Goal: Transaction & Acquisition: Purchase product/service

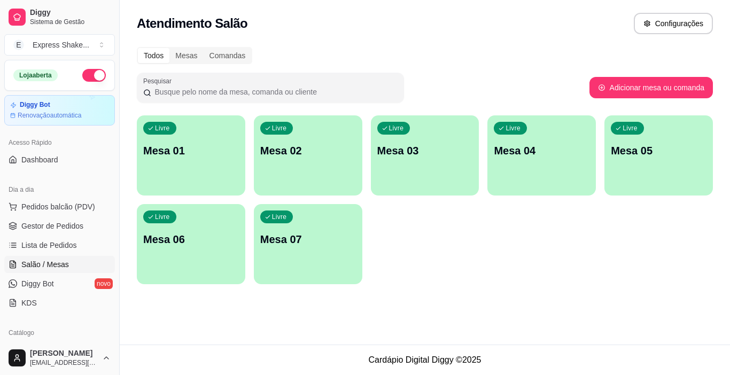
scroll to position [127, 0]
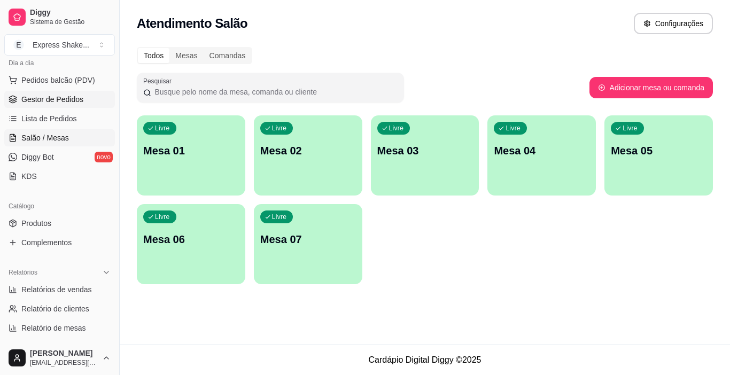
click at [53, 97] on span "Gestor de Pedidos" at bounding box center [52, 99] width 62 height 11
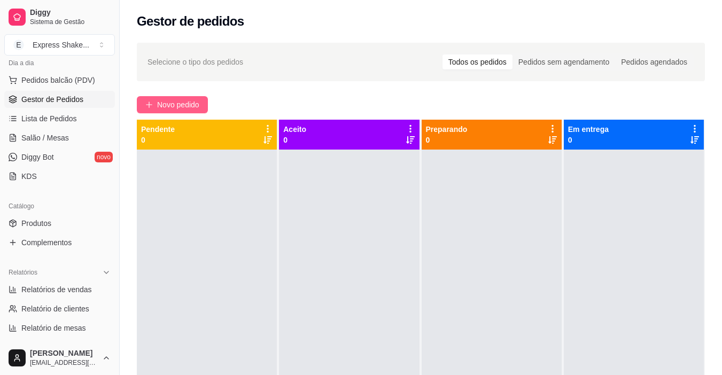
click at [199, 99] on span "Novo pedido" at bounding box center [178, 105] width 42 height 12
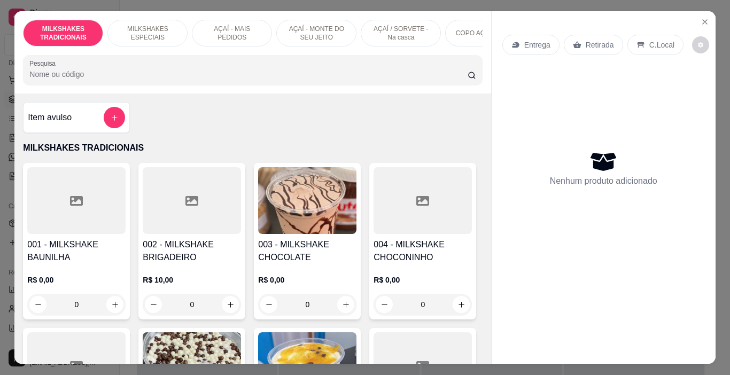
scroll to position [0, 402]
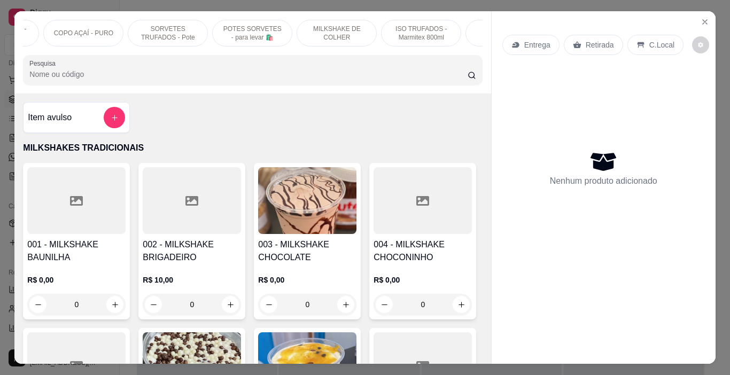
click at [262, 34] on p "POTES SORVETES - para levar 🛍️" at bounding box center [252, 33] width 62 height 17
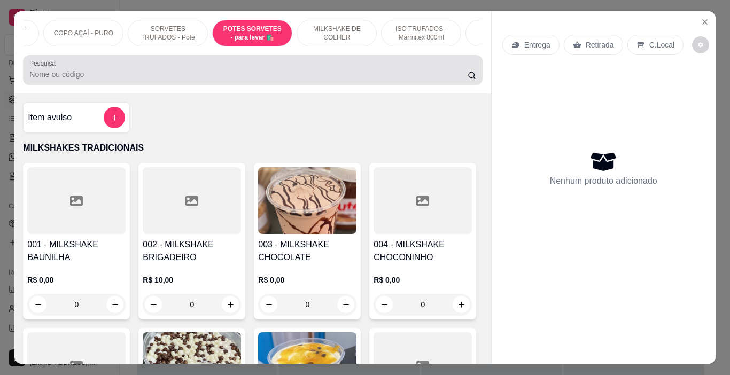
scroll to position [27, 0]
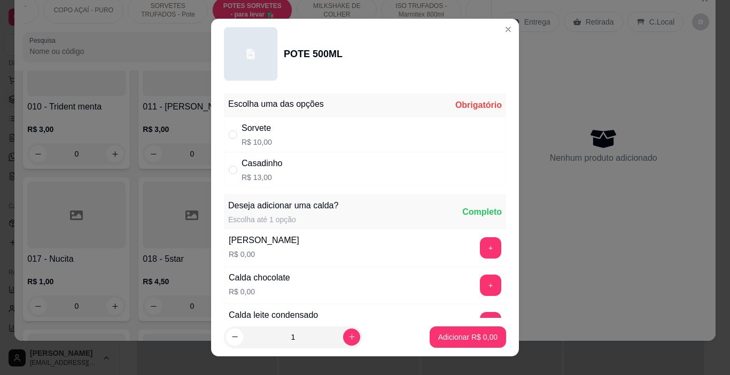
click at [309, 138] on div "Sorvete R$ 10,00" at bounding box center [365, 134] width 282 height 35
radio input "true"
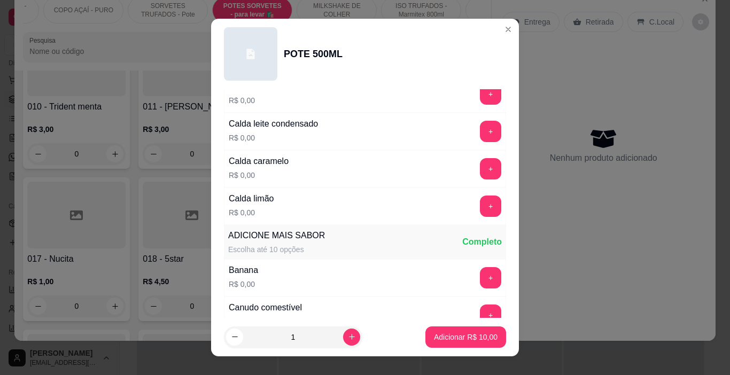
scroll to position [214, 0]
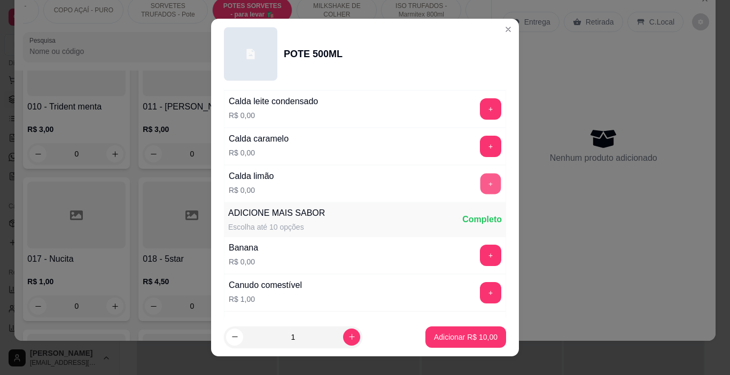
click at [481, 184] on button "+" at bounding box center [491, 184] width 21 height 21
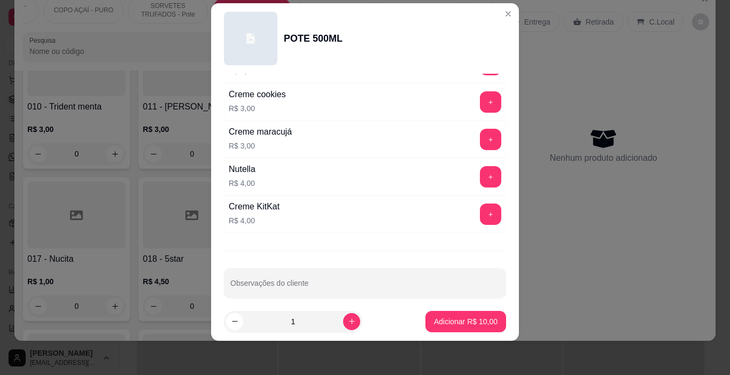
scroll to position [1410, 0]
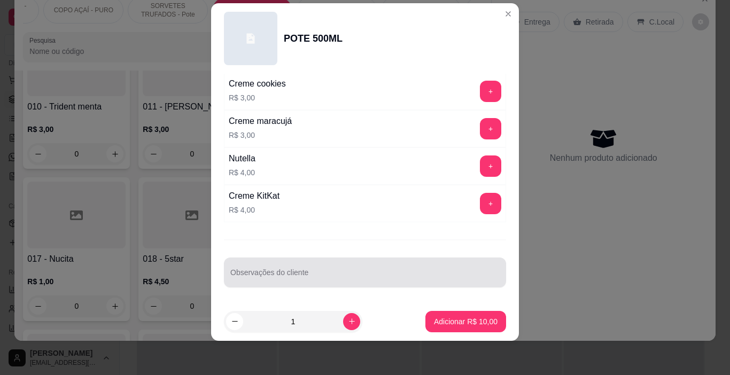
click at [235, 276] on input "Observações do cliente" at bounding box center [364, 277] width 269 height 11
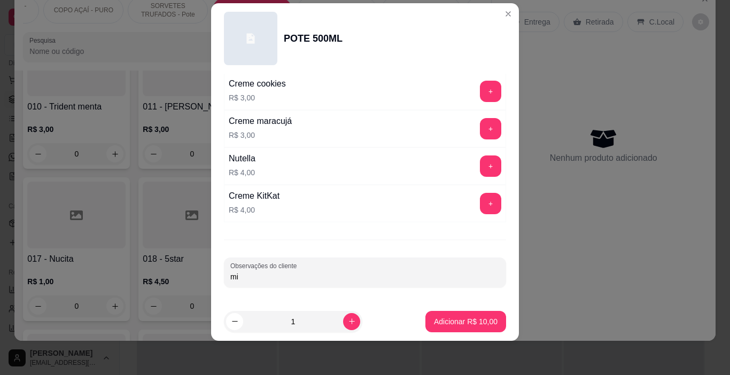
type input "m"
type input "MISTA"
click at [452, 323] on p "Adicionar R$ 10,00" at bounding box center [466, 321] width 62 height 10
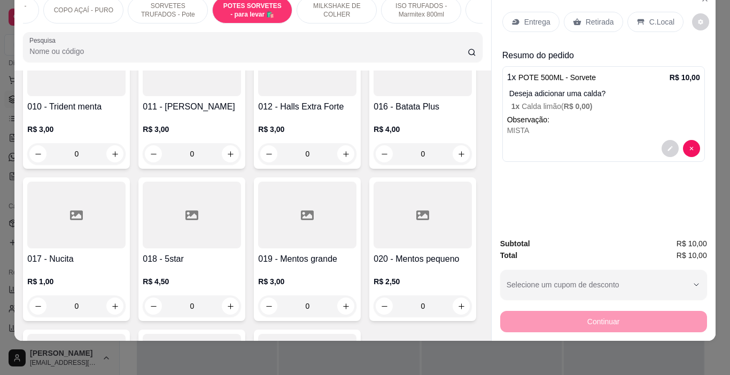
click at [532, 17] on p "Entrega" at bounding box center [537, 22] width 26 height 11
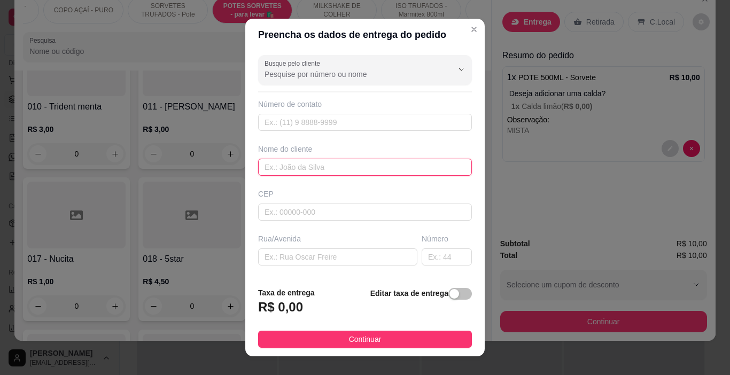
click at [271, 166] on input "text" at bounding box center [365, 167] width 214 height 17
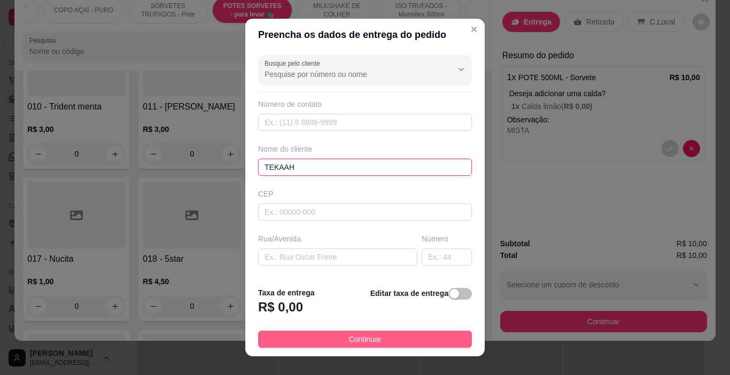
type input "TEKAAH"
click at [366, 338] on span "Continuar" at bounding box center [365, 340] width 33 height 12
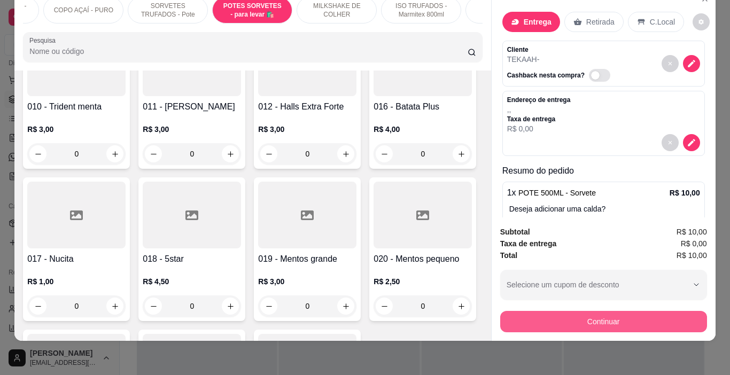
click at [593, 311] on button "Continuar" at bounding box center [603, 321] width 207 height 21
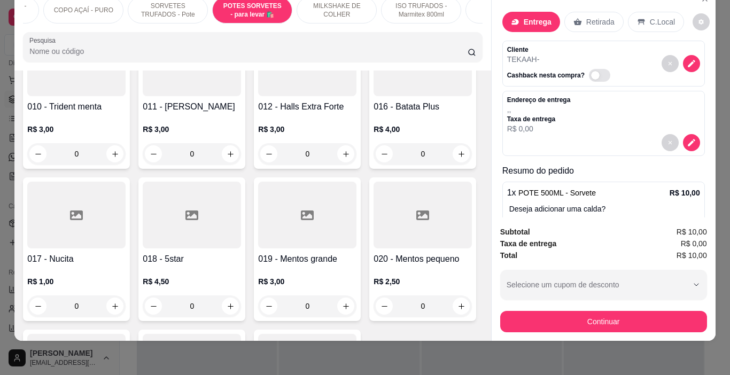
click at [278, 152] on div "Dinheiro" at bounding box center [292, 155] width 35 height 14
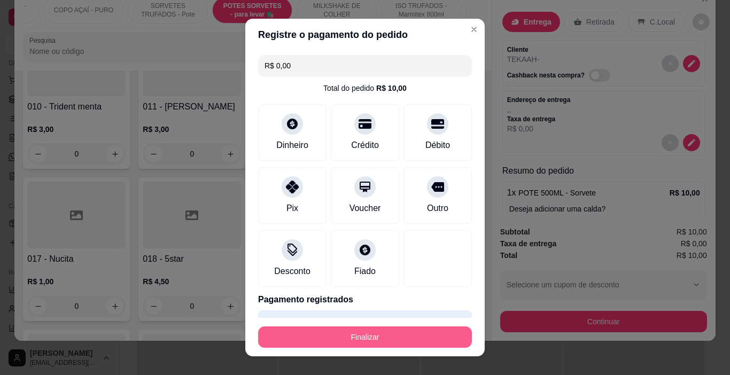
click at [417, 330] on button "Finalizar" at bounding box center [365, 337] width 214 height 21
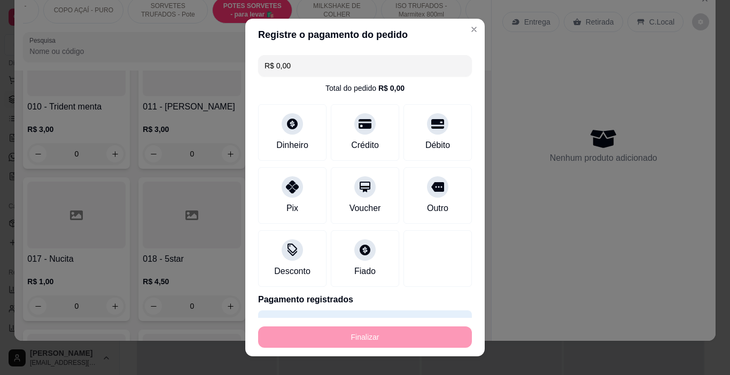
type input "-R$ 10,00"
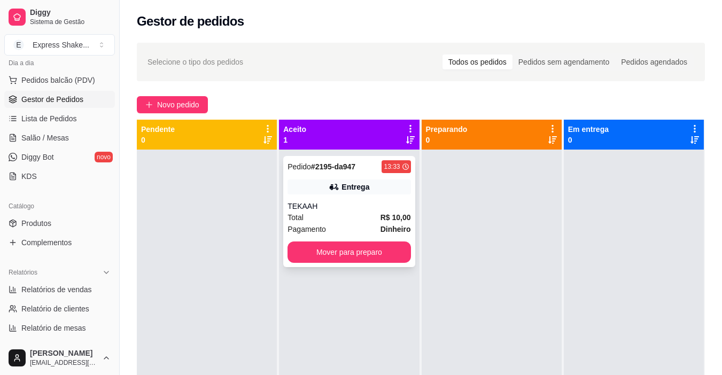
click at [389, 200] on div "Pedido # 2195-da947 13:33 Entrega TEKAAH Total R$ 10,00 Pagamento Dinheiro Move…" at bounding box center [348, 211] width 131 height 111
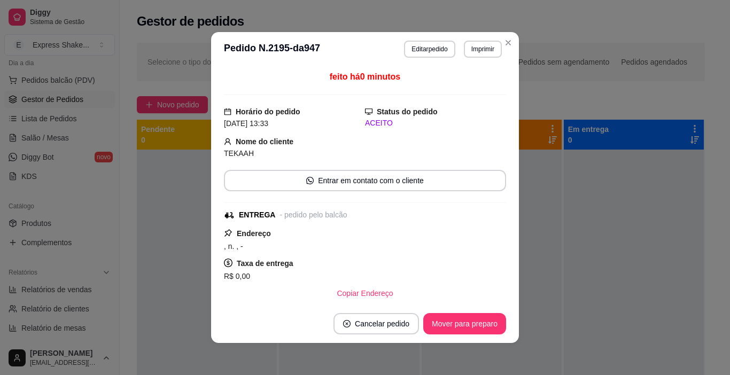
click at [484, 51] on button "Imprimir" at bounding box center [483, 49] width 38 height 17
click at [480, 78] on div "Escolha a impressora IMPRESSORA" at bounding box center [469, 75] width 71 height 29
click at [481, 92] on button "IMPRESSORA" at bounding box center [461, 86] width 78 height 17
click at [476, 321] on button "Mover para preparo" at bounding box center [464, 324] width 80 height 21
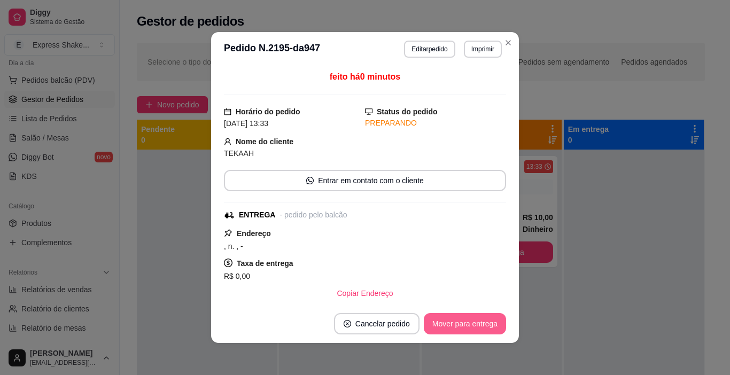
click at [475, 321] on button "Mover para entrega" at bounding box center [465, 323] width 82 height 21
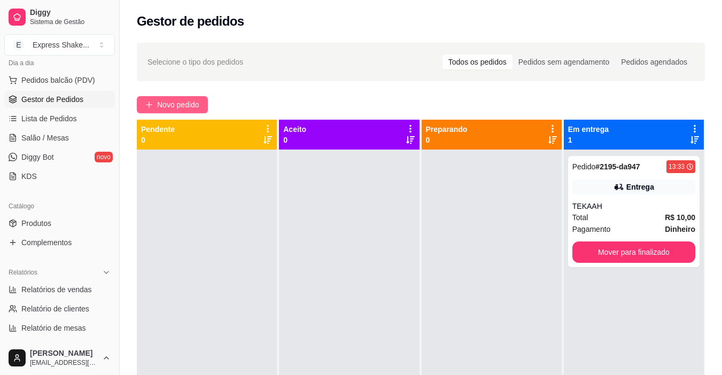
click at [174, 107] on span "Novo pedido" at bounding box center [178, 105] width 42 height 12
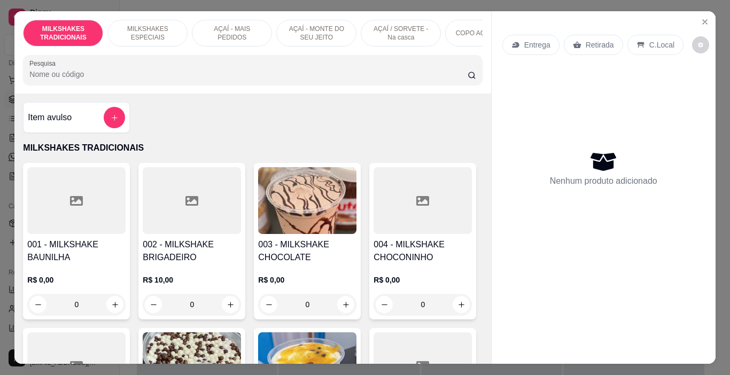
click at [231, 31] on p "AÇAÍ - MAIS PEDIDOS" at bounding box center [232, 33] width 62 height 17
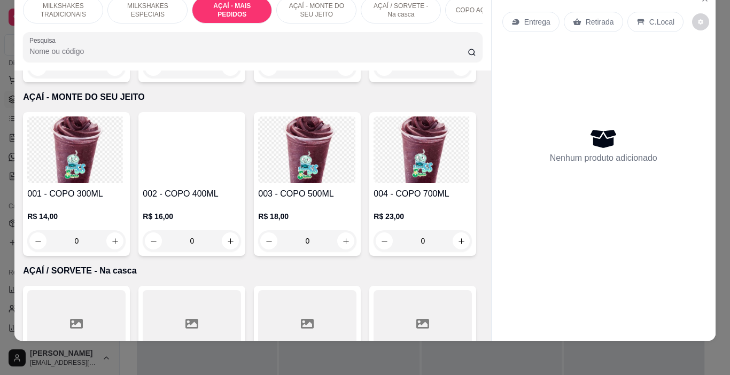
scroll to position [2117, 0]
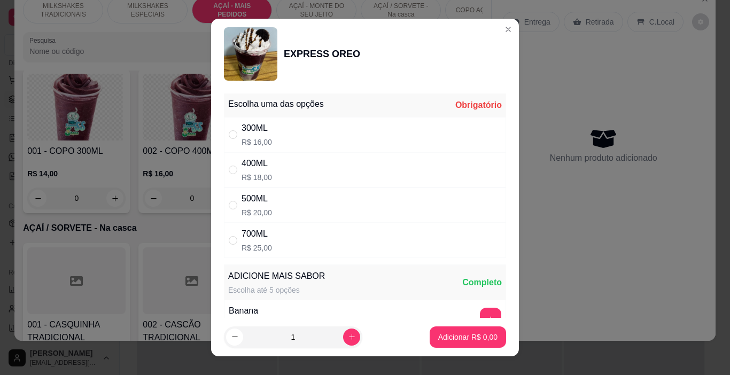
click at [309, 154] on div "400ML R$ 18,00" at bounding box center [365, 169] width 282 height 35
radio input "true"
click at [476, 334] on p "Adicionar R$ 18,00" at bounding box center [466, 337] width 64 height 11
type input "1"
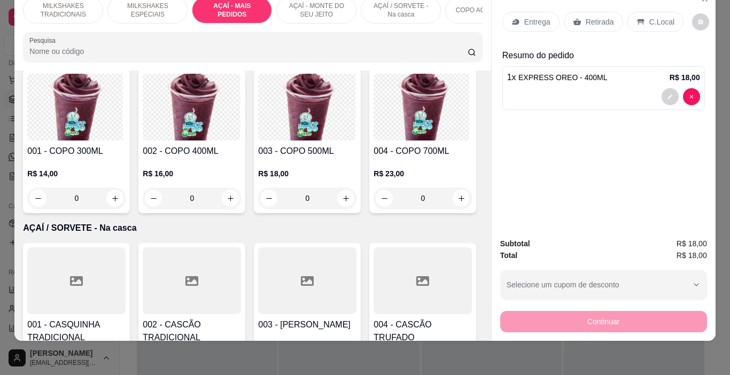
click at [528, 17] on p "Entrega" at bounding box center [537, 22] width 26 height 11
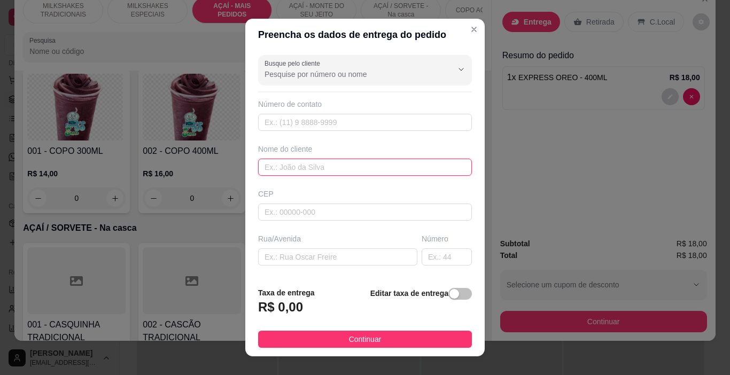
click at [301, 171] on input "text" at bounding box center [365, 167] width 214 height 17
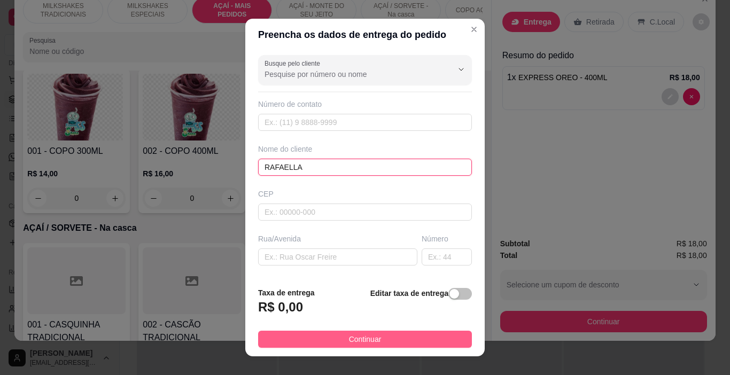
type input "RAFAELLA"
click at [365, 344] on span "Continuar" at bounding box center [365, 340] width 33 height 12
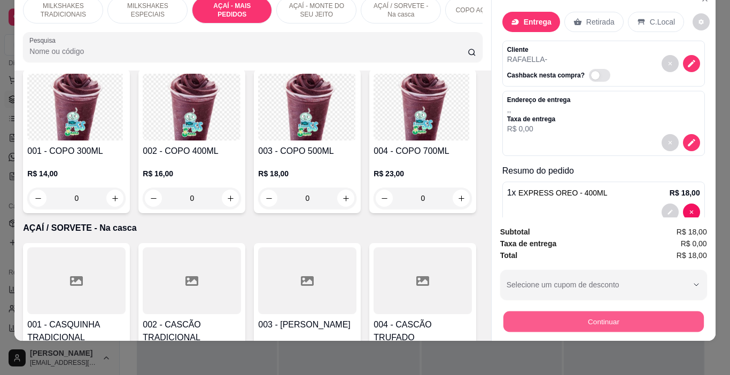
click at [563, 320] on button "Continuar" at bounding box center [603, 322] width 200 height 21
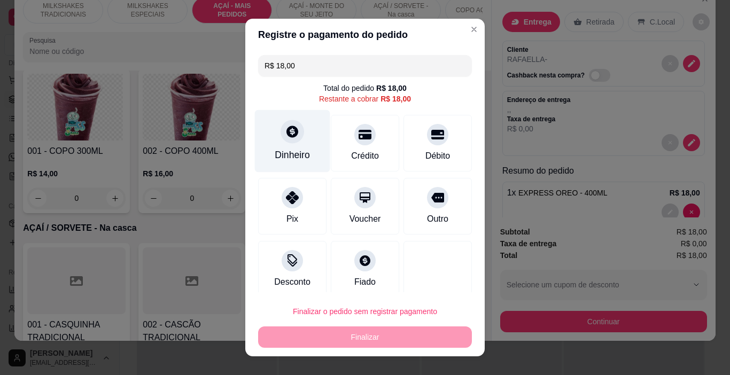
click at [279, 168] on div "Dinheiro" at bounding box center [292, 141] width 75 height 63
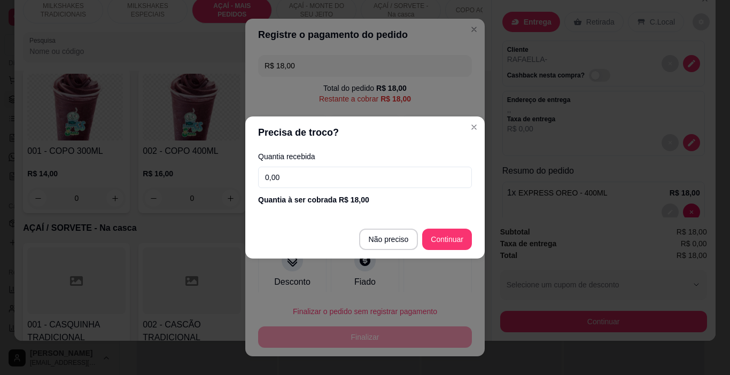
click at [351, 187] on input "0,00" at bounding box center [365, 177] width 214 height 21
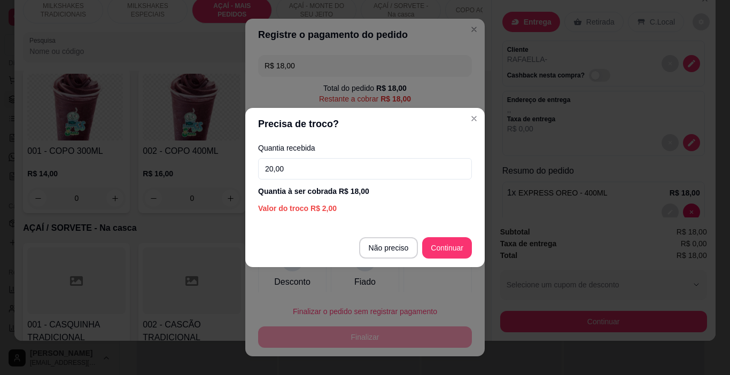
type input "20,00"
type input "R$ 0,00"
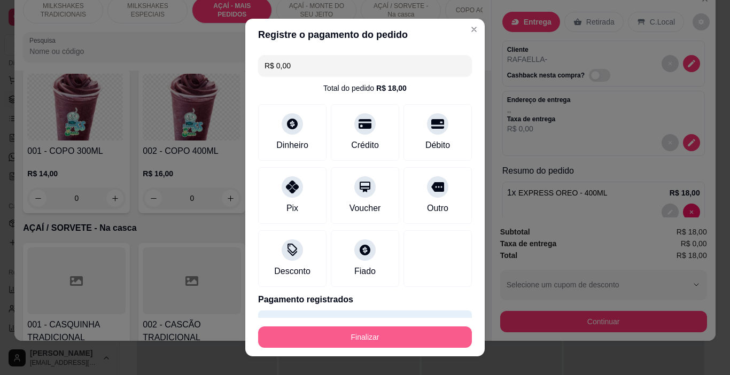
click at [407, 345] on button "Finalizar" at bounding box center [365, 337] width 214 height 21
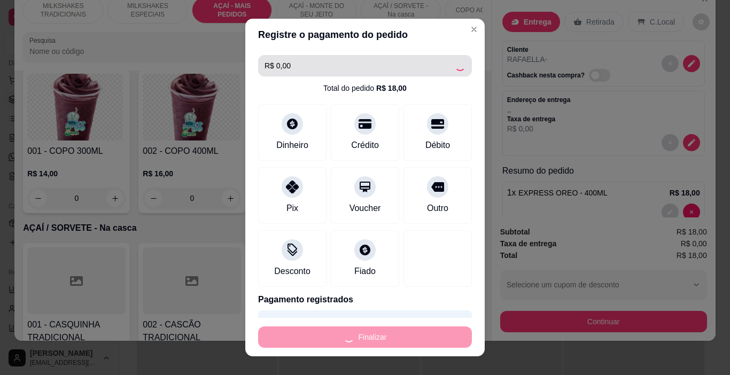
type input "0"
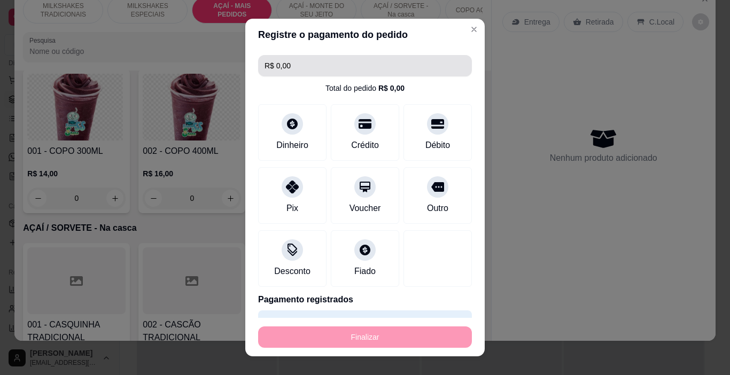
type input "-R$ 18,00"
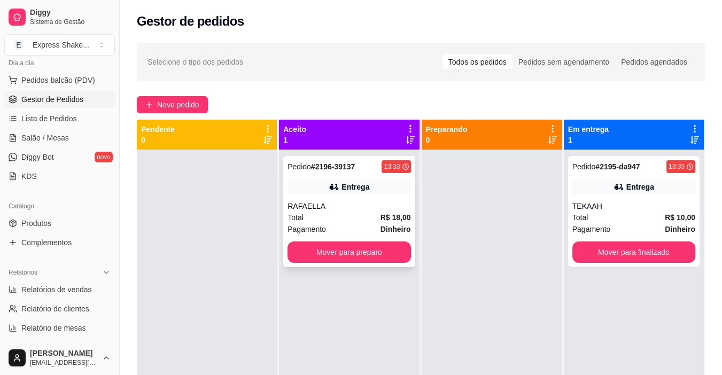
click at [365, 192] on div "Entrega" at bounding box center [356, 187] width 28 height 11
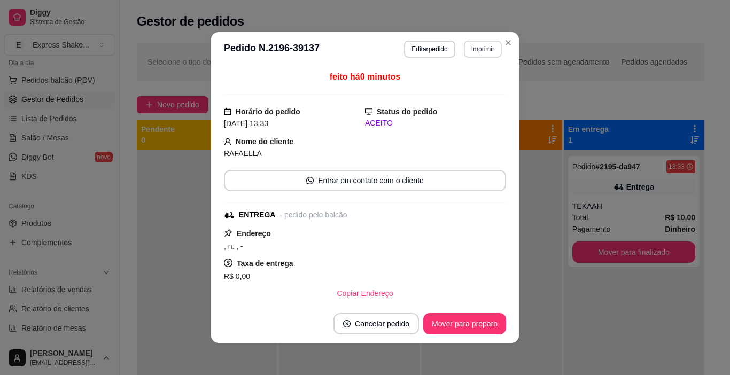
click at [487, 45] on button "Imprimir" at bounding box center [483, 49] width 38 height 17
click at [476, 83] on button "IMPRESSORA" at bounding box center [460, 86] width 75 height 17
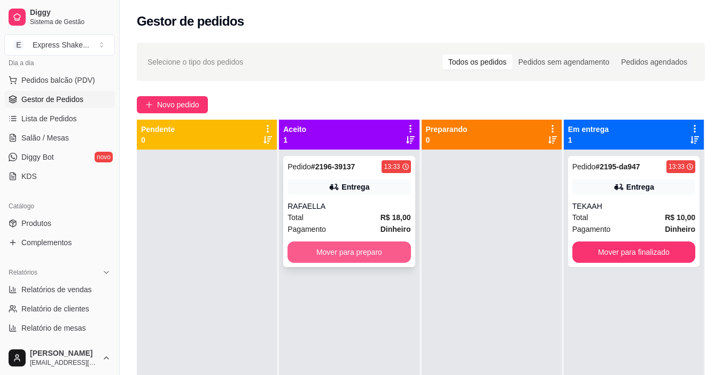
click at [353, 253] on button "Mover para preparo" at bounding box center [349, 252] width 123 height 21
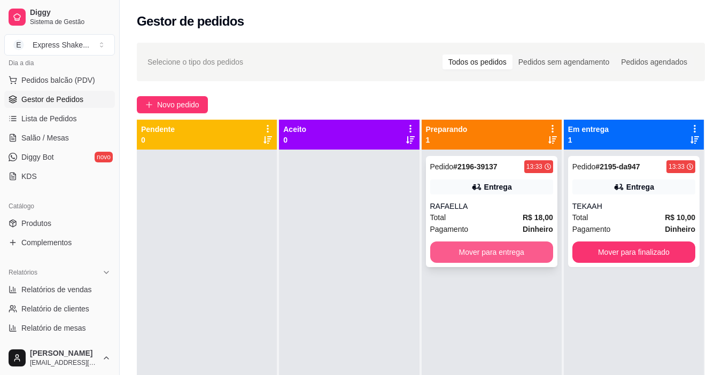
click at [476, 255] on button "Mover para entrega" at bounding box center [491, 252] width 123 height 21
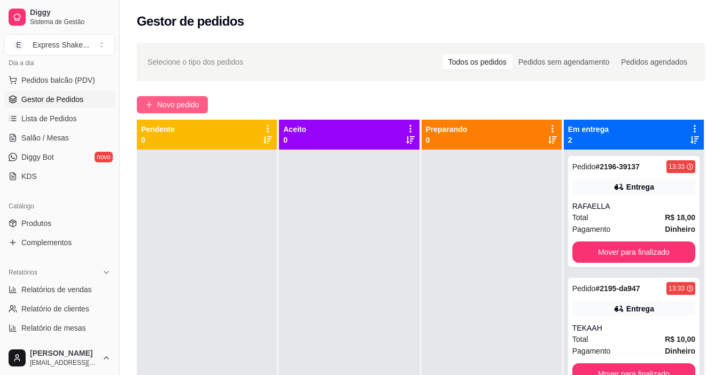
click at [162, 105] on span "Novo pedido" at bounding box center [178, 105] width 42 height 12
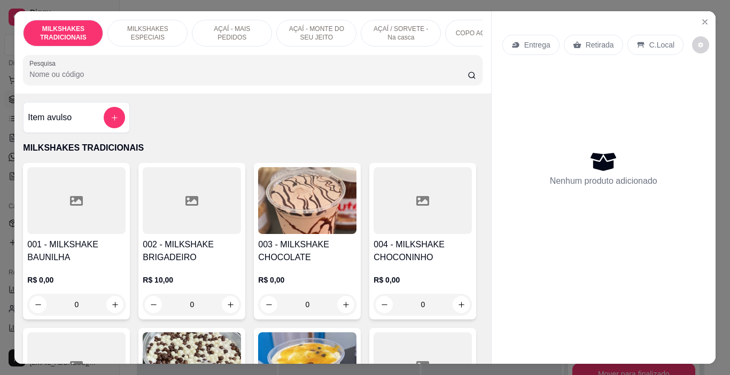
scroll to position [0, 402]
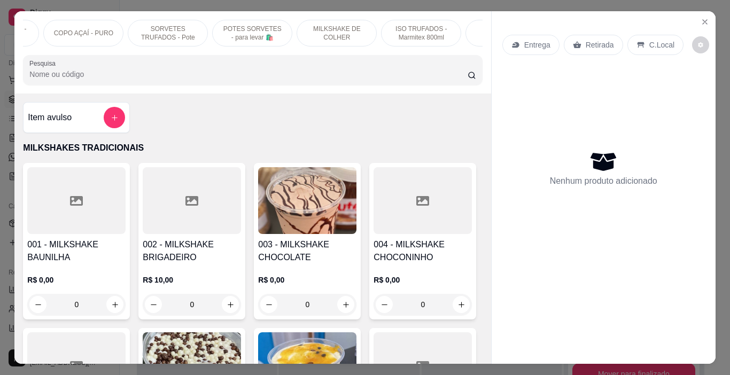
click at [245, 25] on p "POTES SORVETES - para levar 🛍️" at bounding box center [252, 33] width 62 height 17
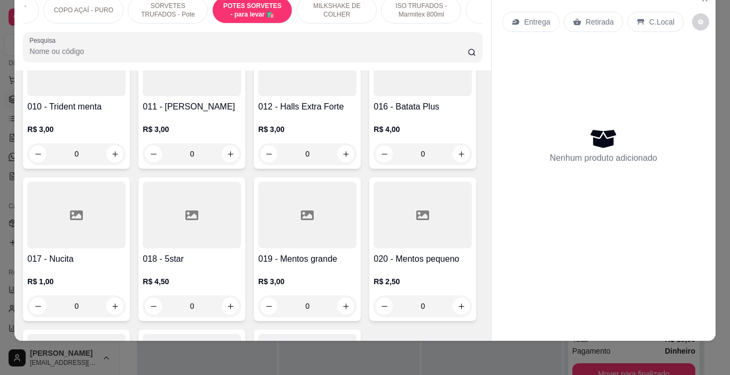
scroll to position [0, 0]
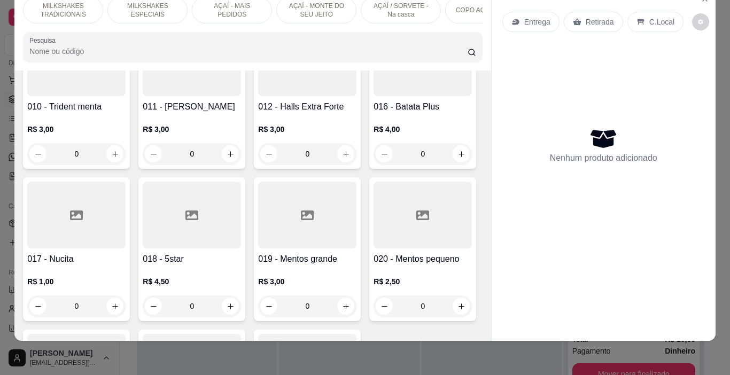
click at [396, 6] on p "AÇAÍ / SORVETE - Na casca" at bounding box center [401, 10] width 62 height 17
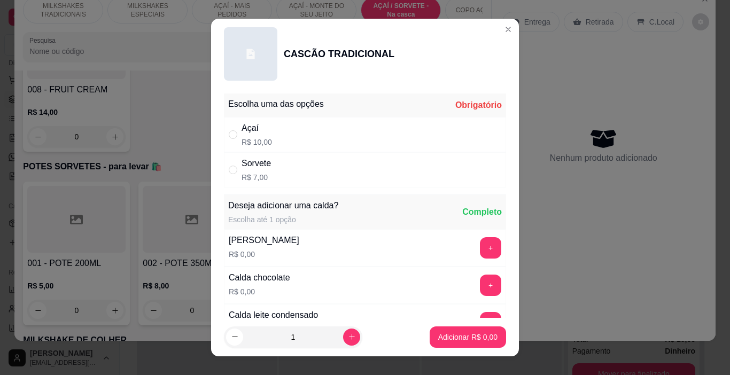
click at [291, 166] on div "Sorvete R$ 7,00" at bounding box center [365, 169] width 282 height 35
radio input "true"
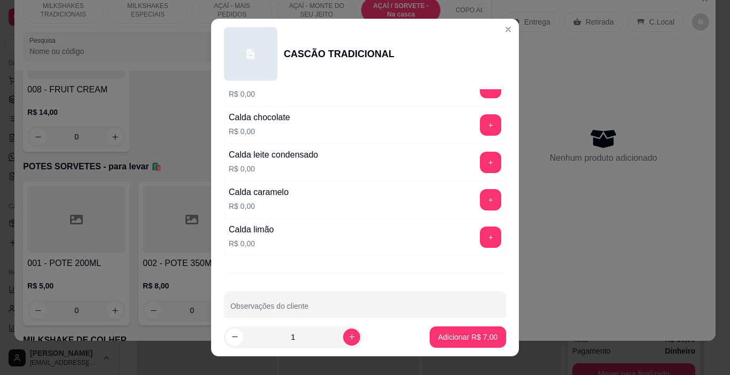
scroll to position [107, 0]
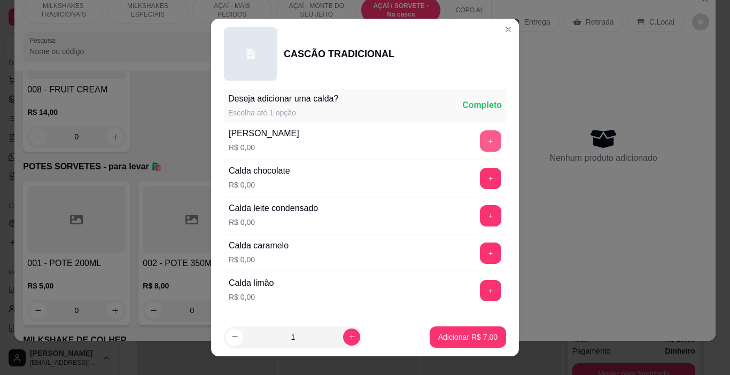
click at [480, 136] on button "+" at bounding box center [490, 140] width 21 height 21
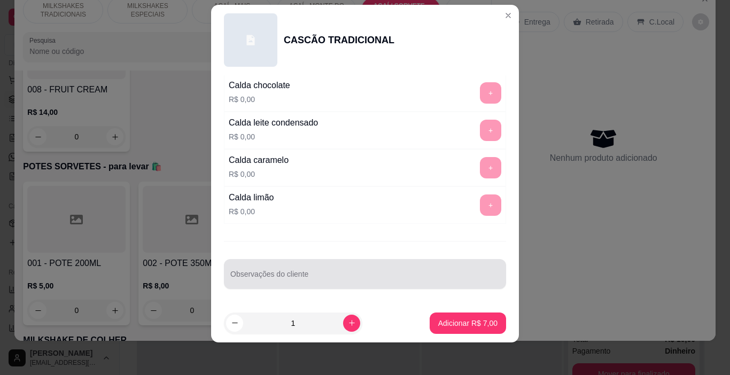
scroll to position [16, 0]
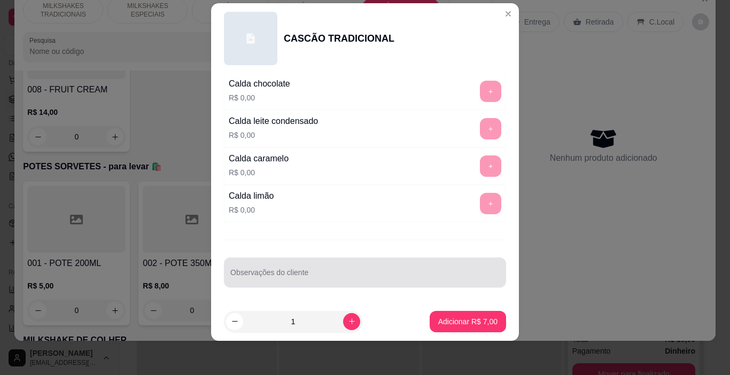
click at [294, 278] on input "Observações do cliente" at bounding box center [364, 277] width 269 height 11
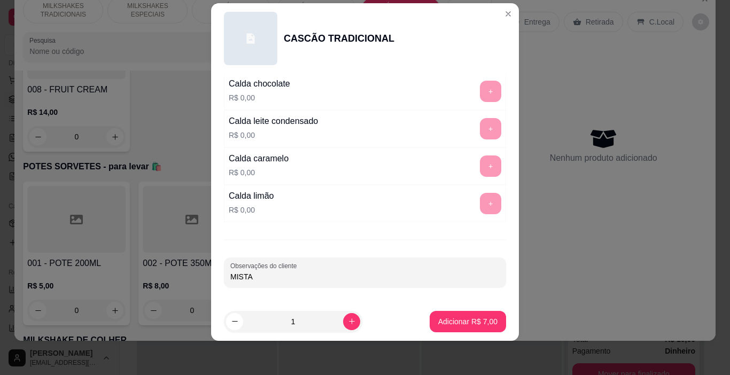
type input "MISTA"
click at [466, 317] on p "Adicionar R$ 7,00" at bounding box center [468, 321] width 58 height 10
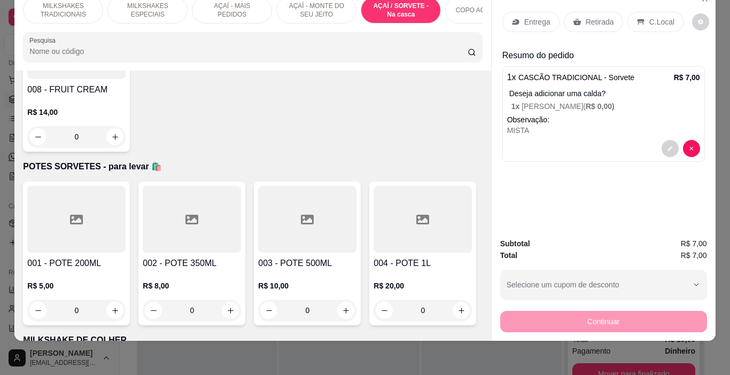
click at [637, 18] on icon at bounding box center [641, 22] width 9 height 9
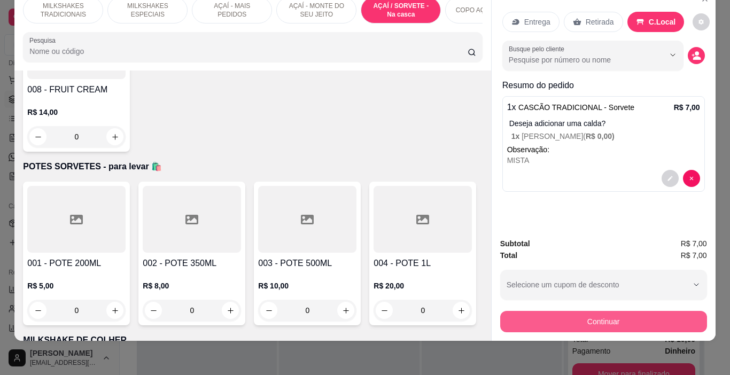
click at [531, 314] on button "Continuar" at bounding box center [603, 321] width 207 height 21
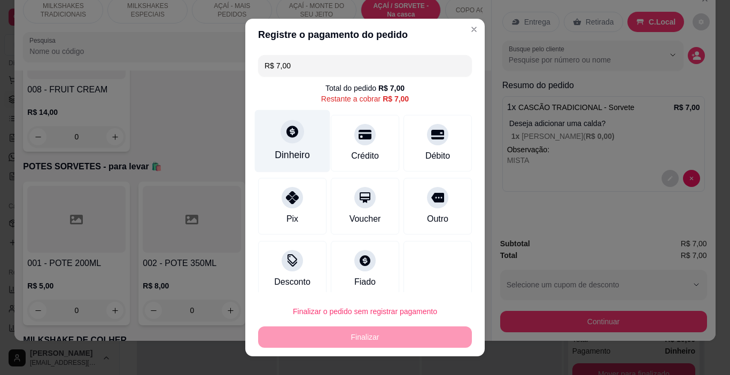
click at [282, 143] on div "Dinheiro" at bounding box center [292, 141] width 75 height 63
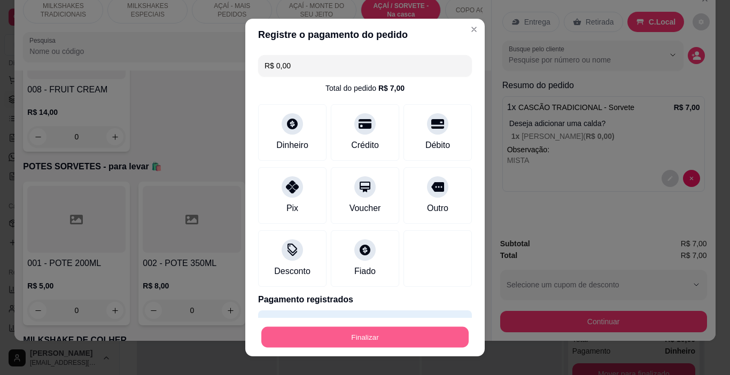
click at [433, 343] on button "Finalizar" at bounding box center [364, 337] width 207 height 21
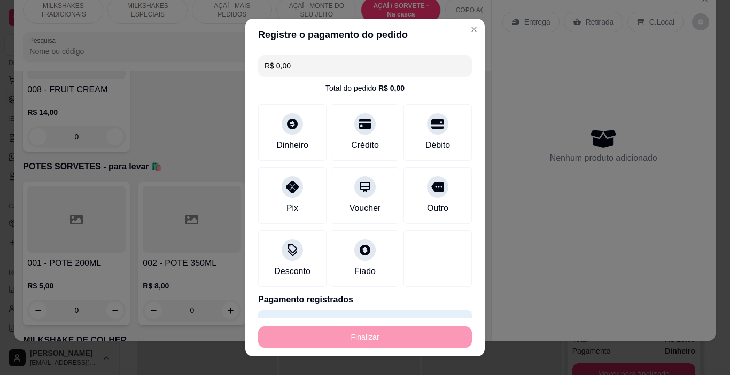
type input "-R$ 7,00"
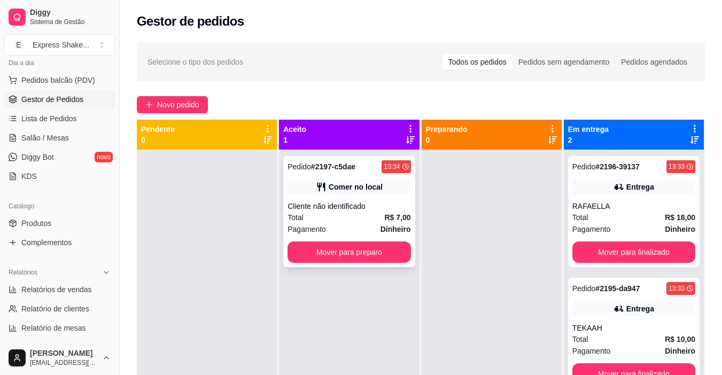
click at [379, 214] on div "Total R$ 7,00" at bounding box center [349, 218] width 123 height 12
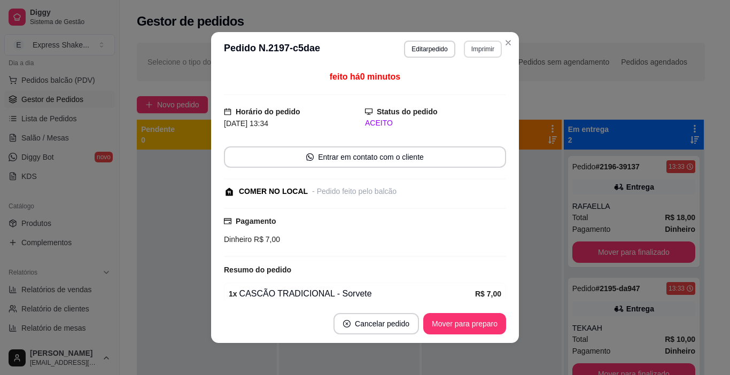
click at [482, 55] on button "Imprimir" at bounding box center [483, 49] width 38 height 17
click at [479, 86] on button "IMPRESSORA" at bounding box center [461, 86] width 78 height 17
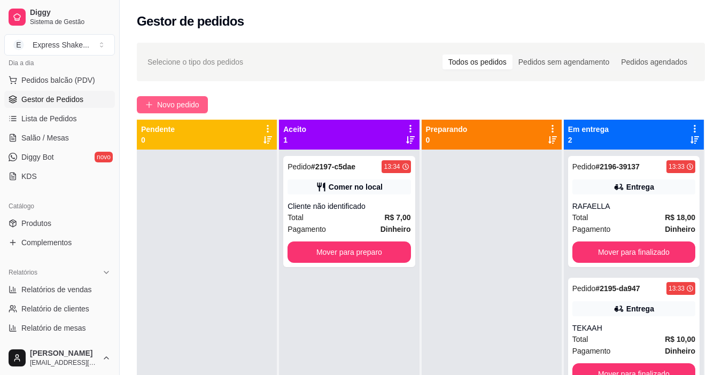
click at [184, 108] on span "Novo pedido" at bounding box center [178, 105] width 42 height 12
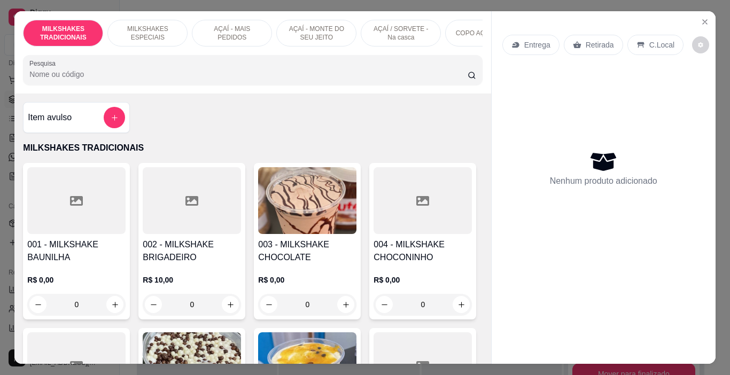
click at [151, 30] on p "MILKSHAKES ESPECIAIS" at bounding box center [148, 33] width 62 height 17
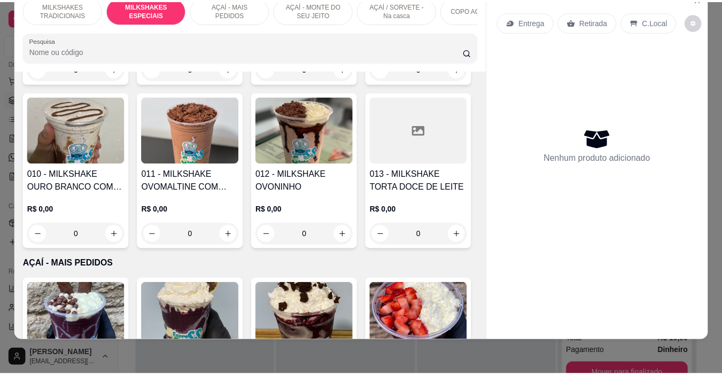
scroll to position [1274, 0]
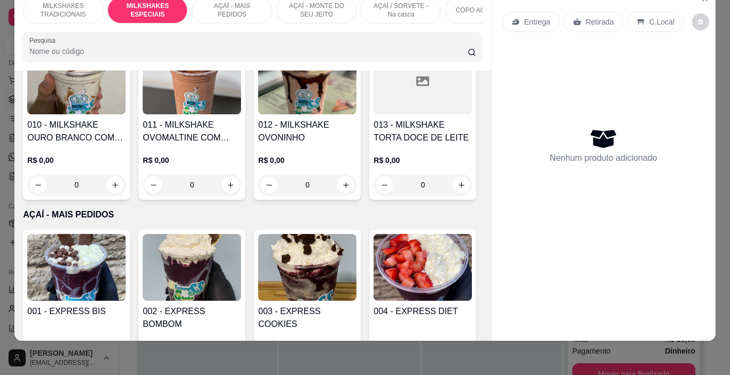
click at [126, 30] on div "0" at bounding box center [76, 19] width 98 height 21
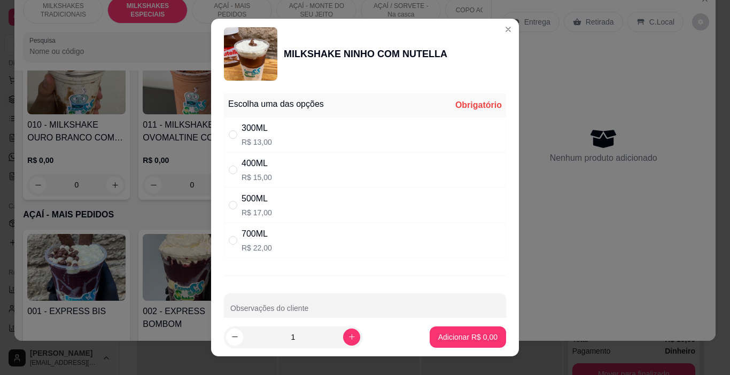
click at [286, 192] on div "500ML R$ 17,00" at bounding box center [365, 205] width 282 height 35
radio input "true"
click at [431, 328] on button "Adicionar R$ 17,00" at bounding box center [465, 337] width 81 height 21
type input "1"
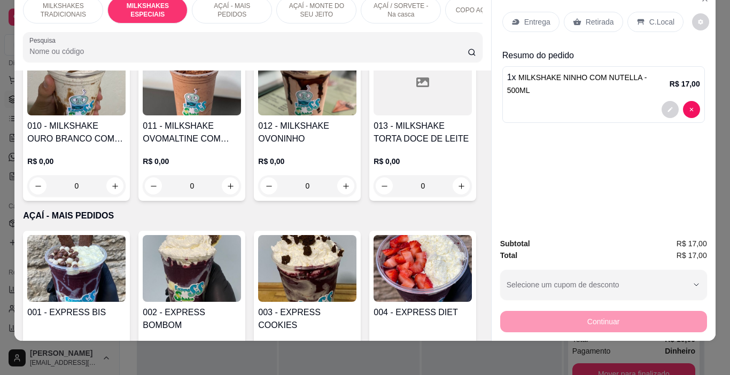
click at [637, 18] on icon at bounding box center [641, 22] width 9 height 9
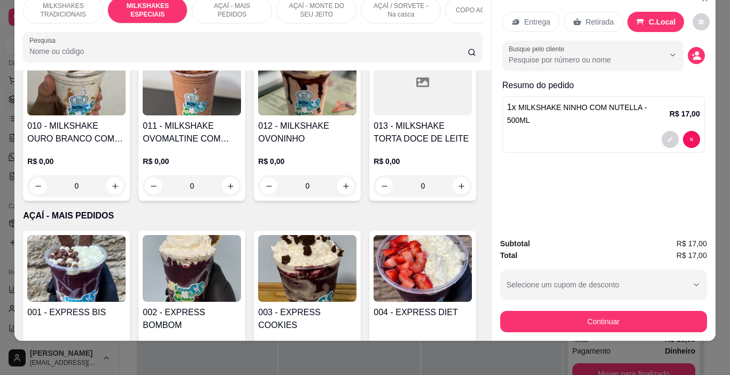
click at [577, 311] on button "Continuar" at bounding box center [603, 321] width 207 height 21
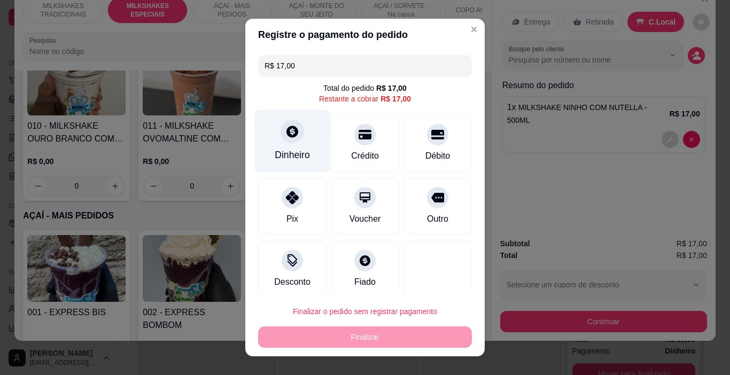
click at [277, 152] on div "Dinheiro" at bounding box center [292, 155] width 35 height 14
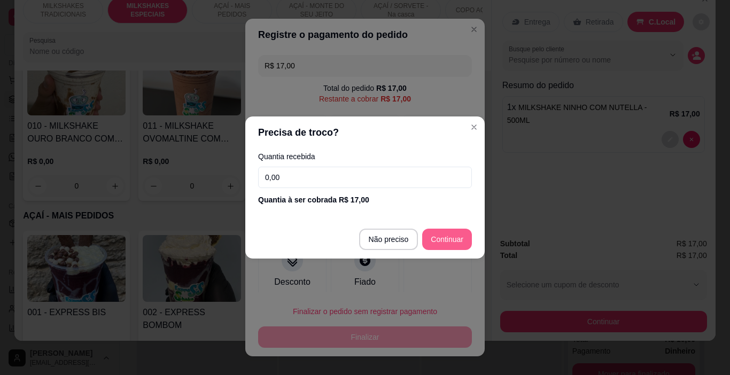
type input "R$ 0,00"
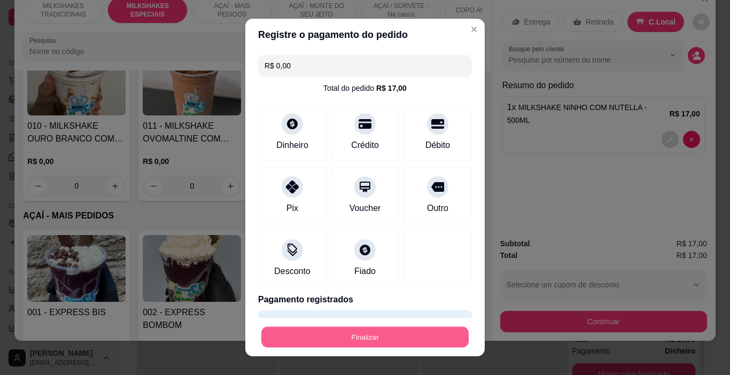
click at [404, 332] on button "Finalizar" at bounding box center [364, 337] width 207 height 21
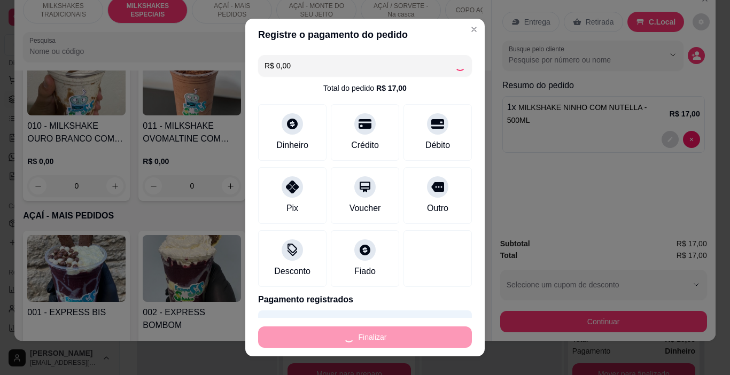
type input "0"
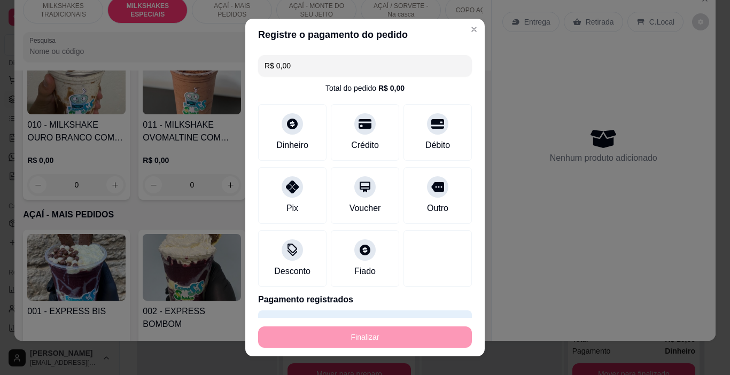
type input "-R$ 17,00"
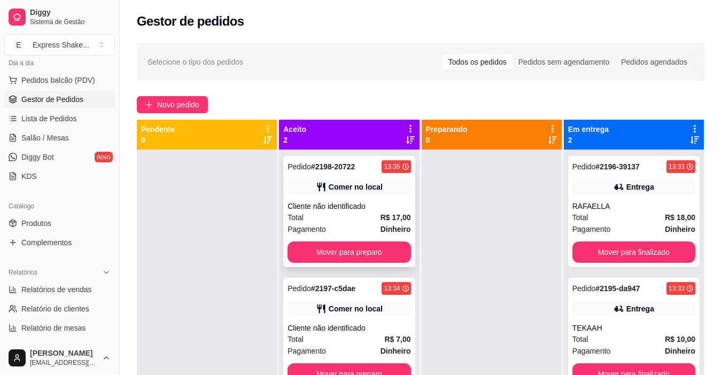
click at [354, 177] on div "Pedido # 2198-20722 13:35 Comer no local Cliente não identificado Total R$ 17,0…" at bounding box center [348, 211] width 131 height 111
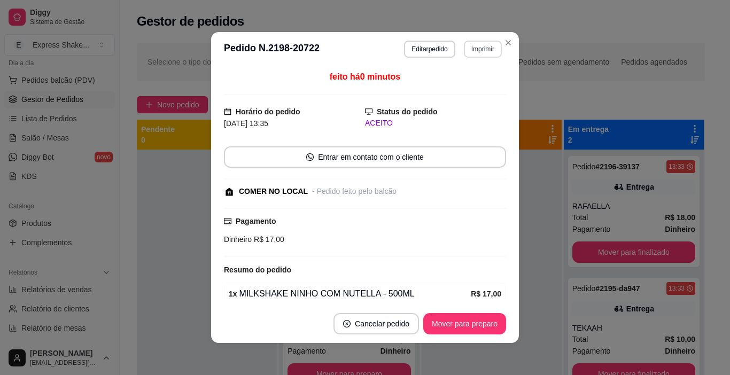
click at [476, 42] on button "Imprimir" at bounding box center [483, 49] width 38 height 17
click at [467, 79] on button "IMPRESSORA" at bounding box center [461, 86] width 78 height 17
click at [467, 323] on button "Mover para preparo" at bounding box center [464, 323] width 83 height 21
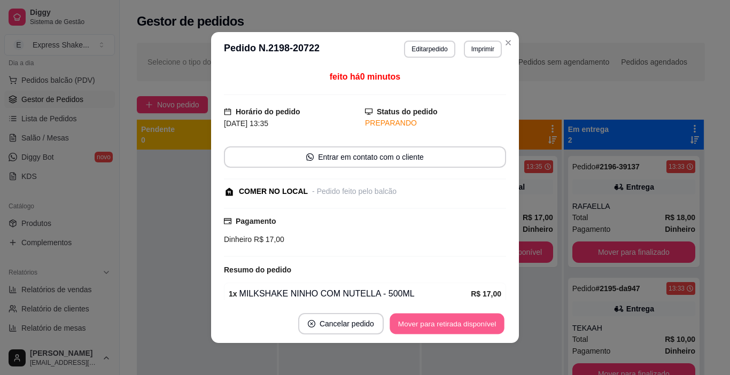
click at [467, 323] on button "Mover para retirada disponível" at bounding box center [447, 324] width 114 height 21
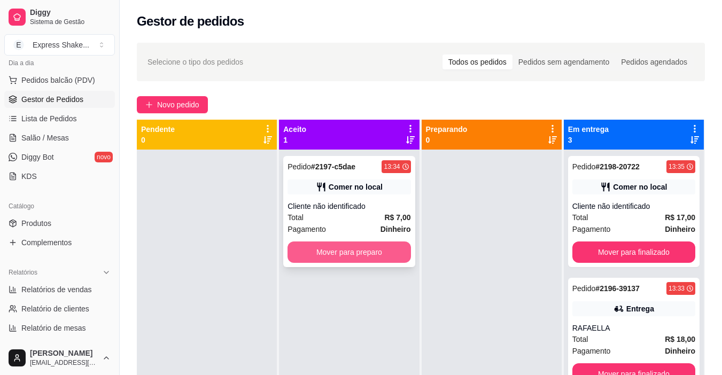
click at [320, 247] on button "Mover para preparo" at bounding box center [349, 252] width 123 height 21
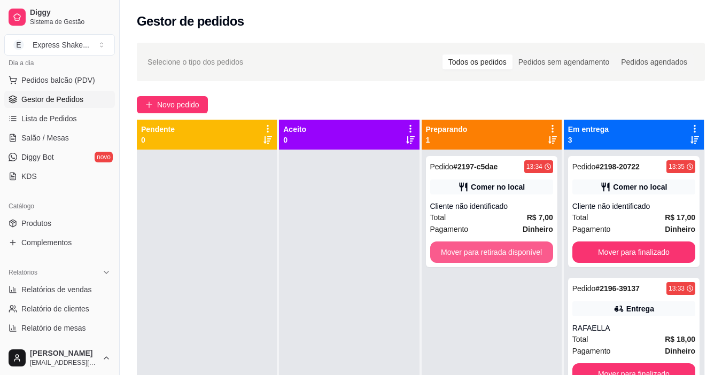
click at [461, 257] on button "Mover para retirada disponível" at bounding box center [491, 252] width 123 height 21
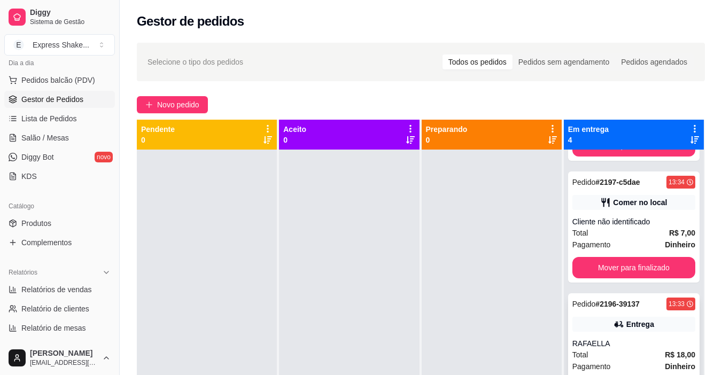
scroll to position [107, 0]
click at [636, 270] on button "Mover para finalizado" at bounding box center [633, 267] width 123 height 21
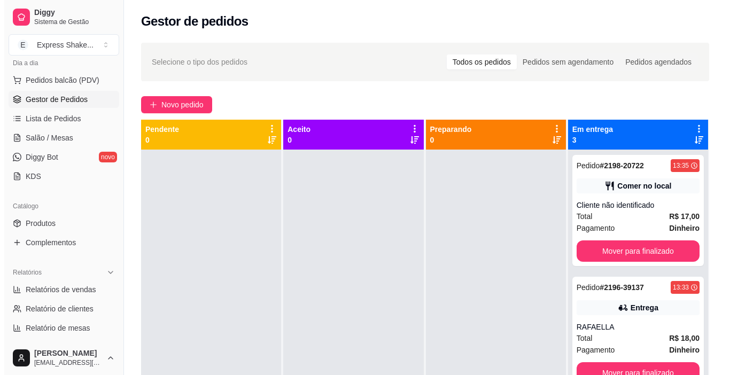
scroll to position [1, 0]
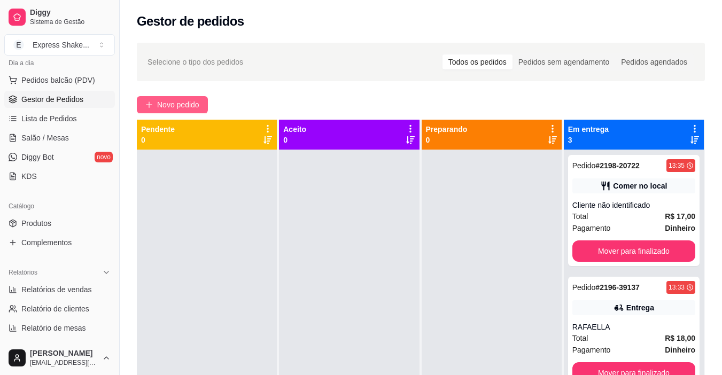
click at [171, 105] on span "Novo pedido" at bounding box center [178, 105] width 42 height 12
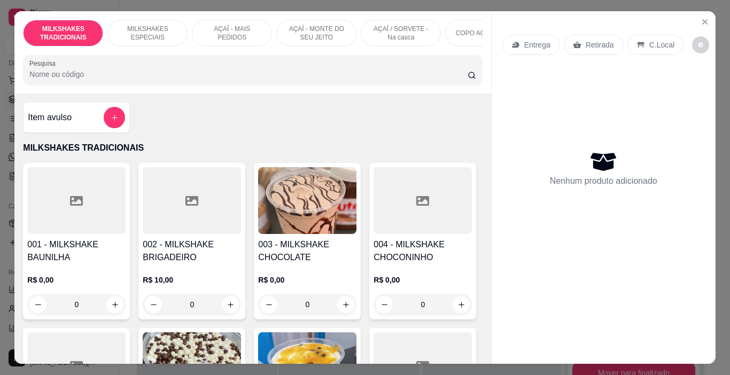
click at [248, 34] on p "AÇAÍ - MAIS PEDIDOS" at bounding box center [232, 33] width 62 height 17
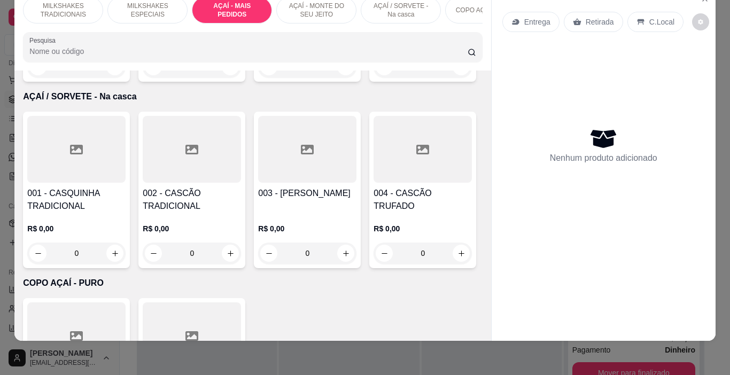
scroll to position [2384, 0]
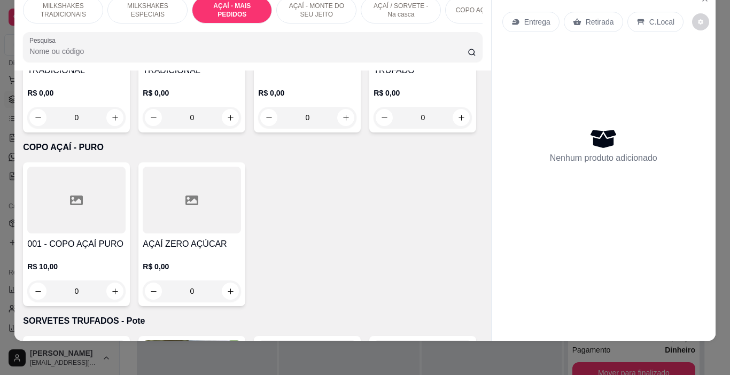
click at [307, 165] on div "400ML R$ 15,00" at bounding box center [365, 169] width 282 height 35
radio input "true"
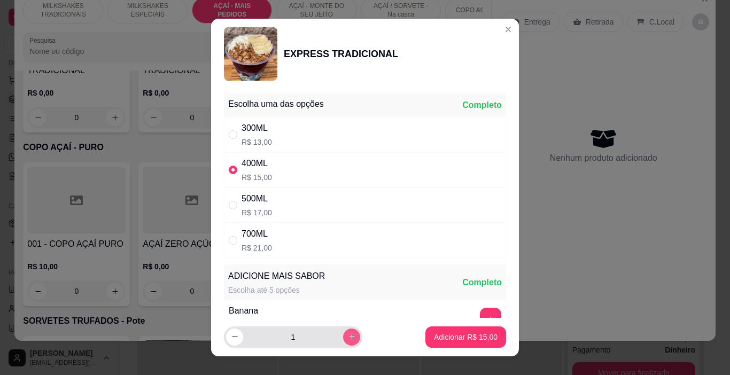
click at [348, 336] on icon "increase-product-quantity" at bounding box center [352, 337] width 8 height 8
type input "2"
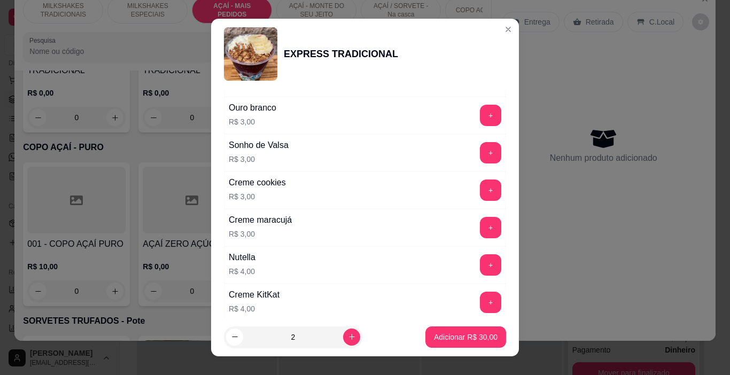
scroll to position [1259, 0]
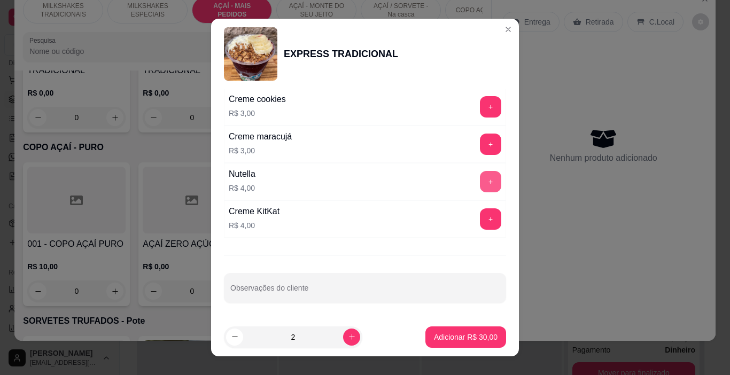
click at [482, 181] on div "+" at bounding box center [491, 181] width 30 height 21
click at [480, 185] on button "+" at bounding box center [490, 181] width 21 height 21
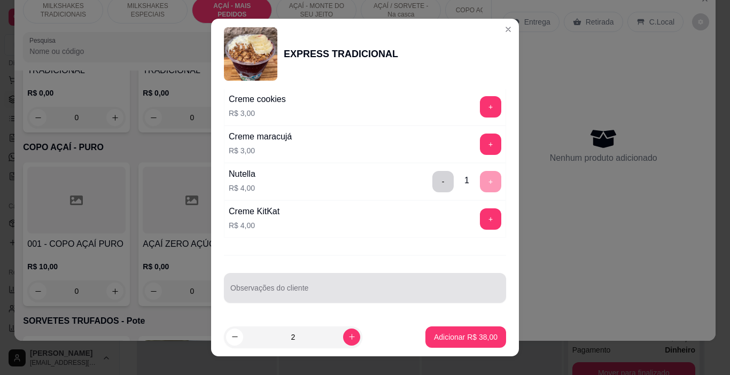
click at [259, 288] on div "Observações do cliente" at bounding box center [365, 288] width 282 height 30
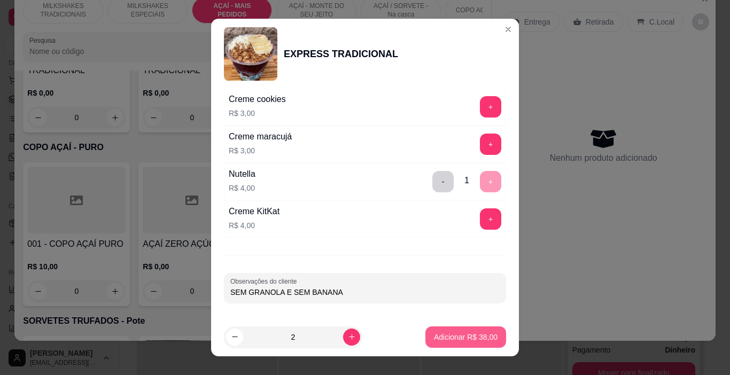
type input "SEM GRANOLA E SEM BANANA"
click at [435, 341] on p "Adicionar R$ 38,00" at bounding box center [466, 337] width 62 height 10
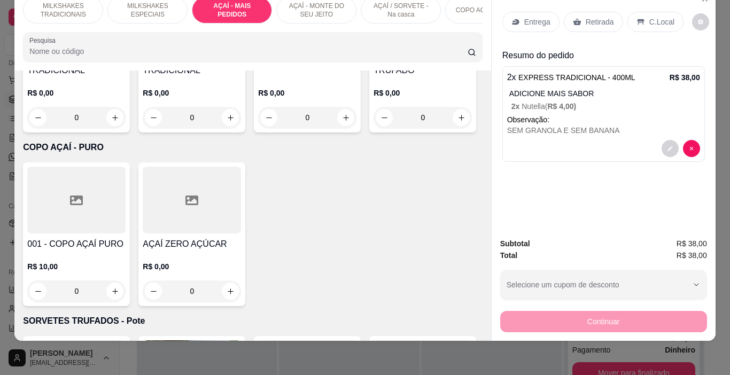
click at [528, 17] on p "Entrega" at bounding box center [537, 22] width 26 height 11
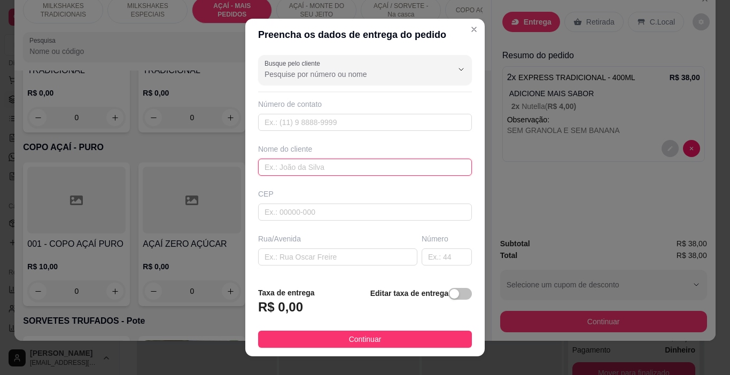
click at [328, 166] on input "text" at bounding box center [365, 167] width 214 height 17
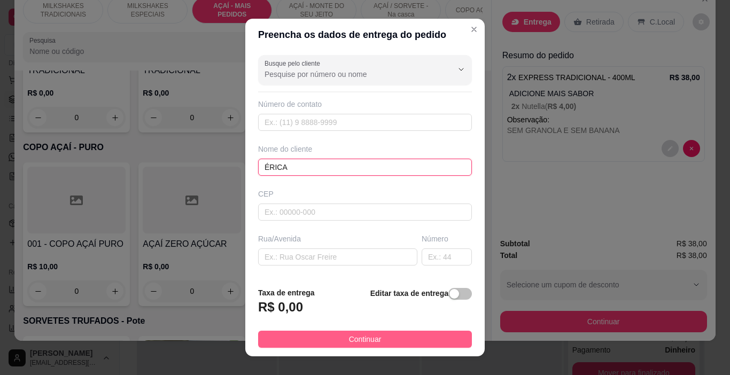
type input "ÉRICA"
click at [384, 336] on button "Continuar" at bounding box center [365, 339] width 214 height 17
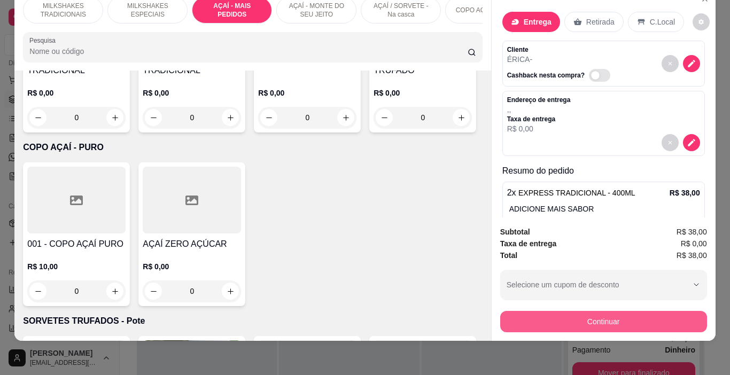
click at [539, 313] on button "Continuar" at bounding box center [603, 321] width 207 height 21
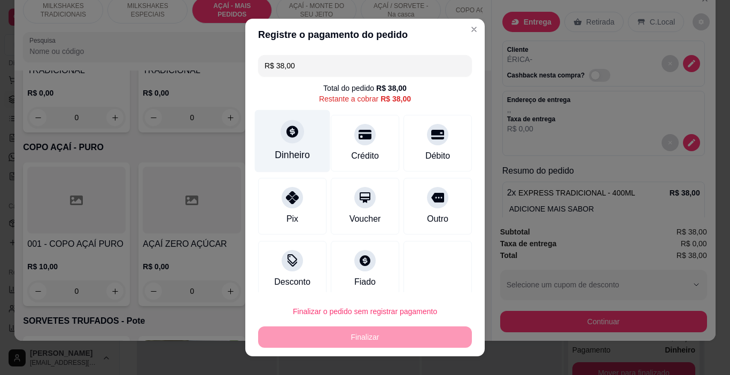
click at [303, 151] on div "Dinheiro" at bounding box center [292, 155] width 35 height 14
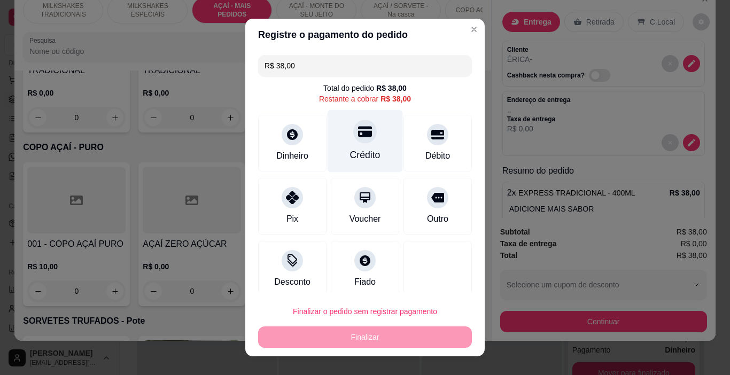
click at [358, 138] on icon at bounding box center [365, 132] width 14 height 14
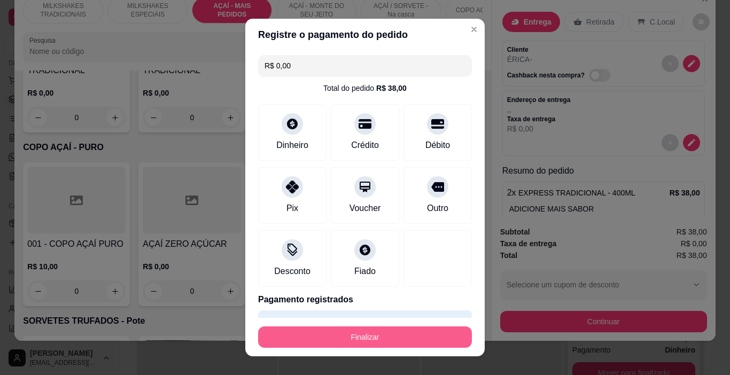
click at [421, 331] on button "Finalizar" at bounding box center [365, 337] width 214 height 21
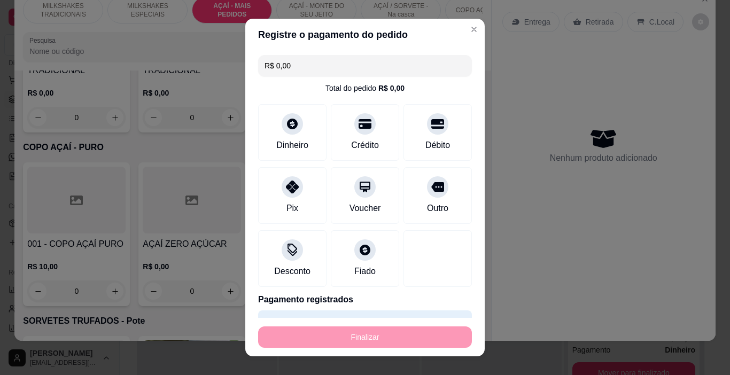
type input "-R$ 38,00"
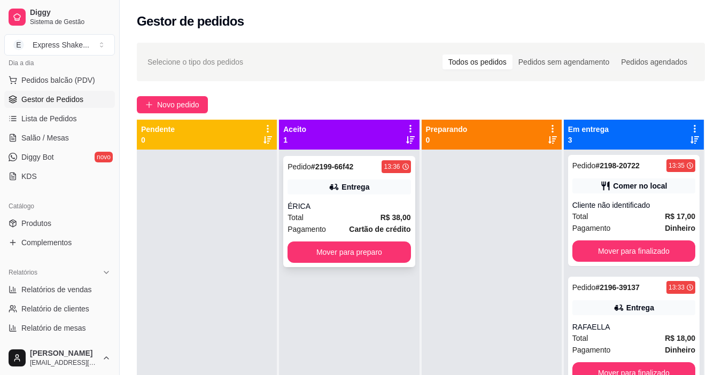
click at [357, 197] on div "Pedido # 2199-66f42 13:36 Entrega ÉRICA Total R$ 38,00 Pagamento Cartão de créd…" at bounding box center [348, 211] width 131 height 111
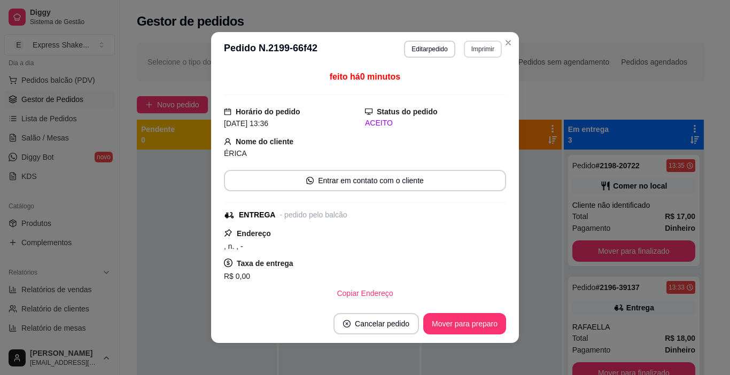
click at [480, 47] on button "Imprimir" at bounding box center [483, 49] width 38 height 17
click at [479, 87] on button "IMPRESSORA" at bounding box center [461, 86] width 78 height 17
click at [469, 332] on button "Mover para preparo" at bounding box center [464, 324] width 80 height 21
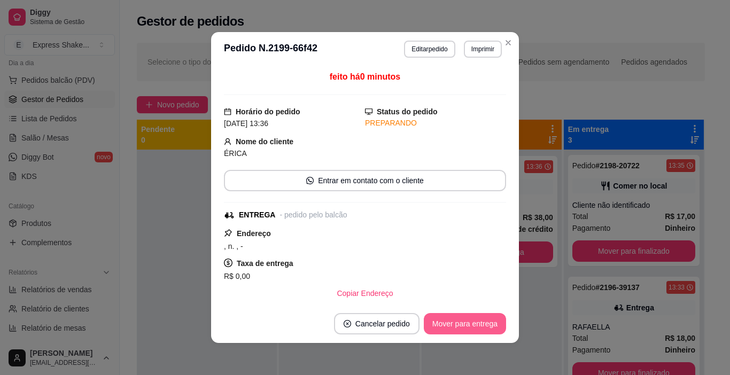
click at [469, 332] on button "Mover para entrega" at bounding box center [465, 323] width 82 height 21
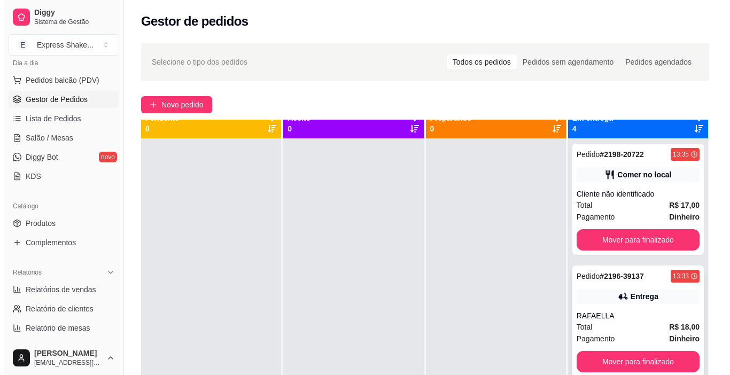
scroll to position [30, 0]
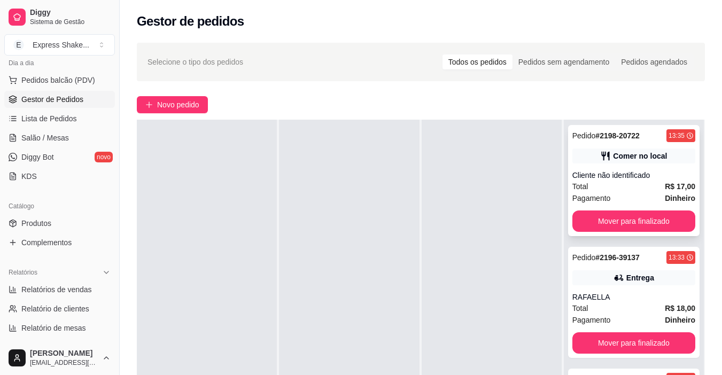
click at [628, 183] on div "Total R$ 17,00" at bounding box center [633, 187] width 123 height 12
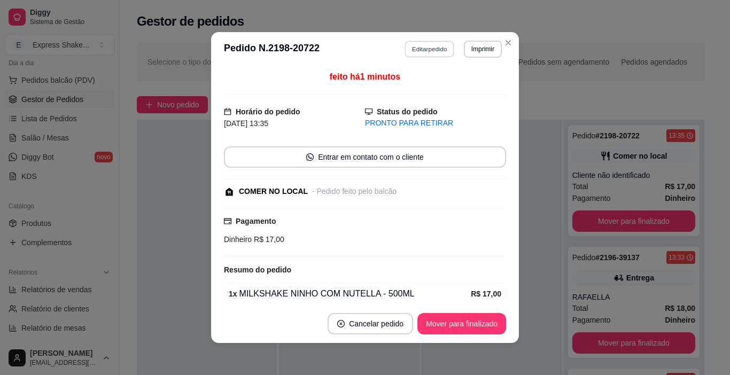
click at [411, 42] on button "Editar pedido" at bounding box center [430, 49] width 50 height 17
click at [584, 340] on button "Continuar" at bounding box center [603, 344] width 207 height 21
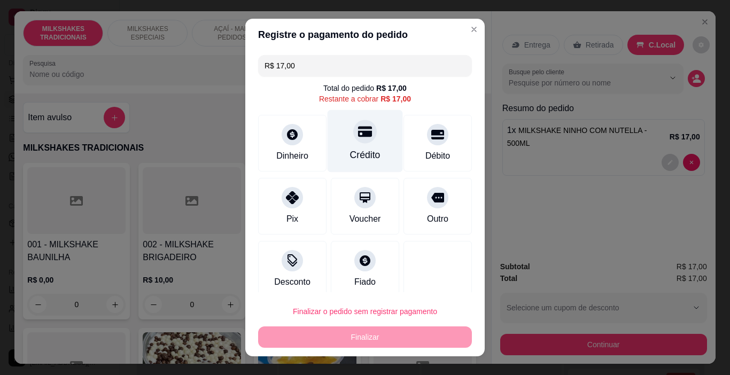
click at [374, 146] on div "Crédito" at bounding box center [365, 141] width 75 height 63
type input "R$ 0,00"
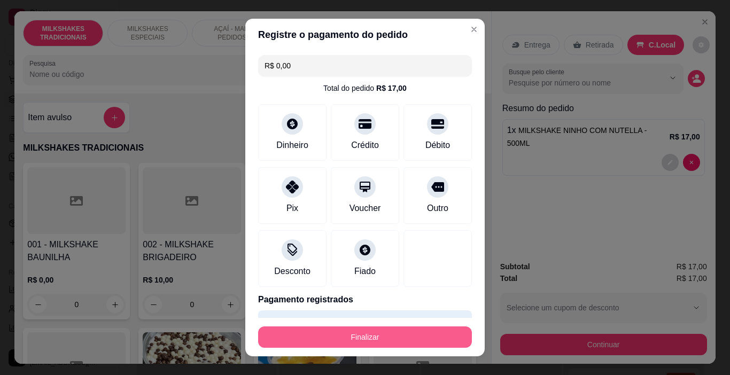
click at [417, 336] on button "Finalizar" at bounding box center [365, 337] width 214 height 21
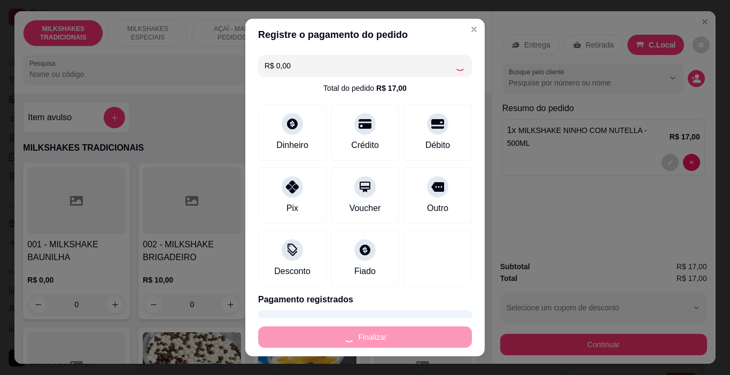
type input "0"
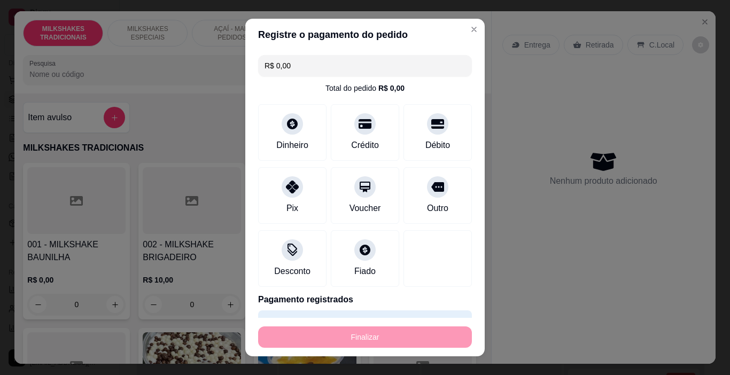
type input "-R$ 17,00"
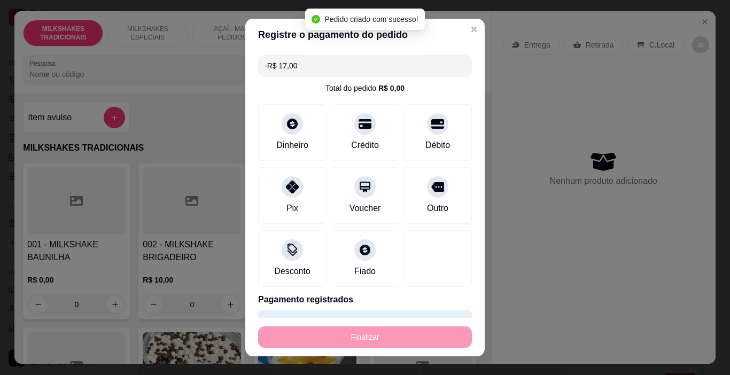
scroll to position [1, 0]
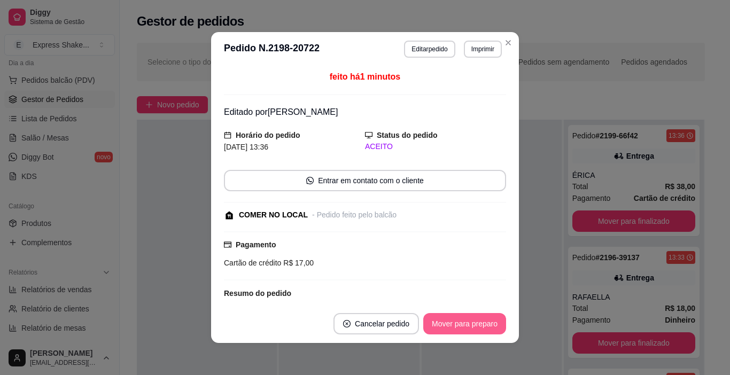
click at [463, 320] on button "Mover para preparo" at bounding box center [464, 323] width 83 height 21
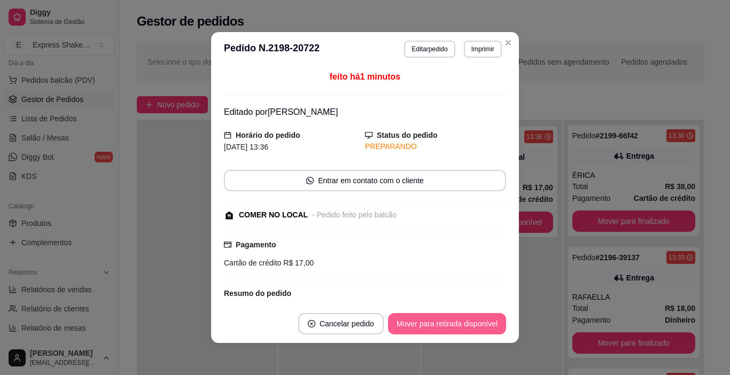
click at [470, 321] on button "Mover para retirada disponível" at bounding box center [447, 323] width 118 height 21
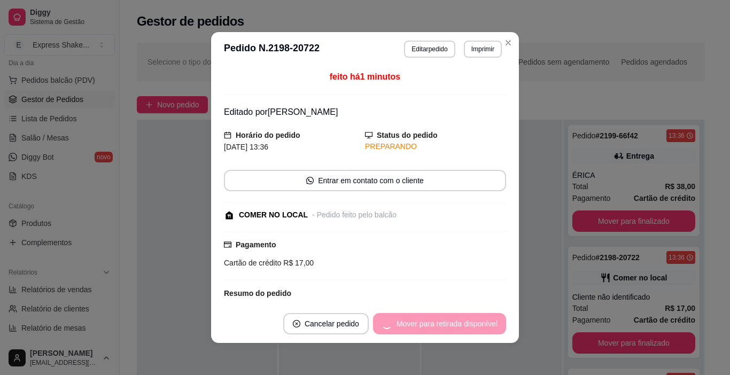
scroll to position [123, 0]
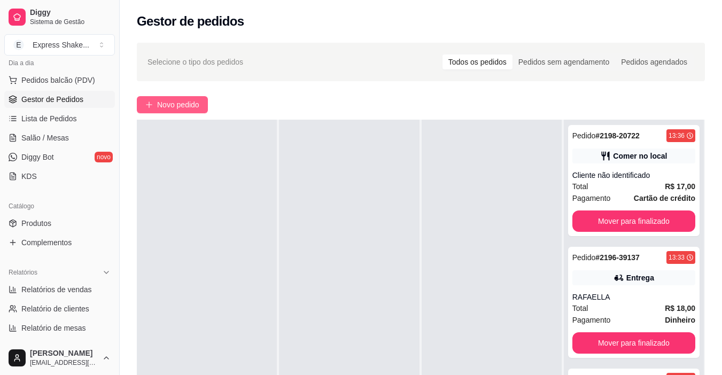
click at [181, 105] on span "Novo pedido" at bounding box center [178, 105] width 42 height 12
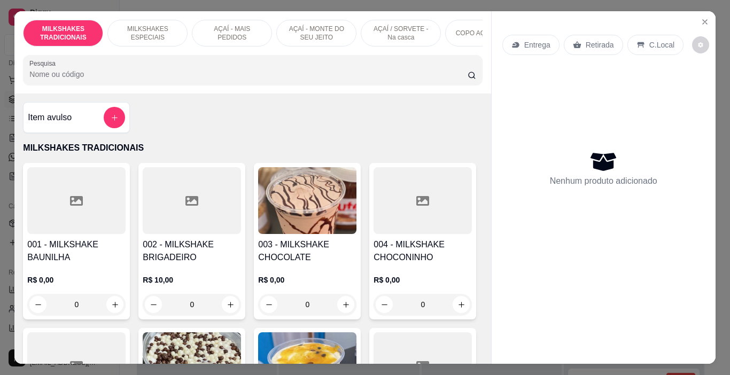
click at [323, 40] on div "AÇAÍ - MONTE DO SEU JEITO" at bounding box center [316, 33] width 80 height 27
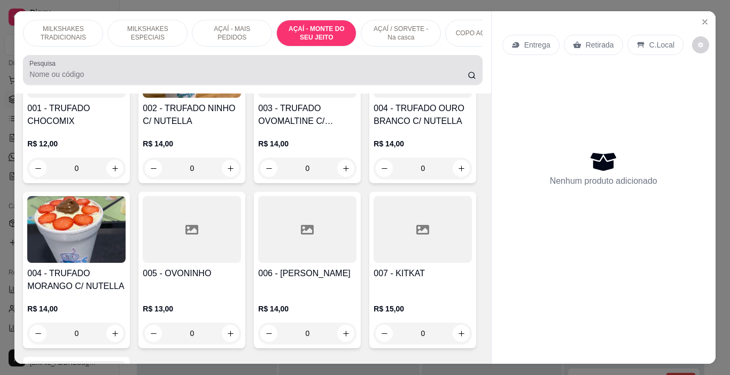
scroll to position [27, 0]
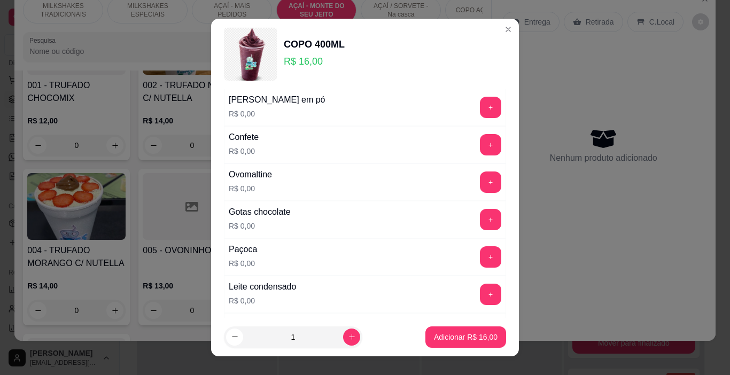
scroll to position [214, 0]
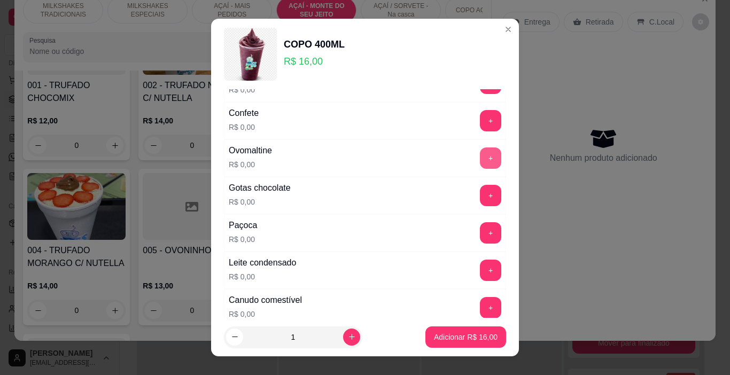
click at [480, 151] on button "+" at bounding box center [490, 158] width 21 height 21
click at [480, 269] on button "+" at bounding box center [490, 270] width 21 height 21
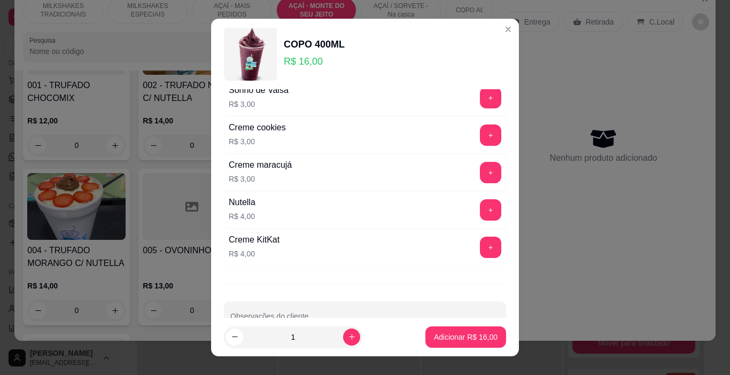
scroll to position [1721, 0]
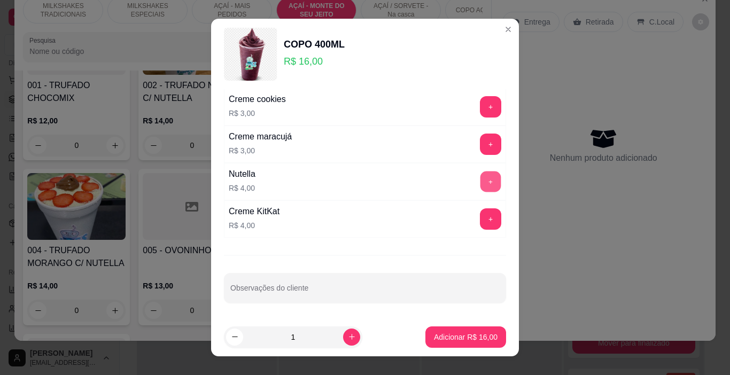
click at [481, 177] on button "+" at bounding box center [491, 182] width 21 height 21
click at [473, 335] on p "Adicionar R$ 20,00" at bounding box center [466, 337] width 64 height 11
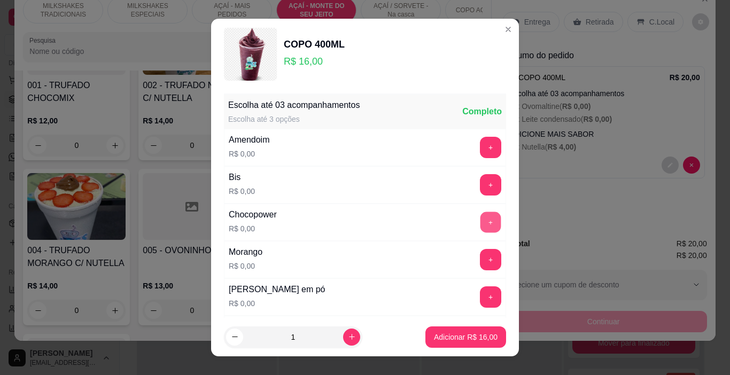
click at [481, 216] on button "+" at bounding box center [491, 222] width 21 height 21
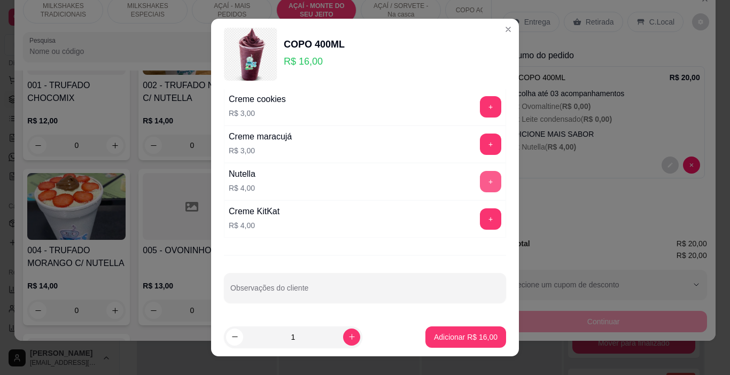
click at [480, 180] on button "+" at bounding box center [490, 181] width 21 height 21
click at [466, 337] on p "Adicionar R$ 20,00" at bounding box center [466, 337] width 64 height 11
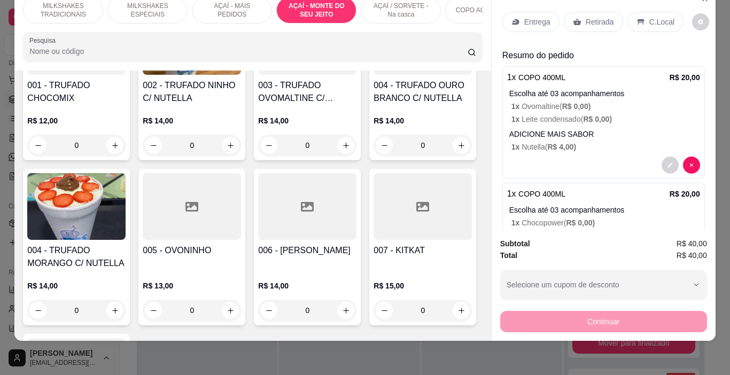
scroll to position [0, 402]
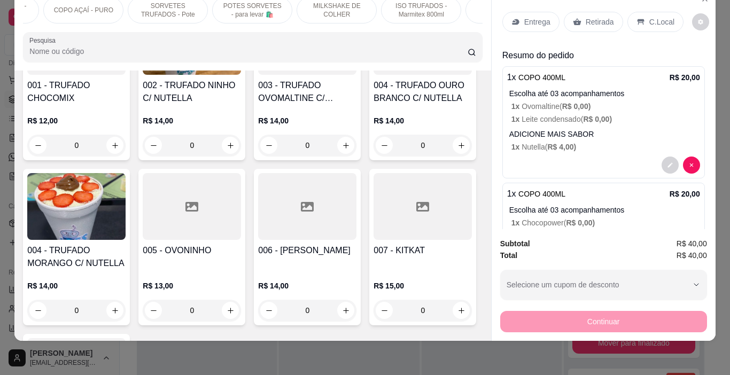
click at [152, 2] on p "SORVETES TRUFADOS - Pote" at bounding box center [168, 10] width 62 height 17
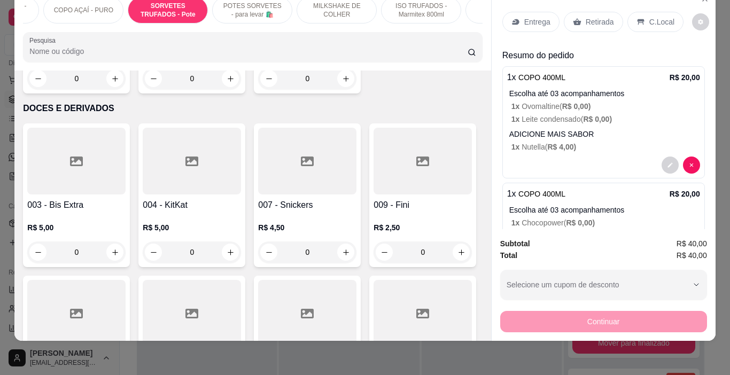
scroll to position [3822, 0]
type input "1"
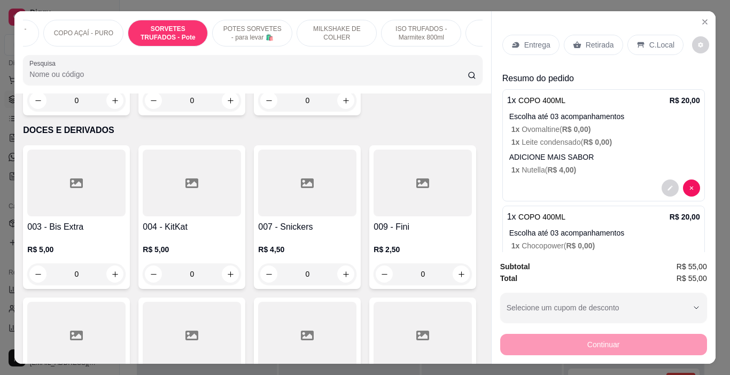
scroll to position [0, 0]
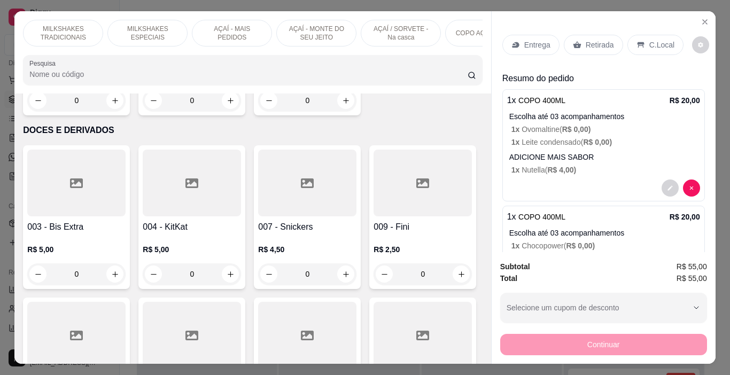
click at [157, 25] on p "MILKSHAKES ESPECIAIS" at bounding box center [148, 33] width 62 height 17
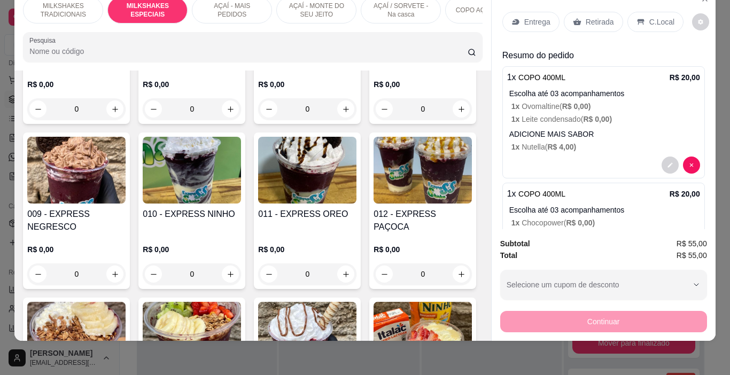
scroll to position [1542, 0]
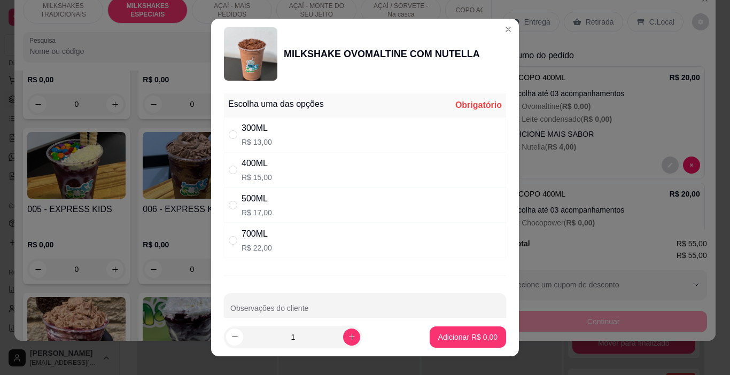
click at [279, 139] on div "300ML R$ 13,00" at bounding box center [365, 134] width 282 height 35
radio input "true"
click at [345, 333] on button "increase-product-quantity" at bounding box center [351, 337] width 17 height 17
click at [344, 333] on button "increase-product-quantity" at bounding box center [351, 337] width 17 height 17
type input "3"
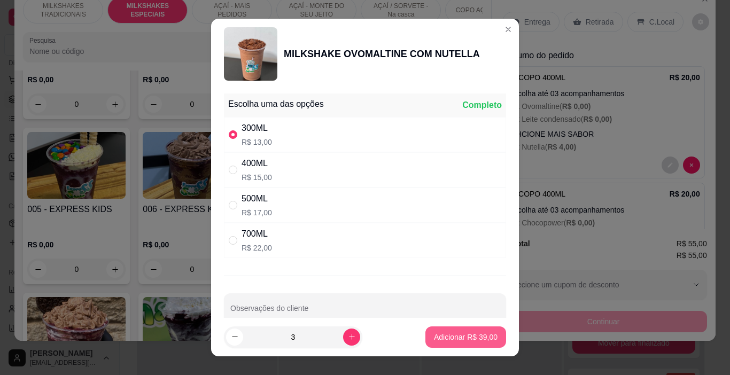
click at [438, 328] on button "Adicionar R$ 39,00" at bounding box center [465, 337] width 81 height 21
type input "3"
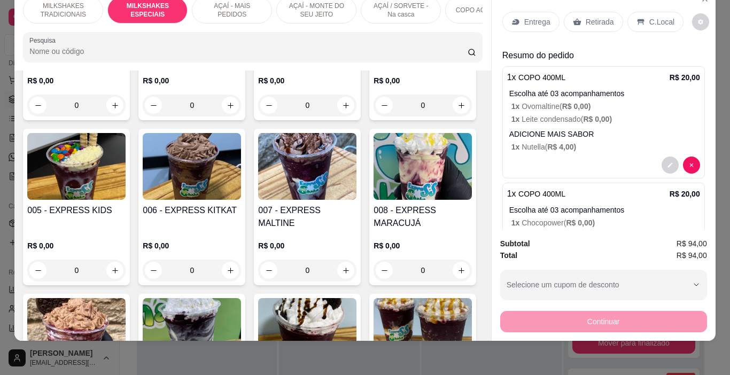
click at [211, 4] on p "AÇAÍ - MAIS PEDIDOS" at bounding box center [232, 10] width 62 height 17
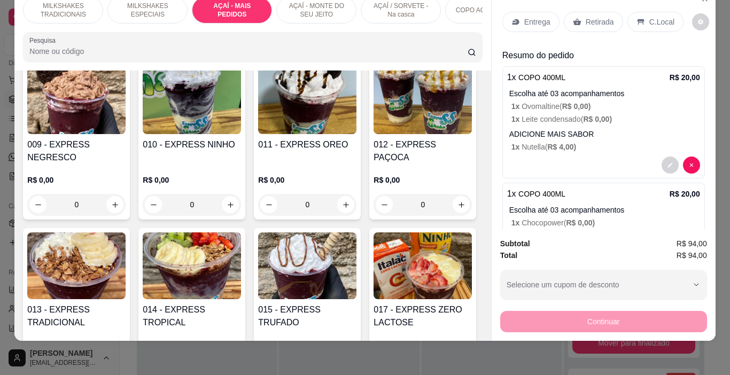
scroll to position [1850, 0]
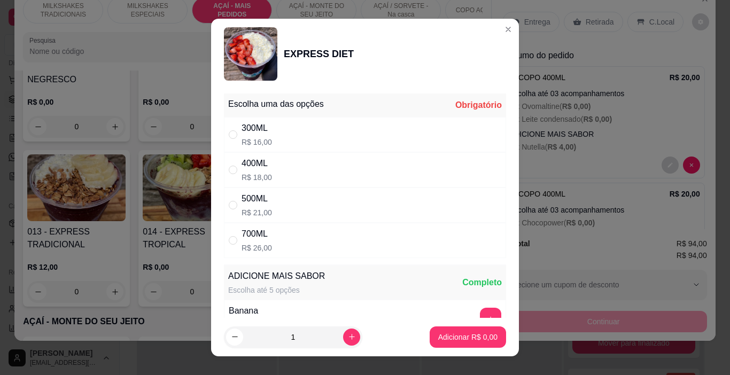
click at [332, 132] on div "300ML R$ 16,00" at bounding box center [365, 134] width 282 height 35
radio input "true"
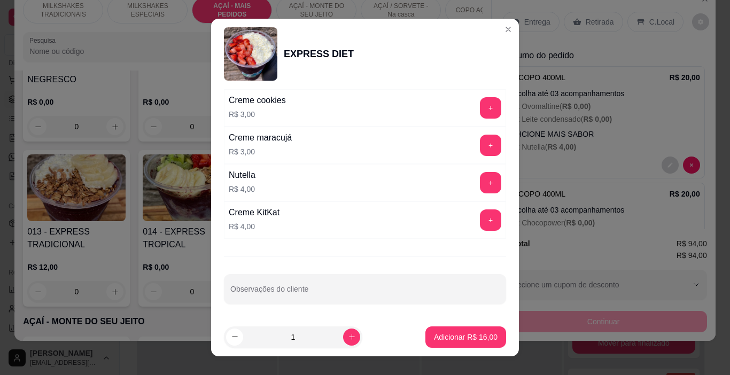
scroll to position [1259, 0]
click at [271, 288] on div "Observações do cliente" at bounding box center [365, 288] width 282 height 30
type input "SEM NINHOOO!!!!!"
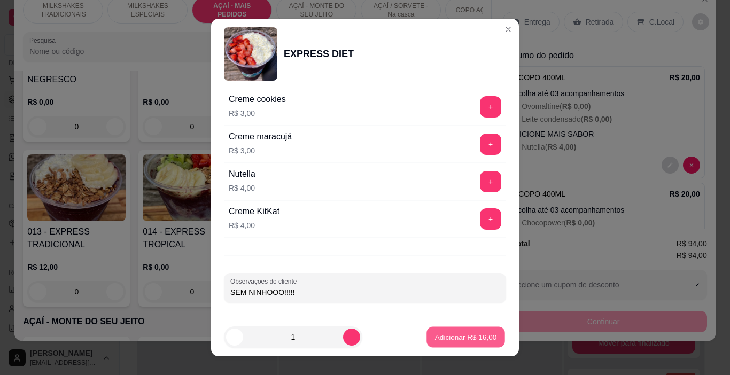
click at [461, 337] on p "Adicionar R$ 16,00" at bounding box center [466, 337] width 62 height 10
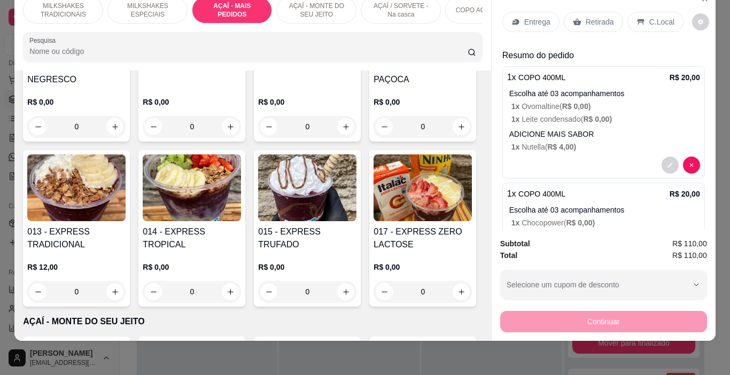
click at [528, 17] on p "Entrega" at bounding box center [537, 22] width 26 height 11
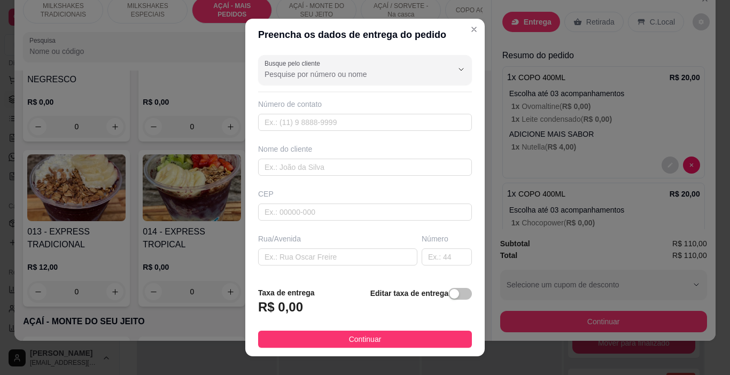
click at [363, 176] on div "Busque pelo cliente Número de contato Nome do cliente CEP Rua/[GEOGRAPHIC_DATA]…" at bounding box center [364, 165] width 239 height 228
click at [369, 168] on input "text" at bounding box center [365, 167] width 214 height 17
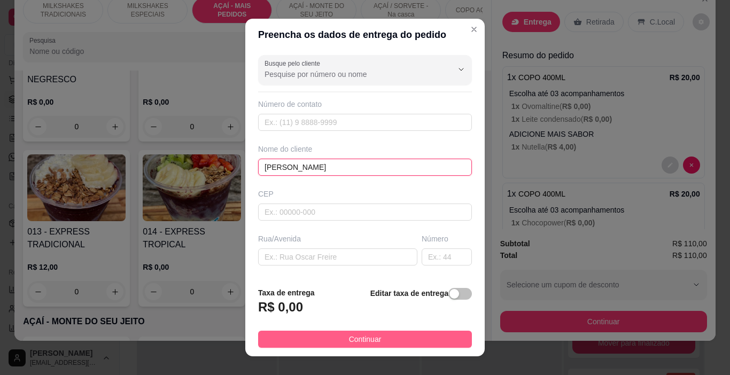
type input "[PERSON_NAME]"
click at [445, 335] on button "Continuar" at bounding box center [365, 339] width 214 height 17
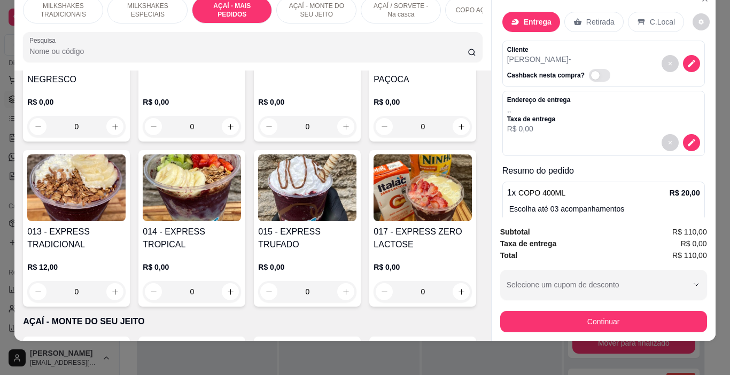
click at [532, 311] on button "Continuar" at bounding box center [603, 321] width 207 height 21
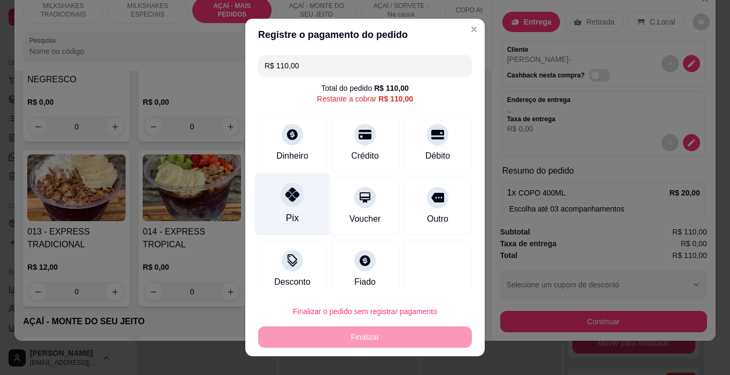
click at [298, 211] on div "Pix" at bounding box center [292, 204] width 75 height 63
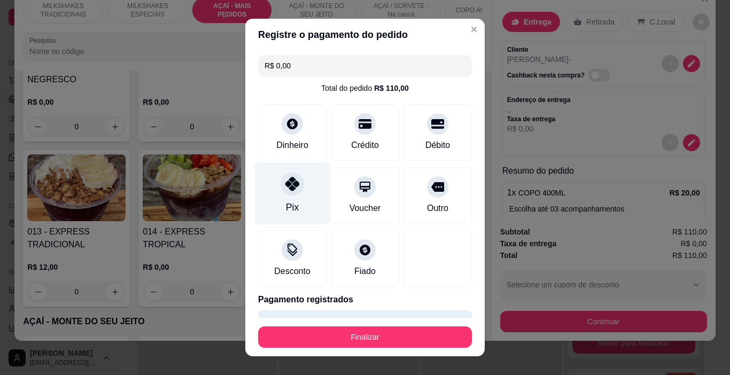
type input "R$ 0,00"
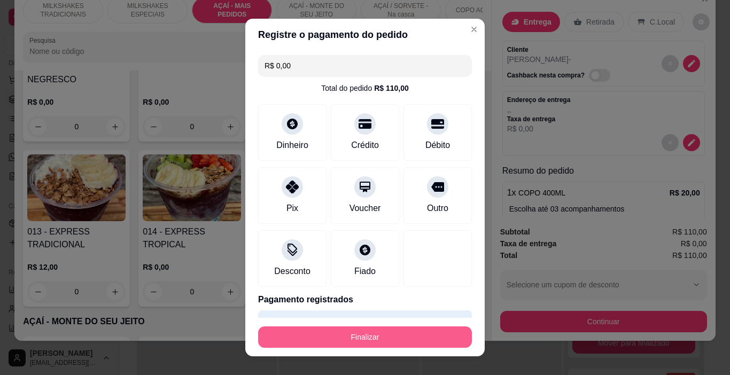
click at [341, 329] on button "Finalizar" at bounding box center [365, 337] width 214 height 21
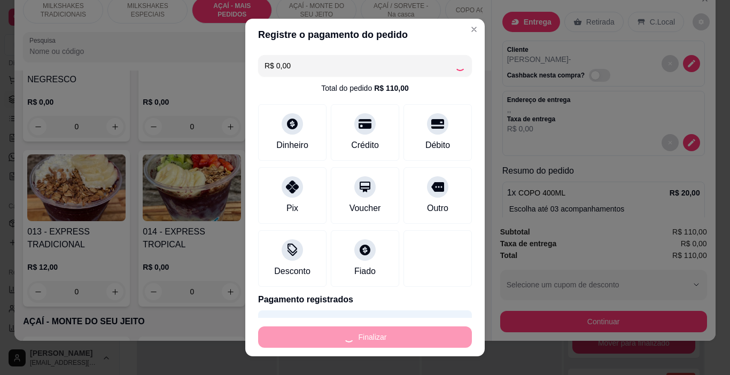
type input "0"
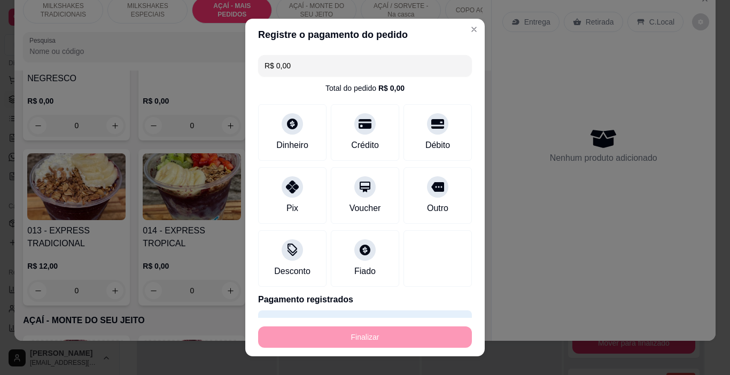
type input "-R$ 110,00"
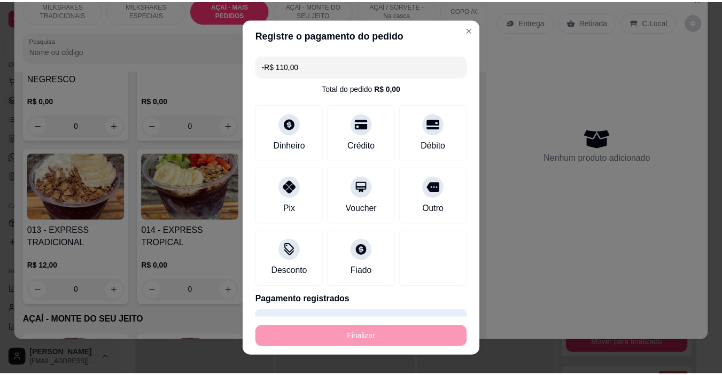
scroll to position [1849, 0]
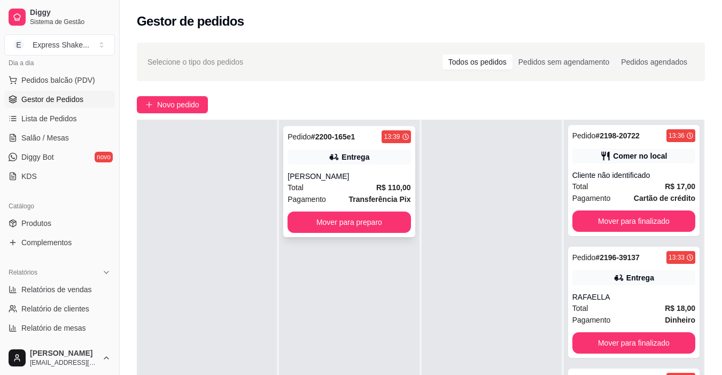
click at [376, 183] on strong "R$ 110,00" at bounding box center [393, 187] width 35 height 9
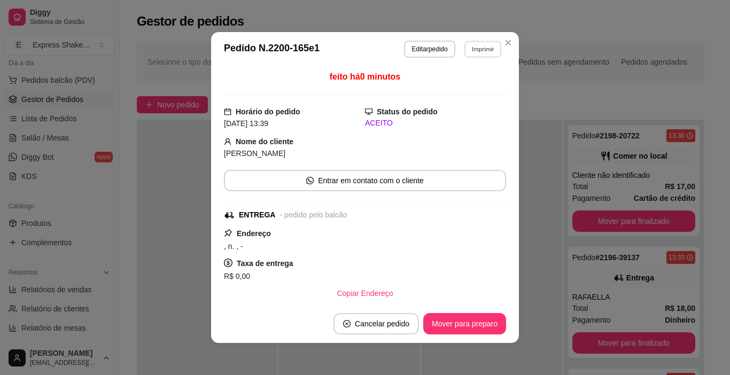
click at [466, 49] on button "Imprimir" at bounding box center [482, 49] width 37 height 17
click at [459, 88] on button "IMPRESSORA" at bounding box center [469, 82] width 62 height 14
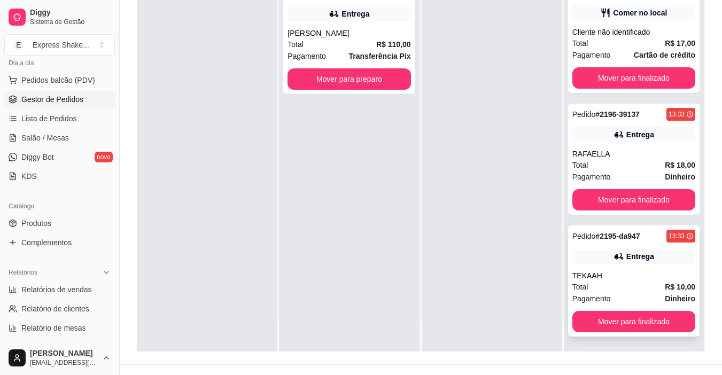
scroll to position [163, 0]
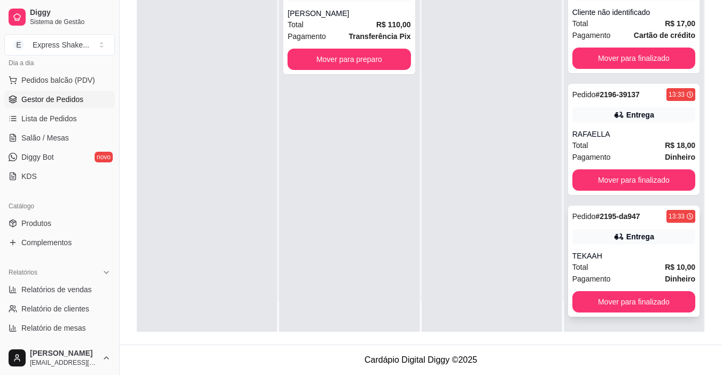
click at [619, 316] on div "Pedido # 2195-da947 13:33 Entrega TEKAAH Total R$ 10,00 Pagamento Dinheiro Move…" at bounding box center [633, 261] width 131 height 111
click at [630, 298] on button "Mover para finalizado" at bounding box center [633, 302] width 119 height 21
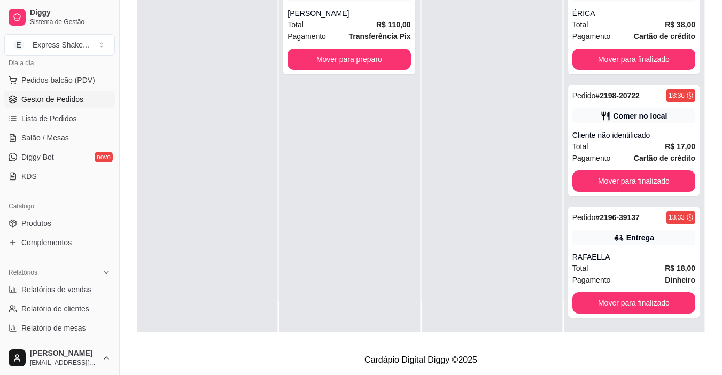
scroll to position [0, 0]
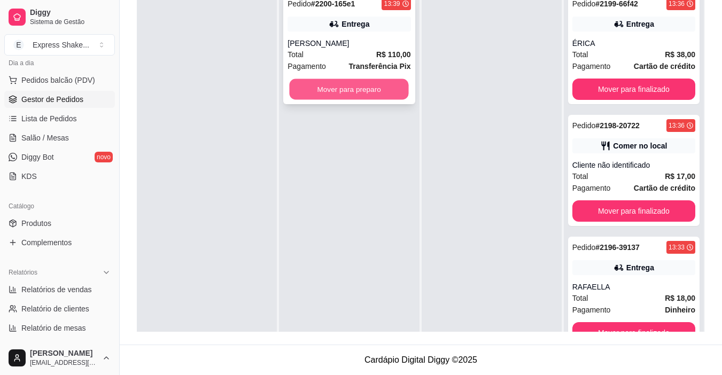
click at [299, 80] on button "Mover para preparo" at bounding box center [349, 89] width 119 height 21
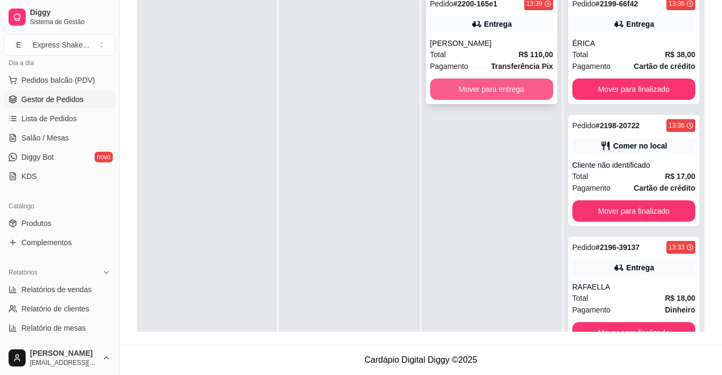
click at [482, 89] on button "Mover para entrega" at bounding box center [491, 89] width 123 height 21
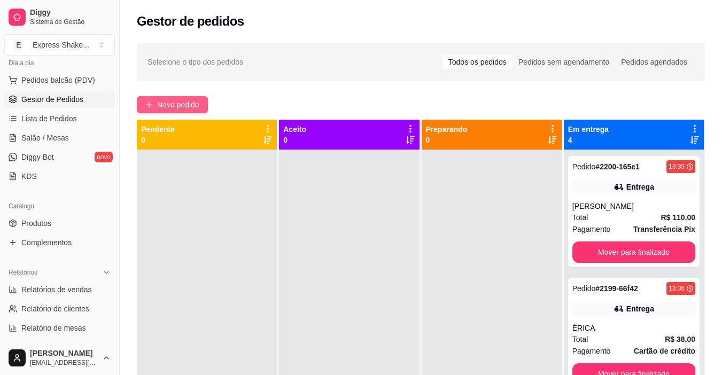
click at [186, 101] on span "Novo pedido" at bounding box center [178, 105] width 42 height 12
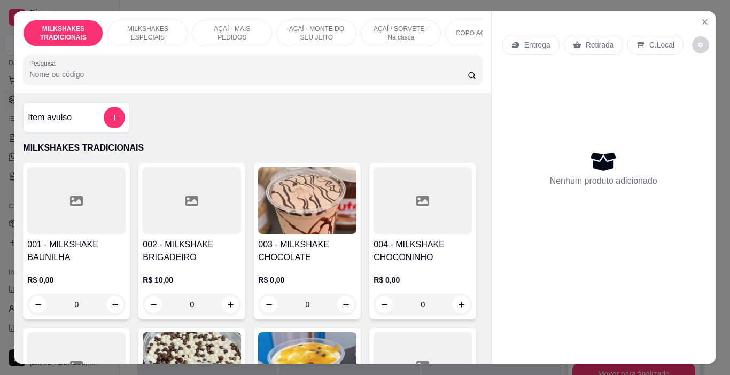
click at [389, 40] on div "AÇAÍ / SORVETE - Na casca" at bounding box center [401, 33] width 80 height 27
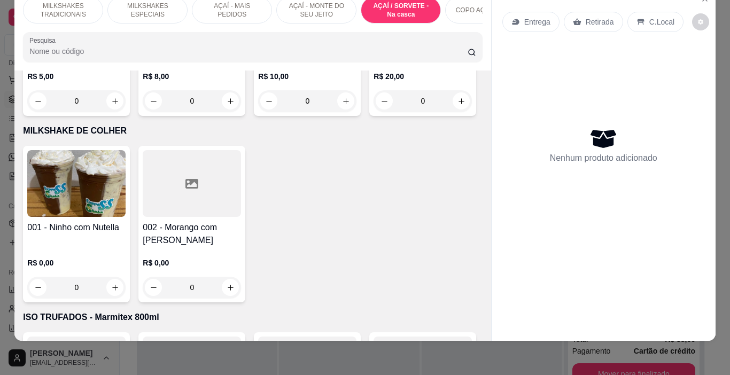
scroll to position [3256, 0]
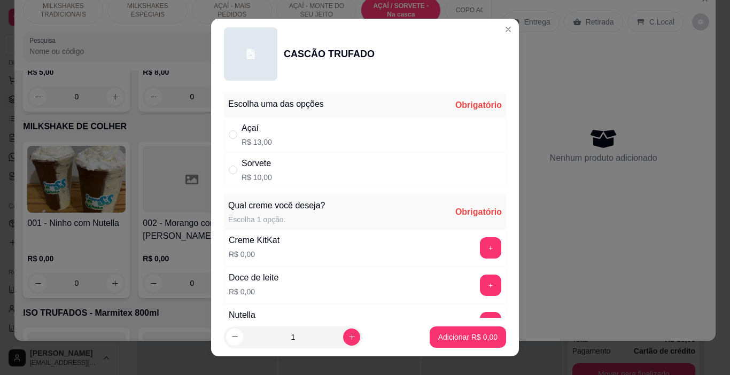
click at [305, 165] on div "Sorvete R$ 10,00" at bounding box center [365, 169] width 282 height 35
radio input "true"
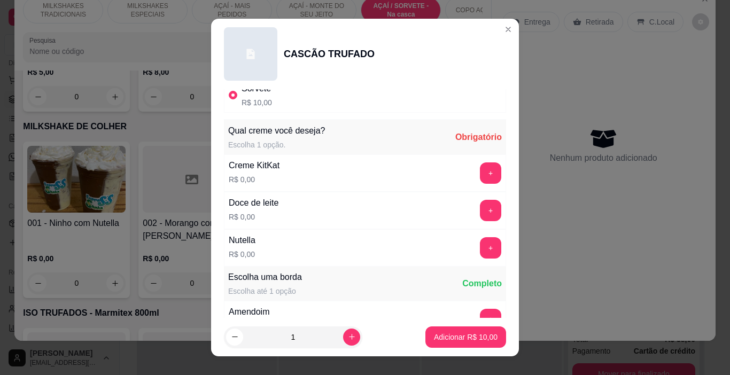
scroll to position [107, 0]
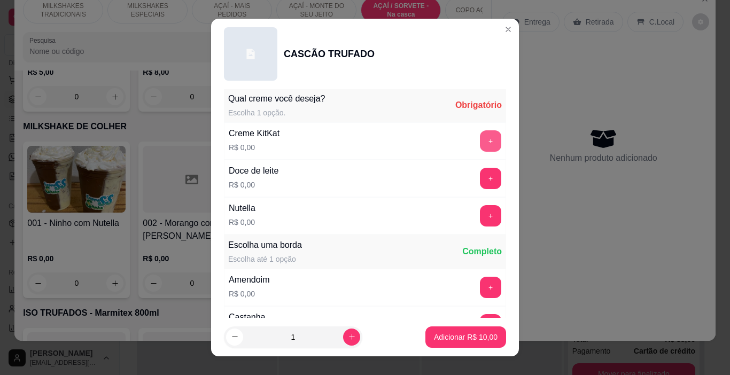
click at [480, 141] on button "+" at bounding box center [490, 140] width 21 height 21
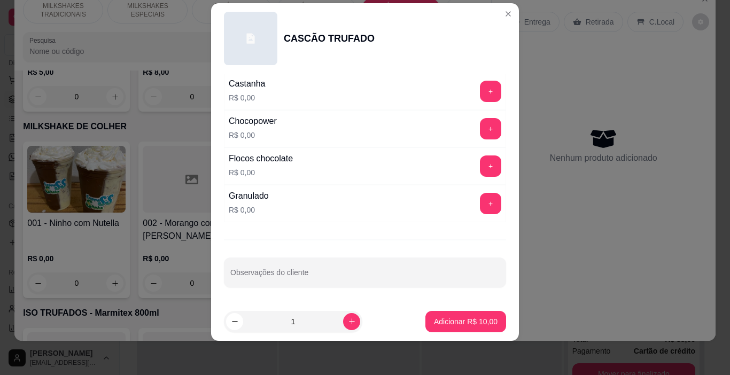
scroll to position [218, 0]
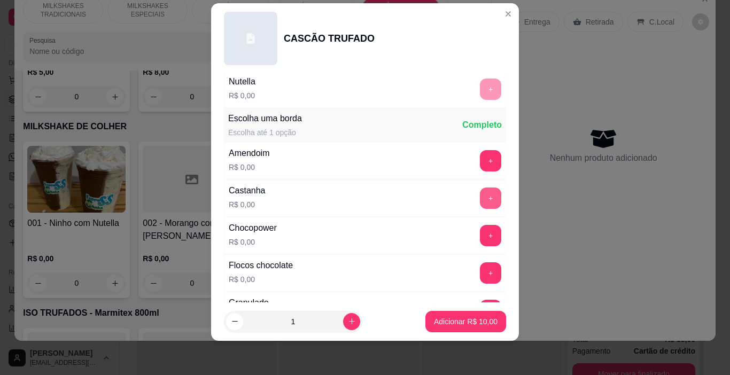
click at [480, 196] on button "+" at bounding box center [490, 198] width 21 height 21
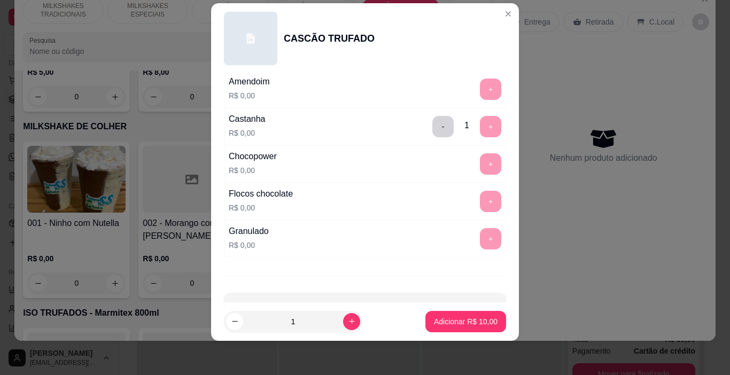
scroll to position [325, 0]
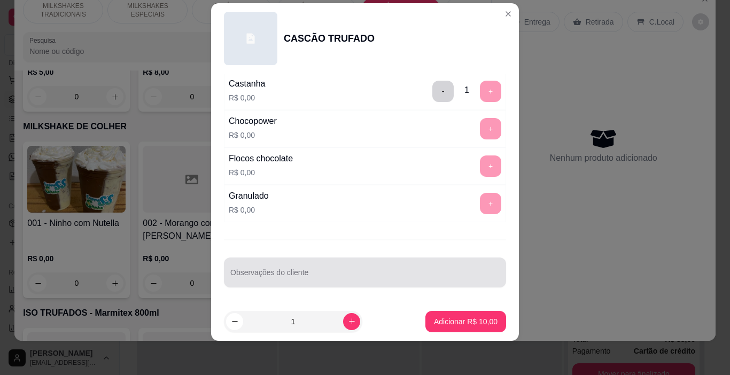
click at [276, 267] on div at bounding box center [364, 272] width 269 height 21
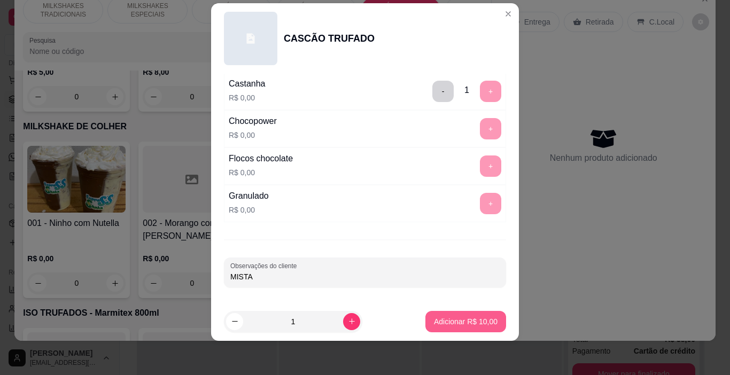
type input "MISTA"
click at [481, 315] on button "Adicionar R$ 10,00" at bounding box center [465, 321] width 81 height 21
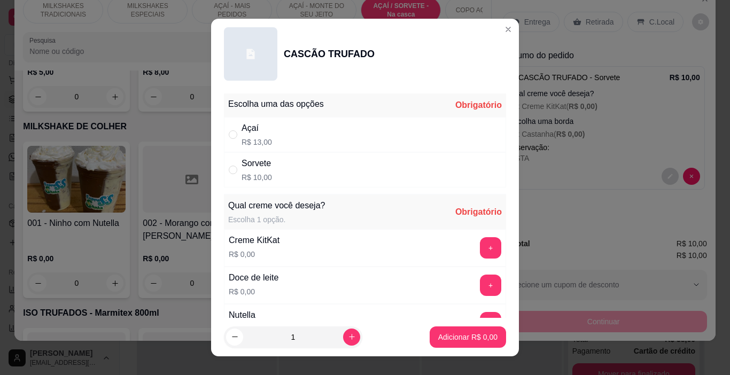
click at [305, 159] on div "Sorvete R$ 10,00" at bounding box center [365, 169] width 282 height 35
radio input "true"
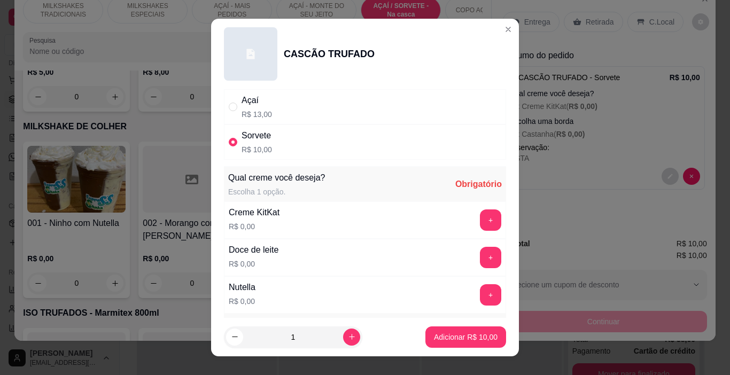
scroll to position [53, 0]
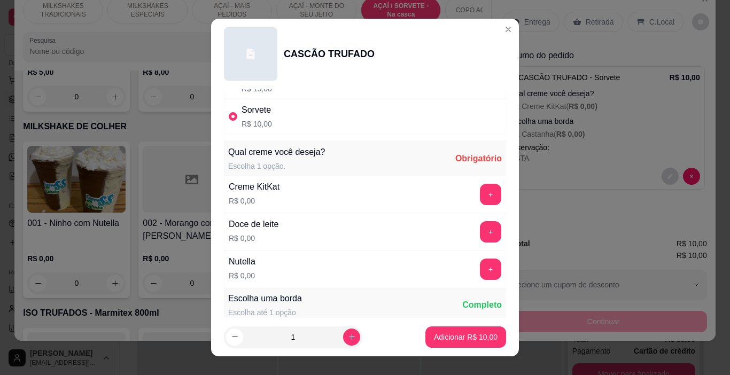
click at [480, 266] on button "+" at bounding box center [490, 269] width 21 height 21
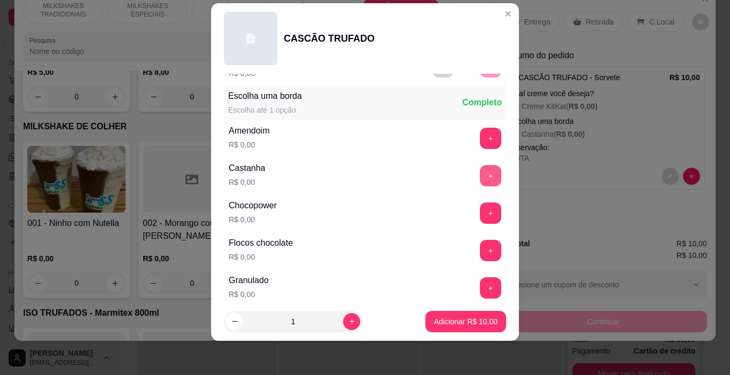
scroll to position [283, 0]
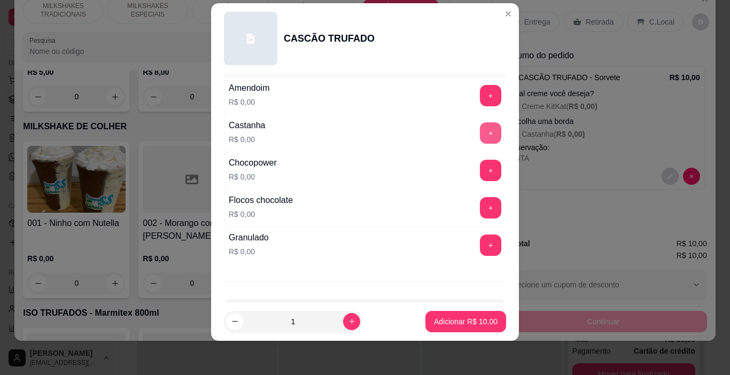
click at [480, 134] on button "+" at bounding box center [490, 132] width 21 height 21
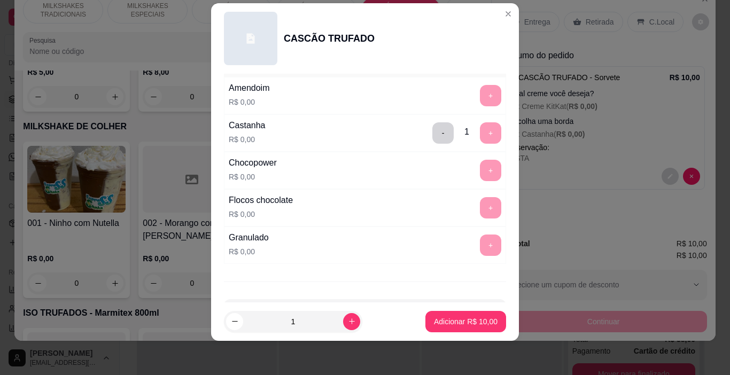
scroll to position [325, 0]
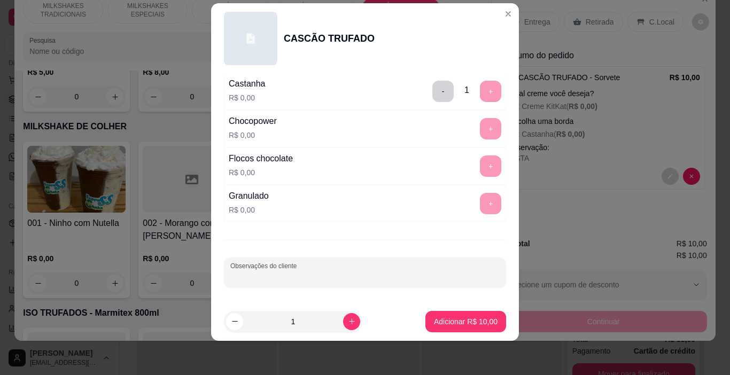
click at [315, 275] on input "Observações do cliente" at bounding box center [364, 277] width 269 height 11
type input "MISTA"
click at [452, 324] on p "Adicionar R$ 10,00" at bounding box center [466, 321] width 64 height 11
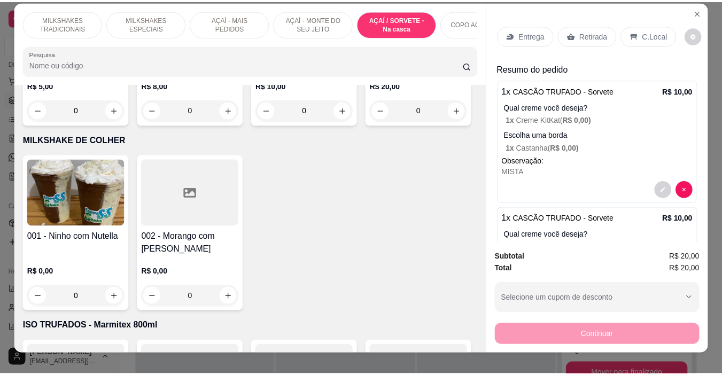
scroll to position [0, 0]
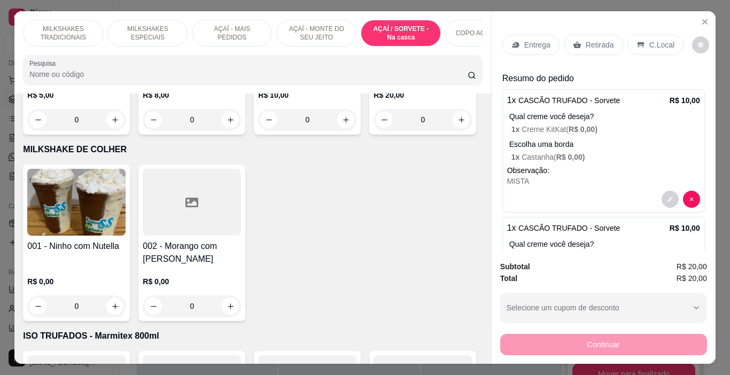
click at [514, 42] on icon at bounding box center [515, 45] width 7 height 6
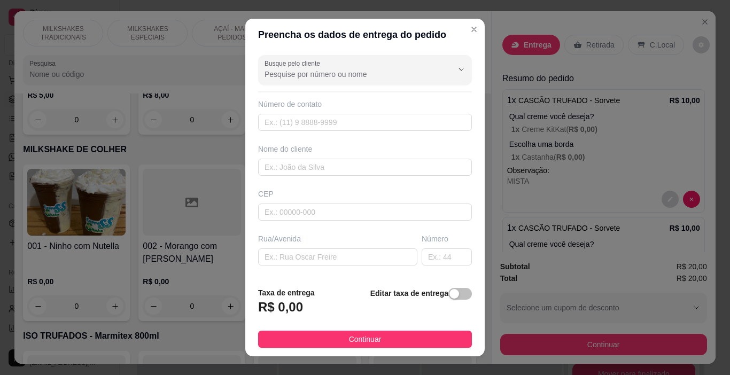
click at [310, 179] on div "Busque pelo cliente Número de contato Nome do cliente CEP Rua/[GEOGRAPHIC_DATA]…" at bounding box center [364, 165] width 239 height 228
click at [315, 167] on input "text" at bounding box center [365, 167] width 214 height 17
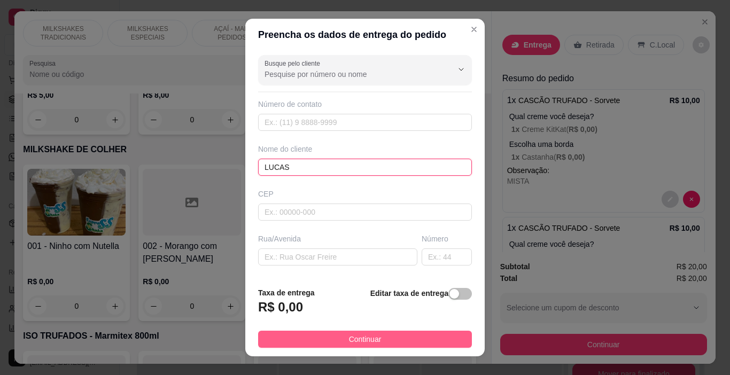
type input "LUCAS"
click at [459, 339] on button "Continuar" at bounding box center [365, 339] width 214 height 17
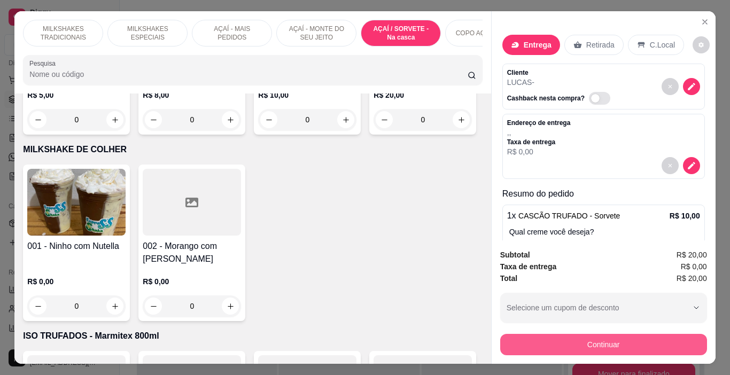
click at [541, 337] on button "Continuar" at bounding box center [603, 344] width 207 height 21
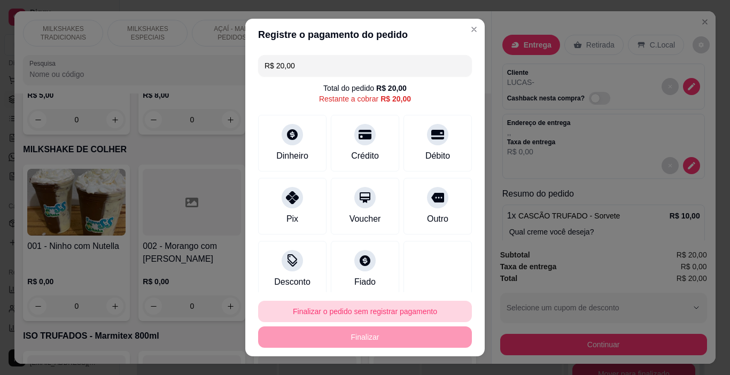
click at [407, 309] on button "Finalizar o pedido sem registrar pagamento" at bounding box center [365, 311] width 214 height 21
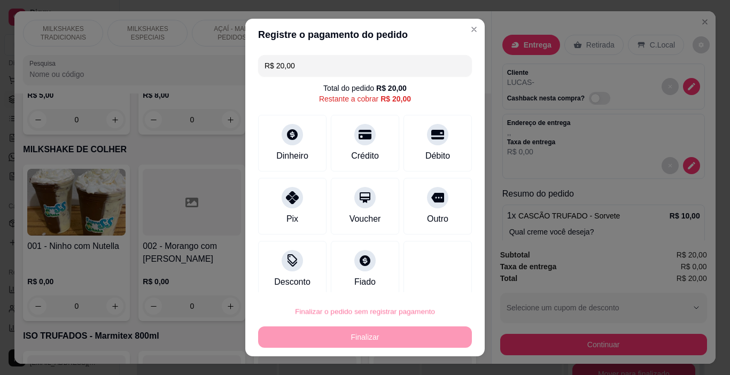
click at [422, 277] on button "Confirmar" at bounding box center [427, 281] width 40 height 17
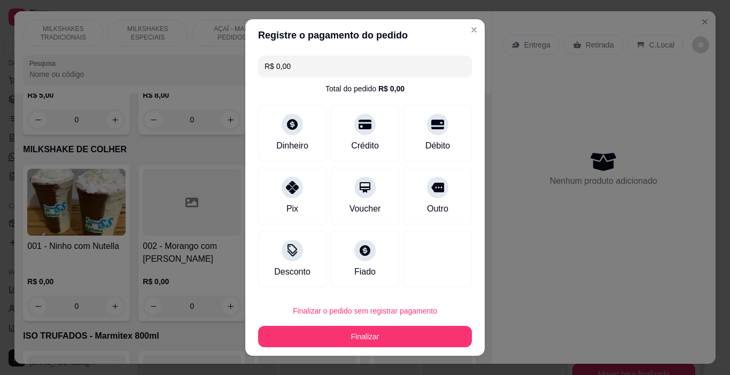
type input "R$ 0,00"
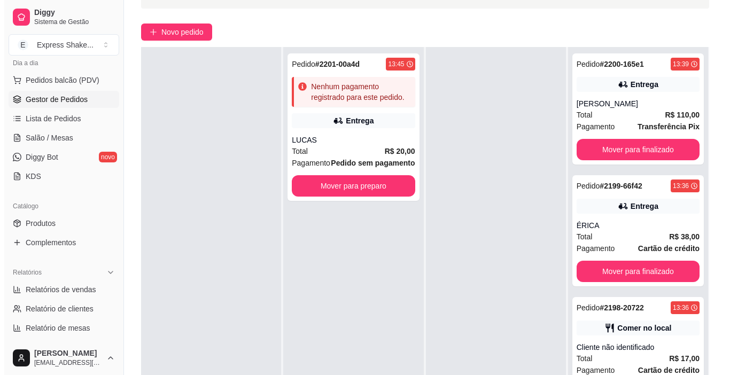
scroll to position [73, 0]
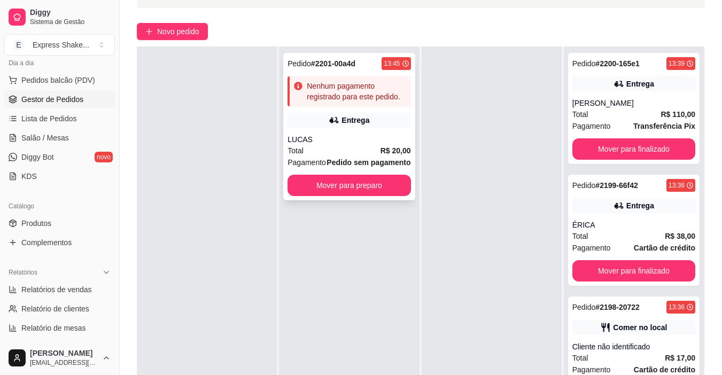
click at [376, 149] on div "Total R$ 20,00" at bounding box center [349, 151] width 123 height 12
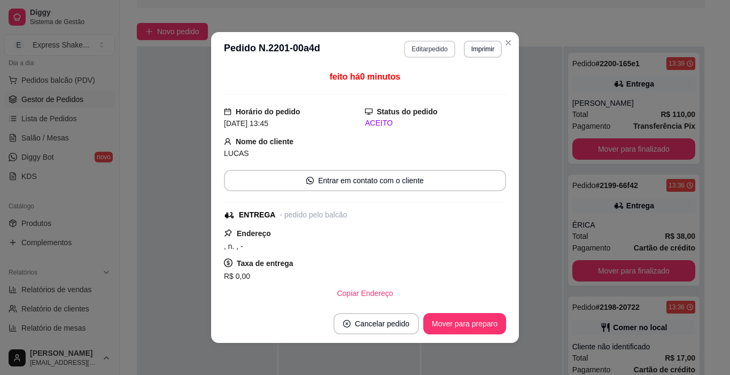
click at [438, 51] on button "Editar pedido" at bounding box center [429, 49] width 51 height 17
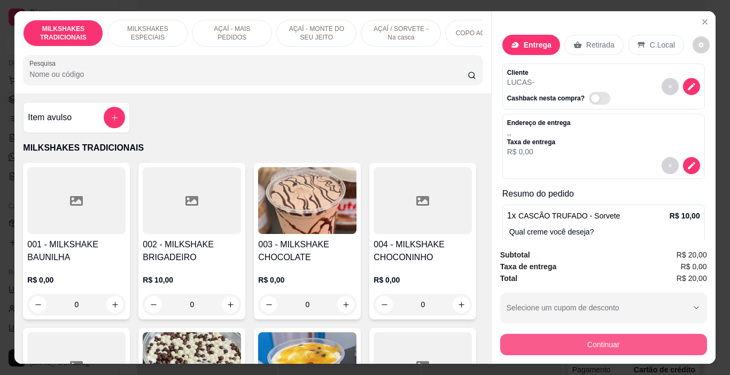
click at [566, 334] on button "Continuar" at bounding box center [603, 344] width 207 height 21
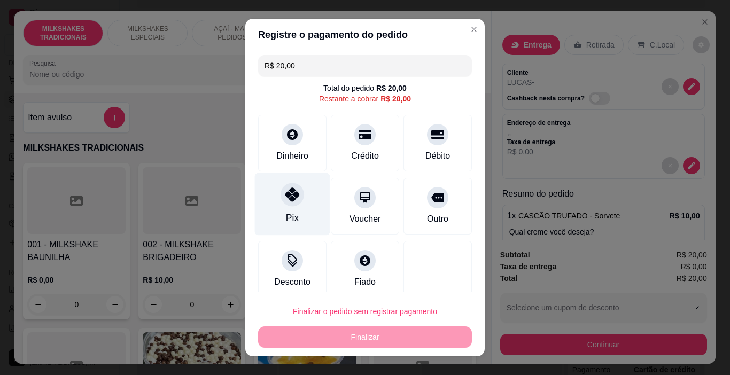
click at [293, 208] on div "Pix" at bounding box center [292, 204] width 75 height 63
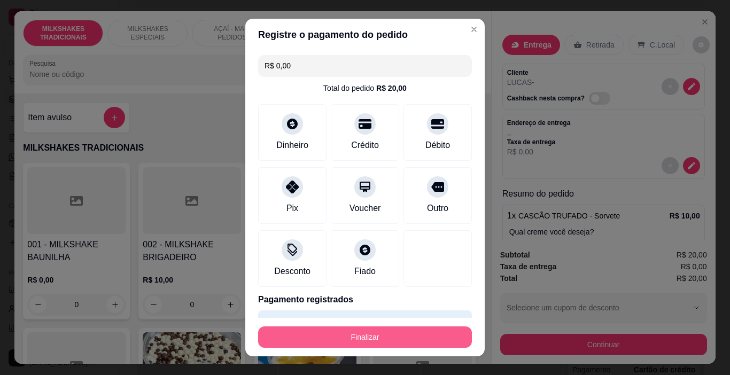
click at [377, 333] on button "Finalizar" at bounding box center [365, 337] width 214 height 21
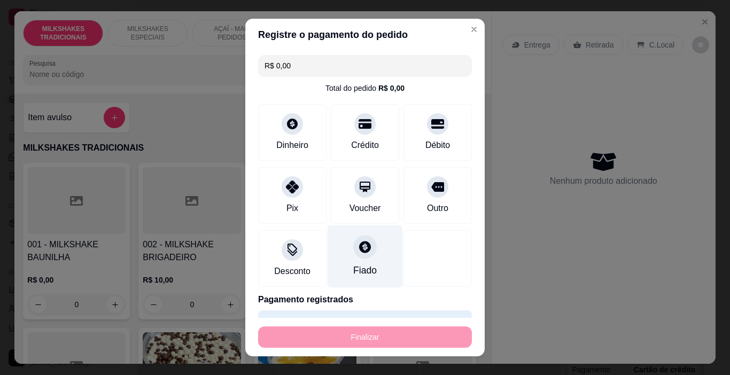
type input "-R$ 20,00"
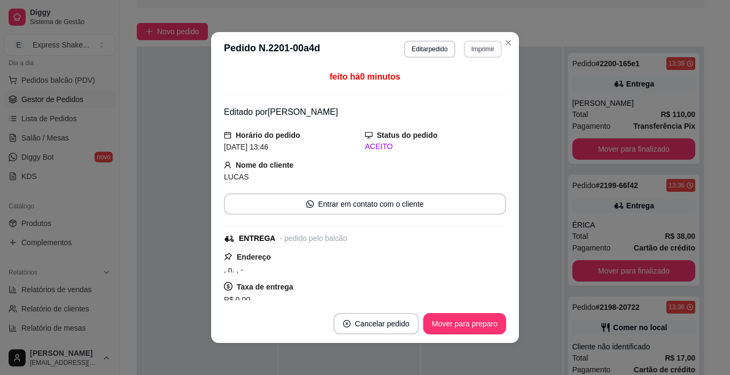
click at [475, 45] on button "Imprimir" at bounding box center [483, 49] width 38 height 17
click at [472, 83] on button "IMPRESSORA" at bounding box center [461, 86] width 78 height 17
click at [472, 83] on div "feito há 0 minutos" at bounding box center [365, 83] width 282 height 25
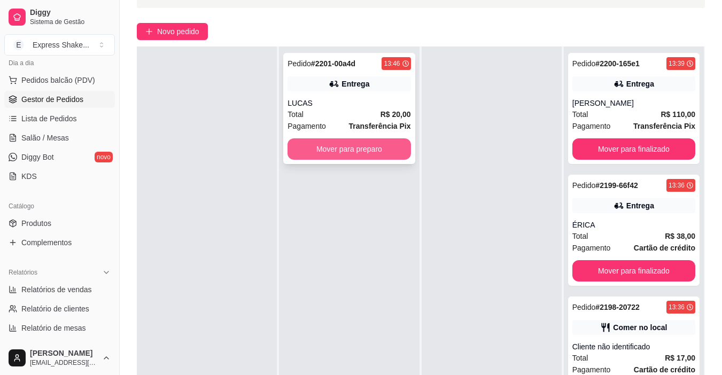
click at [352, 151] on button "Mover para preparo" at bounding box center [349, 148] width 123 height 21
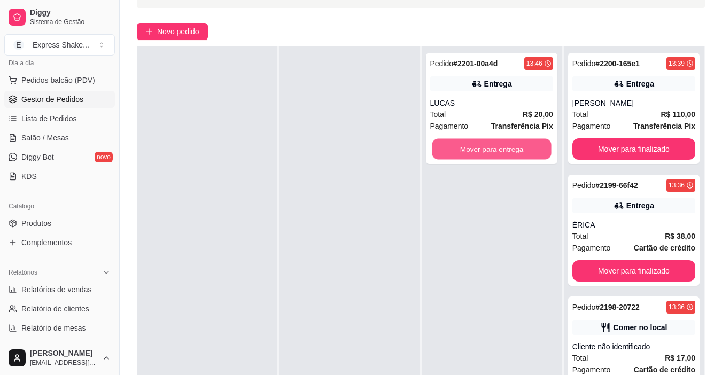
click at [439, 149] on button "Mover para entrega" at bounding box center [491, 149] width 119 height 21
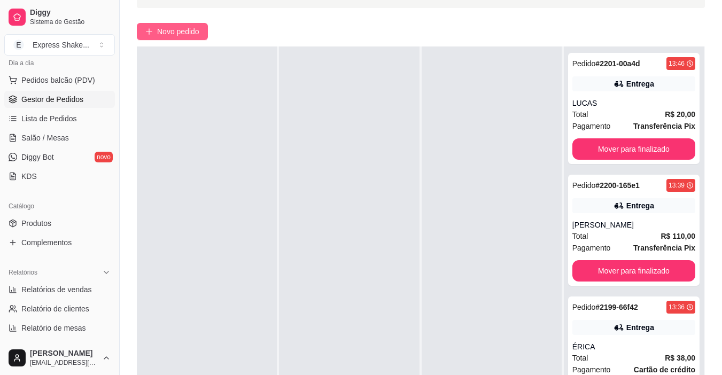
click at [169, 23] on button "Novo pedido" at bounding box center [172, 31] width 71 height 17
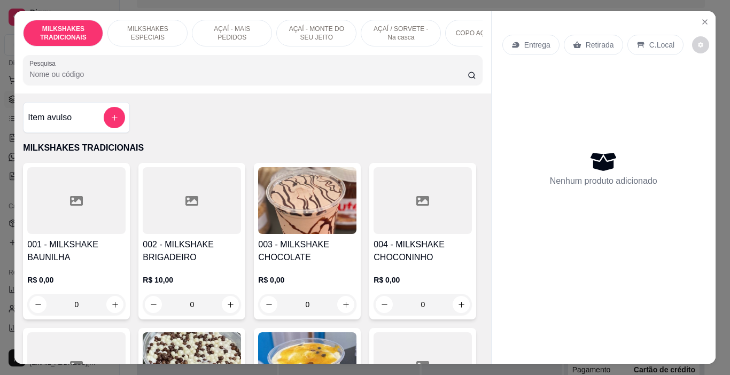
click at [136, 34] on p "MILKSHAKES ESPECIAIS" at bounding box center [148, 33] width 62 height 17
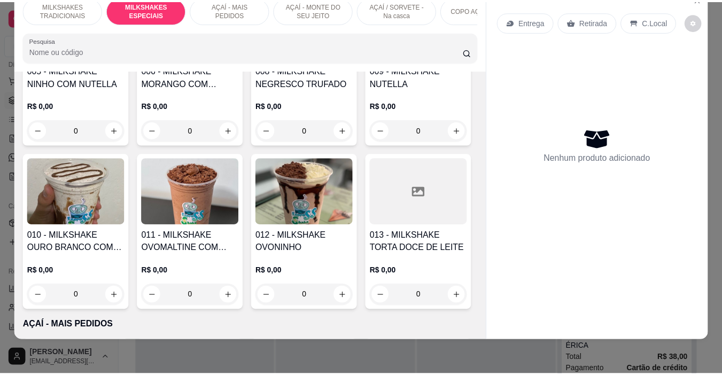
scroll to position [1167, 0]
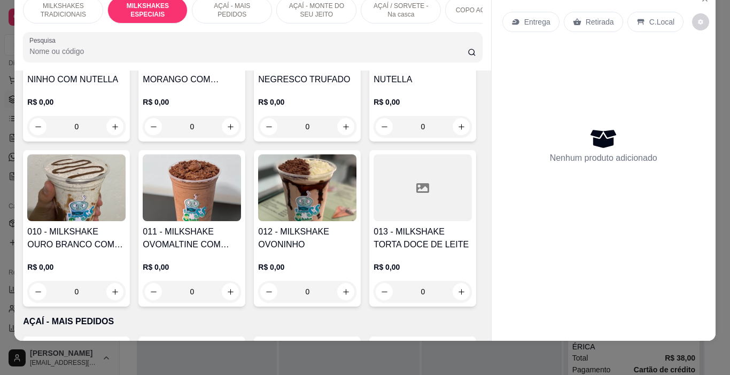
click at [126, 56] on img at bounding box center [76, 22] width 98 height 67
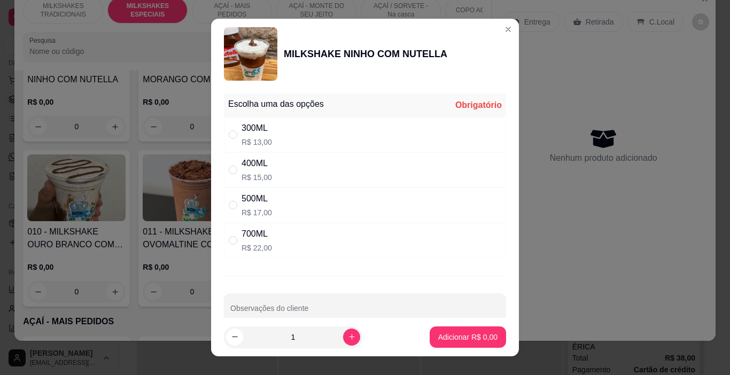
click at [288, 134] on div "300ML R$ 13,00" at bounding box center [365, 134] width 282 height 35
radio input "true"
click at [343, 332] on button "increase-product-quantity" at bounding box center [351, 337] width 17 height 17
type input "2"
click at [434, 337] on p "Adicionar R$ 26,00" at bounding box center [466, 337] width 64 height 11
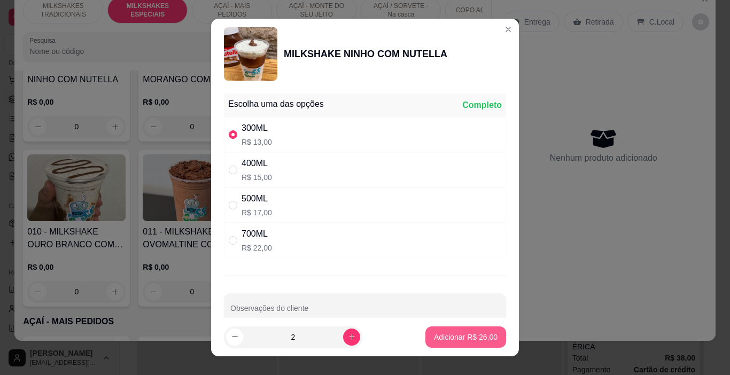
type input "2"
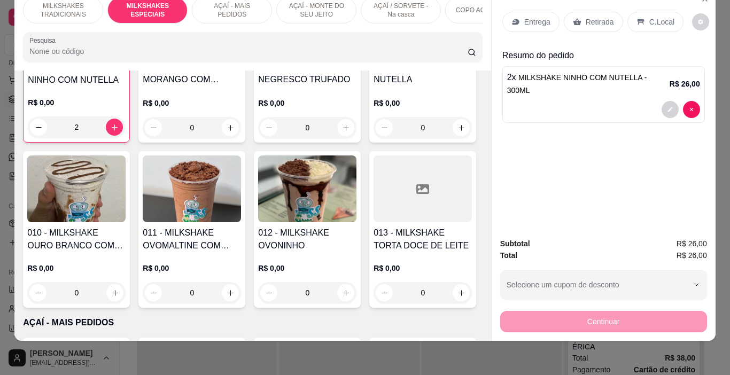
click at [540, 19] on p "Entrega" at bounding box center [537, 22] width 26 height 11
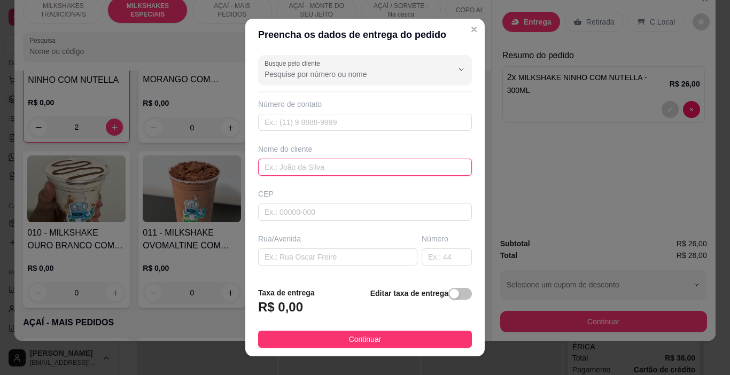
click at [303, 171] on input "text" at bounding box center [365, 167] width 214 height 17
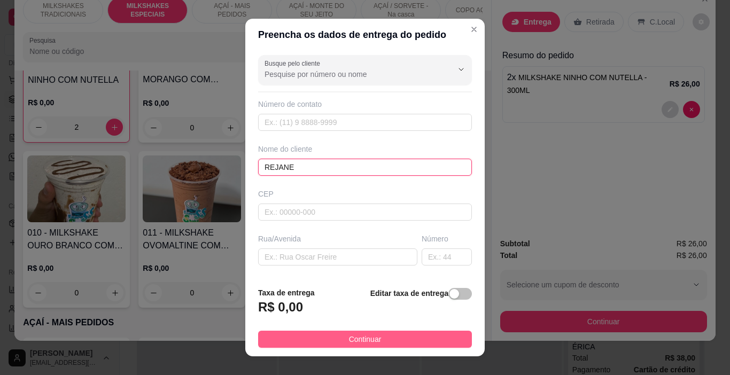
type input "REJANE"
click at [407, 339] on button "Continuar" at bounding box center [365, 339] width 214 height 17
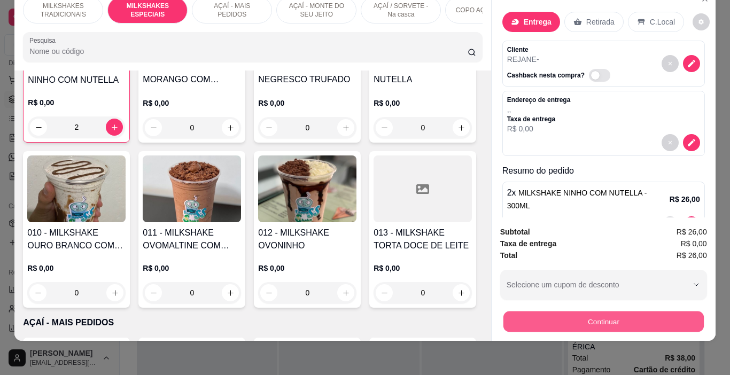
click at [525, 314] on button "Continuar" at bounding box center [603, 322] width 200 height 21
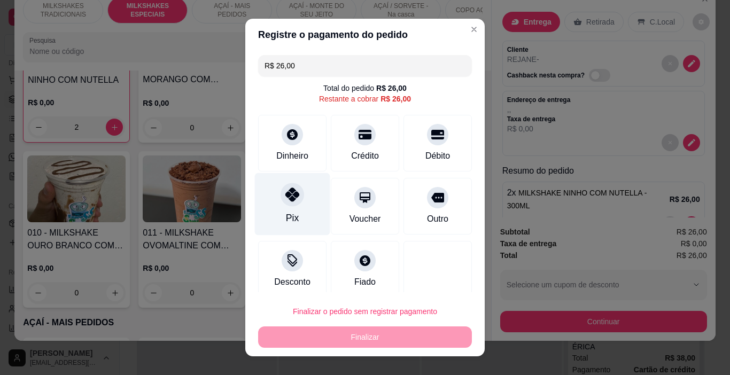
click at [267, 213] on div "Pix" at bounding box center [292, 204] width 75 height 63
type input "R$ 0,00"
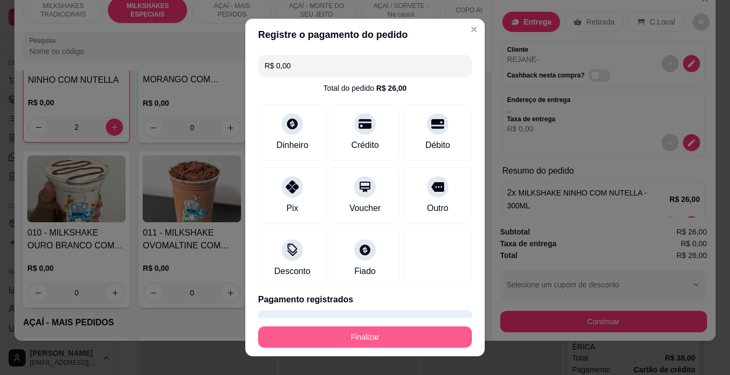
click at [376, 340] on button "Finalizar" at bounding box center [365, 337] width 214 height 21
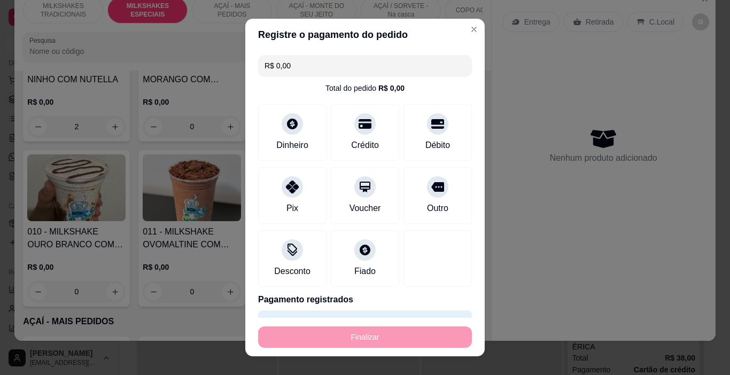
type input "0"
type input "-R$ 26,00"
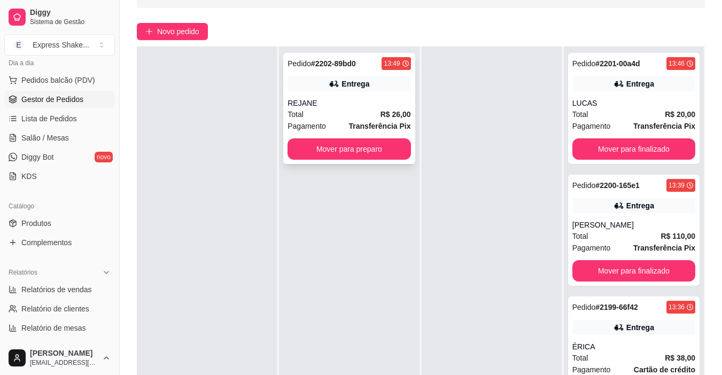
click at [340, 69] on div "Pedido # 2202-89bd0" at bounding box center [322, 63] width 68 height 13
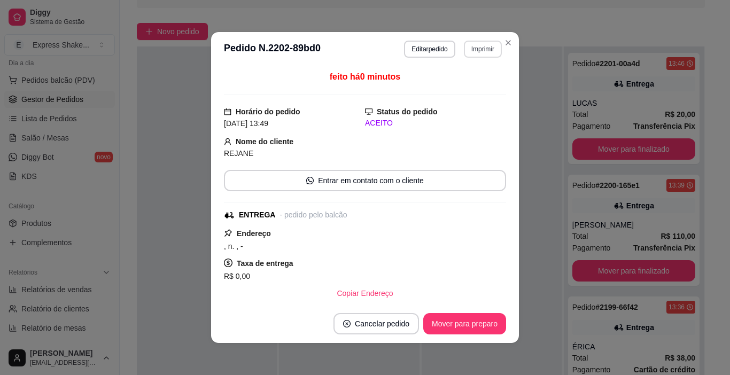
click at [487, 53] on button "Imprimir" at bounding box center [483, 49] width 38 height 17
click at [469, 84] on button "IMPRESSORA" at bounding box center [461, 86] width 78 height 17
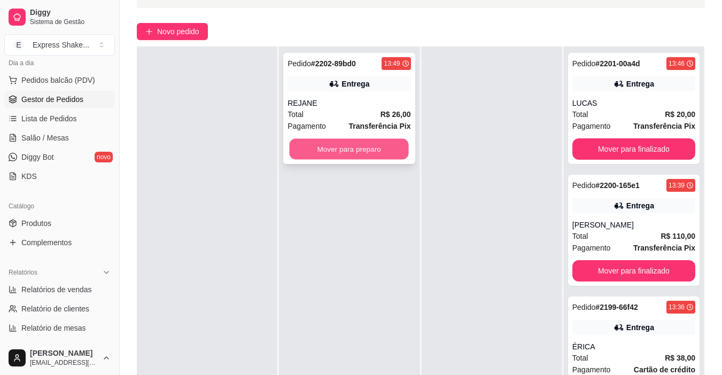
click at [338, 153] on button "Mover para preparo" at bounding box center [349, 149] width 119 height 21
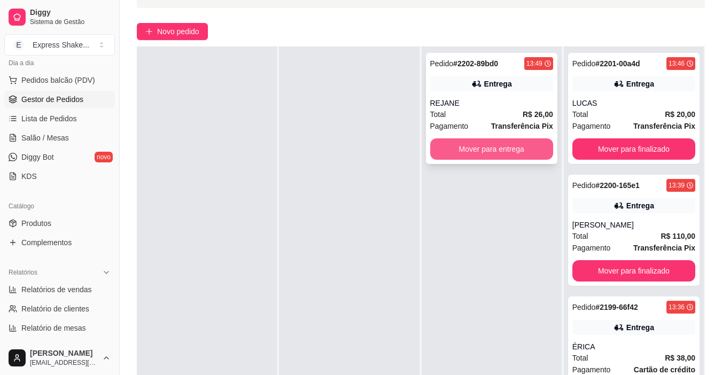
click at [434, 146] on button "Mover para entrega" at bounding box center [491, 148] width 123 height 21
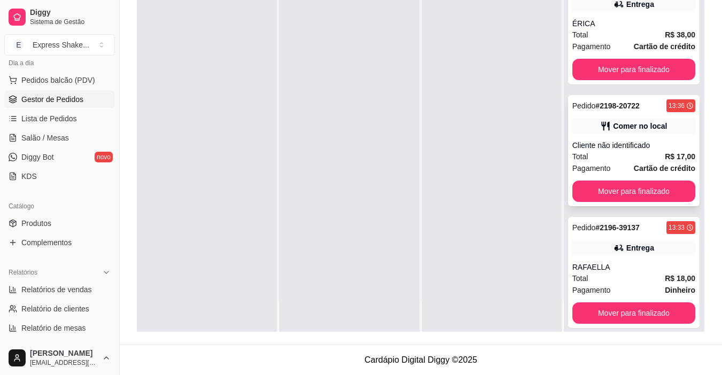
scroll to position [367, 0]
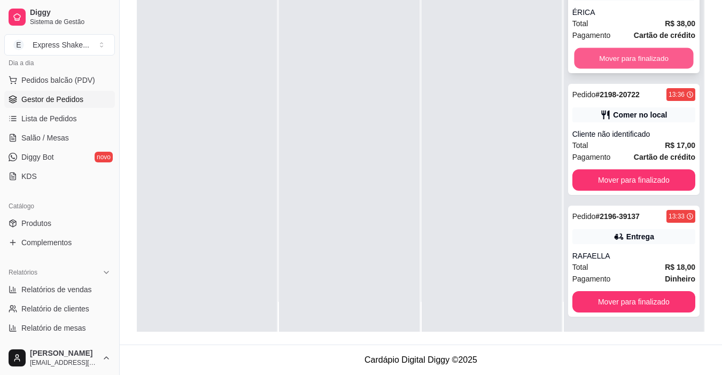
click at [600, 53] on button "Mover para finalizado" at bounding box center [633, 58] width 119 height 21
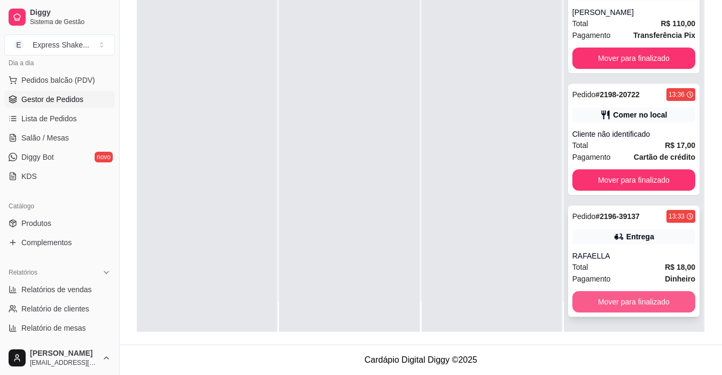
click at [624, 309] on button "Mover para finalizado" at bounding box center [633, 301] width 123 height 21
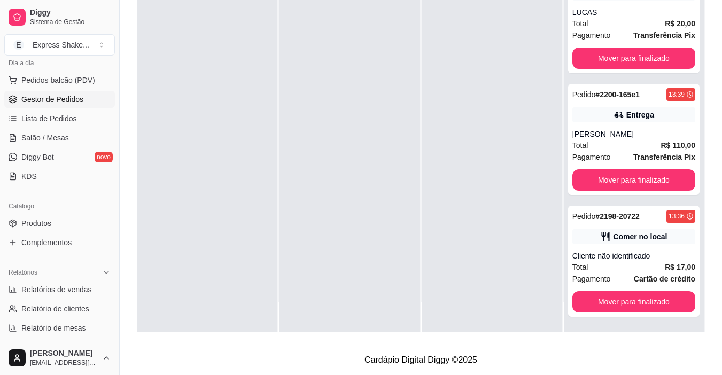
scroll to position [123, 0]
click at [585, 242] on div "Comer no local" at bounding box center [633, 236] width 123 height 15
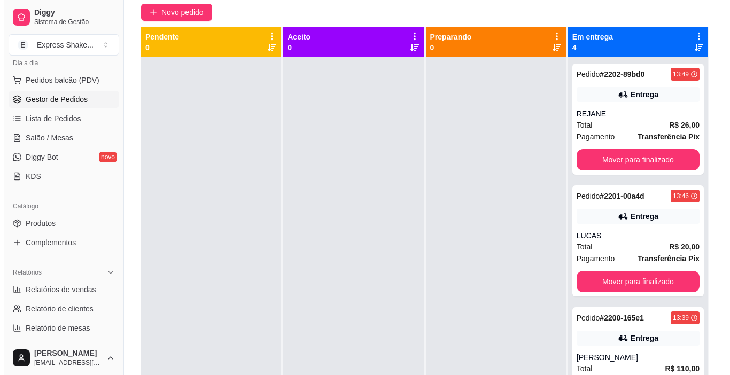
scroll to position [0, 0]
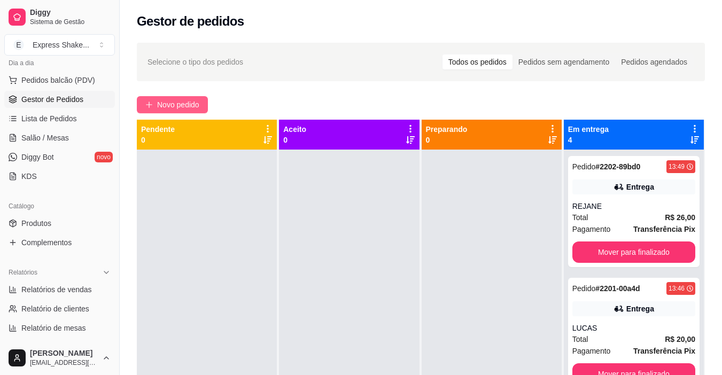
click at [158, 97] on button "Novo pedido" at bounding box center [172, 104] width 71 height 17
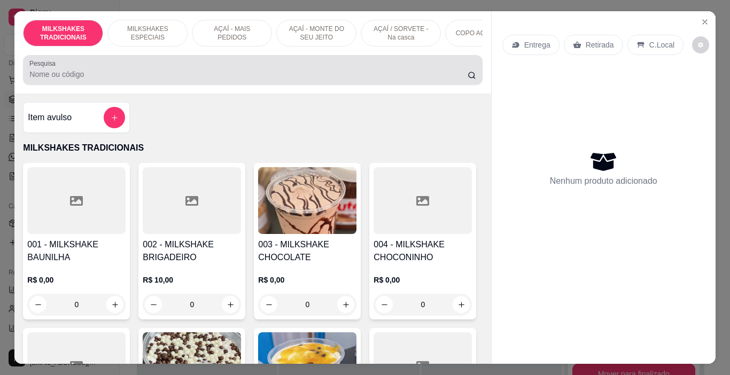
click at [234, 38] on div "AÇAÍ - MAIS PEDIDOS" at bounding box center [232, 33] width 80 height 27
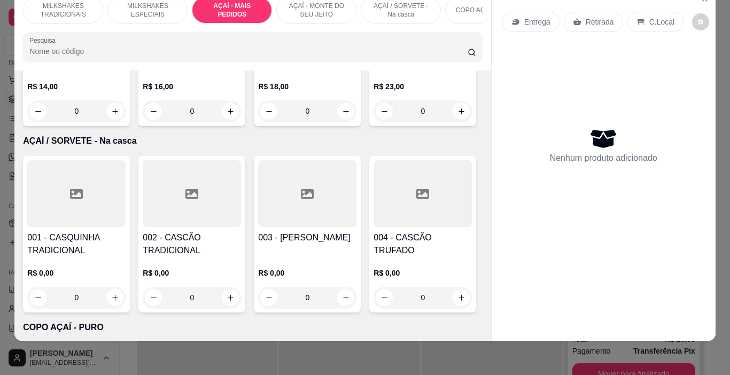
scroll to position [2277, 0]
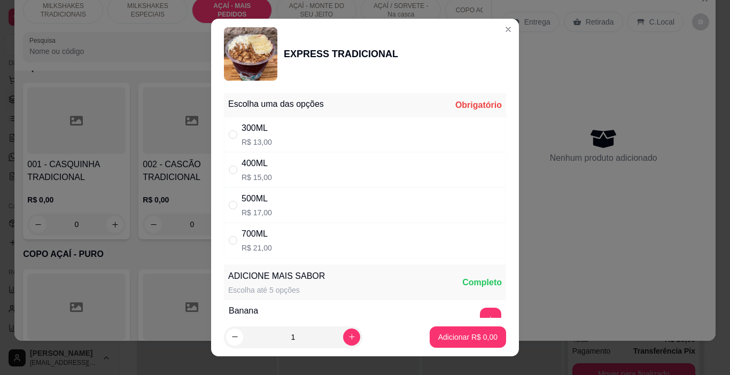
click at [323, 141] on div "300ML R$ 13,00" at bounding box center [365, 134] width 282 height 35
radio input "true"
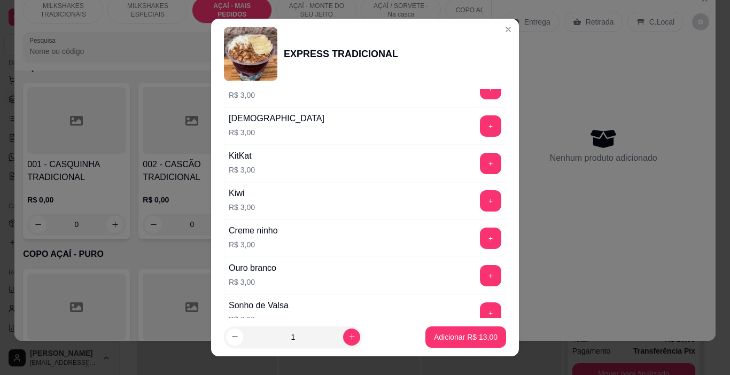
scroll to position [1259, 0]
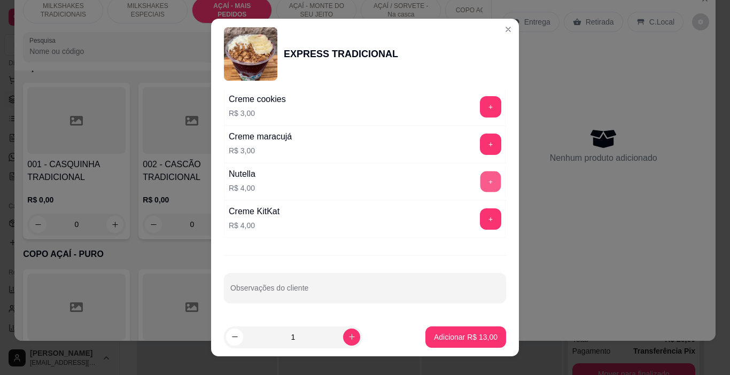
click at [481, 182] on button "+" at bounding box center [491, 182] width 21 height 21
click at [467, 336] on p "Adicionar R$ 17,00" at bounding box center [466, 337] width 62 height 10
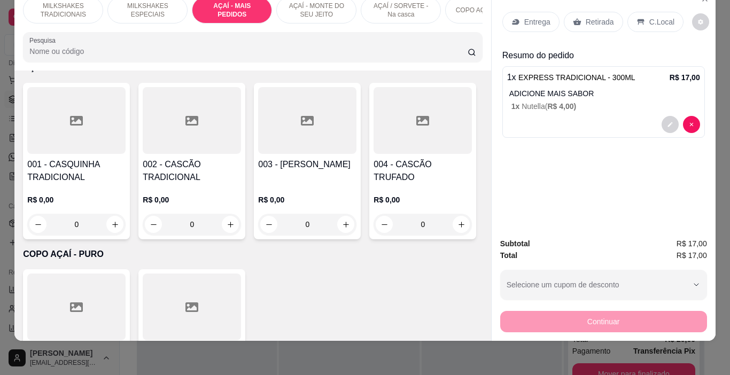
click at [509, 21] on div "Entrega" at bounding box center [530, 22] width 57 height 20
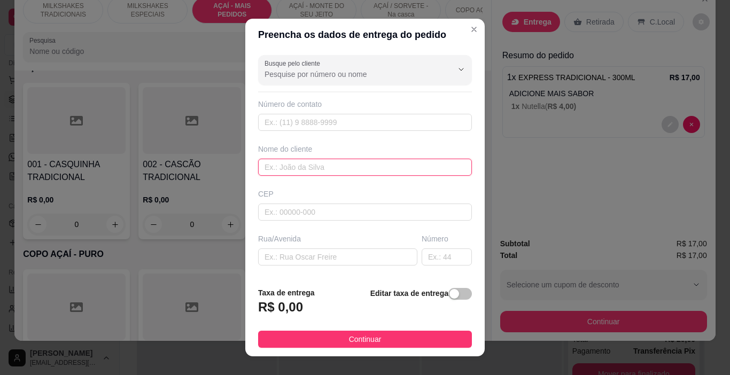
click at [285, 162] on input "text" at bounding box center [365, 167] width 214 height 17
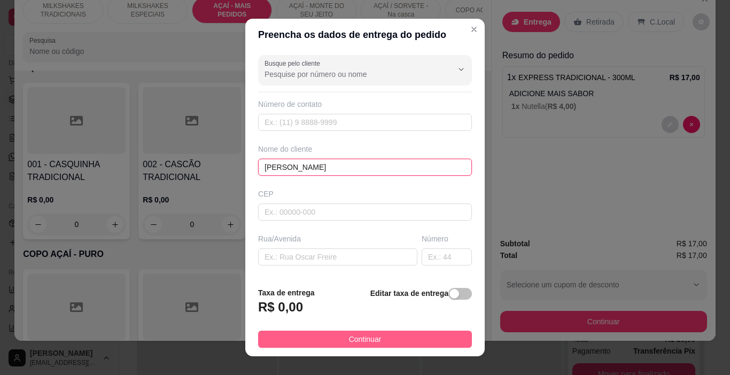
type input "[PERSON_NAME]"
click at [400, 335] on button "Continuar" at bounding box center [365, 339] width 214 height 17
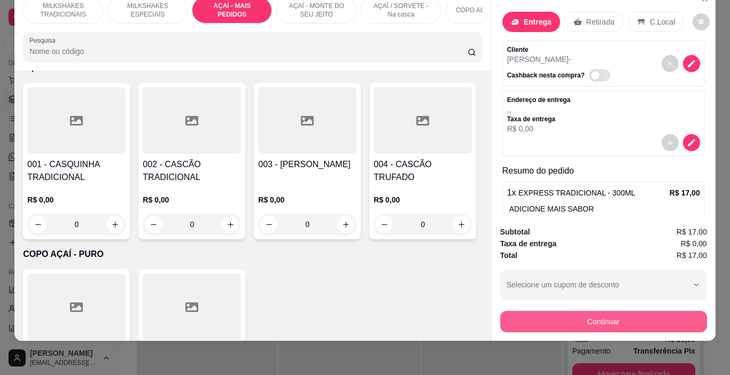
click at [511, 313] on button "Continuar" at bounding box center [603, 321] width 207 height 21
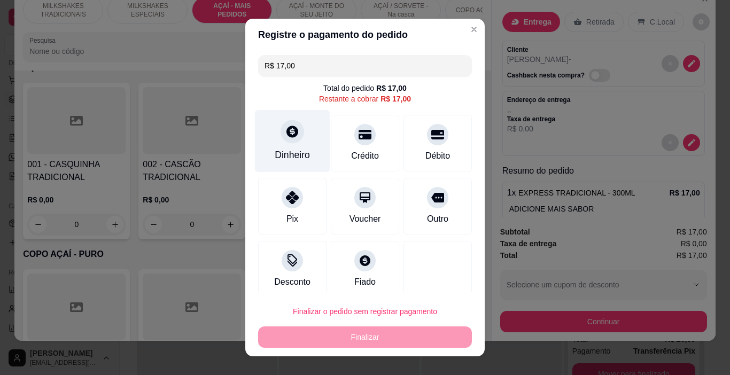
click at [289, 142] on div at bounding box center [293, 132] width 24 height 24
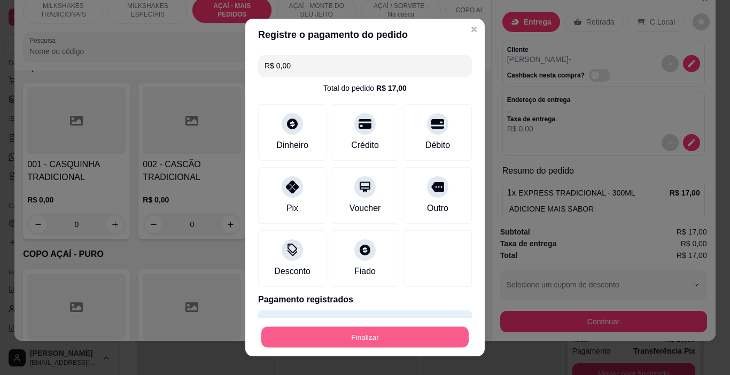
click at [409, 335] on button "Finalizar" at bounding box center [364, 337] width 207 height 21
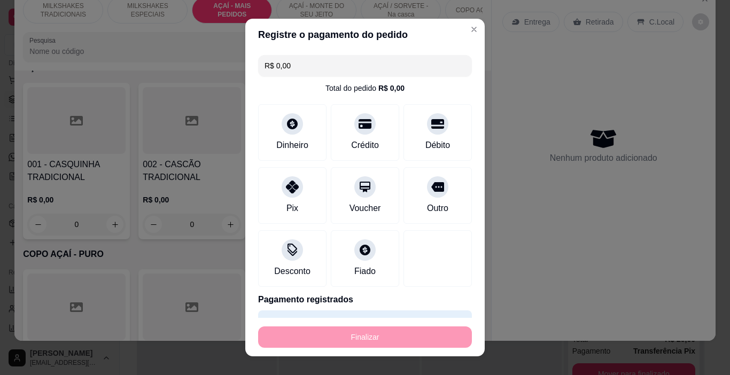
type input "-R$ 17,00"
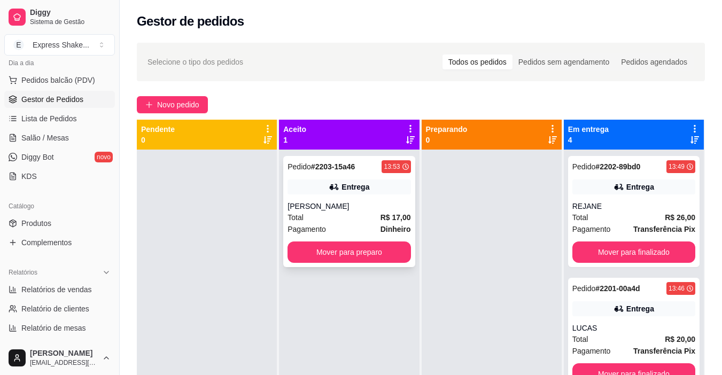
click at [361, 195] on div "Pedido # 2203-15a46 13:53 Entrega JOÃO Total R$ 17,00 Pagamento Dinheiro Mover …" at bounding box center [348, 211] width 131 height 111
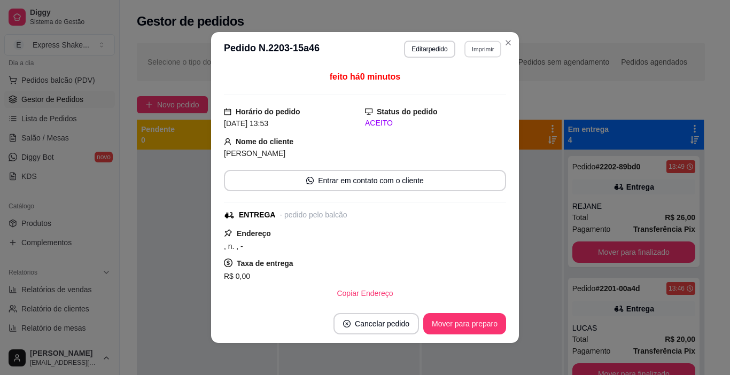
click at [464, 43] on button "Imprimir" at bounding box center [482, 49] width 37 height 17
click at [470, 89] on button "IMPRESSORA" at bounding box center [461, 86] width 78 height 17
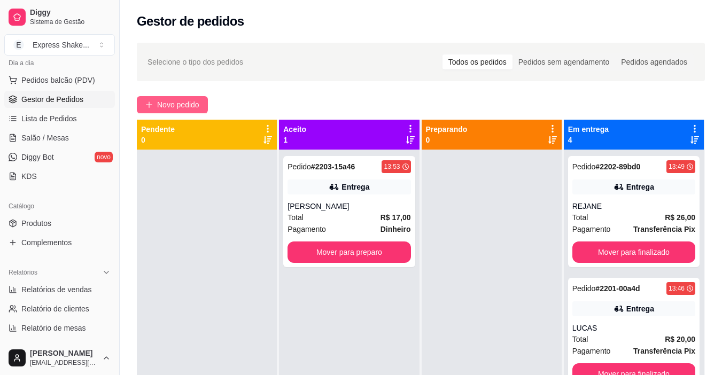
click at [162, 113] on button "Novo pedido" at bounding box center [172, 104] width 71 height 17
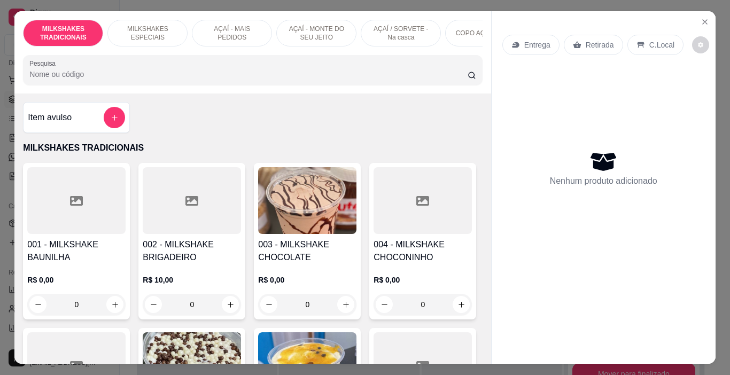
click at [399, 25] on p "AÇAÍ / SORVETE - Na casca" at bounding box center [401, 33] width 62 height 17
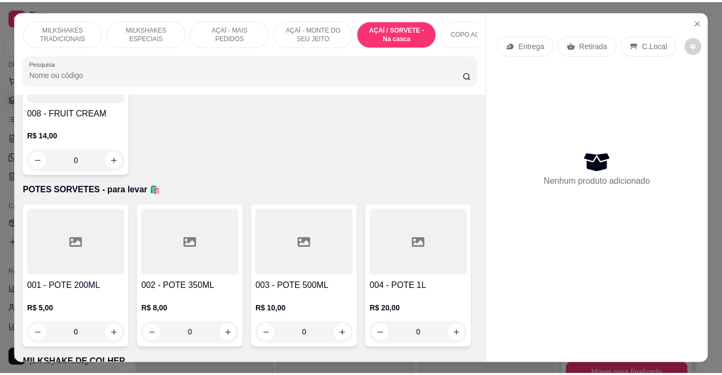
scroll to position [27, 0]
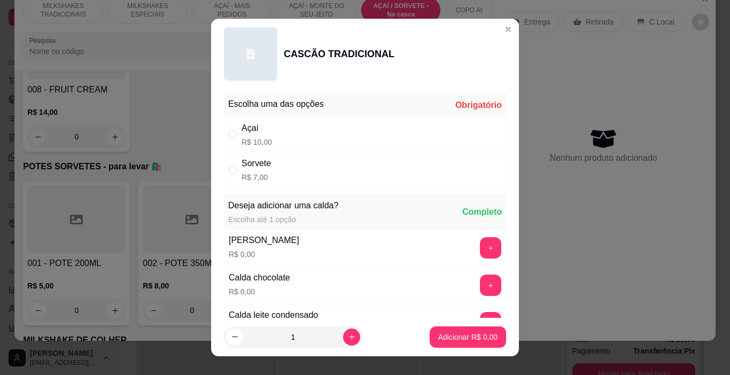
drag, startPoint x: 361, startPoint y: 174, endPoint x: 410, endPoint y: 253, distance: 93.6
click at [360, 175] on div "Sorvete R$ 7,00" at bounding box center [365, 169] width 282 height 35
radio input "true"
click at [445, 344] on button "Adicionar R$ 7,00" at bounding box center [468, 337] width 76 height 21
type input "1"
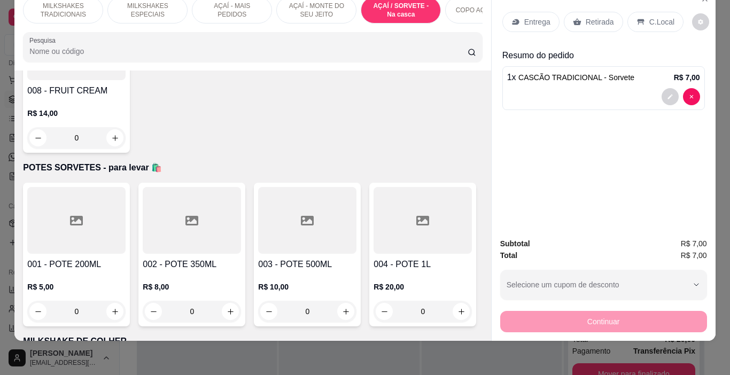
click at [640, 14] on div "C.Local" at bounding box center [656, 22] width 56 height 20
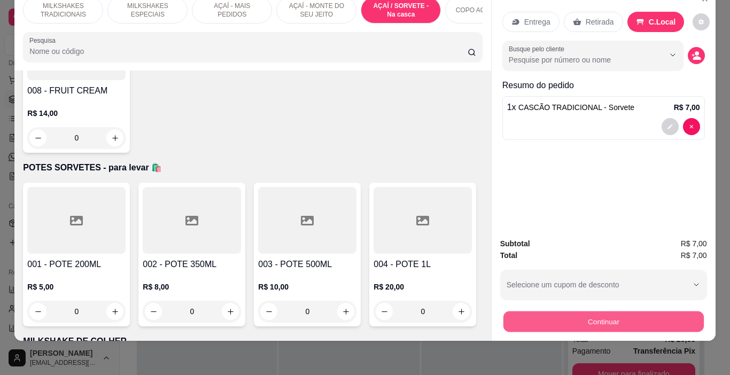
click at [551, 319] on button "Continuar" at bounding box center [603, 322] width 200 height 21
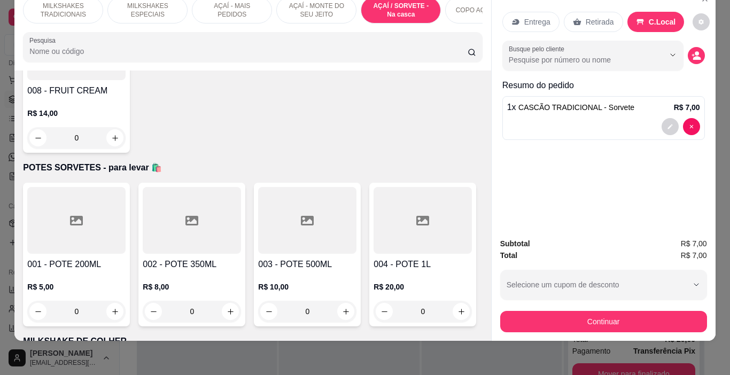
click at [281, 139] on div at bounding box center [293, 132] width 24 height 24
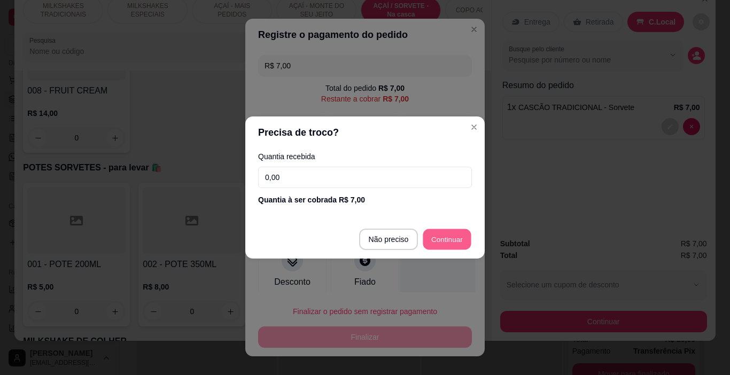
type input "R$ 0,00"
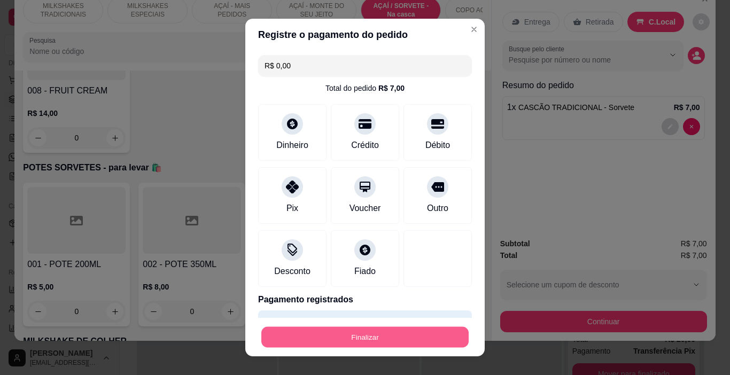
click at [400, 327] on button "Finalizar" at bounding box center [364, 337] width 207 height 21
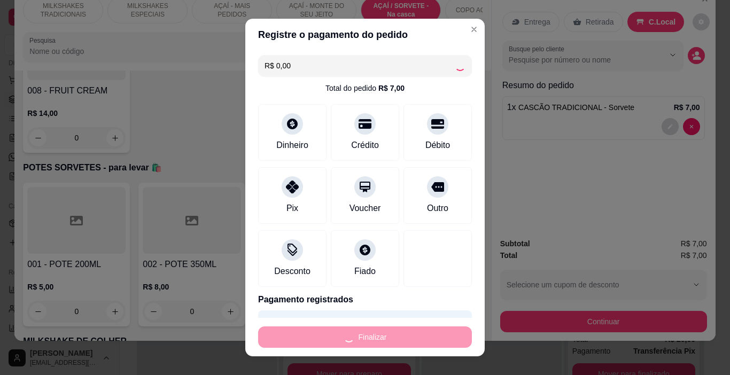
type input "0"
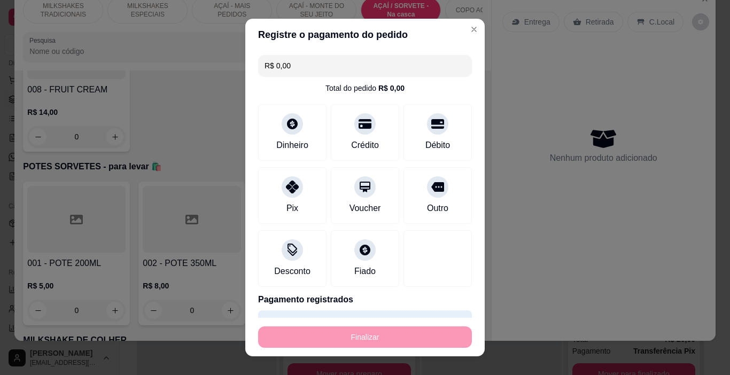
type input "-R$ 7,00"
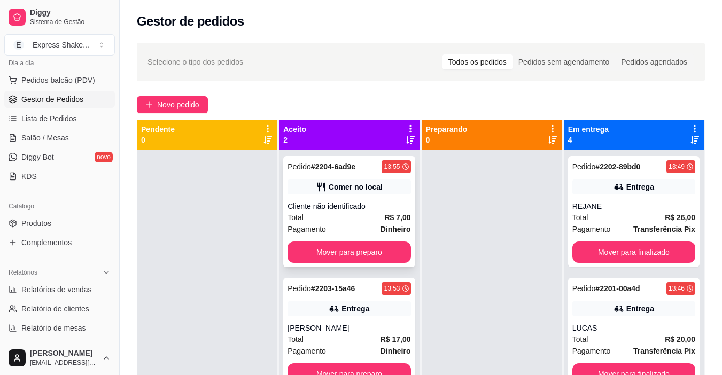
click at [367, 194] on div "Comer no local" at bounding box center [349, 187] width 123 height 15
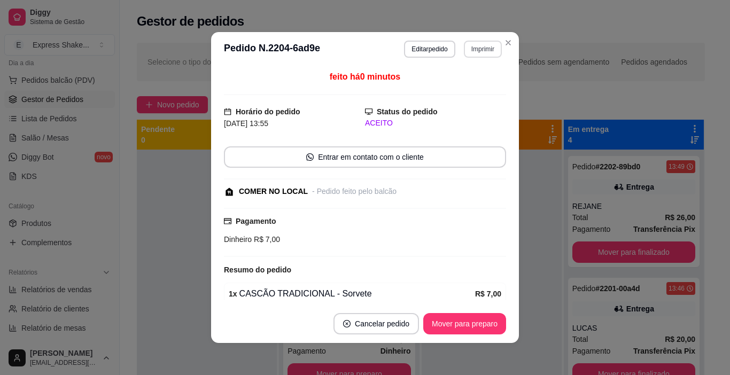
click at [482, 51] on button "Imprimir" at bounding box center [483, 49] width 38 height 17
click at [465, 88] on button "IMPRESSORA" at bounding box center [460, 86] width 75 height 17
click at [468, 324] on button "Mover para preparo" at bounding box center [464, 323] width 83 height 21
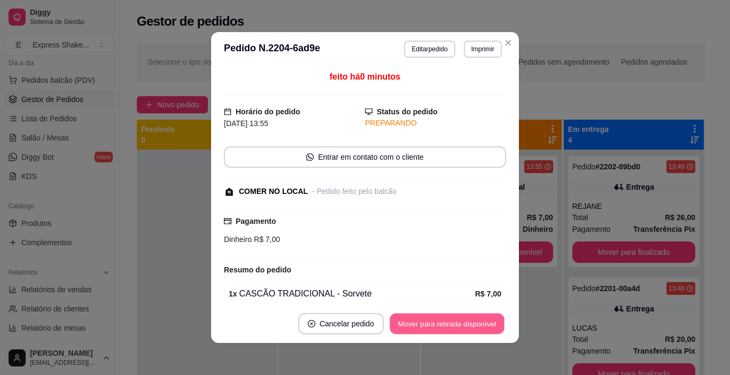
click at [468, 324] on button "Mover para retirada disponível" at bounding box center [447, 324] width 114 height 21
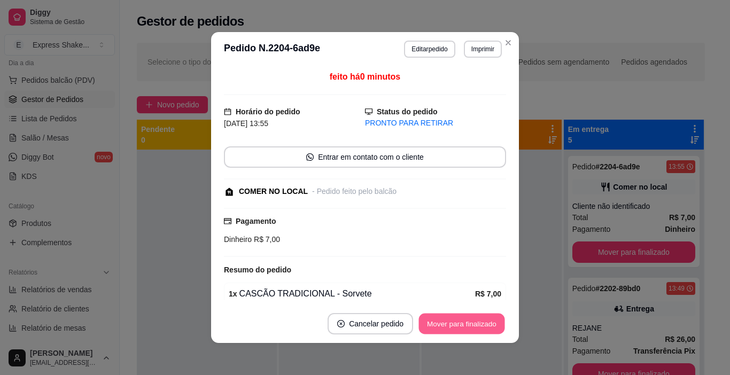
click at [468, 324] on button "Mover para finalizado" at bounding box center [462, 324] width 86 height 21
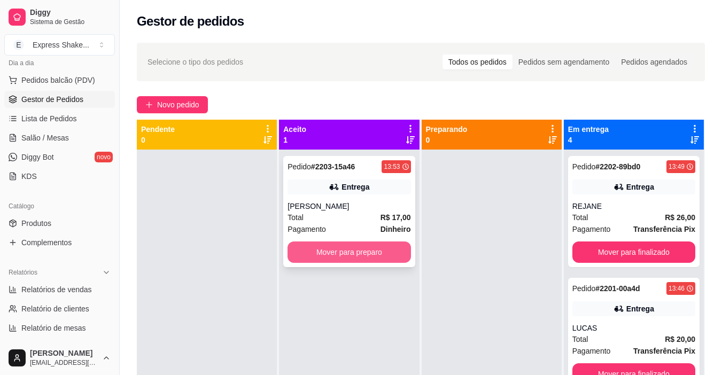
click at [389, 253] on button "Mover para preparo" at bounding box center [349, 252] width 123 height 21
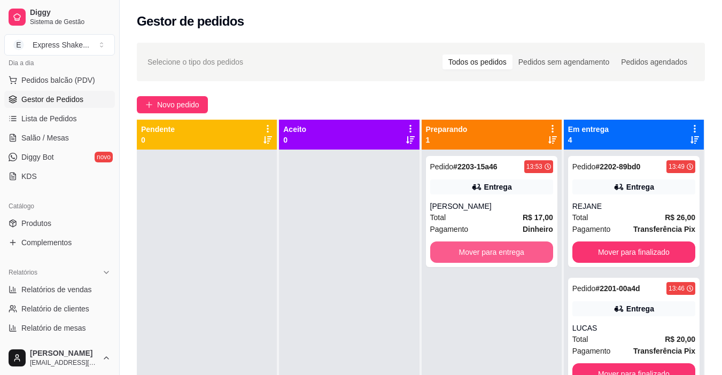
click at [529, 257] on button "Mover para entrega" at bounding box center [491, 252] width 123 height 21
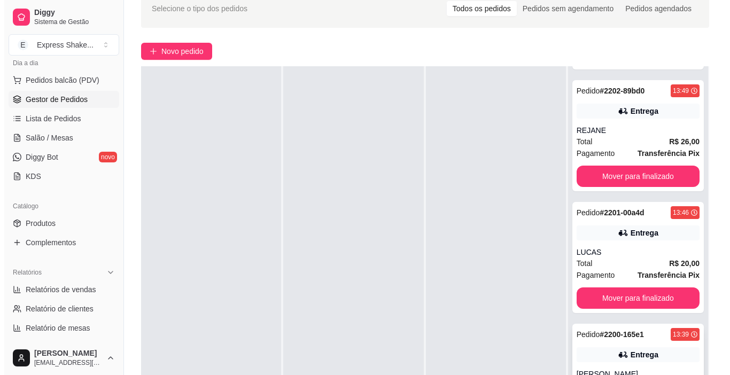
scroll to position [84, 0]
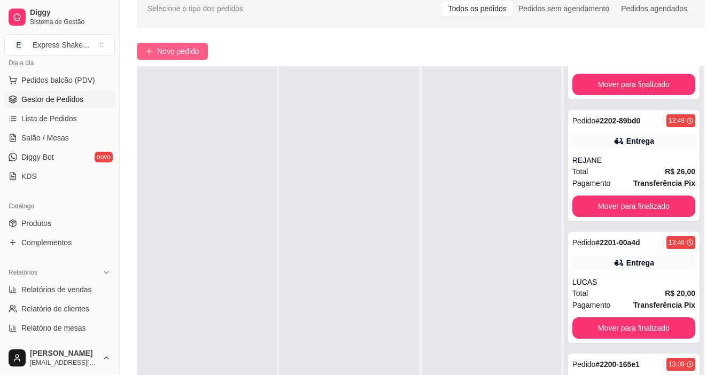
click at [201, 46] on button "Novo pedido" at bounding box center [172, 51] width 71 height 17
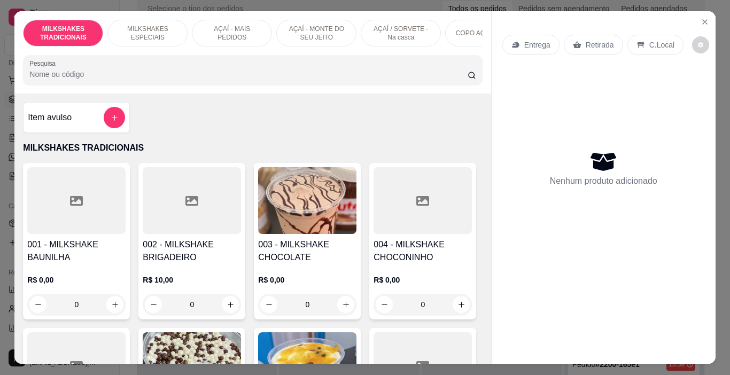
click at [237, 26] on p "AÇAÍ - MAIS PEDIDOS" at bounding box center [232, 33] width 62 height 17
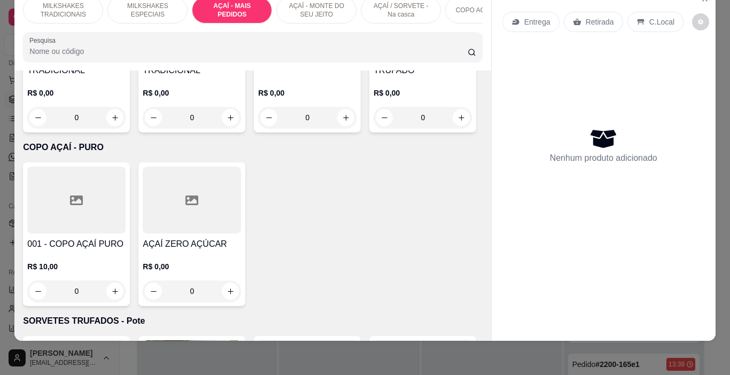
scroll to position [2330, 0]
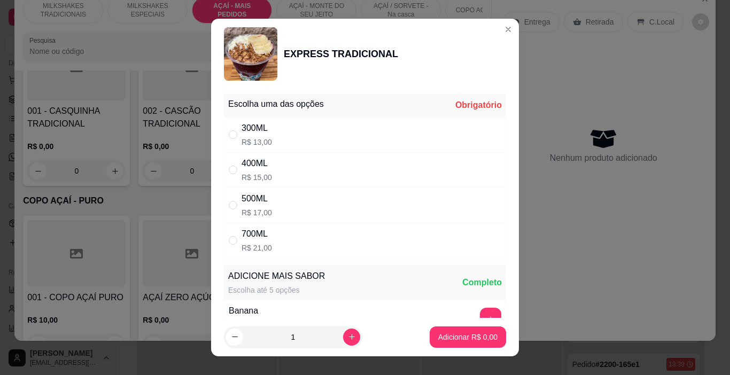
click at [308, 135] on div "300ML R$ 13,00" at bounding box center [365, 134] width 282 height 35
radio input "true"
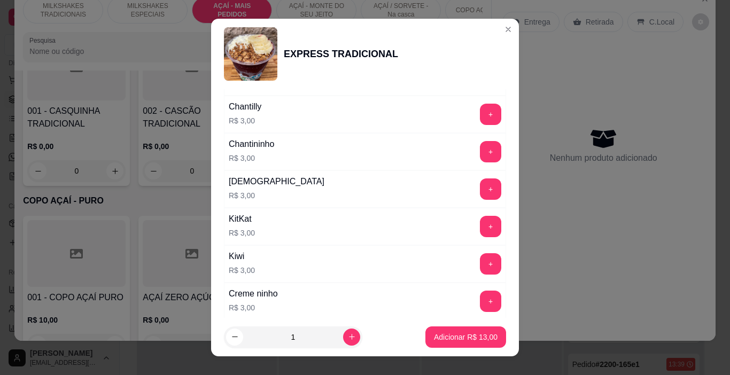
scroll to position [939, 0]
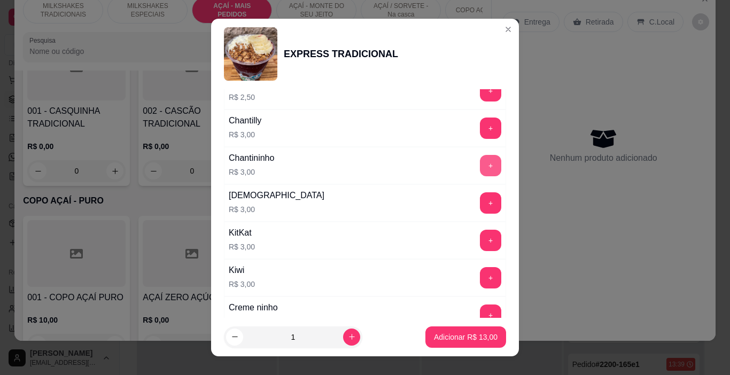
click at [480, 169] on button "+" at bounding box center [490, 165] width 21 height 21
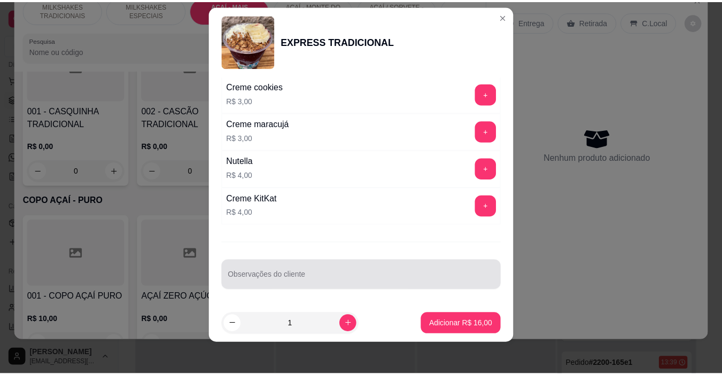
scroll to position [16, 0]
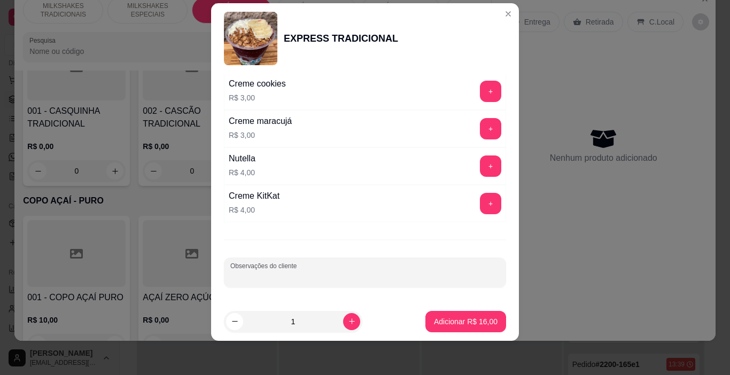
click at [297, 279] on input "Observações do cliente" at bounding box center [364, 277] width 269 height 11
type input "SEM GRANOLA COM CHANTININHO 2X"
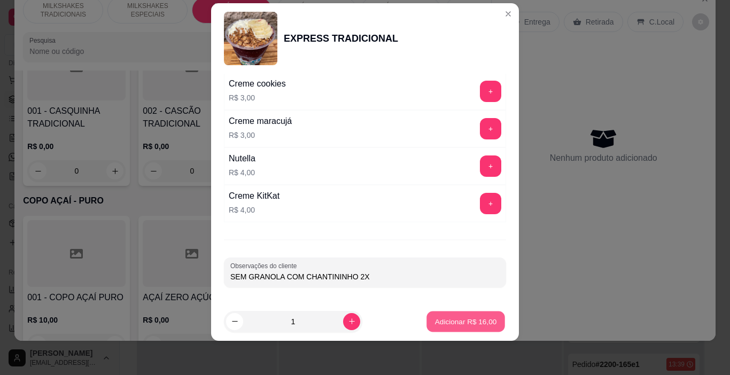
click at [472, 318] on p "Adicionar R$ 16,00" at bounding box center [466, 321] width 62 height 10
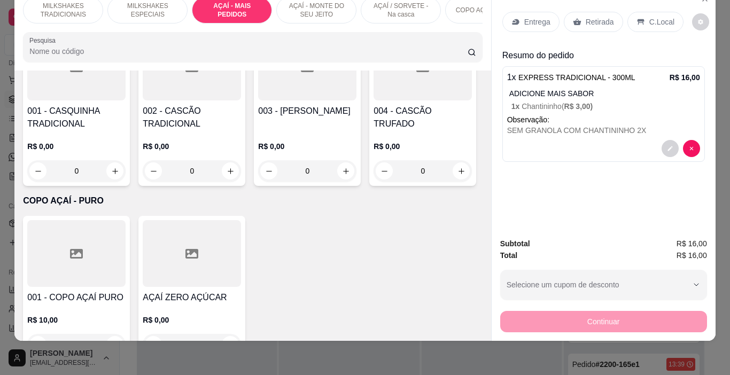
click at [537, 12] on div "Entrega" at bounding box center [530, 22] width 57 height 20
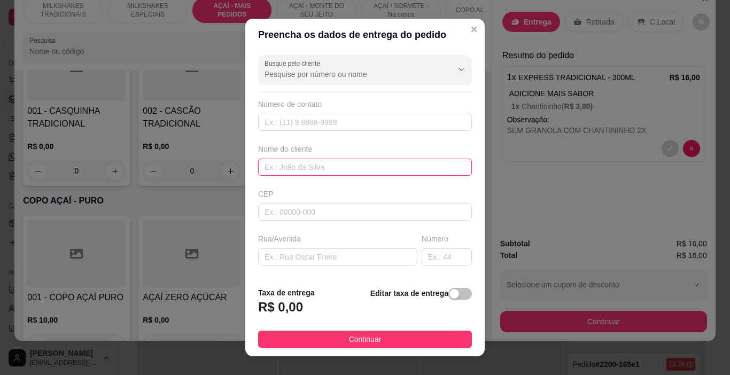
click at [344, 165] on input "text" at bounding box center [365, 167] width 214 height 17
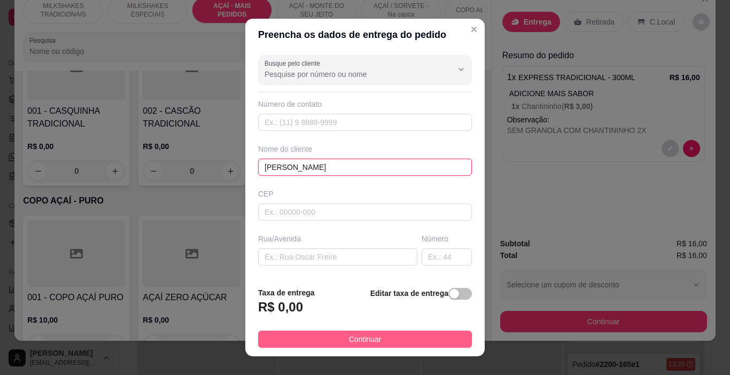
type input "[PERSON_NAME]"
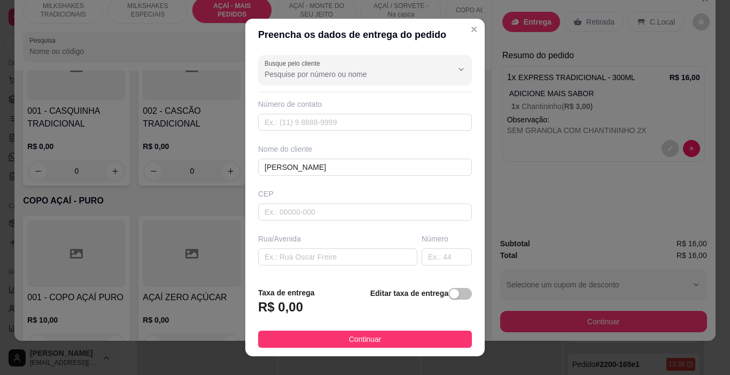
drag, startPoint x: 394, startPoint y: 339, endPoint x: 522, endPoint y: 317, distance: 130.1
click at [394, 339] on button "Continuar" at bounding box center [365, 339] width 214 height 17
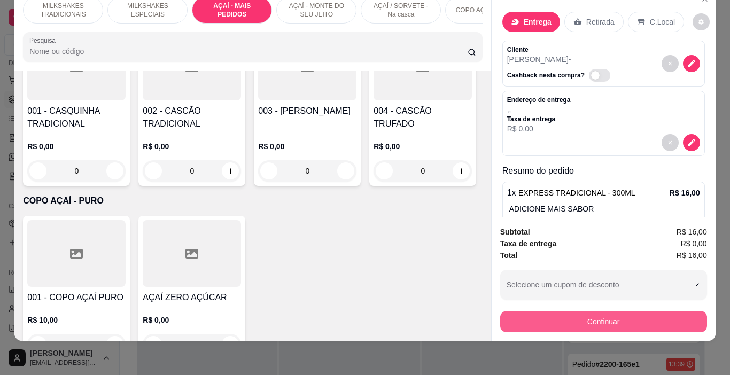
click at [524, 316] on button "Continuar" at bounding box center [603, 321] width 207 height 21
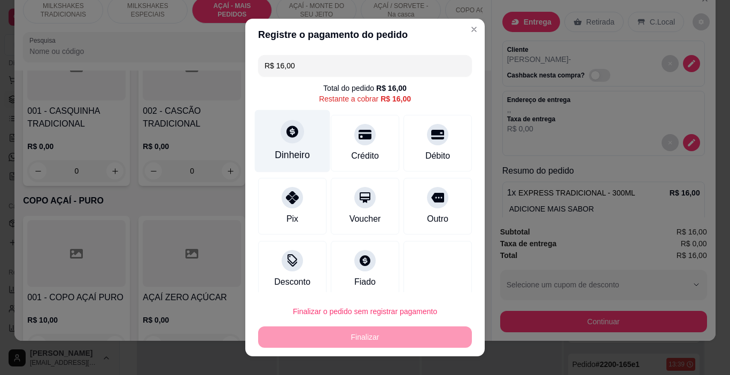
click at [285, 132] on icon at bounding box center [292, 132] width 14 height 14
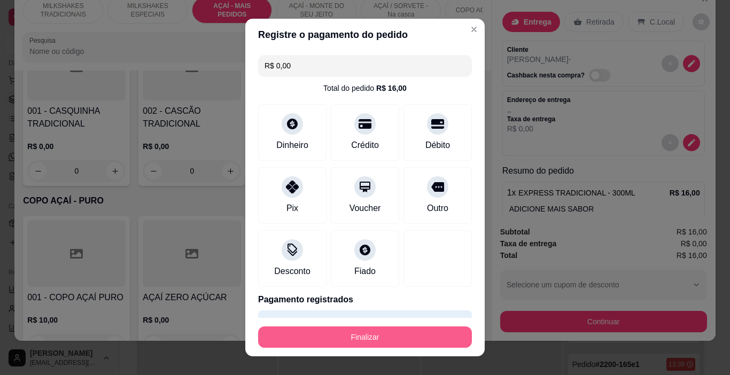
click at [411, 337] on button "Finalizar" at bounding box center [365, 337] width 214 height 21
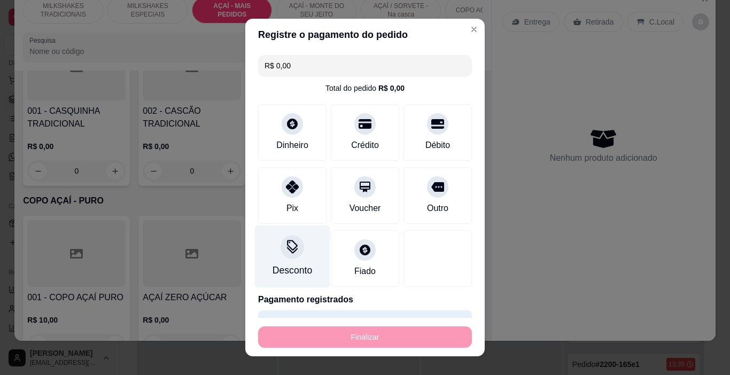
type input "-R$ 16,00"
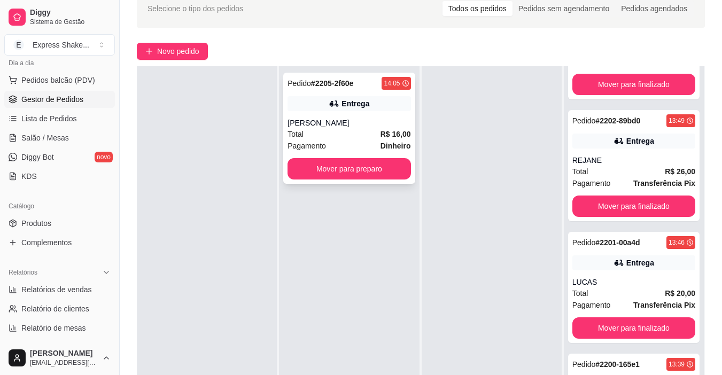
click at [340, 80] on strong "# 2205-2f60e" at bounding box center [332, 83] width 42 height 9
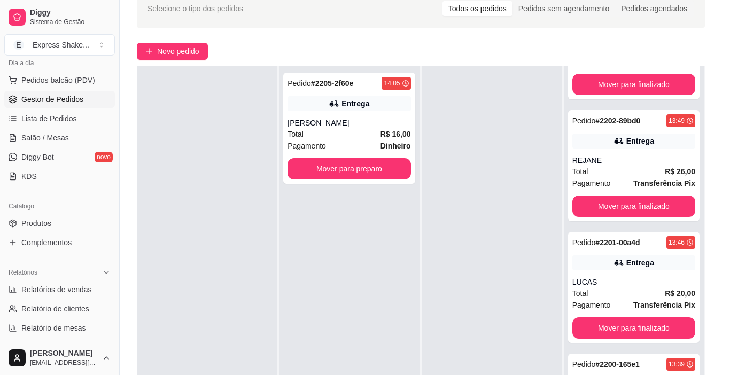
click at [464, 43] on button "Imprimir" at bounding box center [483, 49] width 38 height 17
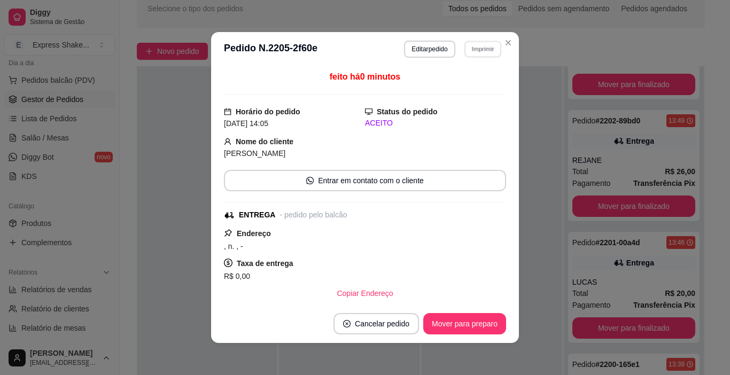
click at [482, 84] on button "IMPRESSORA" at bounding box center [469, 82] width 62 height 14
click at [482, 326] on button "Mover para preparo" at bounding box center [464, 324] width 80 height 21
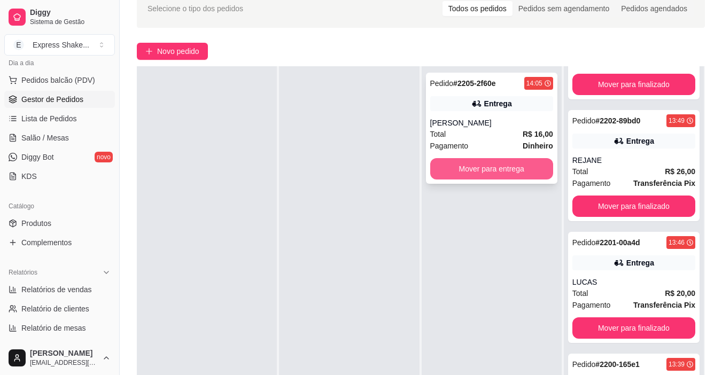
click at [504, 167] on button "Mover para entrega" at bounding box center [491, 168] width 123 height 21
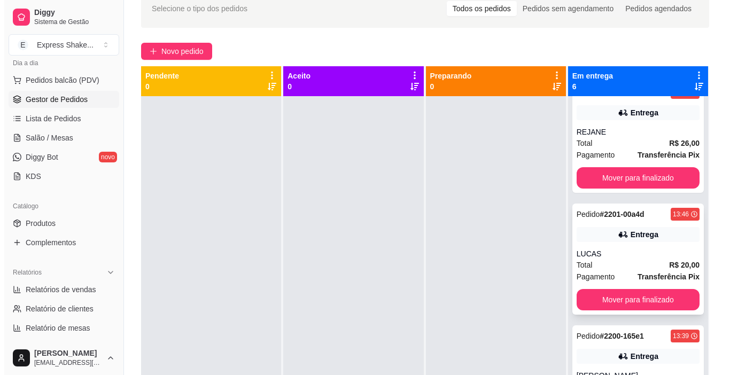
scroll to position [267, 0]
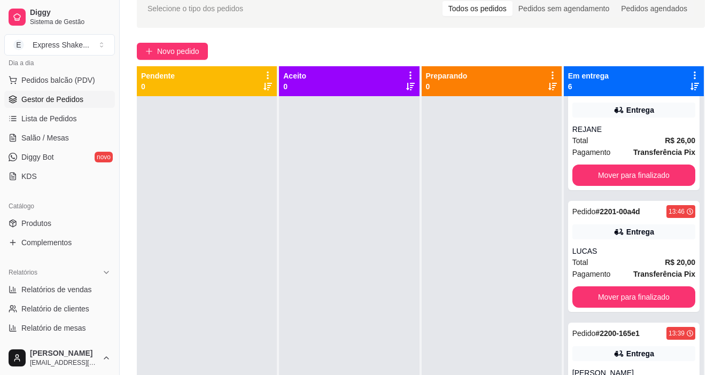
click at [405, 171] on div at bounding box center [349, 283] width 140 height 375
click at [163, 55] on span "Novo pedido" at bounding box center [178, 51] width 42 height 12
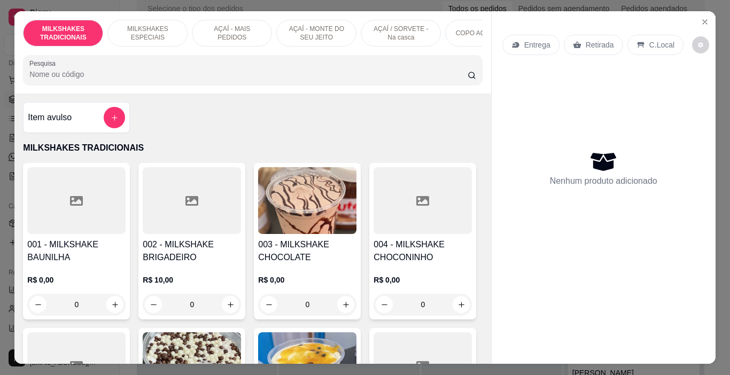
click at [243, 33] on p "AÇAÍ - MAIS PEDIDOS" at bounding box center [232, 33] width 62 height 17
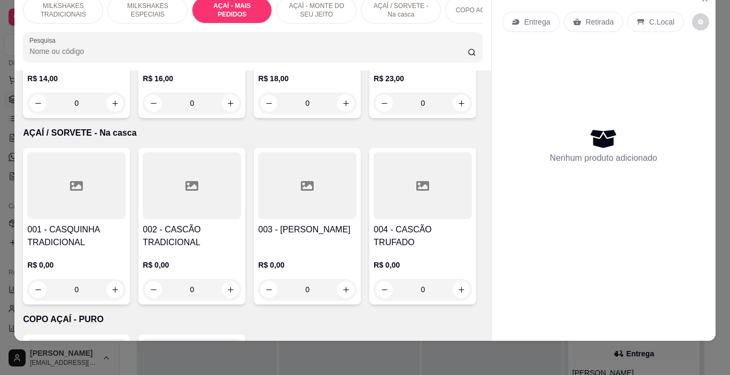
scroll to position [2224, 0]
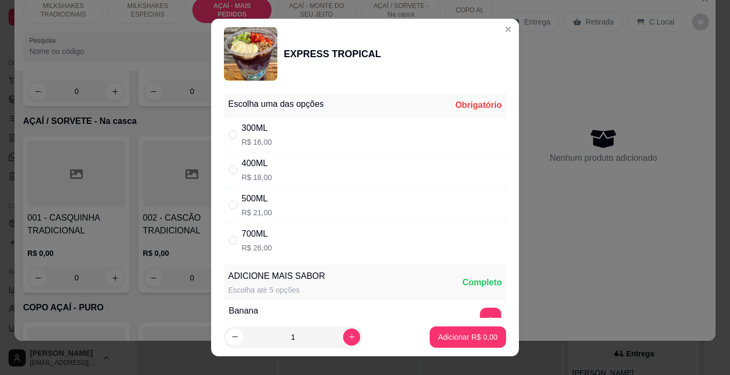
click at [269, 127] on div "300ML R$ 16,00" at bounding box center [365, 134] width 282 height 35
radio input "true"
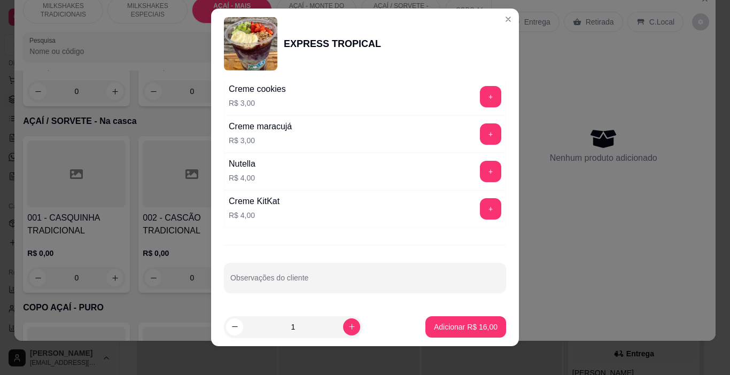
scroll to position [16, 0]
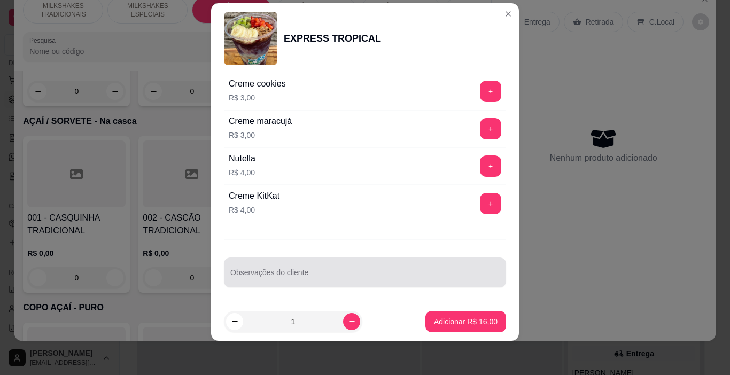
click at [278, 267] on div at bounding box center [364, 272] width 269 height 21
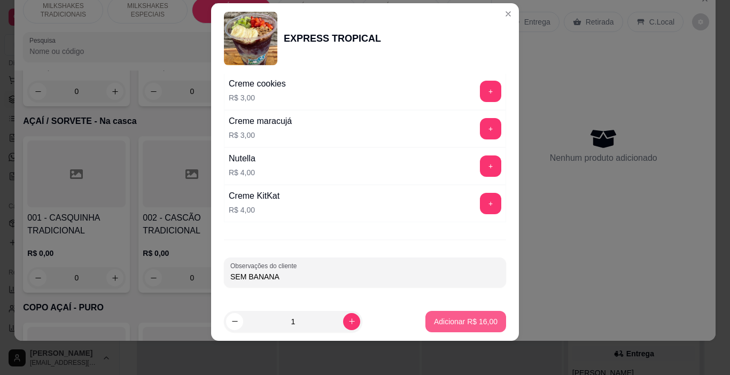
type input "SEM BANANA"
click at [452, 327] on p "Adicionar R$ 16,00" at bounding box center [466, 321] width 64 height 11
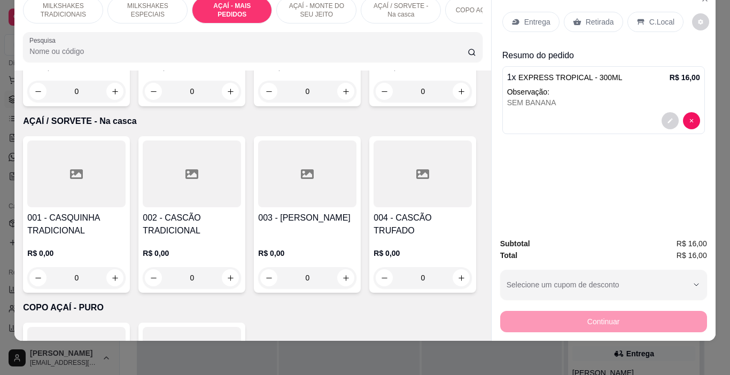
click at [389, 2] on p "AÇAÍ / SORVETE - Na casca" at bounding box center [401, 10] width 62 height 17
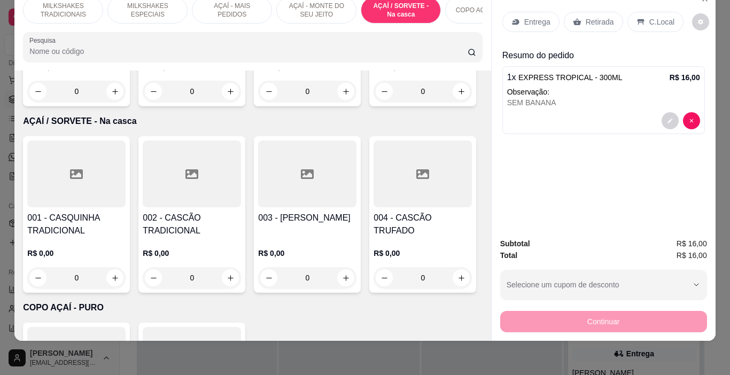
scroll to position [3042, 0]
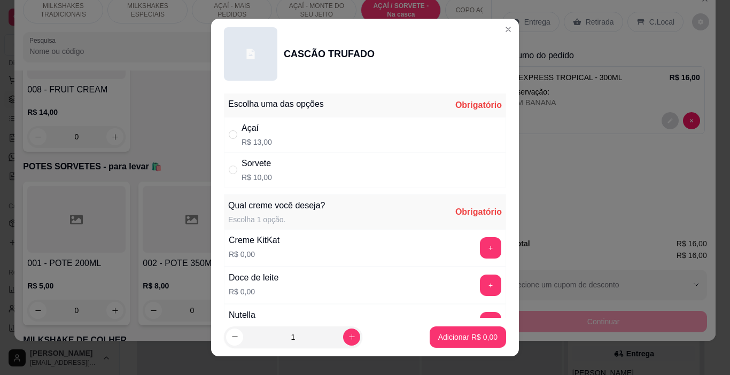
click at [265, 141] on p "R$ 13,00" at bounding box center [257, 142] width 30 height 11
radio input "true"
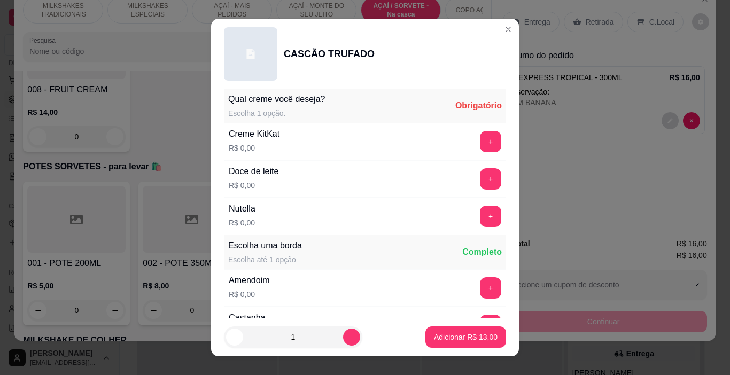
scroll to position [107, 0]
click at [480, 215] on button "+" at bounding box center [490, 215] width 21 height 21
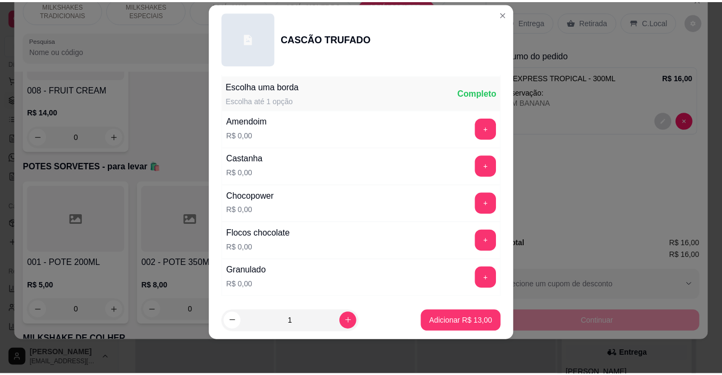
scroll to position [325, 0]
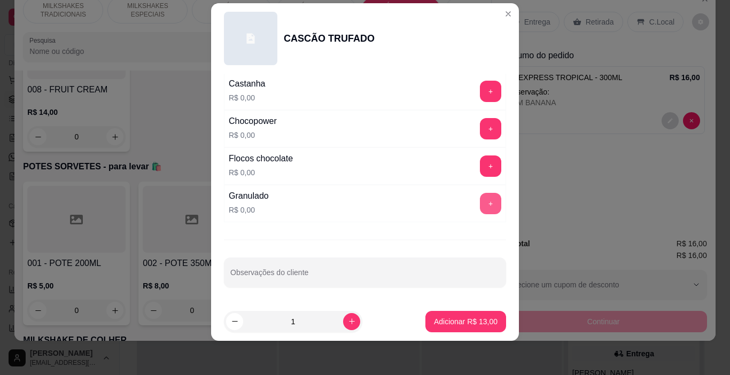
click at [480, 208] on button "+" at bounding box center [490, 203] width 21 height 21
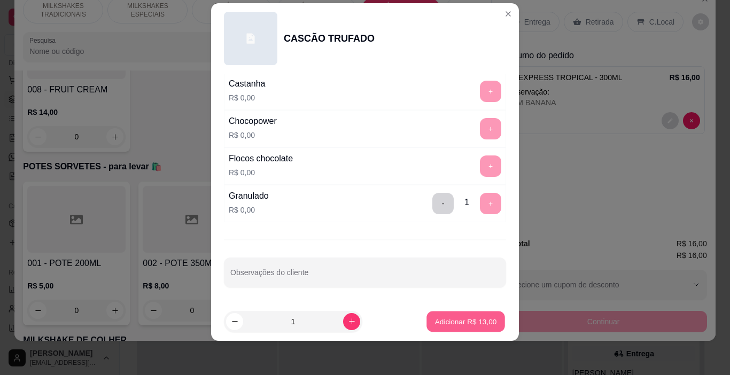
click at [474, 322] on p "Adicionar R$ 13,00" at bounding box center [466, 321] width 62 height 10
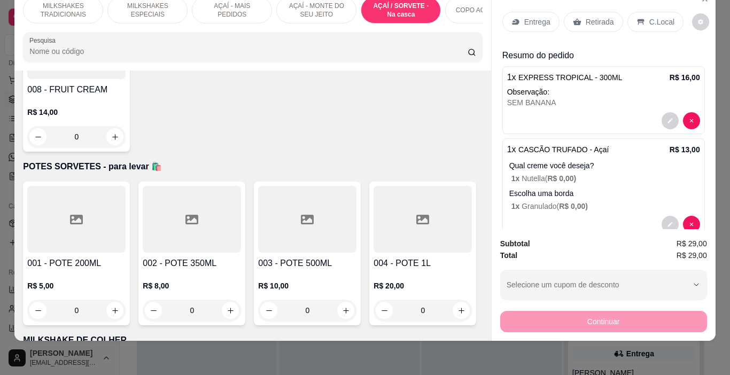
drag, startPoint x: 632, startPoint y: 12, endPoint x: 699, endPoint y: 52, distance: 77.9
click at [637, 19] on icon at bounding box center [640, 22] width 7 height 6
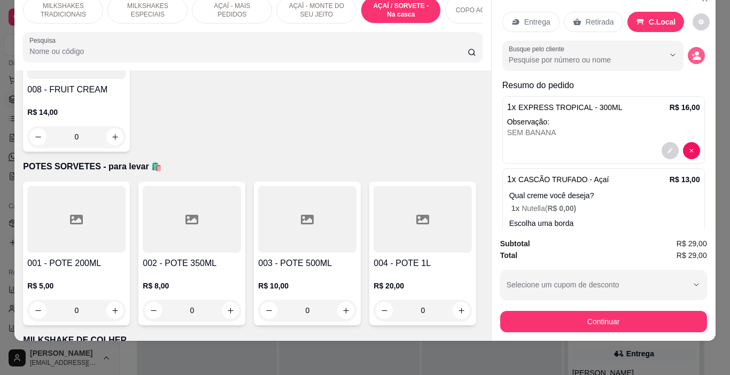
click at [695, 51] on circle "decrease-product-quantity" at bounding box center [697, 53] width 4 height 4
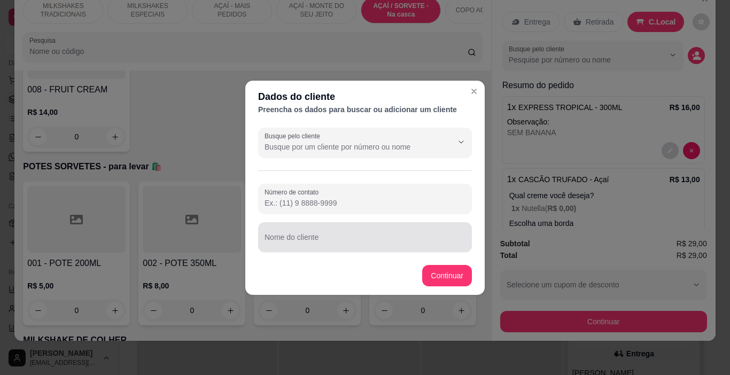
click at [281, 247] on div at bounding box center [365, 237] width 201 height 21
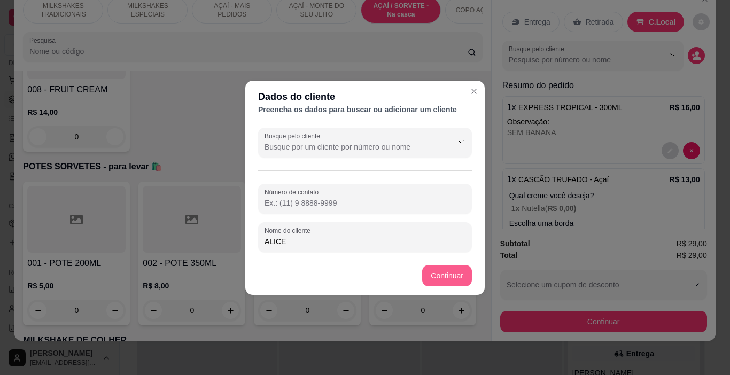
type input "ALICE"
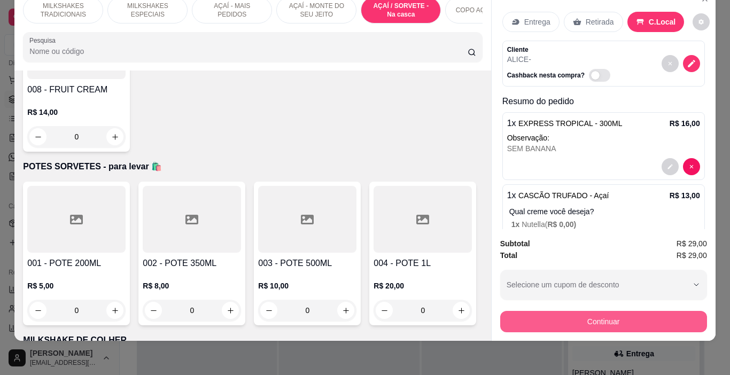
click at [522, 315] on button "Continuar" at bounding box center [603, 321] width 207 height 21
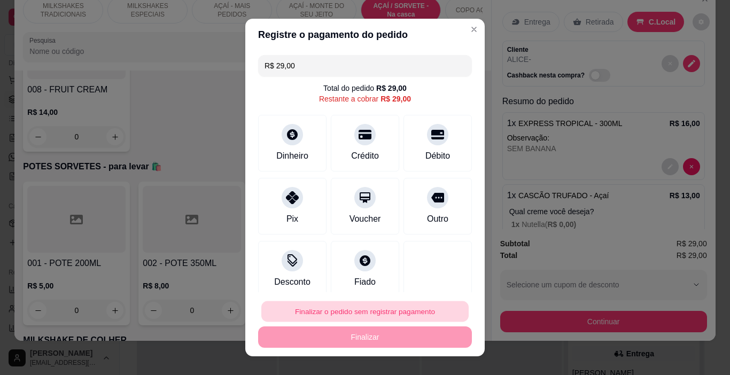
click at [417, 310] on button "Finalizar o pedido sem registrar pagamento" at bounding box center [364, 311] width 207 height 21
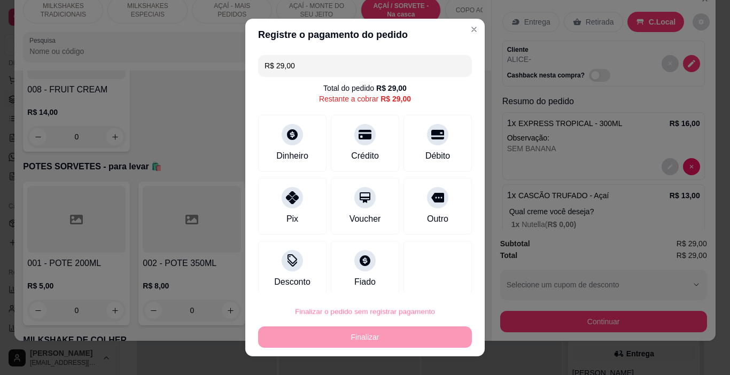
click at [433, 278] on button "Confirmar" at bounding box center [428, 281] width 40 height 17
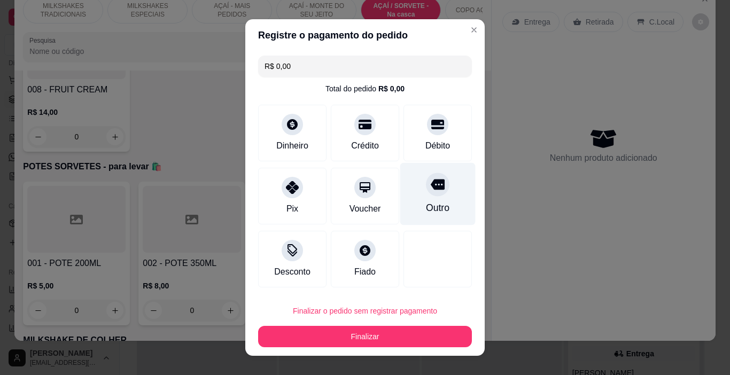
type input "R$ 0,00"
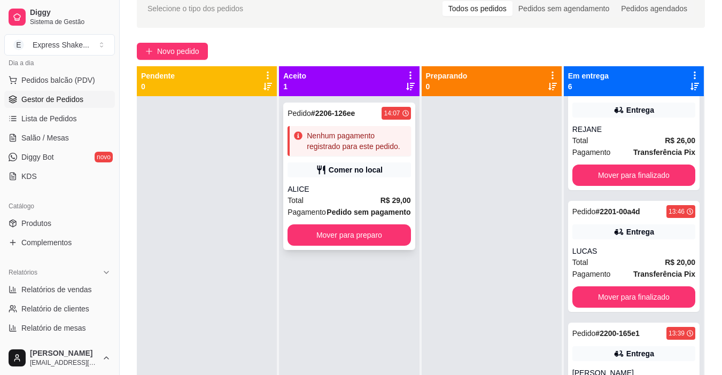
click at [348, 179] on div "Pedido # 2206-126ee 14:07 Nenhum pagamento registrado para este pedido. Comer n…" at bounding box center [348, 177] width 131 height 148
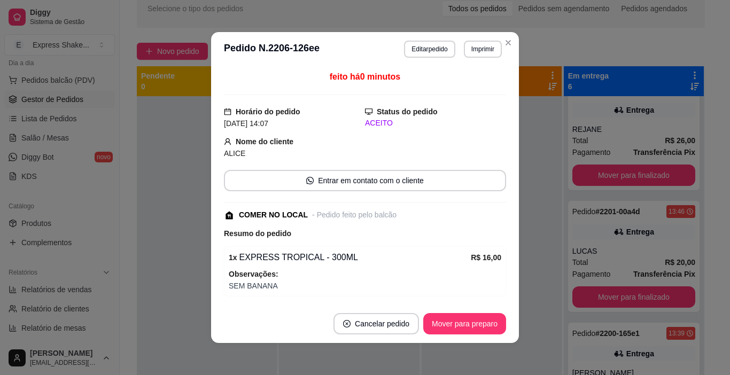
click at [481, 48] on button "Imprimir" at bounding box center [483, 49] width 38 height 17
click at [471, 82] on button "IMPRESSORA" at bounding box center [461, 86] width 78 height 17
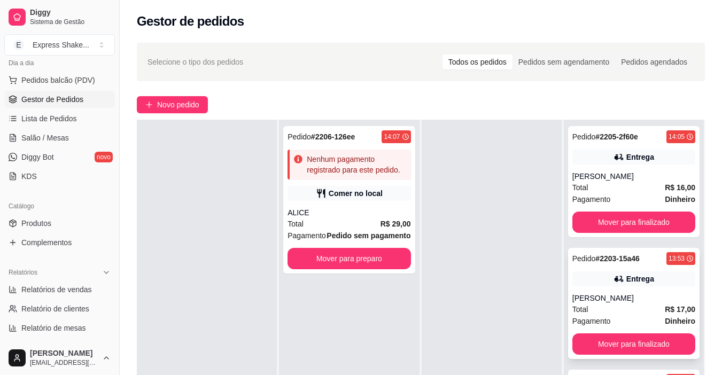
click at [647, 314] on div "Total R$ 17,00" at bounding box center [633, 310] width 123 height 12
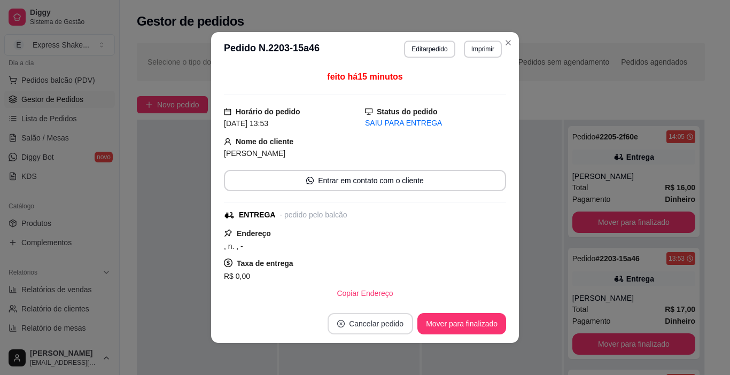
click at [372, 323] on button "Cancelar pedido" at bounding box center [371, 323] width 86 height 21
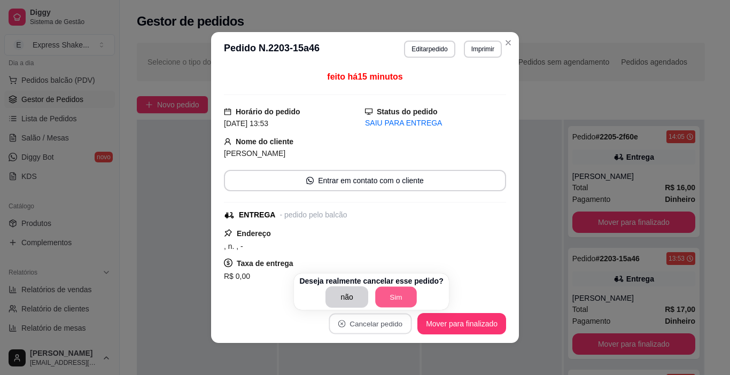
click at [382, 294] on button "Sim" at bounding box center [396, 297] width 42 height 21
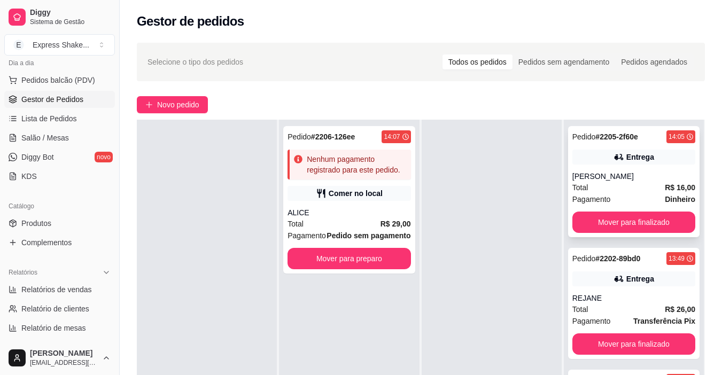
click at [642, 160] on div "Entrega" at bounding box center [633, 157] width 123 height 15
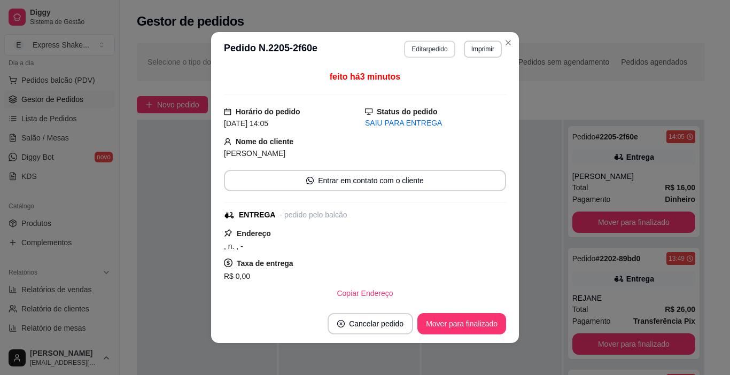
click at [417, 46] on button "Editar pedido" at bounding box center [429, 49] width 51 height 17
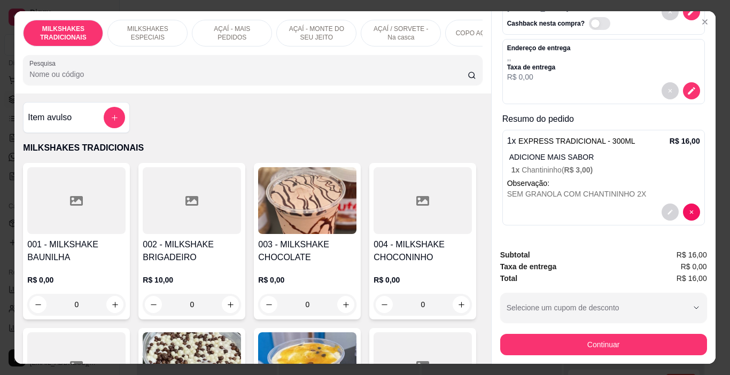
click at [233, 29] on p "AÇAÍ - MAIS PEDIDOS" at bounding box center [232, 33] width 62 height 17
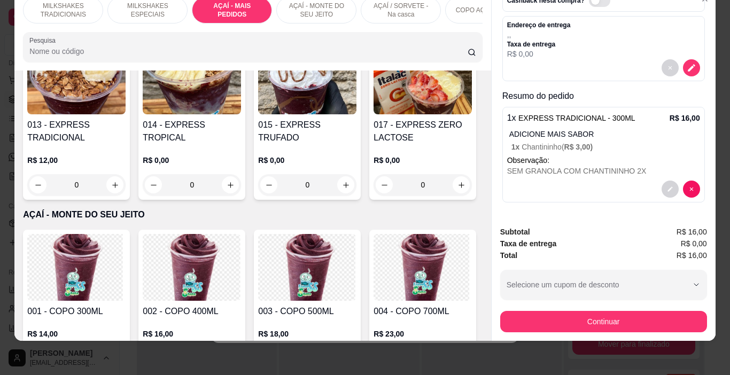
scroll to position [2224, 0]
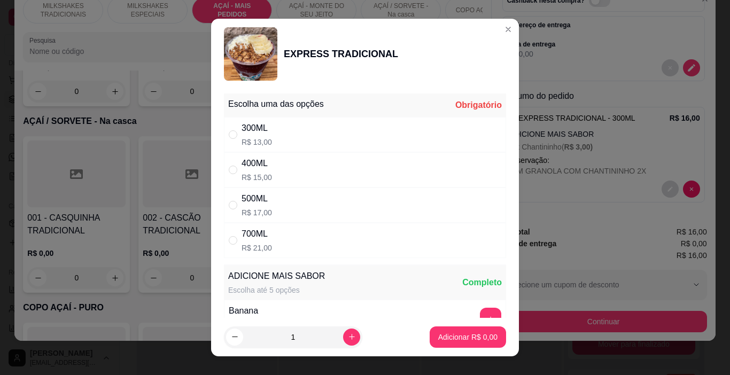
click at [304, 136] on div "300ML R$ 13,00" at bounding box center [365, 134] width 282 height 35
radio input "true"
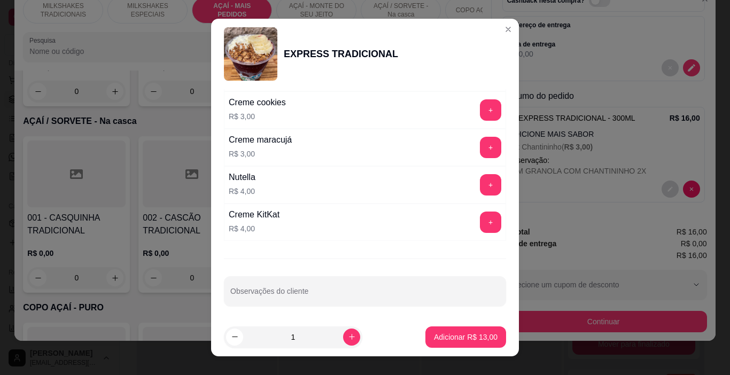
scroll to position [1259, 0]
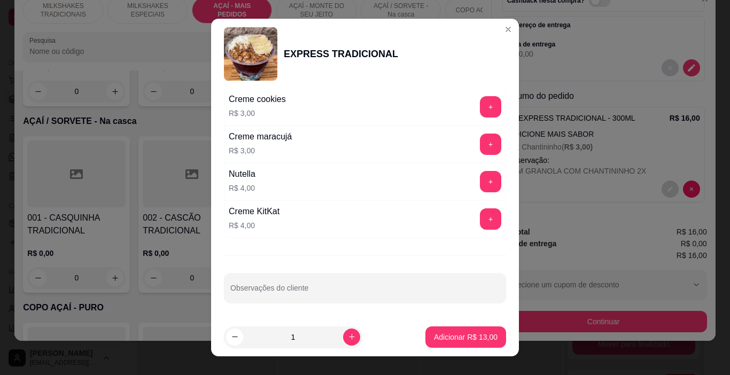
click at [480, 182] on button "+" at bounding box center [490, 181] width 21 height 21
click at [466, 331] on button "Adicionar R$ 17,00" at bounding box center [465, 337] width 81 height 21
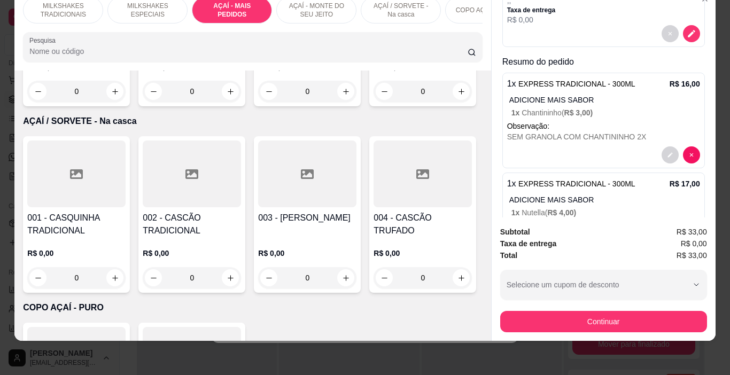
scroll to position [151, 0]
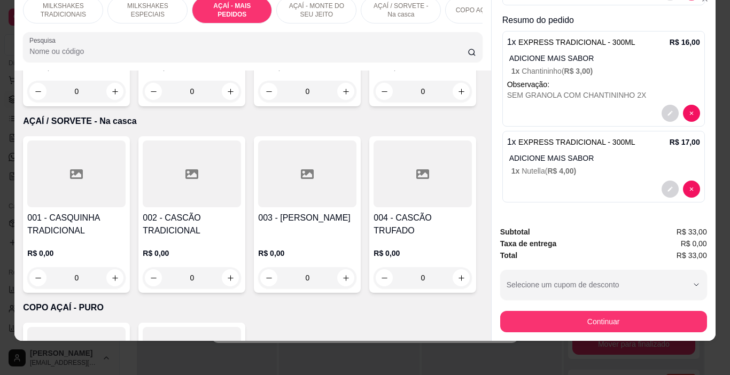
click at [565, 330] on div "Subtotal R$ 33,00 Taxa de entrega R$ 0,00 Total R$ 33,00 Selecione um cupom de …" at bounding box center [604, 279] width 224 height 123
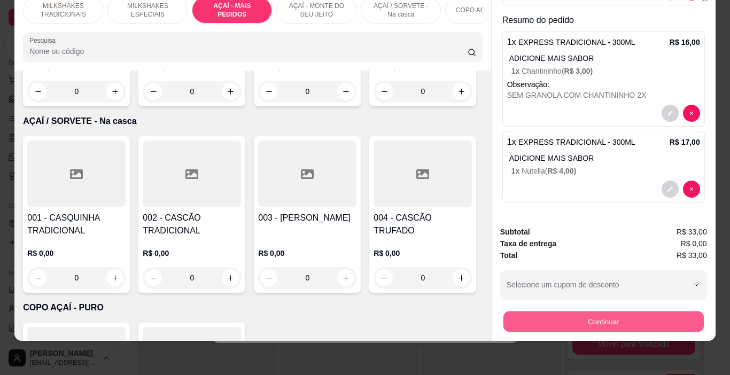
click at [553, 312] on button "Continuar" at bounding box center [603, 322] width 200 height 21
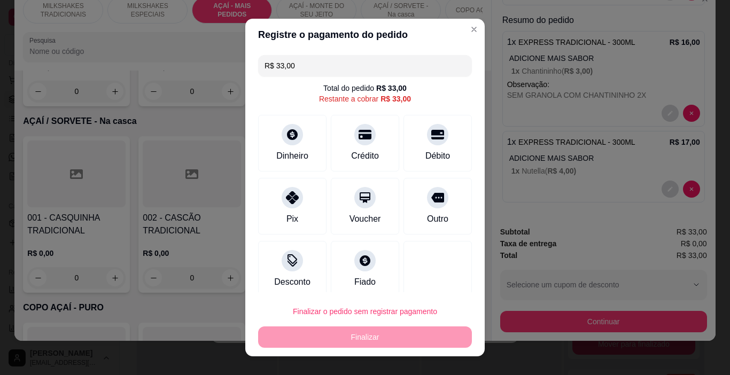
click at [294, 67] on input "R$ 33,00" at bounding box center [365, 65] width 201 height 21
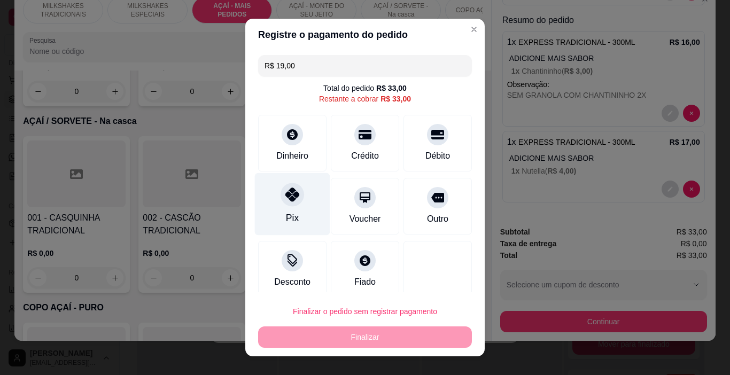
drag, startPoint x: 284, startPoint y: 214, endPoint x: 286, endPoint y: 207, distance: 6.6
click at [286, 214] on div "Pix" at bounding box center [292, 218] width 13 height 14
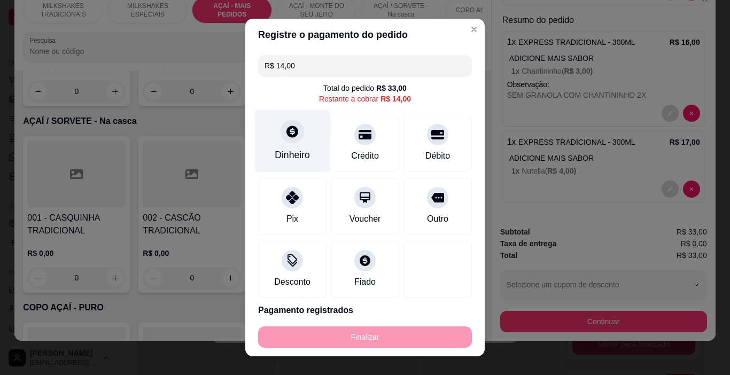
click at [285, 142] on div at bounding box center [293, 132] width 24 height 24
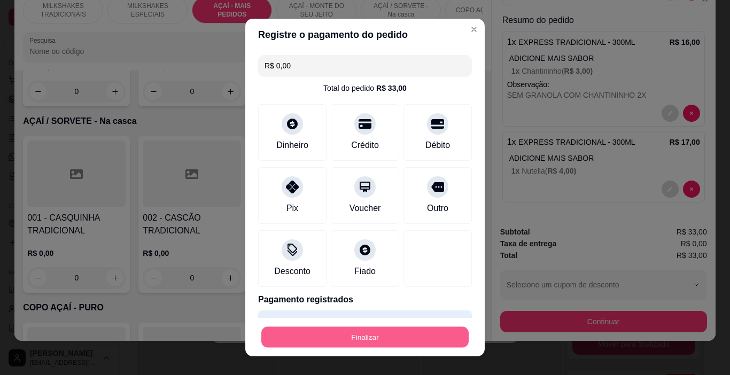
click at [431, 330] on button "Finalizar" at bounding box center [364, 337] width 207 height 21
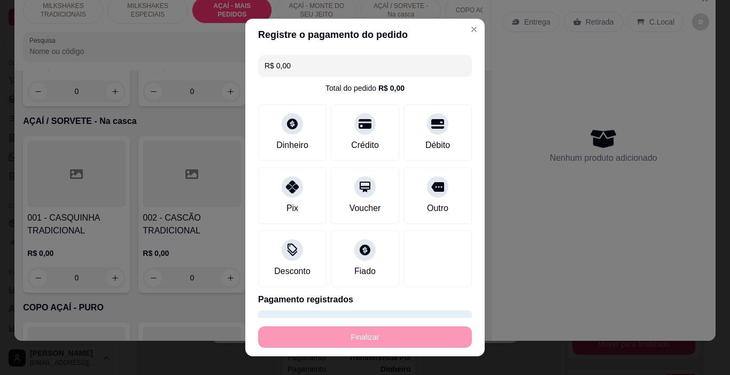
type input "-R$ 33,00"
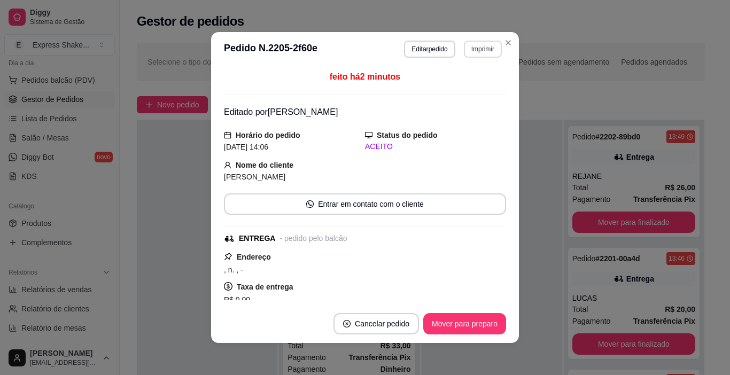
click at [470, 55] on button "Imprimir" at bounding box center [483, 49] width 38 height 17
click at [475, 91] on button "IMPRESSORA" at bounding box center [460, 86] width 75 height 17
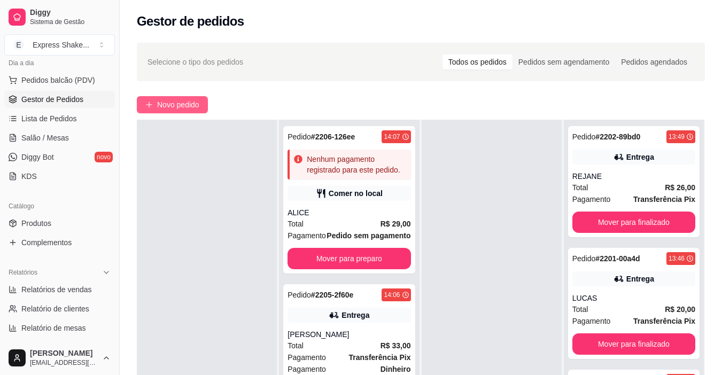
click at [199, 109] on span "Novo pedido" at bounding box center [178, 105] width 42 height 12
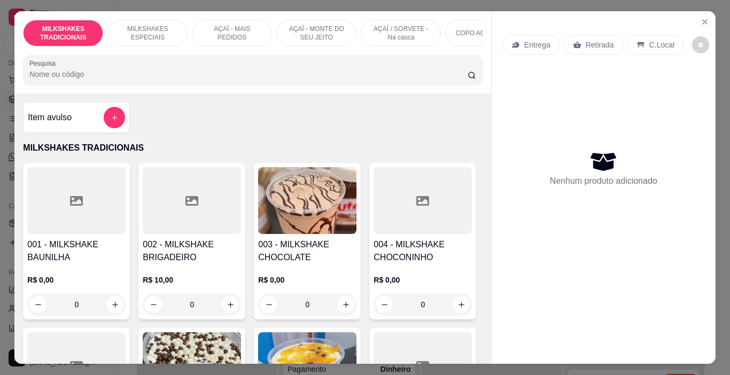
click at [382, 25] on p "AÇAÍ / SORVETE - Na casca" at bounding box center [401, 33] width 62 height 17
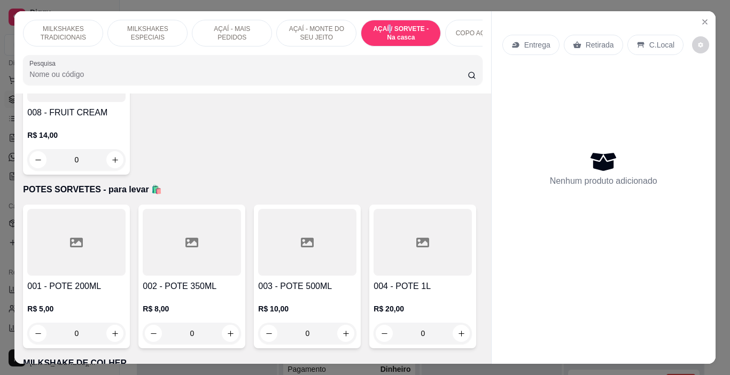
scroll to position [27, 0]
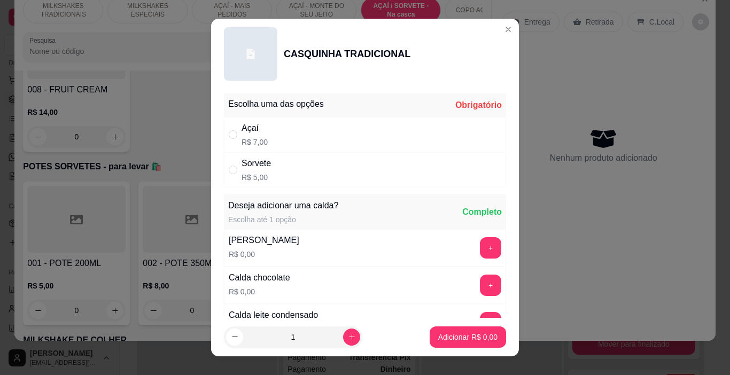
click at [326, 168] on div "Sorvete R$ 5,00" at bounding box center [365, 169] width 282 height 35
radio input "true"
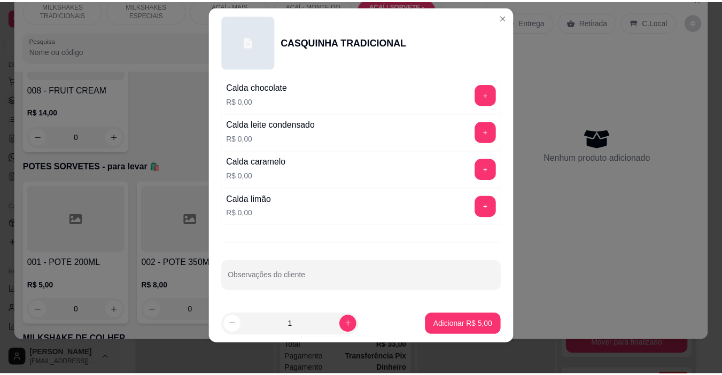
scroll to position [16, 0]
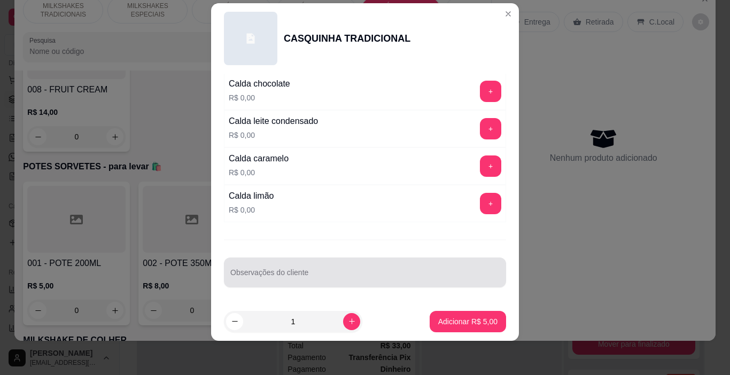
click at [345, 267] on div at bounding box center [364, 272] width 269 height 21
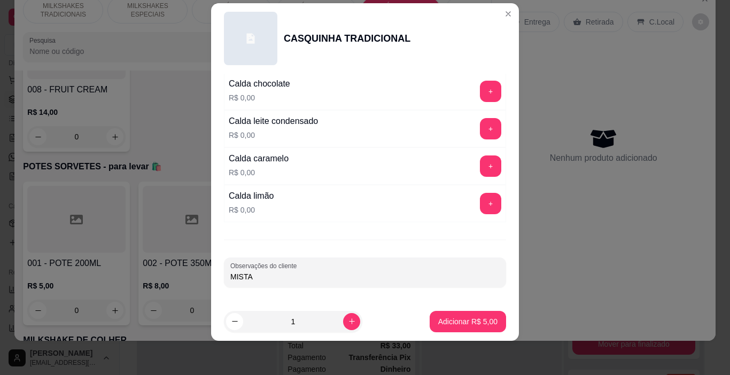
type input "MISTA"
click at [456, 314] on button "Adicionar R$ 5,00" at bounding box center [468, 322] width 74 height 21
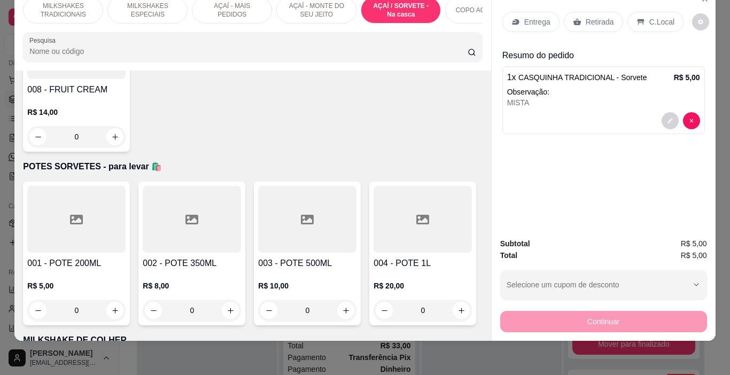
click at [656, 17] on p "C.Local" at bounding box center [661, 22] width 25 height 11
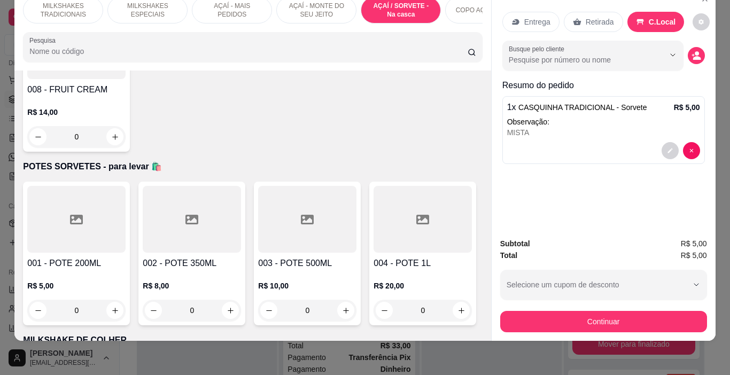
click at [549, 311] on button "Continuar" at bounding box center [603, 321] width 207 height 21
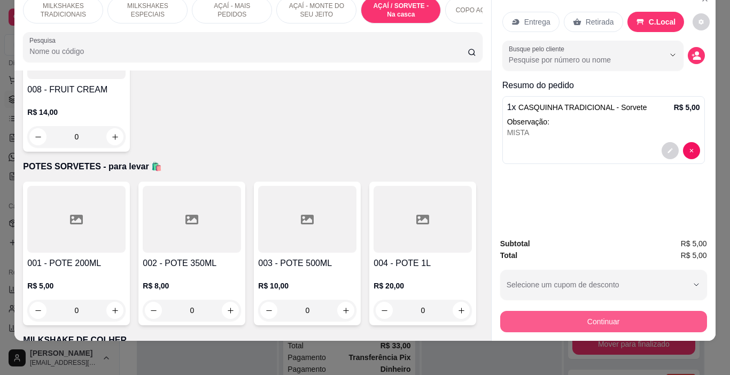
click at [600, 311] on button "Continuar" at bounding box center [603, 321] width 207 height 21
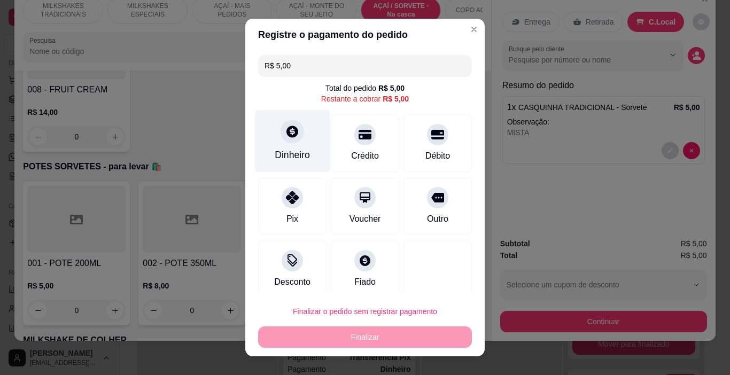
click at [283, 159] on div "Dinheiro" at bounding box center [292, 155] width 35 height 14
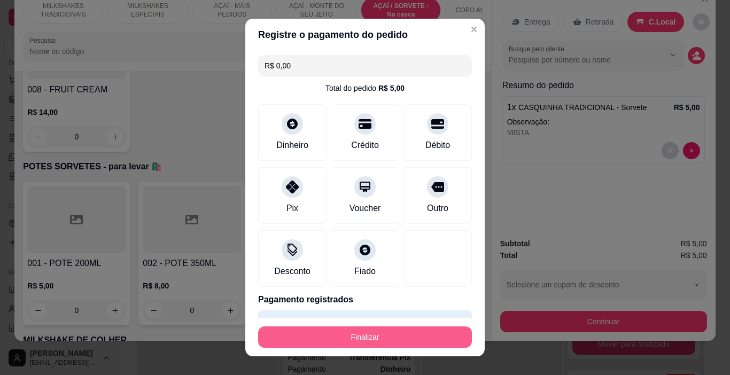
click at [384, 335] on button "Finalizar" at bounding box center [365, 337] width 214 height 21
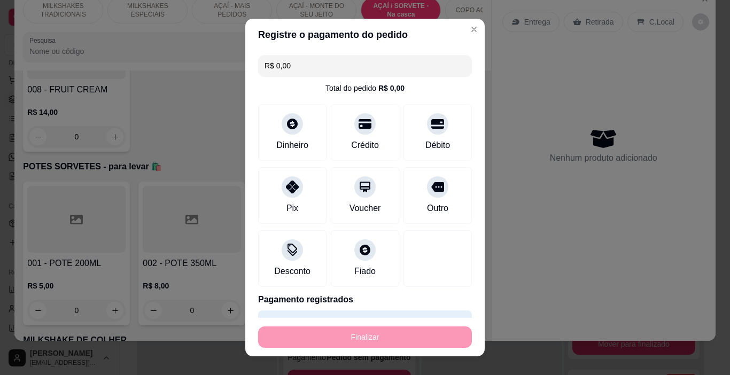
type input "-R$ 5,00"
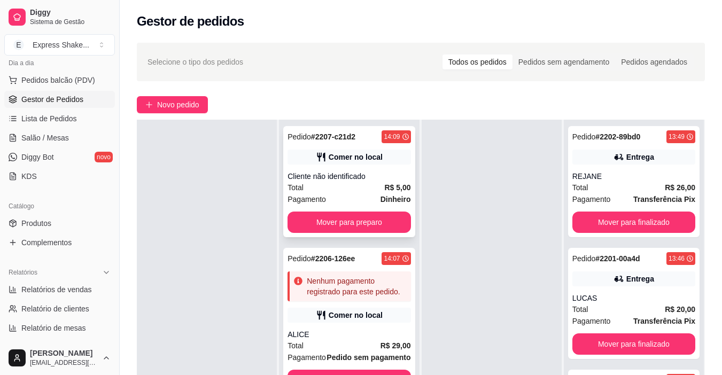
click at [340, 176] on div "Cliente não identificado" at bounding box center [349, 176] width 123 height 11
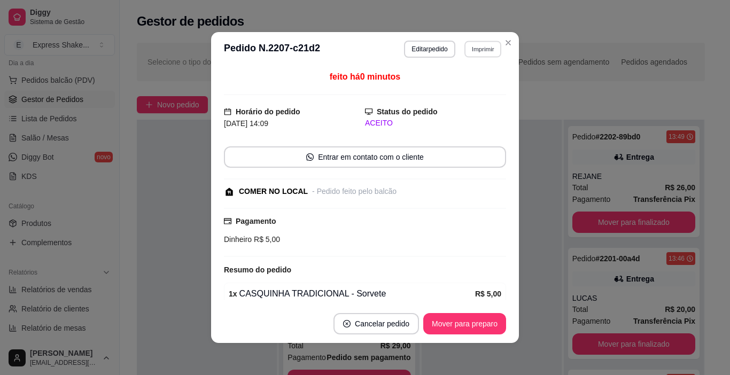
click at [475, 51] on button "Imprimir" at bounding box center [482, 49] width 37 height 17
click at [479, 86] on button "IMPRESSORA" at bounding box center [469, 82] width 62 height 14
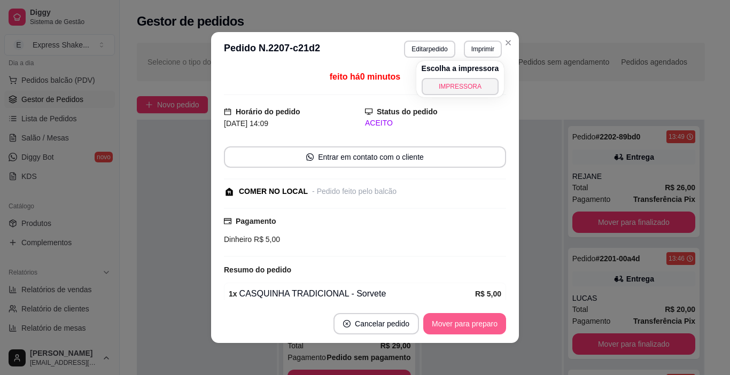
click at [459, 324] on button "Mover para preparo" at bounding box center [464, 323] width 83 height 21
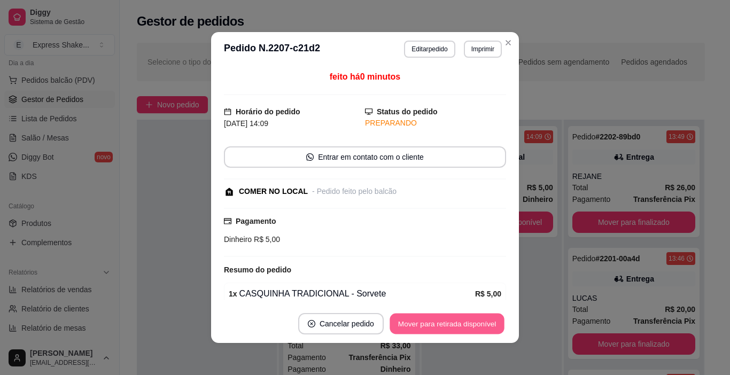
click at [455, 323] on button "Mover para retirada disponível" at bounding box center [447, 324] width 114 height 21
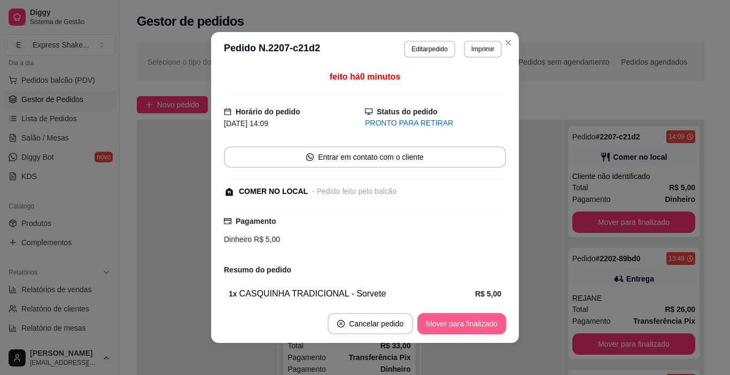
click at [455, 322] on button "Mover para finalizado" at bounding box center [461, 323] width 89 height 21
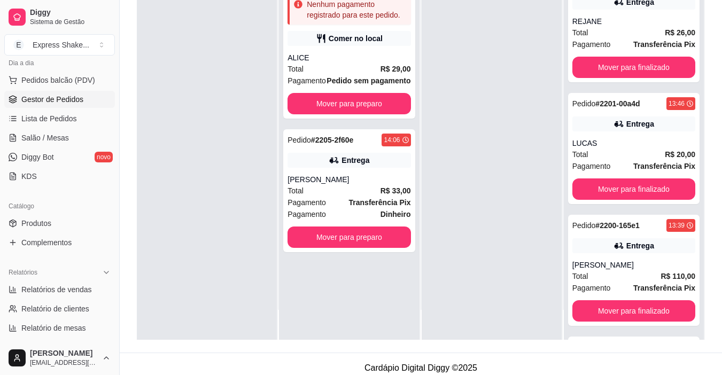
scroll to position [160, 0]
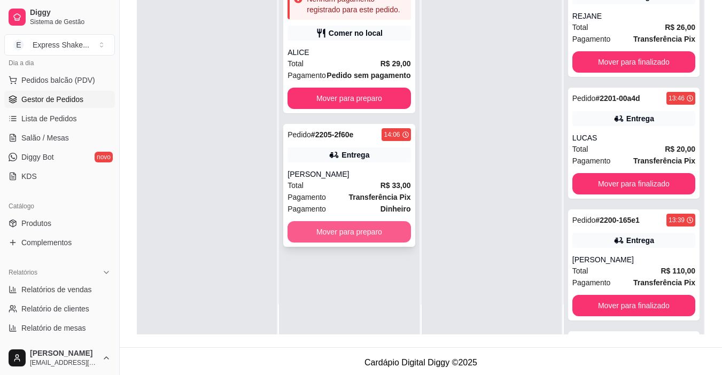
click at [368, 237] on button "Mover para preparo" at bounding box center [349, 231] width 123 height 21
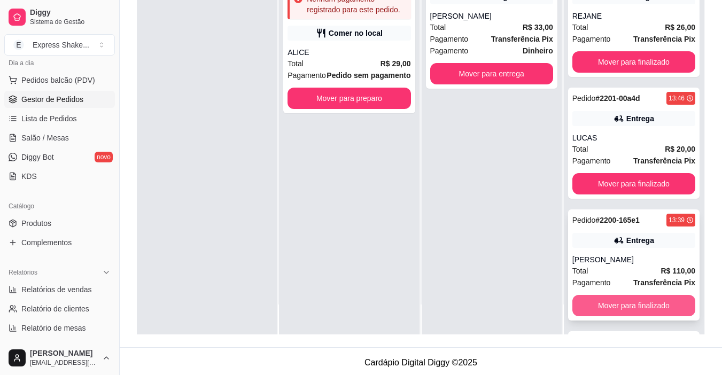
click at [585, 306] on button "Mover para finalizado" at bounding box center [633, 305] width 123 height 21
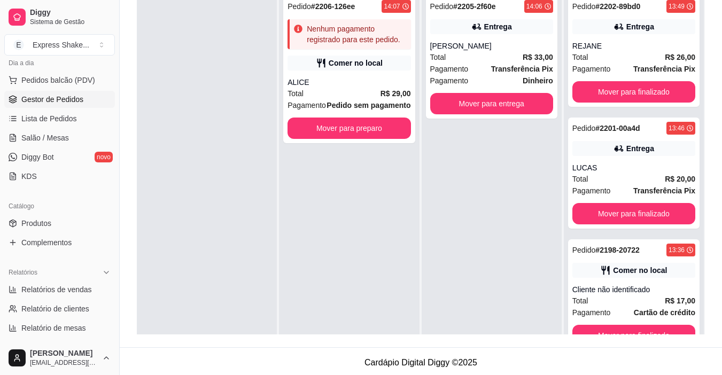
scroll to position [30, 0]
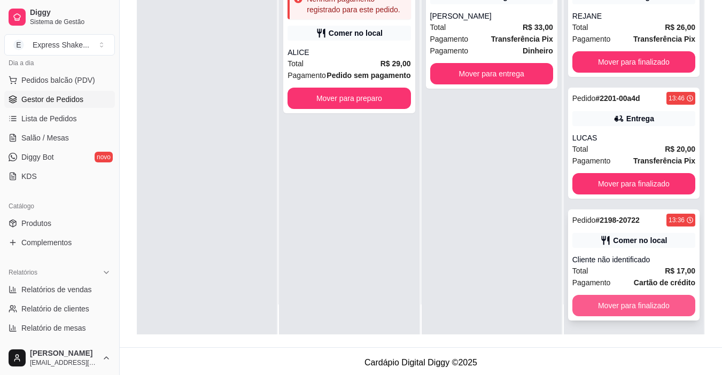
click at [582, 301] on button "Mover para finalizado" at bounding box center [633, 305] width 123 height 21
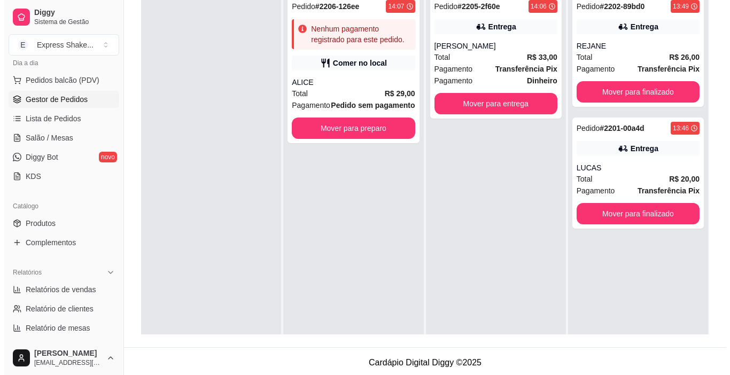
scroll to position [107, 0]
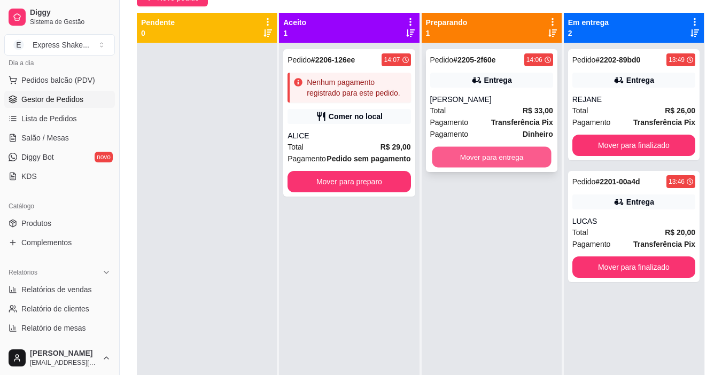
click at [500, 159] on button "Mover para entrega" at bounding box center [491, 157] width 119 height 21
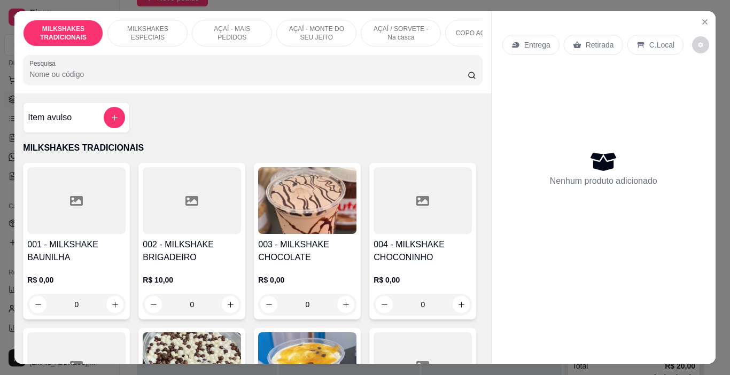
scroll to position [0, 402]
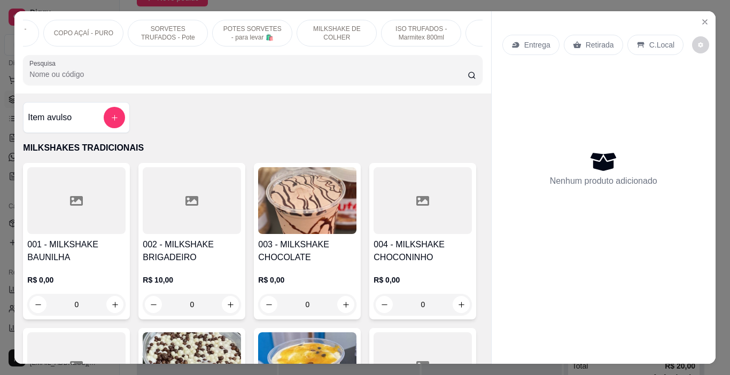
click at [171, 29] on p "SORVETES TRUFADOS - Pote" at bounding box center [168, 33] width 62 height 17
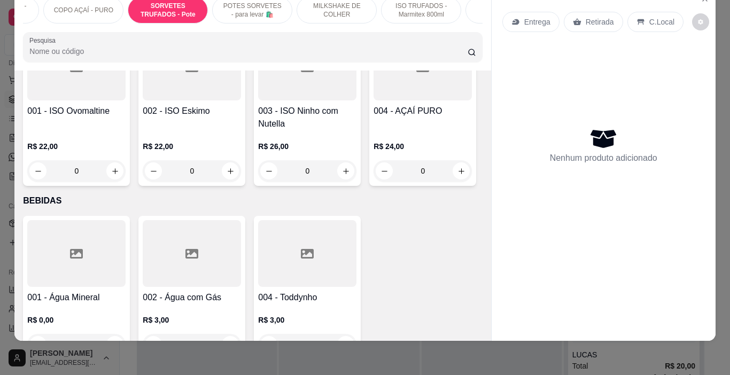
scroll to position [3662, 0]
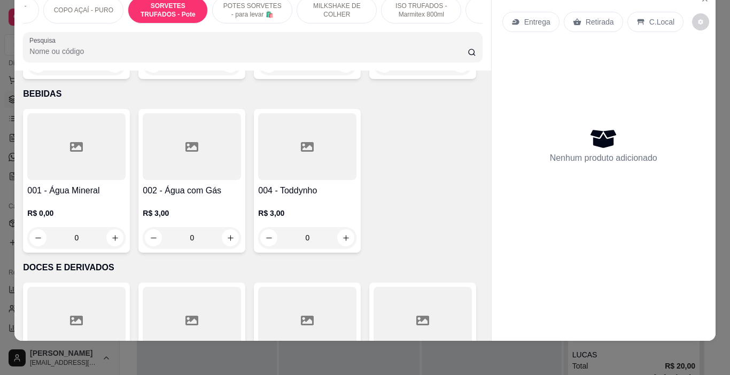
type input "1"
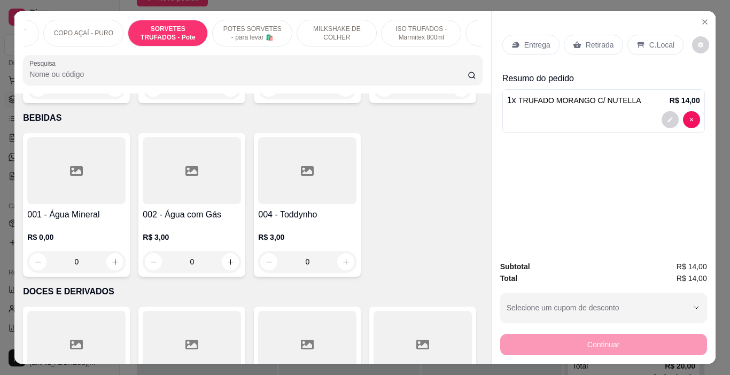
scroll to position [0, 0]
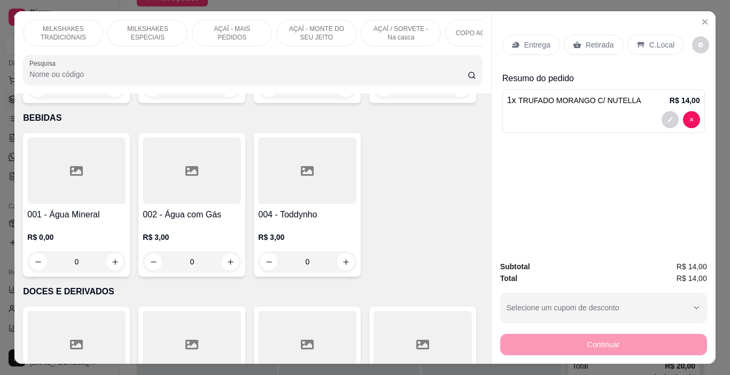
click at [409, 38] on div "AÇAÍ / SORVETE - Na casca" at bounding box center [401, 33] width 80 height 27
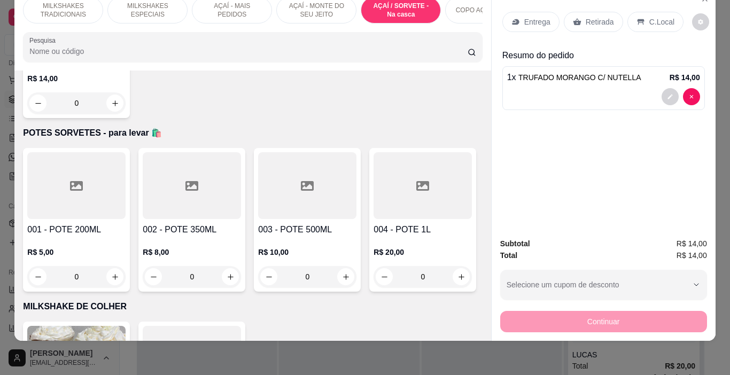
scroll to position [3096, 0]
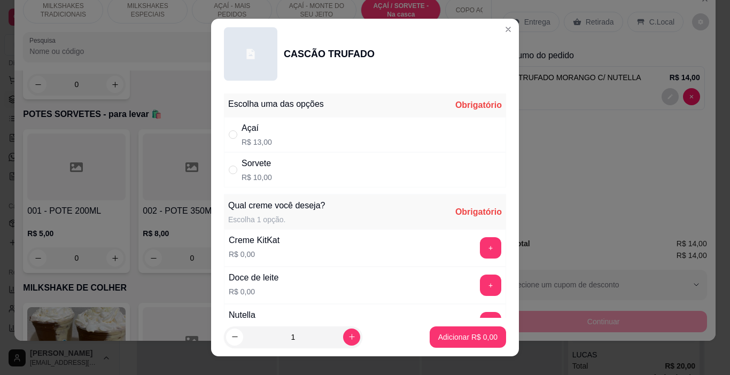
click at [319, 171] on div "Sorvete R$ 10,00" at bounding box center [365, 169] width 282 height 35
radio input "true"
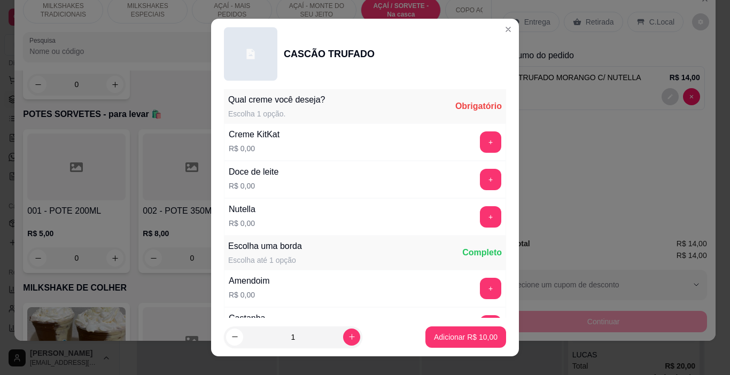
scroll to position [107, 0]
click at [481, 213] on button "+" at bounding box center [491, 216] width 21 height 21
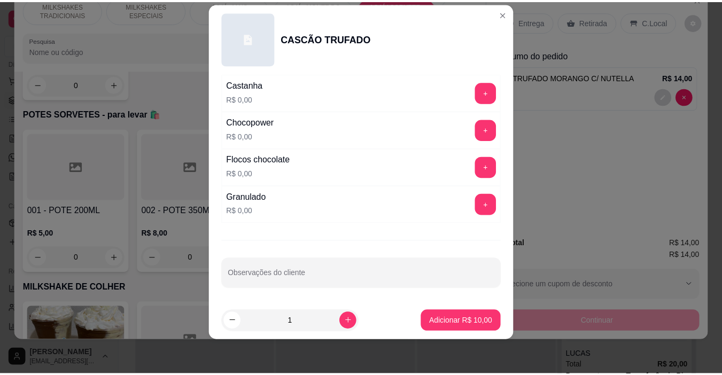
scroll to position [325, 0]
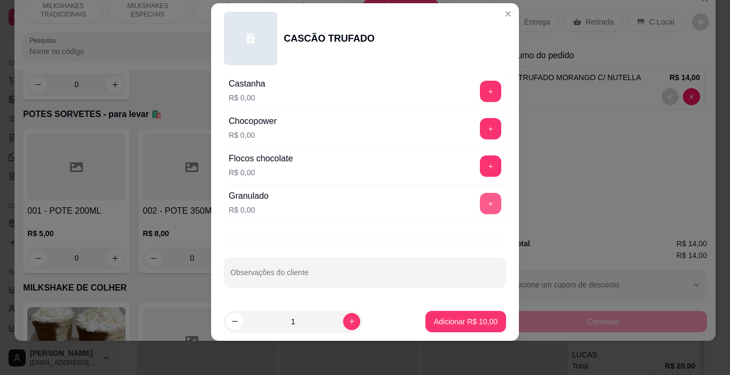
click at [480, 207] on button "+" at bounding box center [490, 203] width 21 height 21
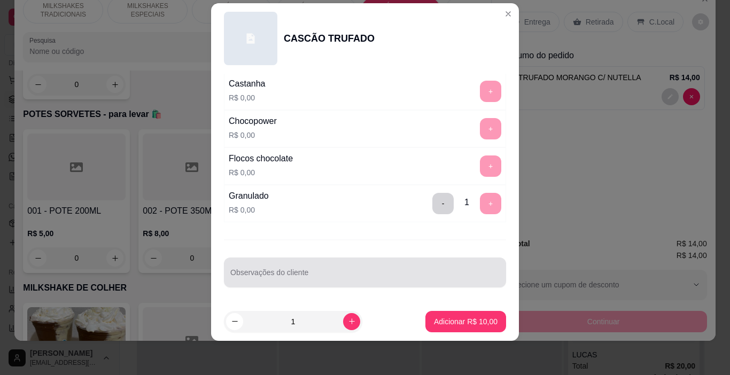
drag, startPoint x: 383, startPoint y: 268, endPoint x: 381, endPoint y: 277, distance: 8.8
click at [382, 271] on div at bounding box center [364, 272] width 269 height 21
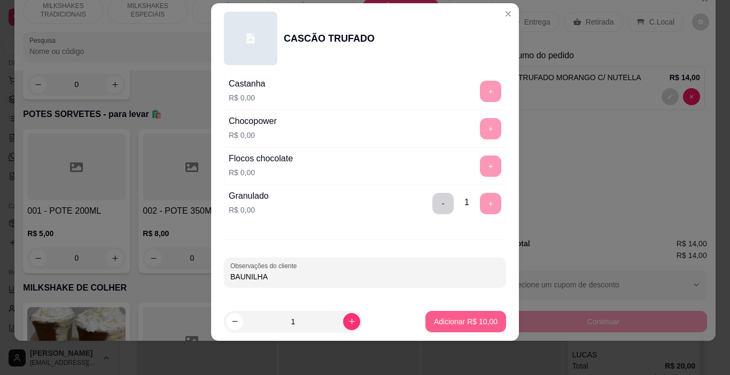
type input "BAUNILHA"
click at [472, 315] on button "Adicionar R$ 10,00" at bounding box center [465, 321] width 81 height 21
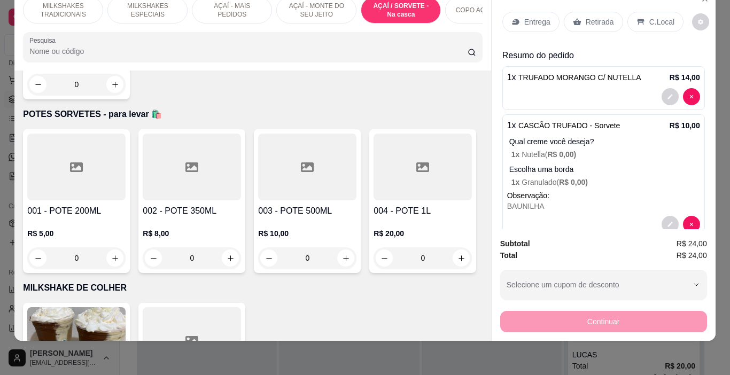
click at [524, 17] on p "Entrega" at bounding box center [537, 22] width 26 height 11
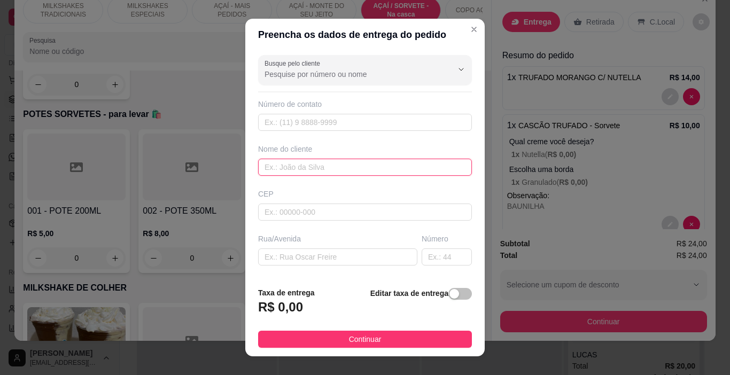
click at [317, 162] on input "text" at bounding box center [365, 167] width 214 height 17
type input "CAROL"
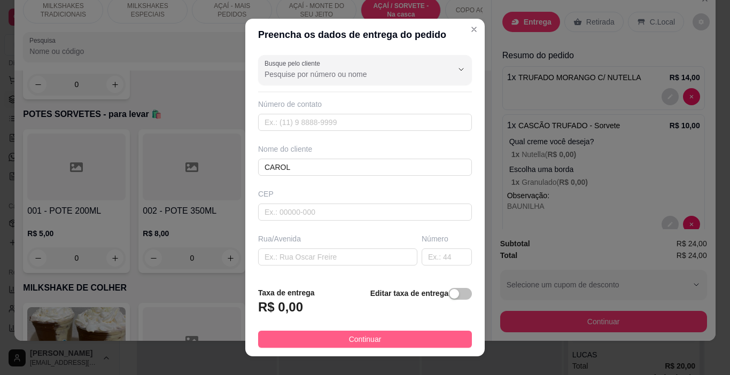
click at [353, 331] on footer "Taxa de entrega R$ 0,00 Editar taxa de entrega Continuar" at bounding box center [364, 317] width 239 height 78
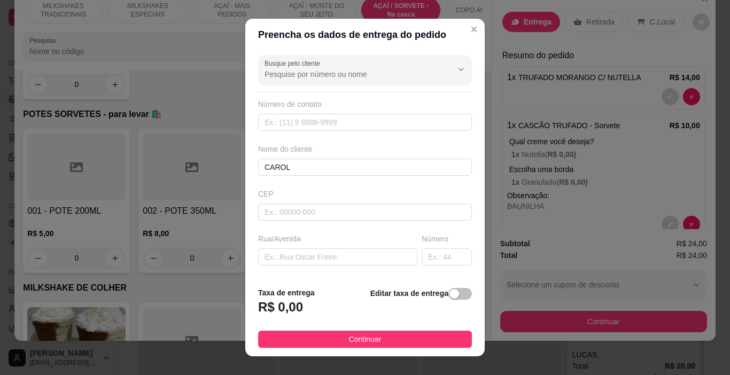
drag, startPoint x: 369, startPoint y: 334, endPoint x: 505, endPoint y: 342, distance: 135.5
click at [370, 334] on span "Continuar" at bounding box center [365, 340] width 33 height 12
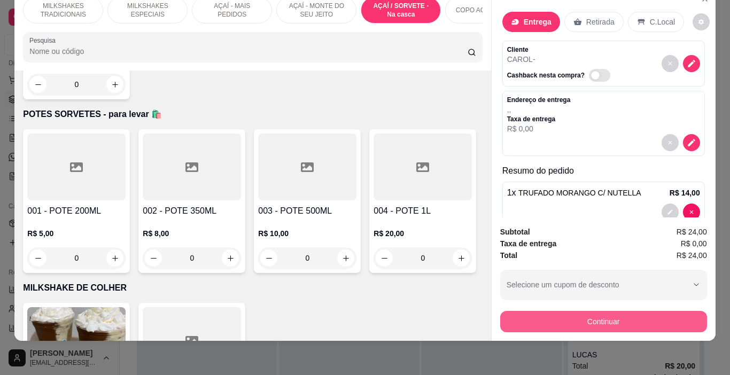
click at [552, 321] on button "Continuar" at bounding box center [603, 321] width 207 height 21
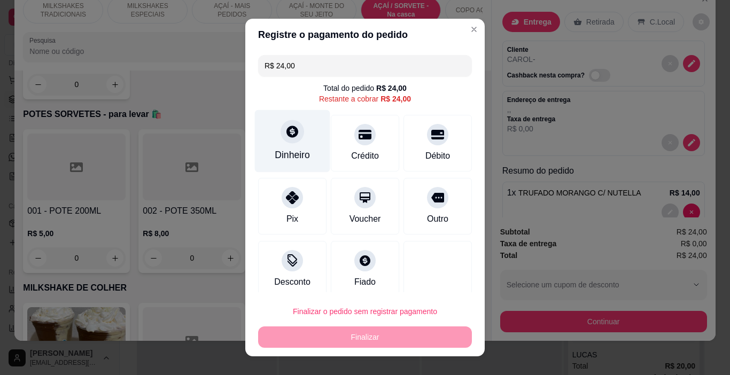
click at [298, 150] on div "Dinheiro" at bounding box center [292, 155] width 35 height 14
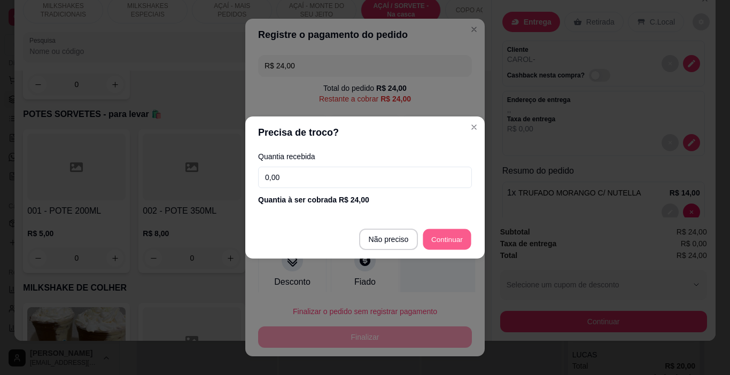
type input "R$ 0,00"
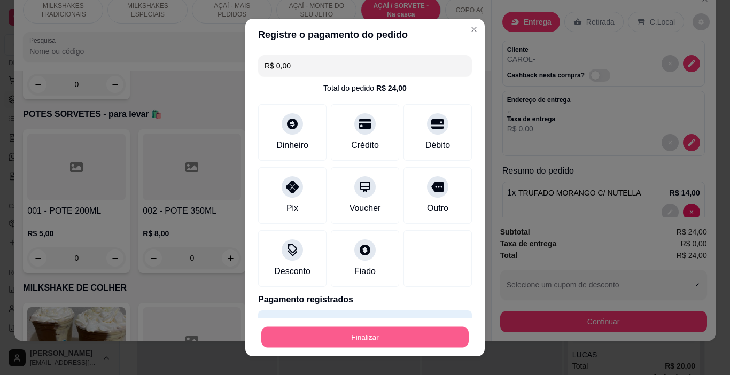
click at [404, 334] on button "Finalizar" at bounding box center [364, 337] width 207 height 21
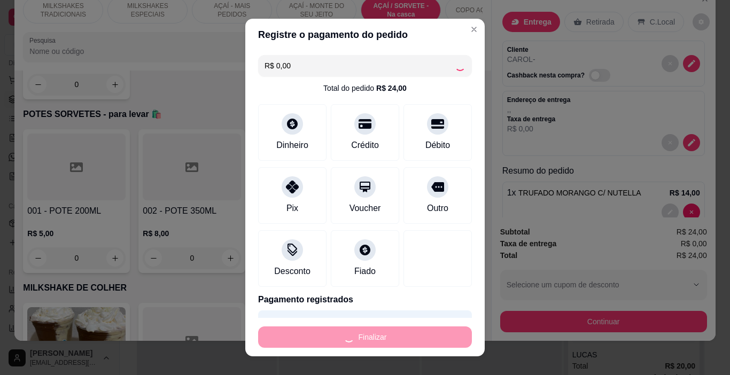
type input "0"
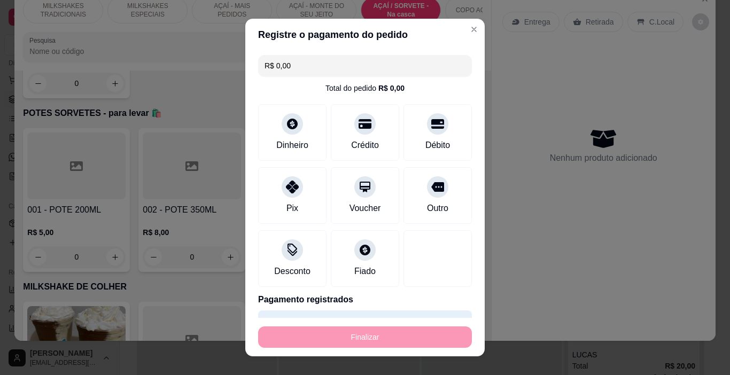
type input "-R$ 24,00"
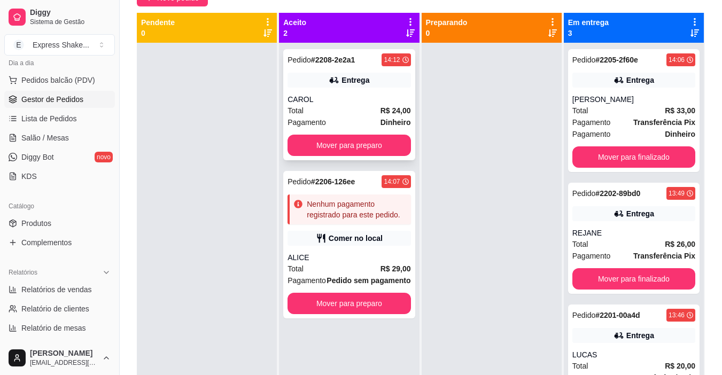
click at [329, 101] on div "CAROL" at bounding box center [349, 99] width 123 height 11
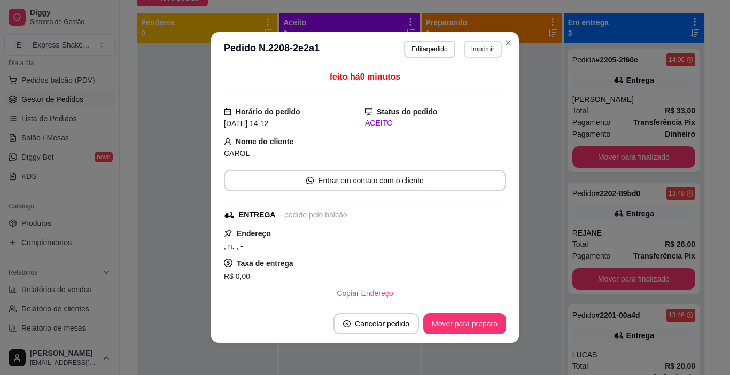
click at [476, 51] on button "Imprimir" at bounding box center [483, 49] width 38 height 17
click at [472, 94] on button "IMPRESSORA" at bounding box center [461, 86] width 78 height 17
click at [466, 156] on div "Nome do cliente [PERSON_NAME]" at bounding box center [365, 148] width 282 height 24
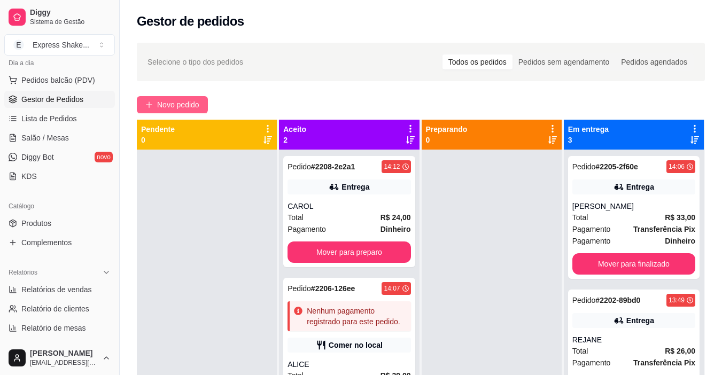
click at [181, 103] on span "Novo pedido" at bounding box center [178, 105] width 42 height 12
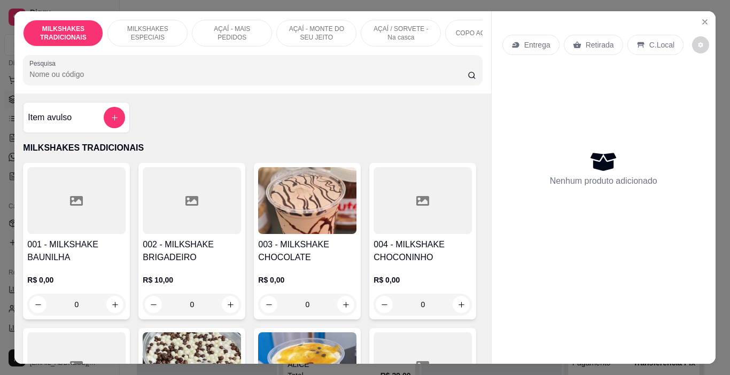
drag, startPoint x: 381, startPoint y: 33, endPoint x: 333, endPoint y: 59, distance: 54.5
click at [379, 37] on p "AÇAÍ / SORVETE - Na casca" at bounding box center [401, 33] width 62 height 17
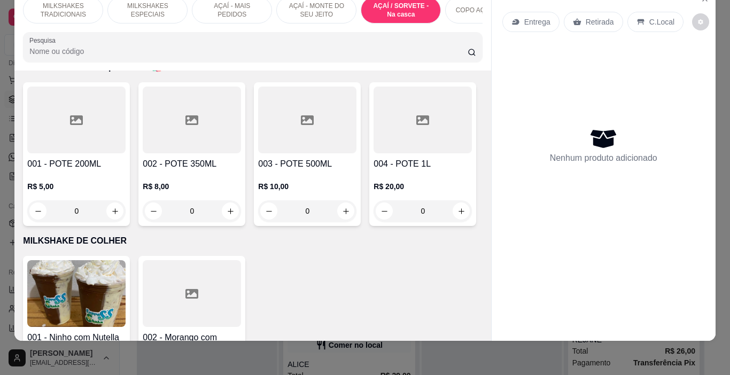
scroll to position [3042, 0]
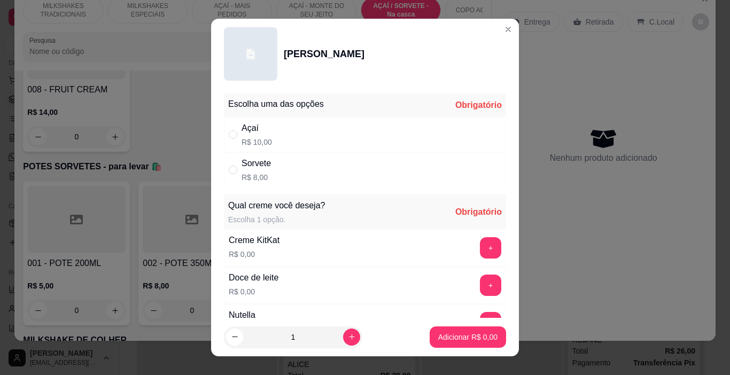
click at [270, 137] on div "Açaí R$ 10,00" at bounding box center [365, 134] width 282 height 35
radio input "true"
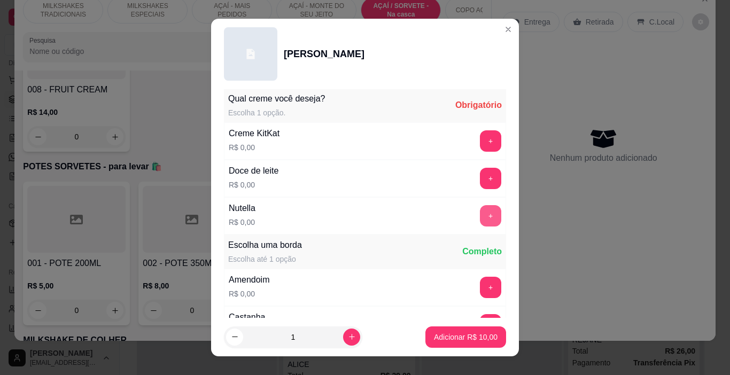
click at [480, 214] on button "+" at bounding box center [490, 215] width 21 height 21
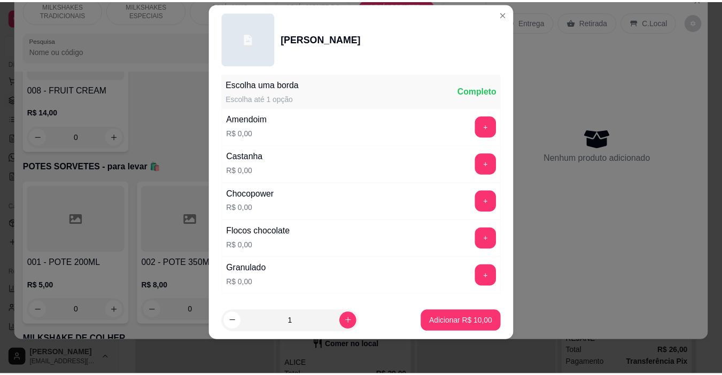
scroll to position [306, 0]
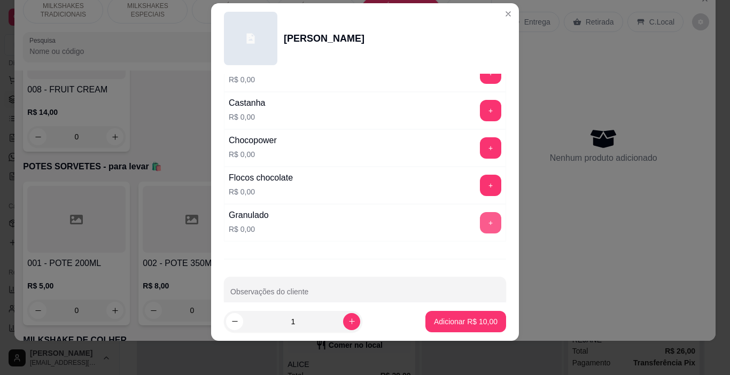
click at [480, 219] on button "+" at bounding box center [490, 222] width 21 height 21
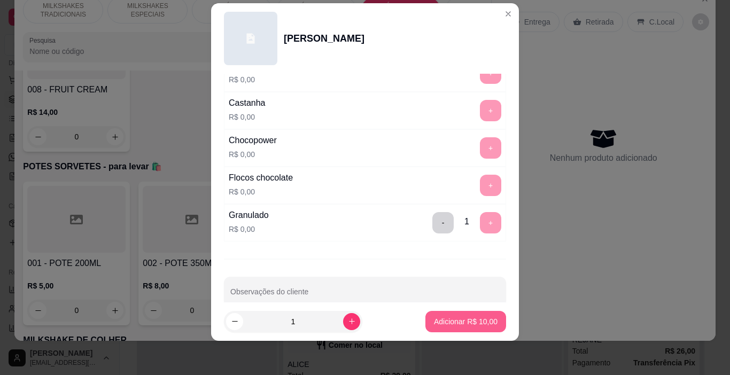
click at [470, 321] on p "Adicionar R$ 10,00" at bounding box center [466, 321] width 64 height 11
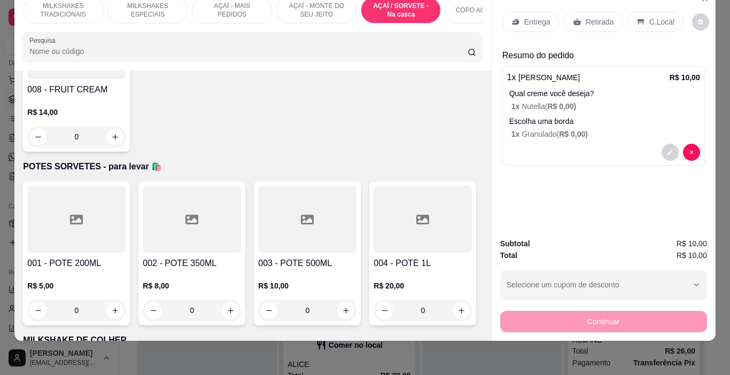
click at [637, 18] on icon at bounding box center [641, 22] width 9 height 9
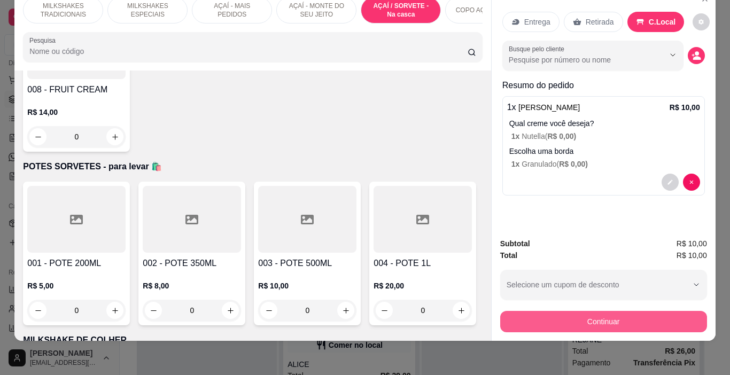
click at [579, 311] on button "Continuar" at bounding box center [603, 321] width 207 height 21
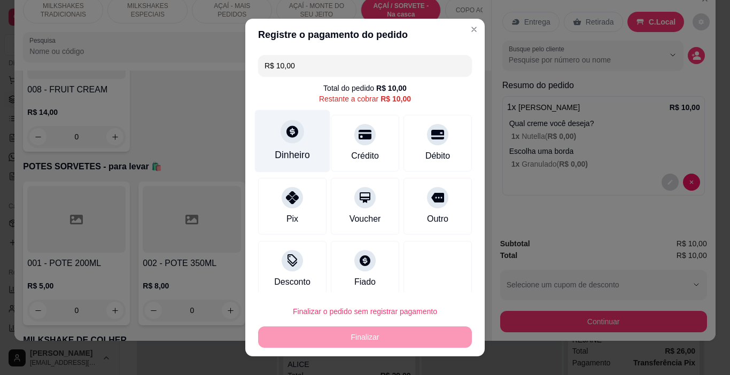
click at [296, 153] on div "Dinheiro" at bounding box center [292, 155] width 35 height 14
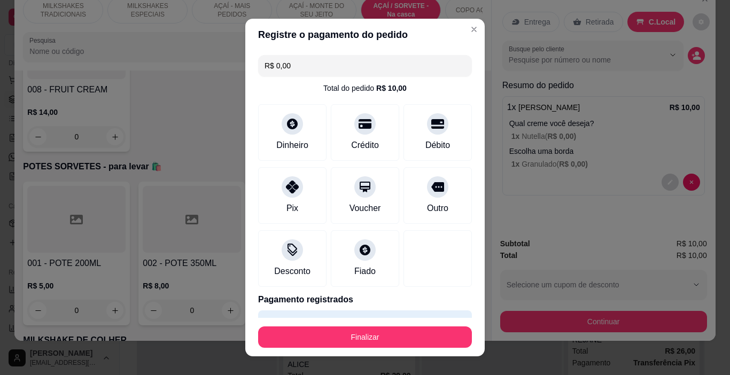
click at [446, 336] on button "Finalizar" at bounding box center [365, 337] width 214 height 21
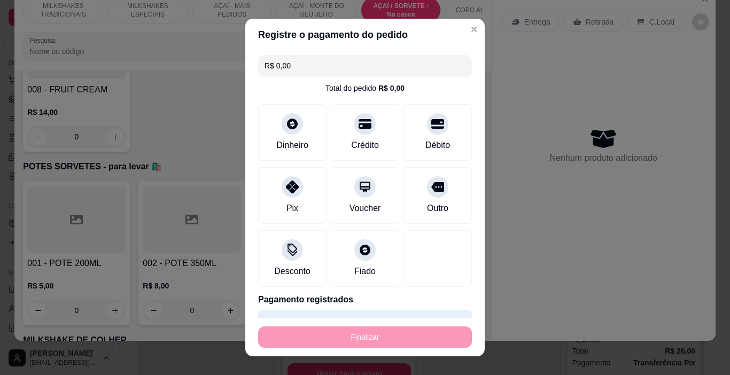
type input "-R$ 10,00"
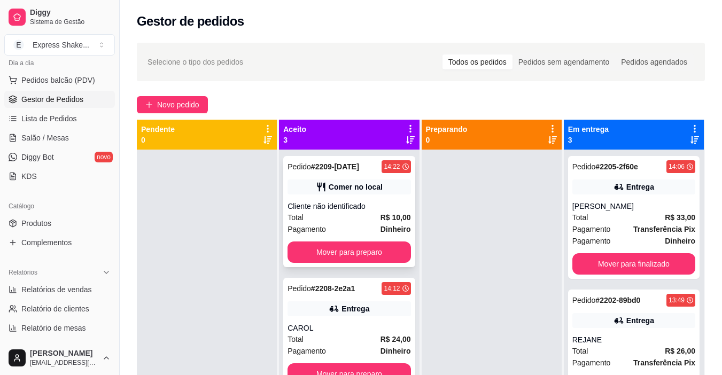
click at [339, 197] on div "Pedido # 2209-[DATE] 14:22 Comer no local Cliente não identificado Total R$ 10,…" at bounding box center [348, 211] width 131 height 111
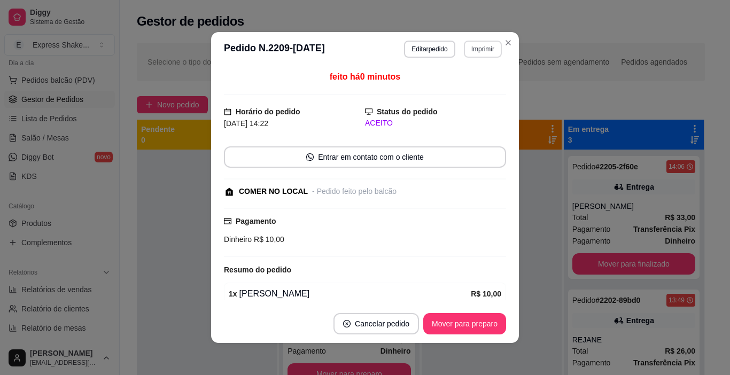
click at [485, 49] on button "Imprimir" at bounding box center [483, 49] width 38 height 17
click at [485, 86] on button "IMPRESSORA" at bounding box center [461, 86] width 78 height 17
click at [475, 319] on button "Mover para preparo" at bounding box center [464, 323] width 83 height 21
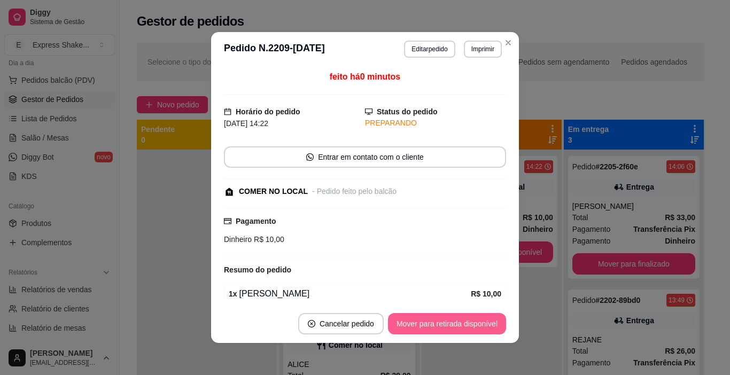
click at [468, 326] on button "Mover para retirada disponível" at bounding box center [447, 323] width 118 height 21
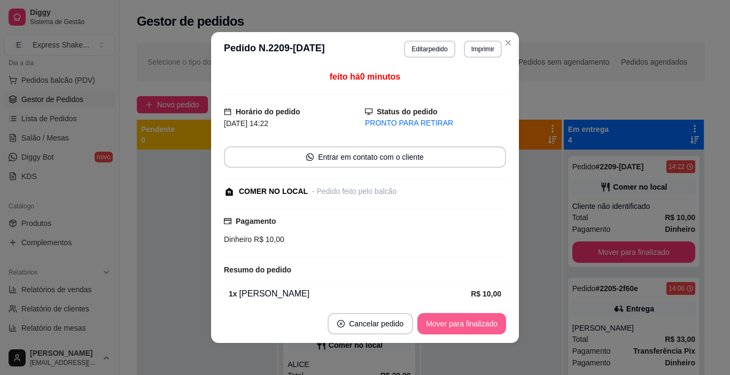
click at [461, 322] on button "Mover para finalizado" at bounding box center [461, 323] width 89 height 21
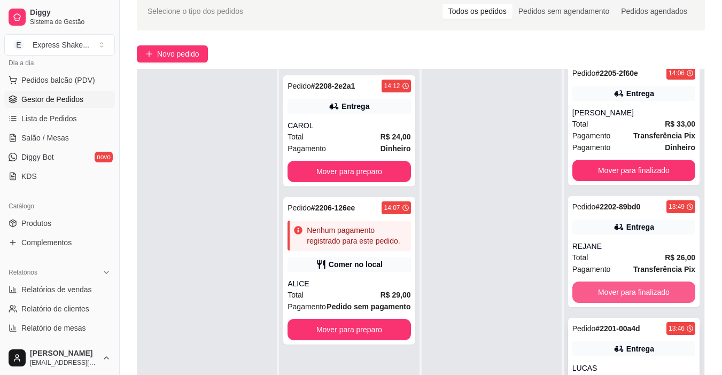
scroll to position [53, 0]
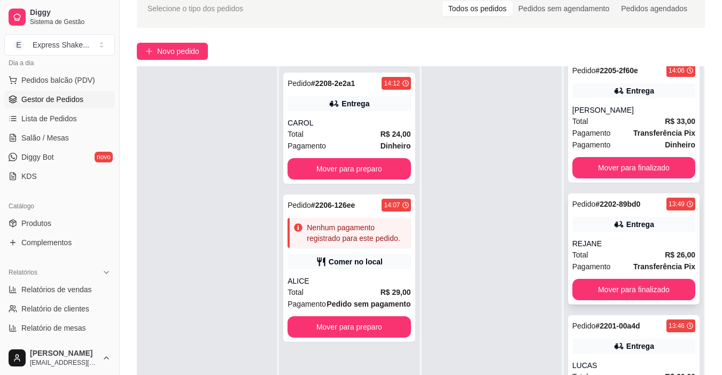
click at [633, 293] on button "Mover para finalizado" at bounding box center [633, 289] width 123 height 21
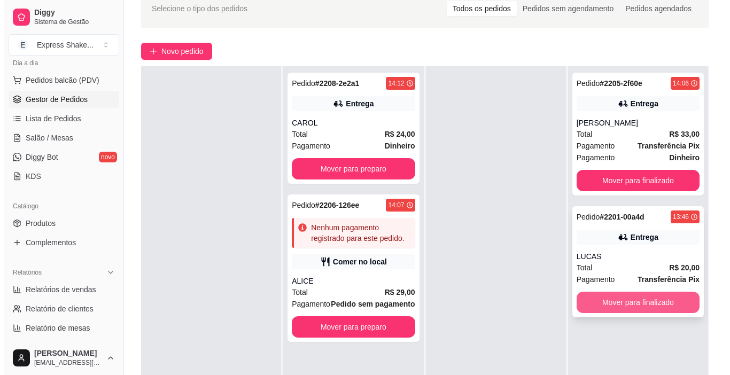
scroll to position [0, 0]
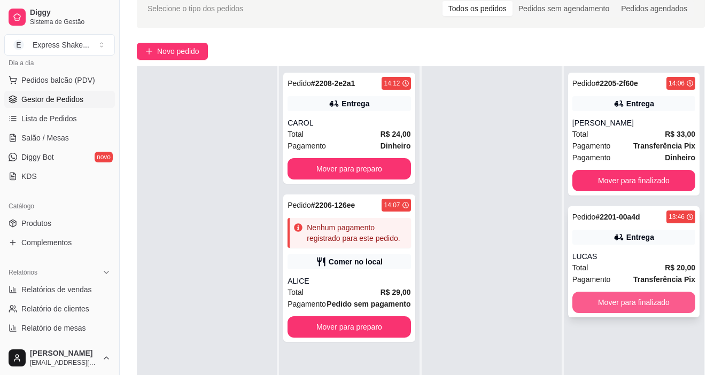
click at [632, 298] on button "Mover para finalizado" at bounding box center [633, 302] width 123 height 21
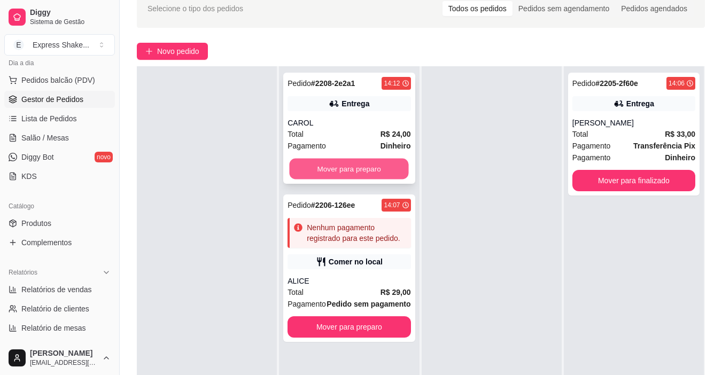
click at [368, 162] on button "Mover para preparo" at bounding box center [349, 169] width 119 height 21
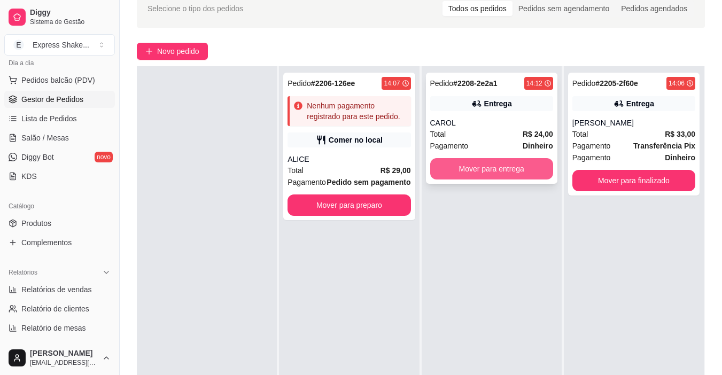
click at [464, 166] on button "Mover para entrega" at bounding box center [491, 168] width 123 height 21
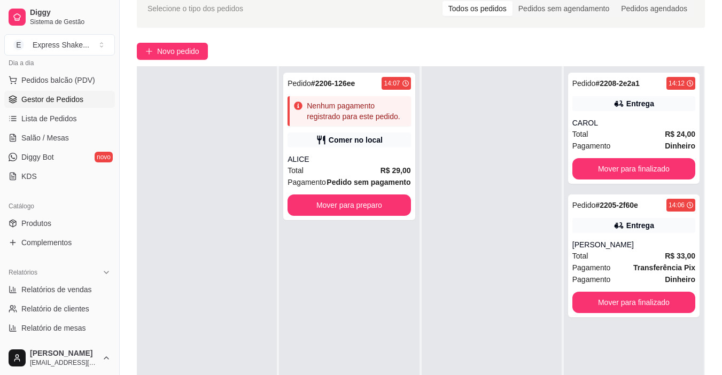
drag, startPoint x: 440, startPoint y: 165, endPoint x: 277, endPoint y: 126, distance: 167.8
click at [438, 165] on div at bounding box center [492, 253] width 140 height 375
click at [357, 129] on div "Pedido # 2206-126ee 14:07 Nenhum pagamento registrado para este pedido. Comer n…" at bounding box center [348, 147] width 131 height 148
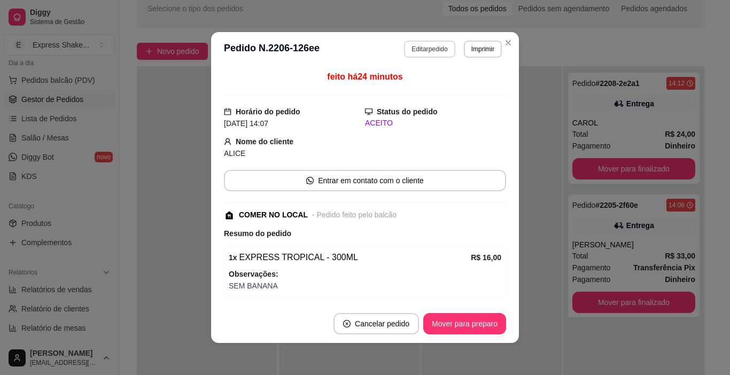
click at [406, 48] on button "Editar pedido" at bounding box center [429, 49] width 51 height 17
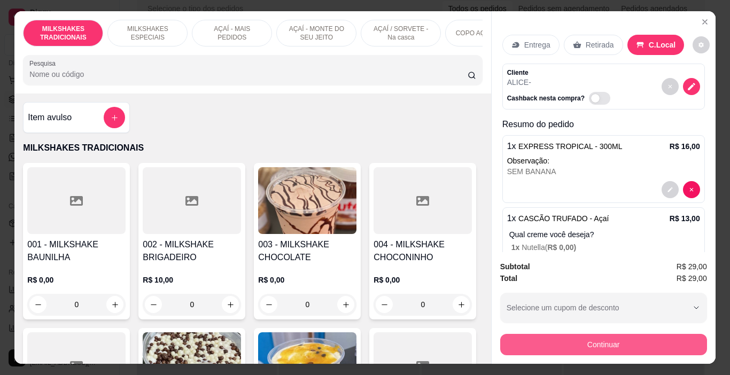
click at [548, 343] on button "Continuar" at bounding box center [603, 344] width 207 height 21
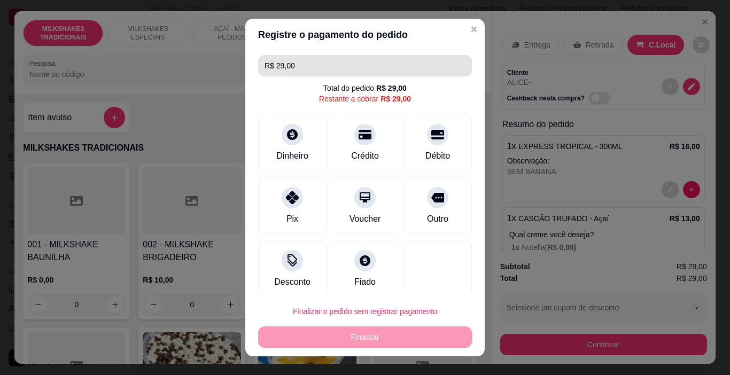
click at [326, 68] on input "R$ 29,00" at bounding box center [365, 65] width 201 height 21
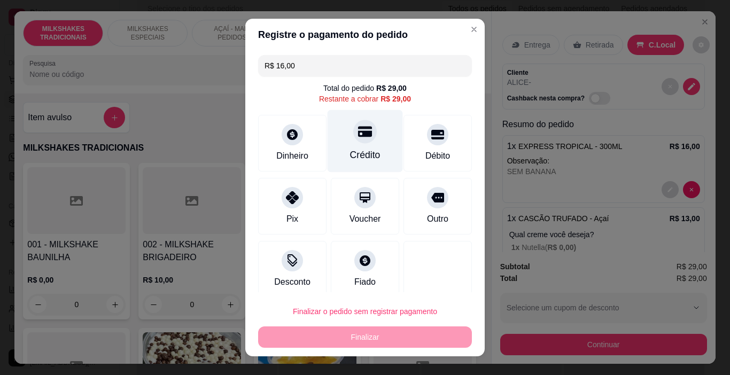
click at [360, 160] on div "Crédito" at bounding box center [365, 155] width 30 height 14
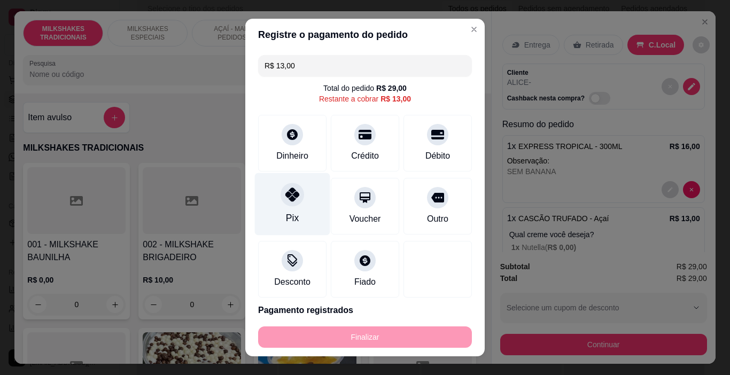
click at [290, 197] on icon at bounding box center [292, 195] width 14 height 14
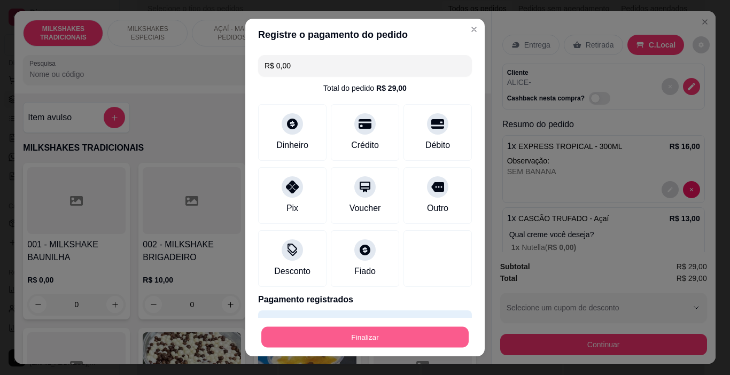
click at [369, 337] on button "Finalizar" at bounding box center [364, 337] width 207 height 21
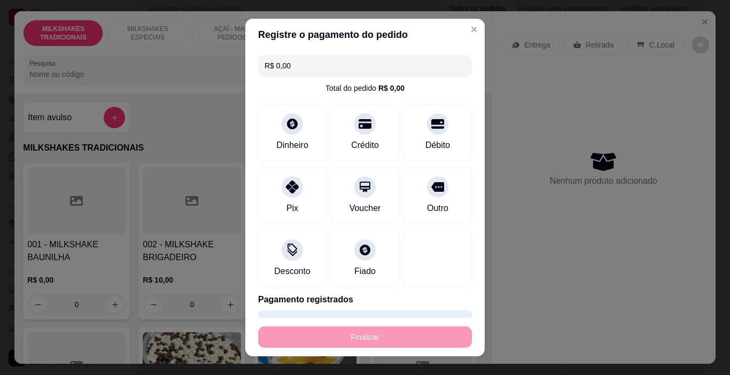
type input "-R$ 29,00"
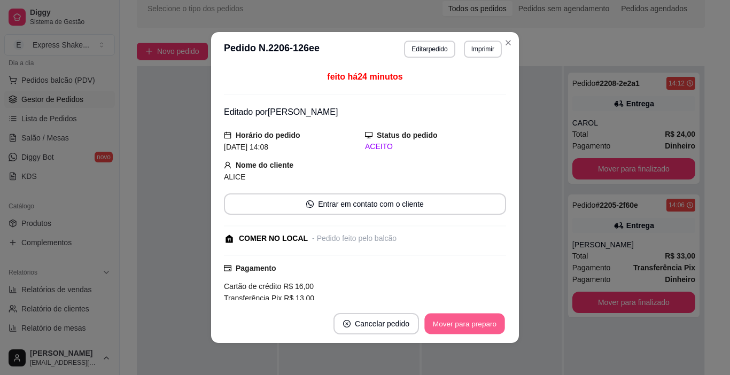
click at [456, 323] on button "Mover para preparo" at bounding box center [464, 324] width 80 height 21
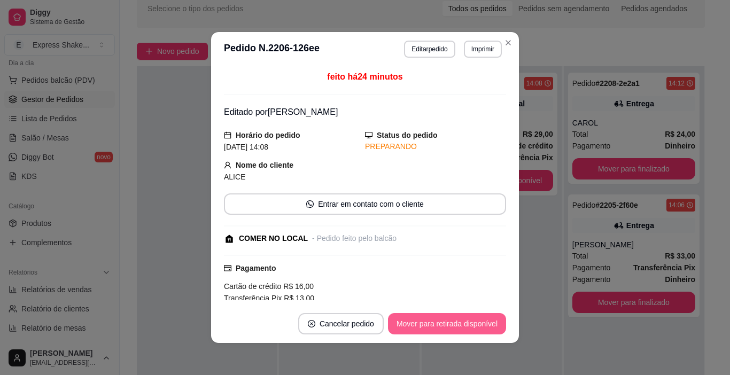
click at [454, 323] on button "Mover para retirada disponível" at bounding box center [447, 323] width 118 height 21
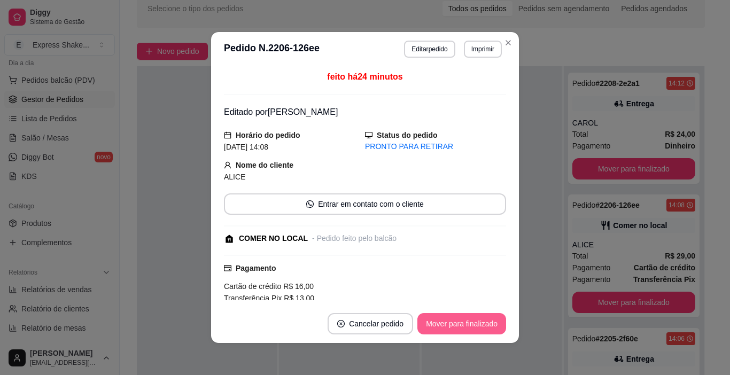
click at [454, 323] on button "Mover para finalizado" at bounding box center [461, 323] width 89 height 21
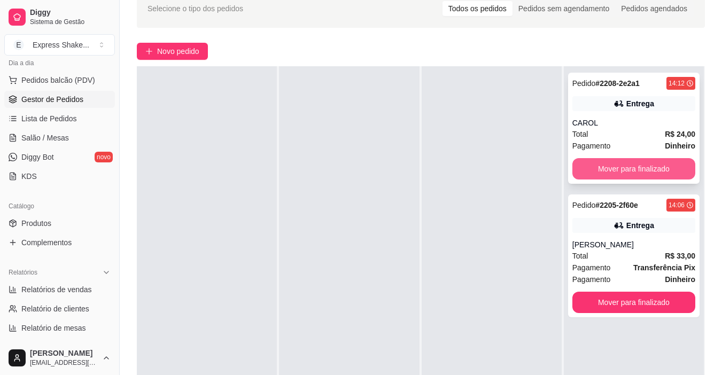
click at [601, 166] on button "Mover para finalizado" at bounding box center [633, 168] width 123 height 21
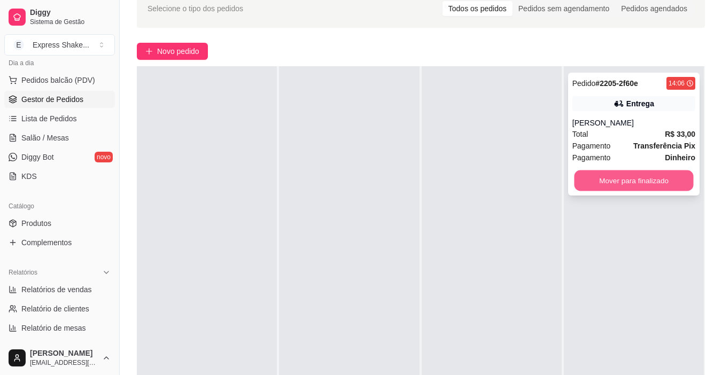
click at [606, 187] on button "Mover para finalizado" at bounding box center [633, 181] width 119 height 21
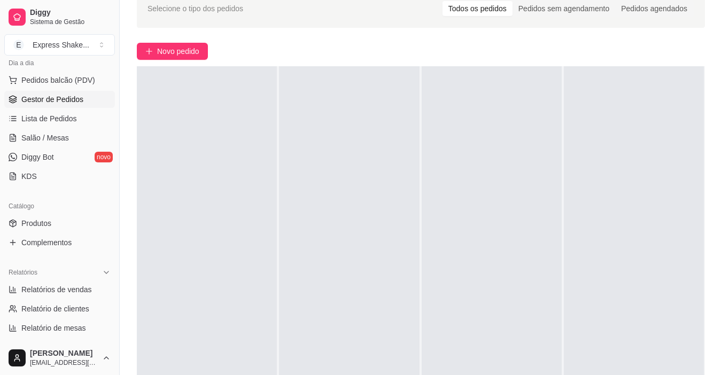
click at [579, 161] on div at bounding box center [634, 253] width 140 height 375
click at [185, 60] on div "Selecione o tipo dos pedidos Todos os pedidos Pedidos sem agendamento Pedidos a…" at bounding box center [421, 218] width 602 height 471
click at [198, 54] on span "Novo pedido" at bounding box center [178, 51] width 42 height 12
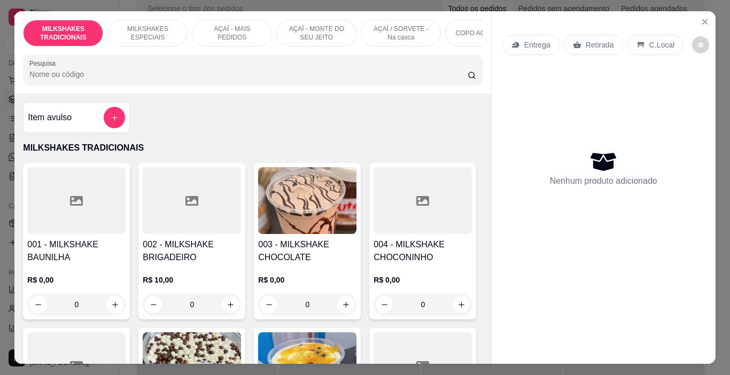
click at [94, 128] on div "Item avulso" at bounding box center [76, 117] width 97 height 21
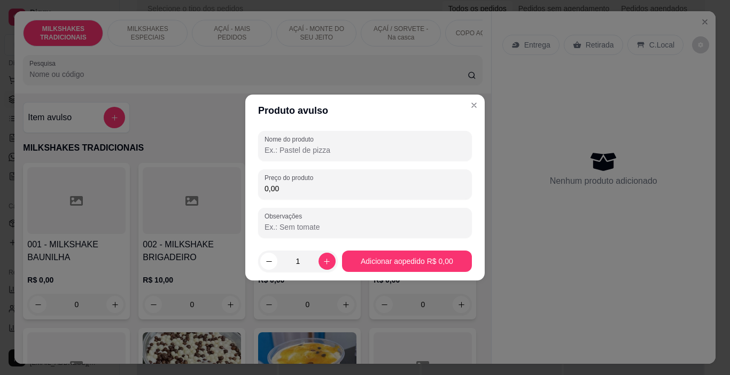
click at [273, 150] on input "Nome do produto" at bounding box center [365, 150] width 201 height 11
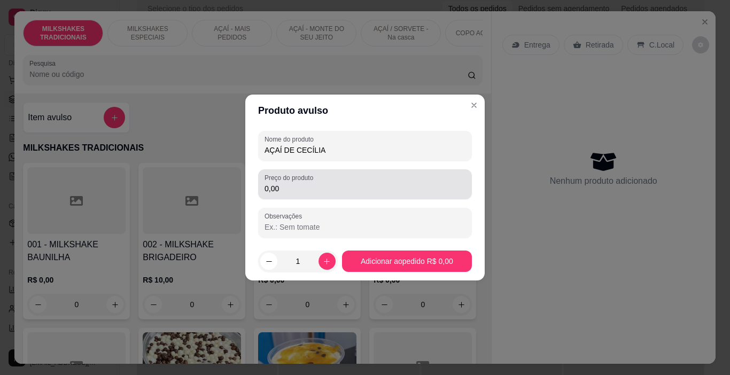
type input "AÇAÍ DE CECÍLIA"
click at [297, 183] on div "0,00" at bounding box center [365, 184] width 201 height 21
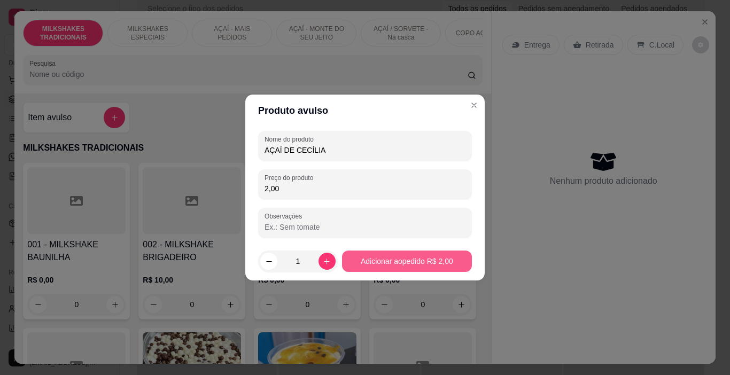
type input "2,00"
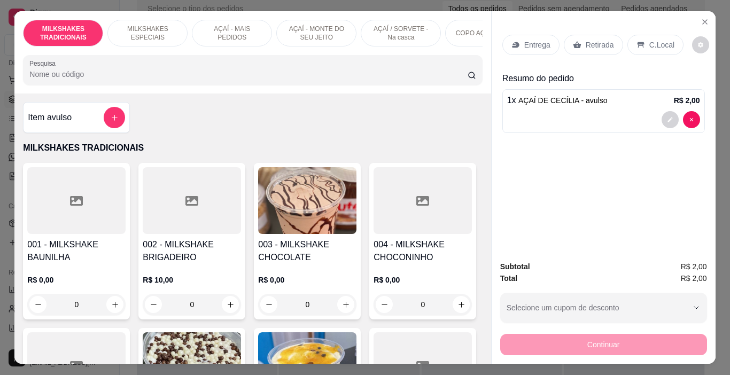
click at [649, 40] on p "C.Local" at bounding box center [661, 45] width 25 height 11
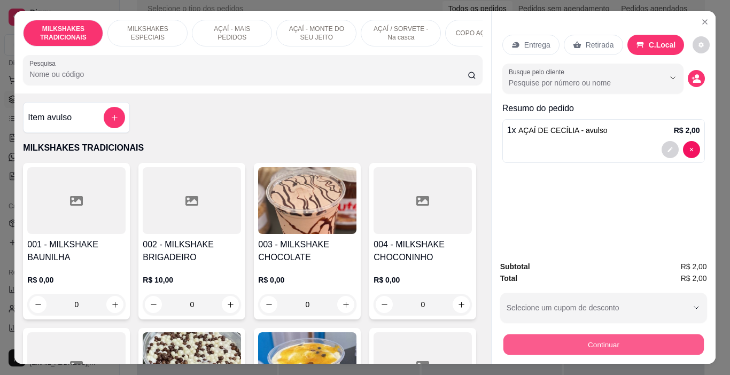
click at [586, 335] on button "Continuar" at bounding box center [603, 345] width 200 height 21
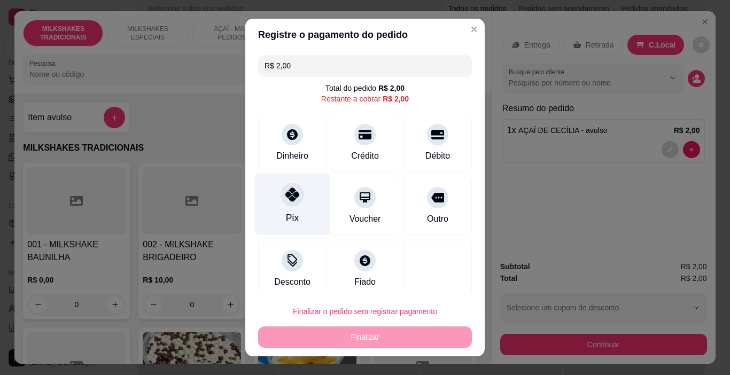
click at [293, 218] on div "Pix" at bounding box center [292, 204] width 75 height 63
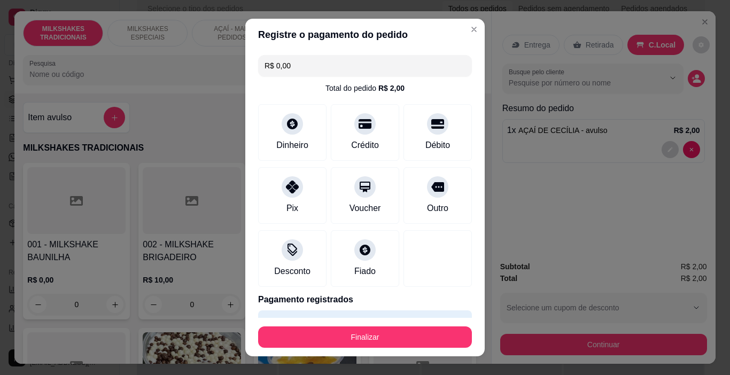
click at [381, 334] on button "Finalizar" at bounding box center [365, 337] width 214 height 21
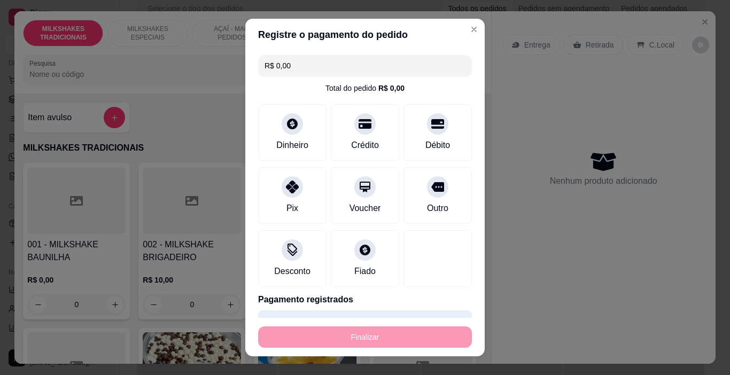
type input "-R$ 2,00"
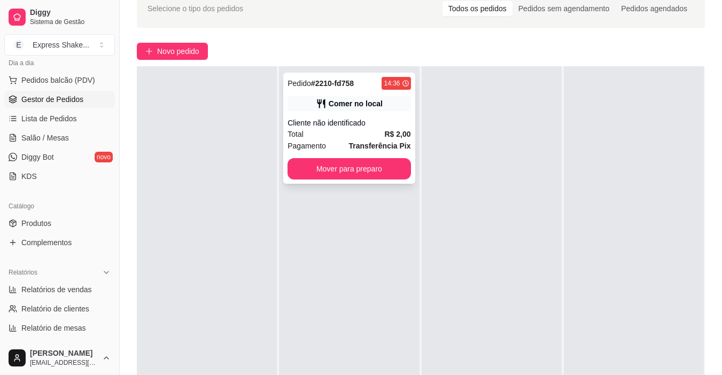
click at [320, 76] on div "Pedido # 2210-fd758 14:36 Comer no local Cliente não identificado Total R$ 2,00…" at bounding box center [348, 128] width 131 height 111
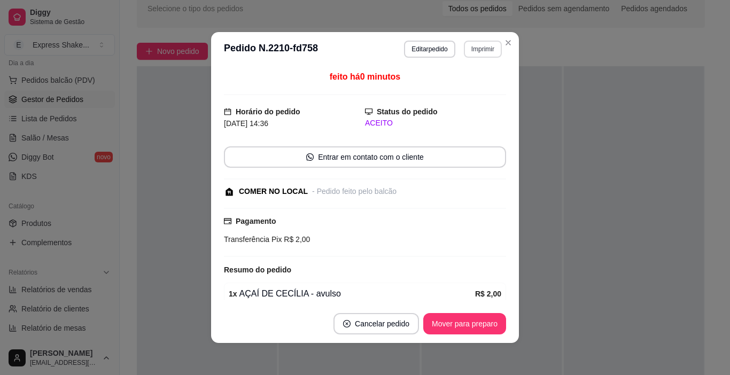
click at [482, 51] on button "Imprimir" at bounding box center [483, 49] width 38 height 17
click at [472, 87] on button "IMPRESSORA" at bounding box center [461, 86] width 78 height 17
click at [499, 321] on button "Mover para preparo" at bounding box center [464, 323] width 83 height 21
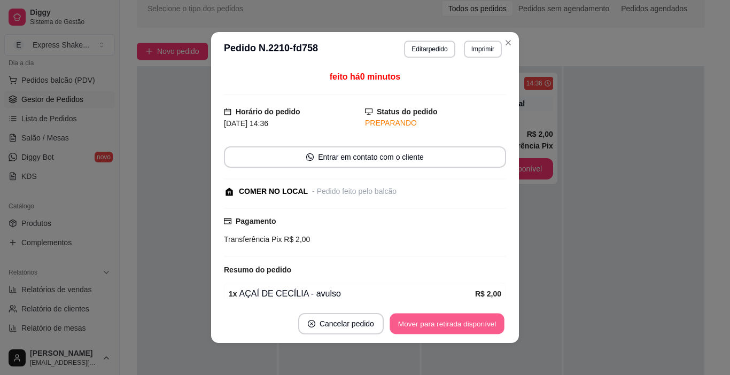
click at [485, 322] on button "Mover para retirada disponível" at bounding box center [447, 324] width 114 height 21
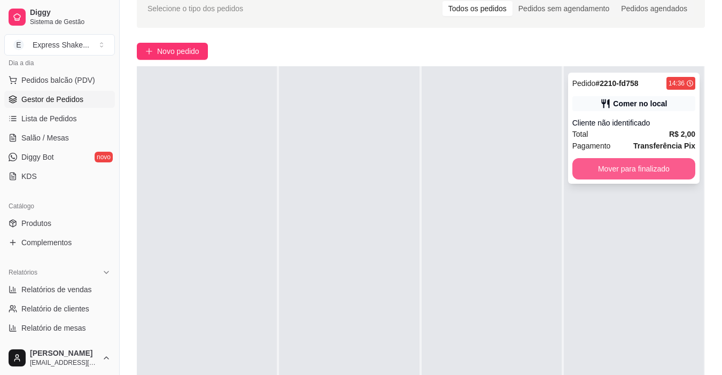
click at [584, 173] on button "Mover para finalizado" at bounding box center [633, 168] width 123 height 21
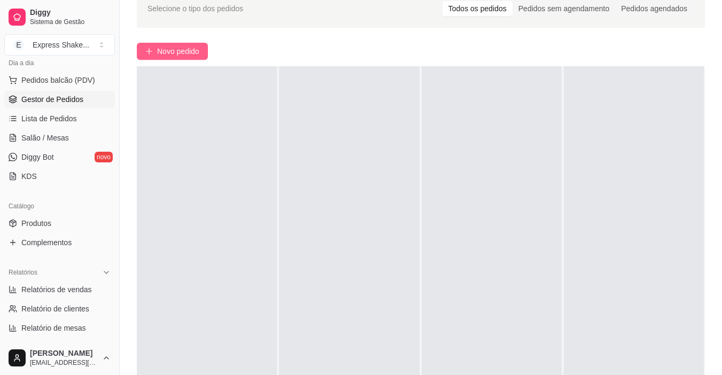
click at [160, 53] on span "Novo pedido" at bounding box center [178, 51] width 42 height 12
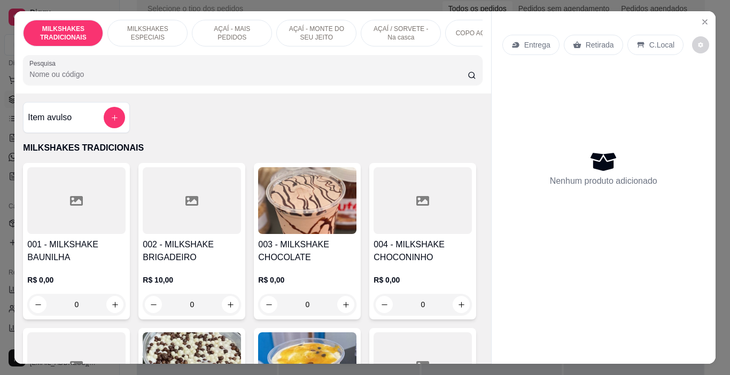
click at [402, 34] on p "AÇAÍ / SORVETE - Na casca" at bounding box center [401, 33] width 62 height 17
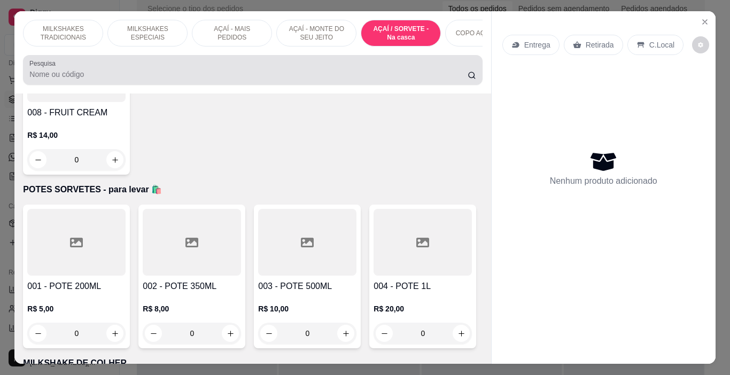
scroll to position [27, 0]
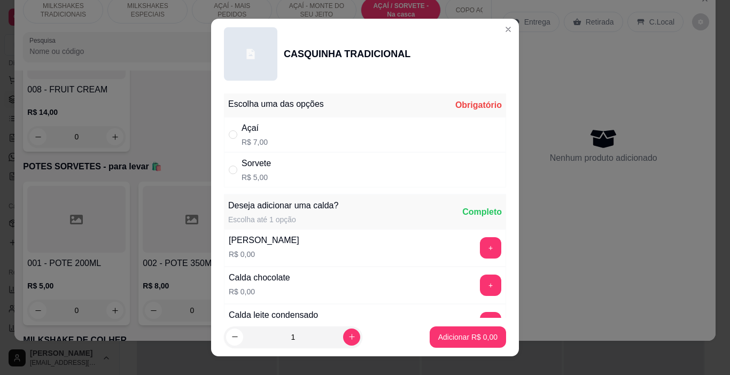
click at [276, 182] on div "Sorvete R$ 5,00" at bounding box center [365, 169] width 282 height 35
radio input "true"
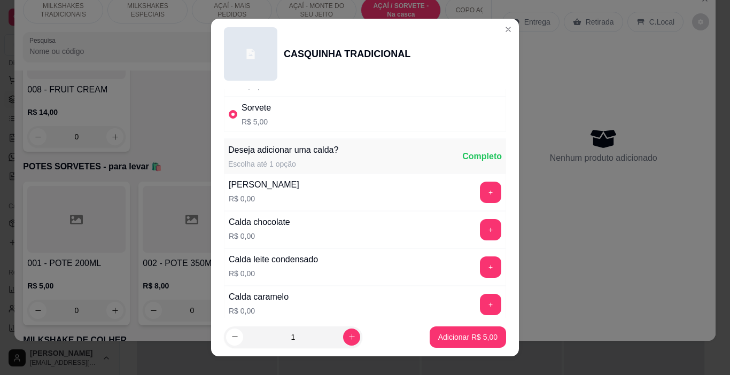
scroll to position [107, 0]
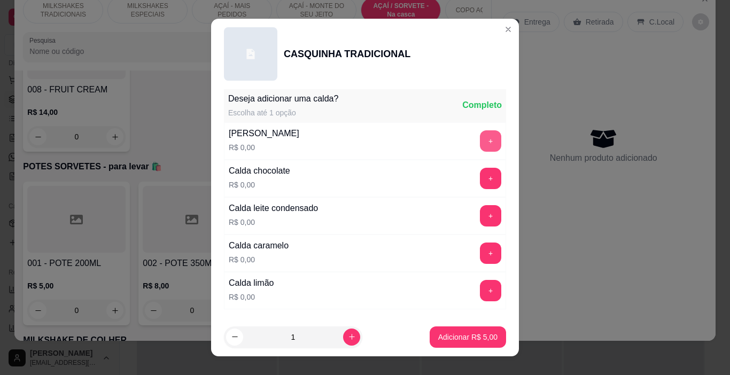
click at [480, 141] on button "+" at bounding box center [490, 140] width 21 height 21
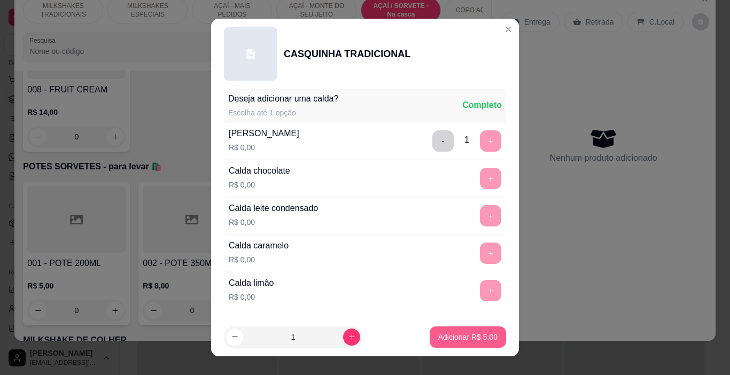
click at [454, 340] on p "Adicionar R$ 5,00" at bounding box center [467, 337] width 59 height 11
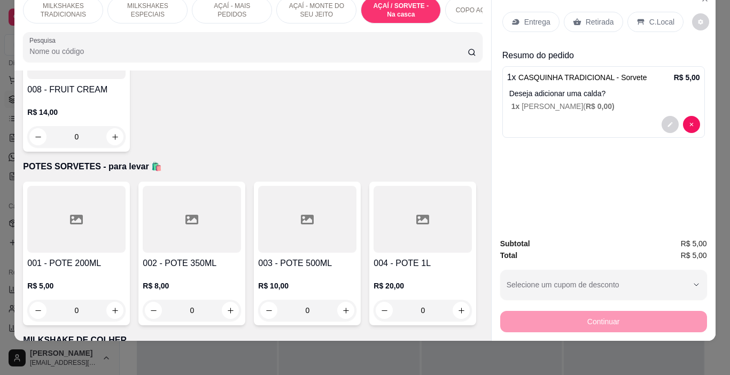
click at [649, 17] on p "C.Local" at bounding box center [661, 22] width 25 height 11
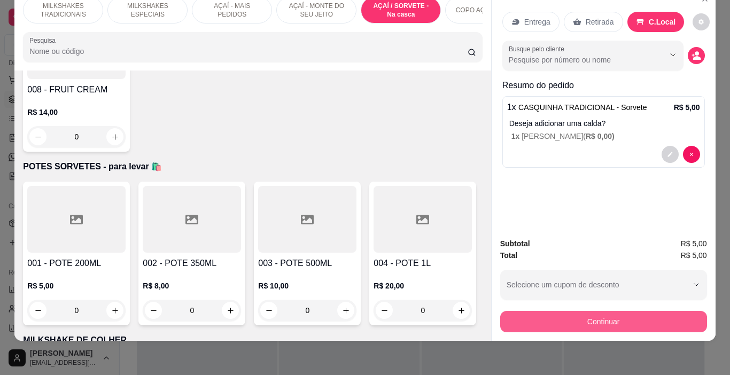
click at [578, 313] on button "Continuar" at bounding box center [603, 321] width 207 height 21
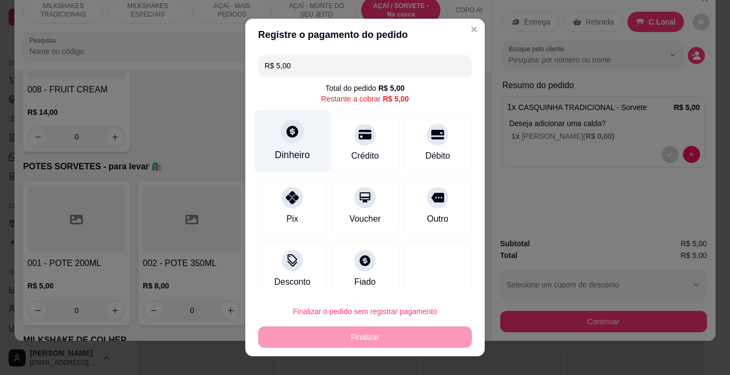
click at [291, 148] on div "Dinheiro" at bounding box center [292, 141] width 75 height 63
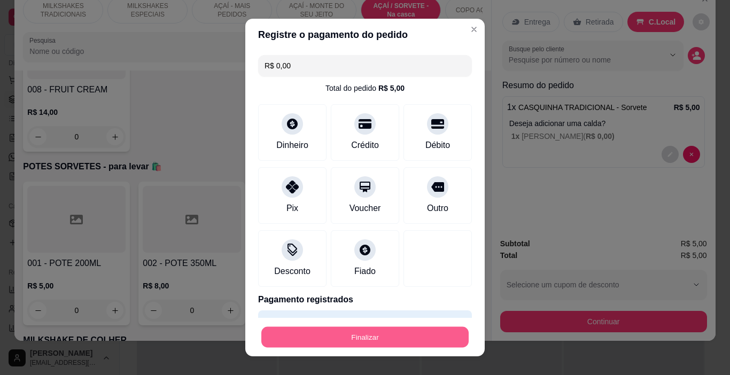
click at [417, 336] on button "Finalizar" at bounding box center [364, 337] width 207 height 21
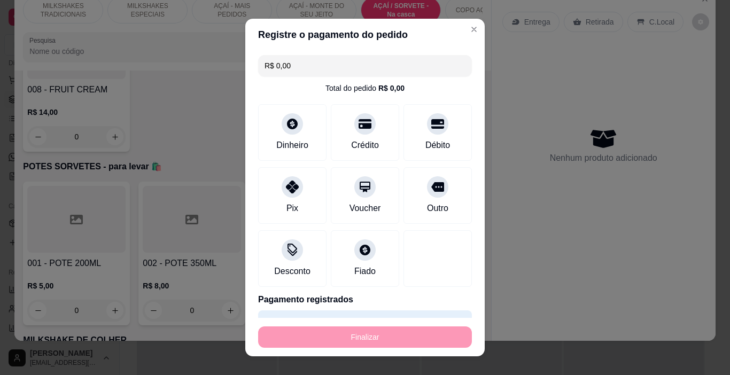
type input "-R$ 5,00"
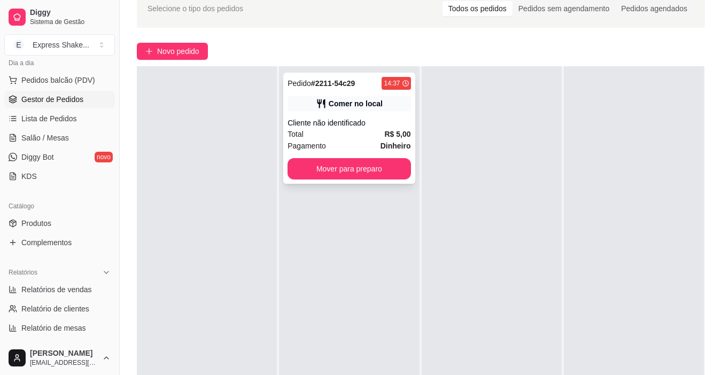
click at [368, 130] on div "Total R$ 5,00" at bounding box center [349, 134] width 123 height 12
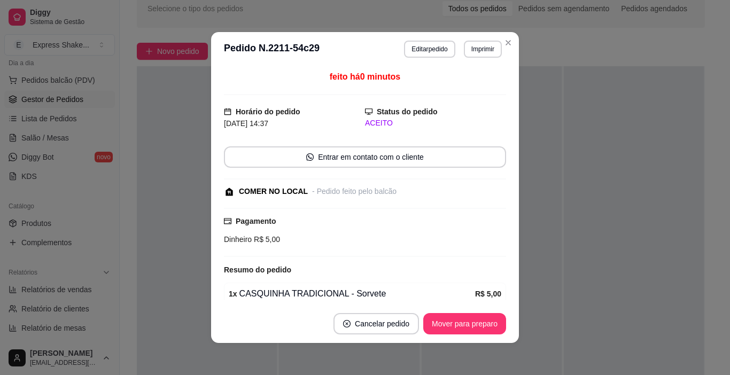
click at [481, 38] on header "**********" at bounding box center [365, 49] width 308 height 34
click at [478, 49] on button "Imprimir" at bounding box center [482, 49] width 37 height 17
click at [479, 88] on button "IMPRESSORA" at bounding box center [469, 82] width 62 height 14
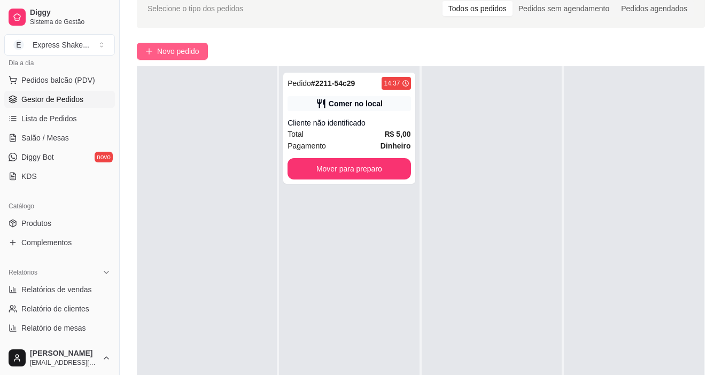
click at [174, 50] on span "Novo pedido" at bounding box center [178, 51] width 42 height 12
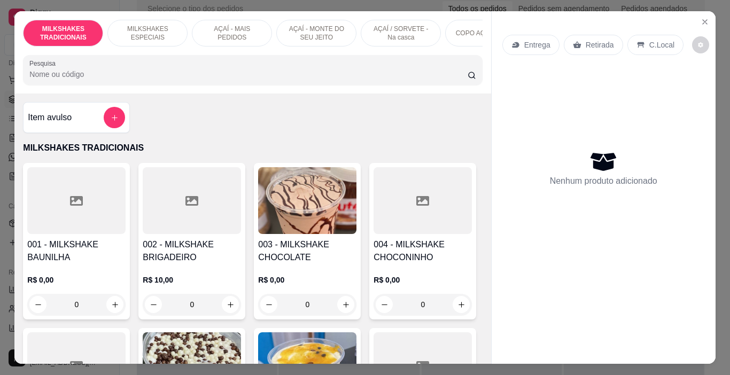
click at [221, 26] on p "AÇAÍ - MAIS PEDIDOS" at bounding box center [232, 33] width 62 height 17
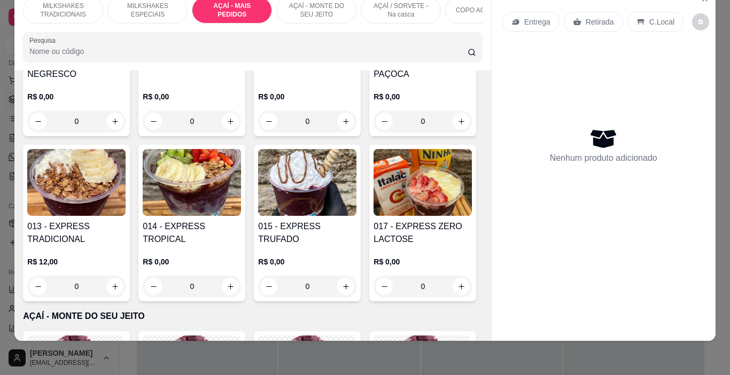
scroll to position [1903, 0]
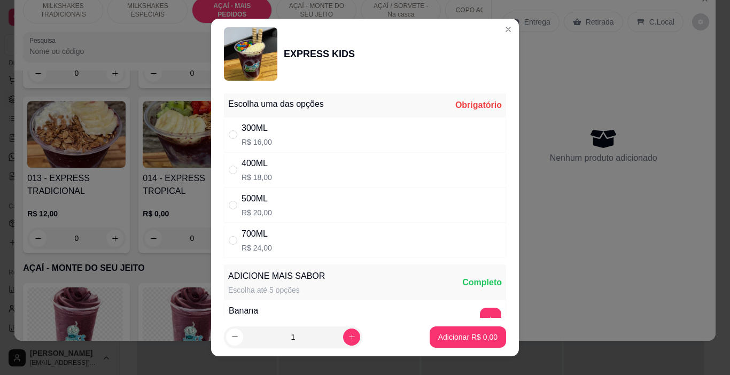
drag, startPoint x: 318, startPoint y: 260, endPoint x: 326, endPoint y: 256, distance: 8.4
click at [318, 260] on div "Escolha uma das opções Obrigatório 300ML R$ 16,00 400ML R$ 18,00 500ML R$ 20,00…" at bounding box center [365, 203] width 308 height 229
drag, startPoint x: 384, startPoint y: 232, endPoint x: 390, endPoint y: 247, distance: 16.3
click at [382, 235] on div "700ML R$ 24,00" at bounding box center [365, 240] width 282 height 35
radio input "true"
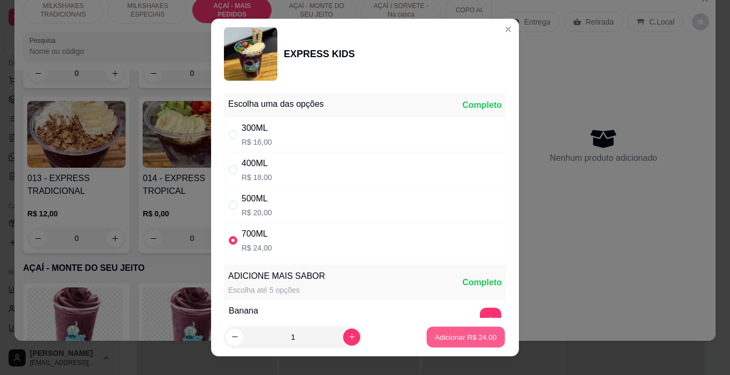
click at [462, 329] on button "Adicionar R$ 24,00" at bounding box center [466, 337] width 79 height 21
type input "1"
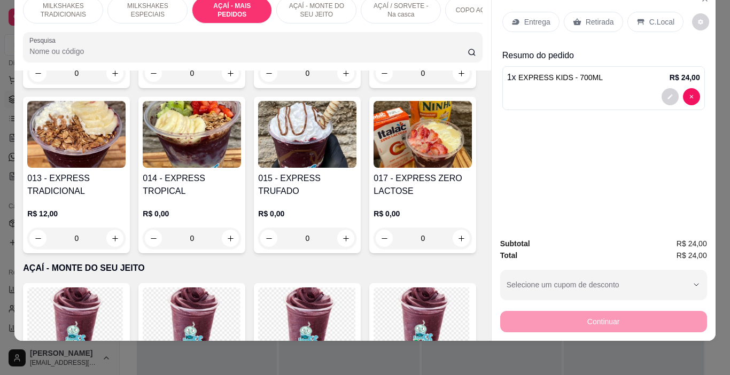
click at [519, 12] on div "Entrega" at bounding box center [530, 22] width 57 height 20
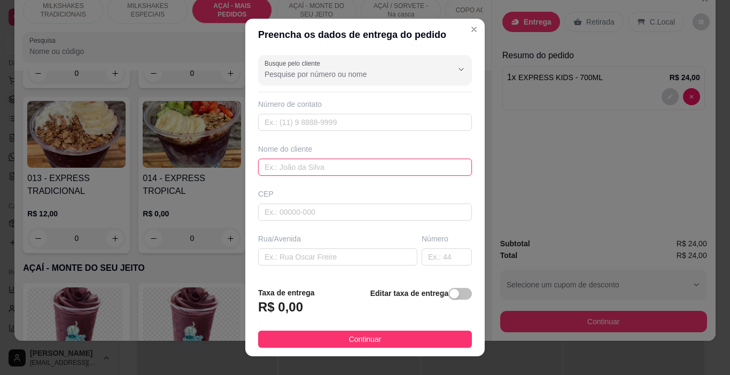
click at [355, 174] on input "text" at bounding box center [365, 167] width 214 height 17
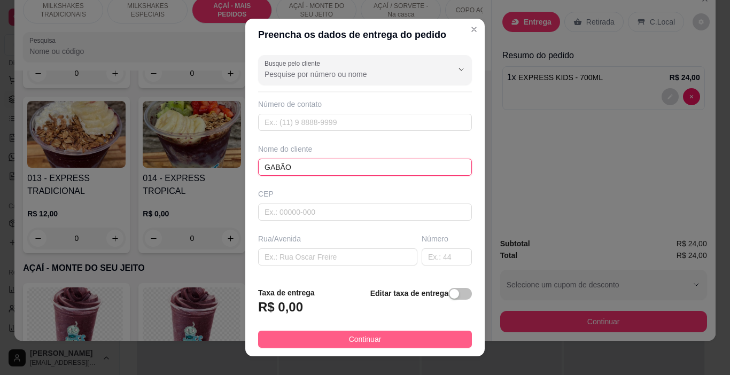
type input "GABÃO"
click at [433, 340] on button "Continuar" at bounding box center [365, 339] width 214 height 17
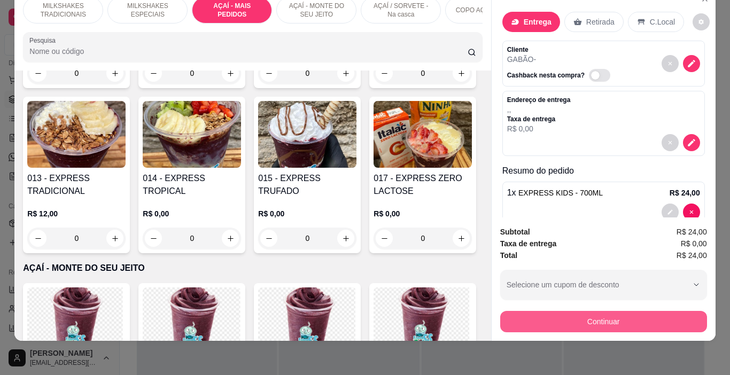
click at [513, 317] on button "Continuar" at bounding box center [603, 321] width 207 height 21
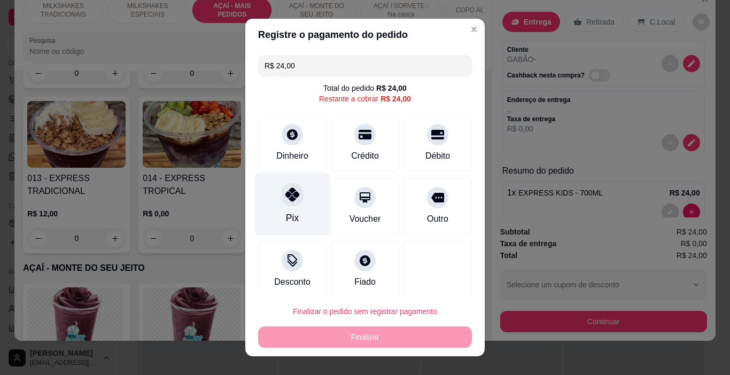
click at [277, 205] on div "Pix" at bounding box center [292, 204] width 75 height 63
type input "R$ 0,00"
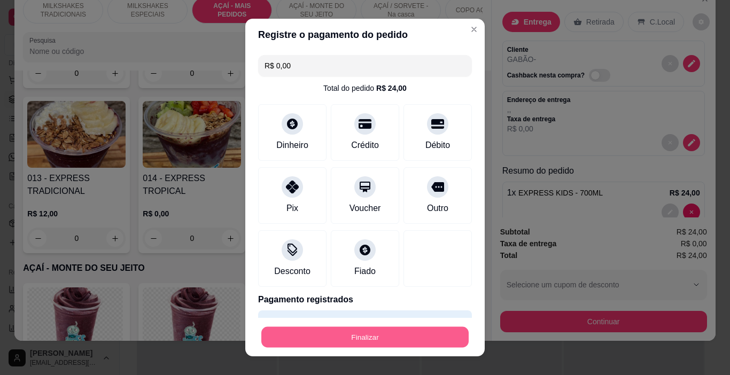
click at [351, 346] on button "Finalizar" at bounding box center [364, 337] width 207 height 21
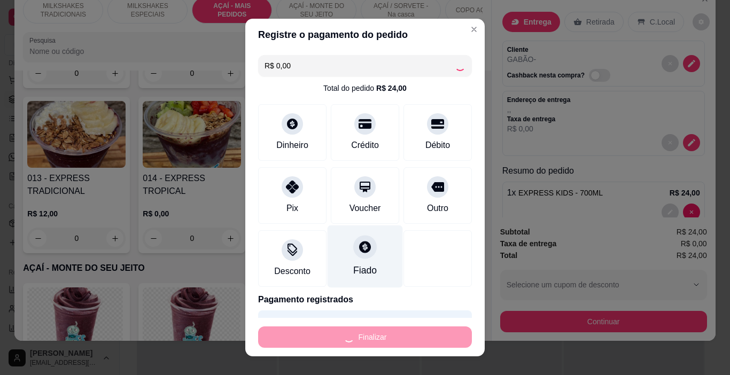
type input "0"
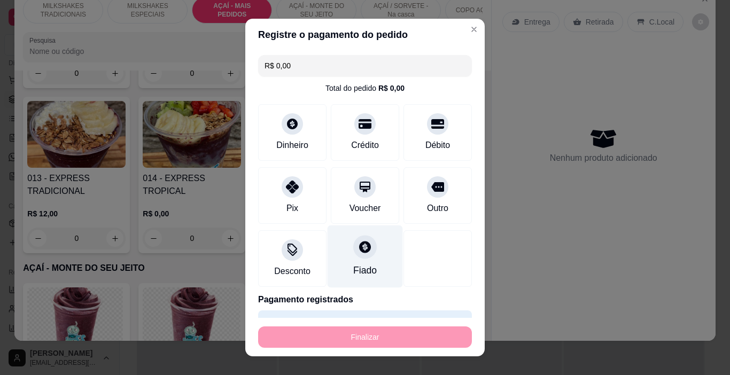
type input "-R$ 24,00"
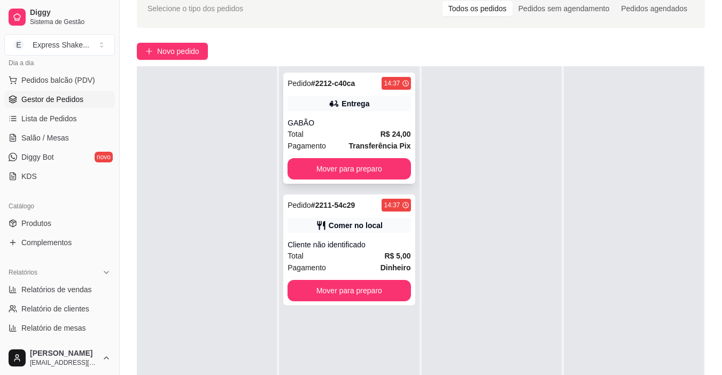
click at [335, 127] on div "GABÃO" at bounding box center [349, 123] width 123 height 11
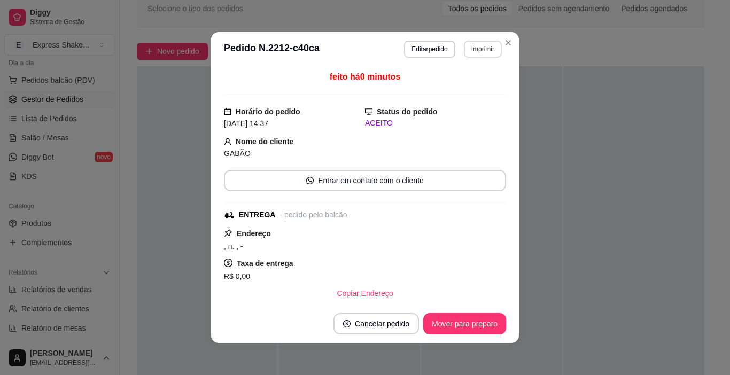
click at [483, 47] on button "Imprimir" at bounding box center [483, 49] width 38 height 17
click at [478, 85] on button "IMPRESSORA" at bounding box center [460, 86] width 75 height 17
click at [482, 325] on button "Mover para preparo" at bounding box center [464, 324] width 80 height 21
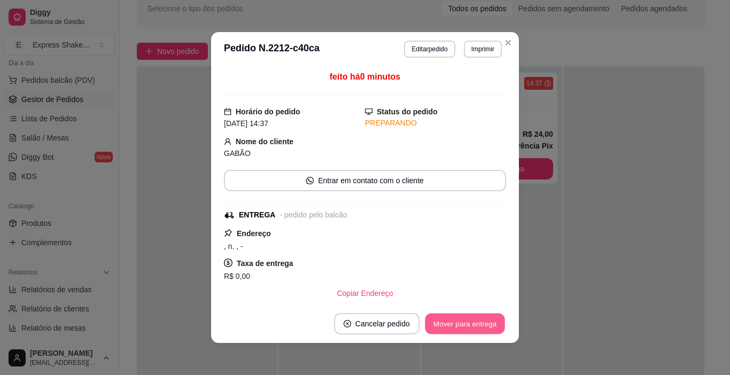
click at [483, 325] on button "Mover para entrega" at bounding box center [465, 324] width 80 height 21
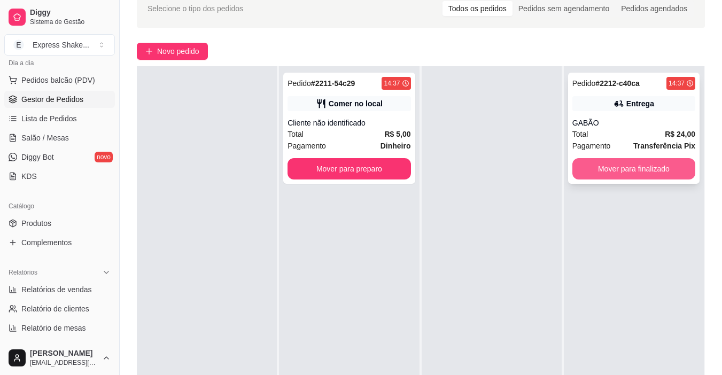
click at [586, 162] on button "Mover para finalizado" at bounding box center [633, 168] width 123 height 21
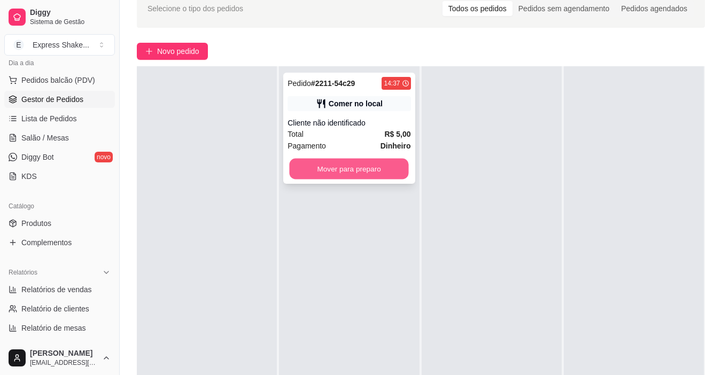
click at [374, 177] on button "Mover para preparo" at bounding box center [349, 169] width 119 height 21
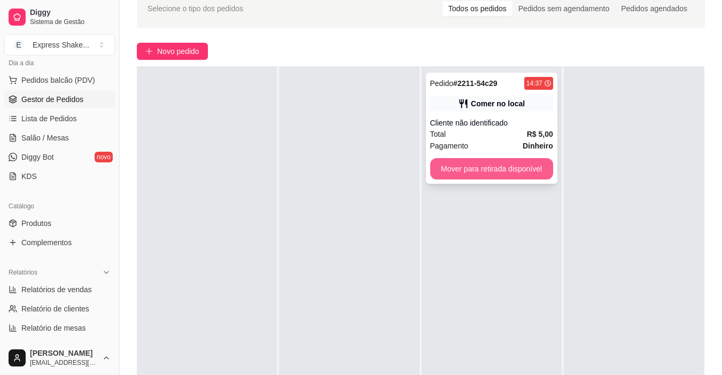
click at [505, 178] on button "Mover para retirada disponível" at bounding box center [491, 168] width 123 height 21
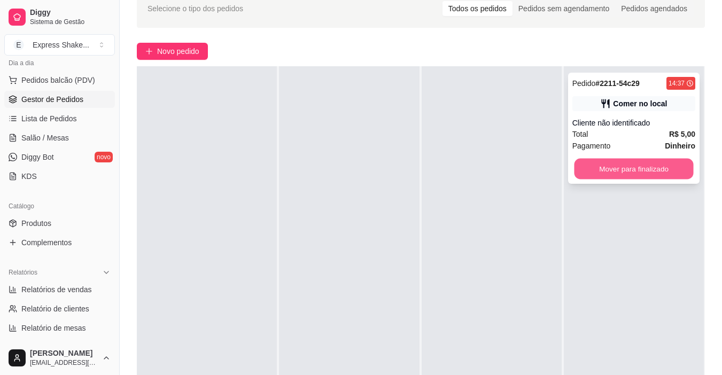
click at [579, 171] on button "Mover para finalizado" at bounding box center [633, 169] width 119 height 21
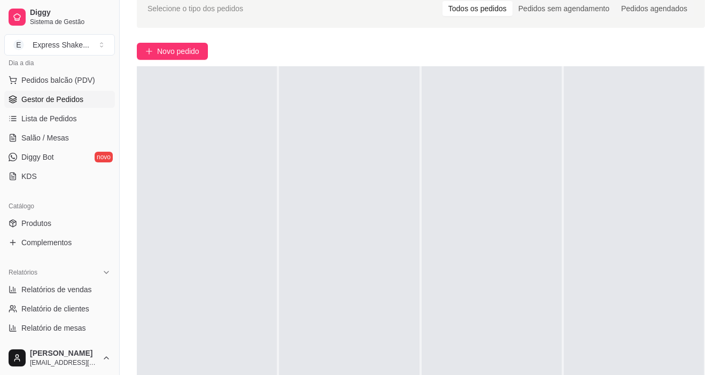
click at [567, 177] on div at bounding box center [634, 253] width 140 height 375
click at [150, 50] on icon "plus" at bounding box center [148, 51] width 7 height 7
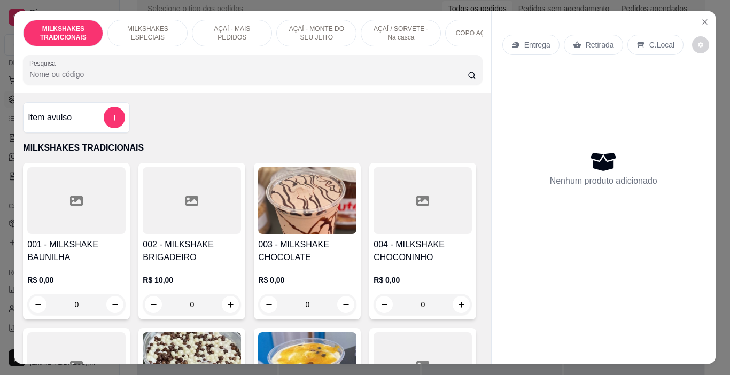
scroll to position [0, 402]
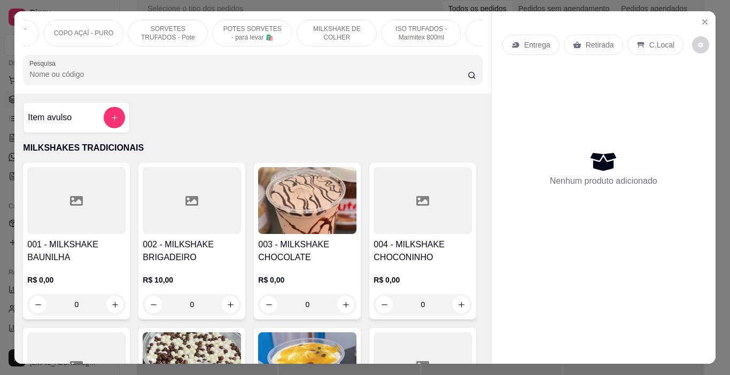
click at [241, 25] on p "POTES SORVETES - para levar 🛍️" at bounding box center [252, 33] width 62 height 17
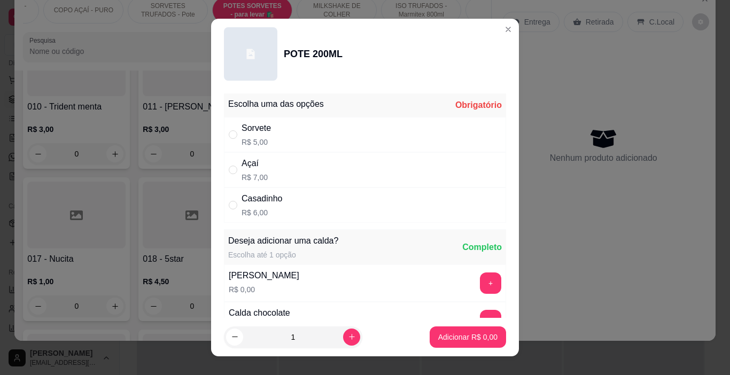
click at [314, 125] on div "Sorvete R$ 5,00" at bounding box center [365, 134] width 282 height 35
radio input "true"
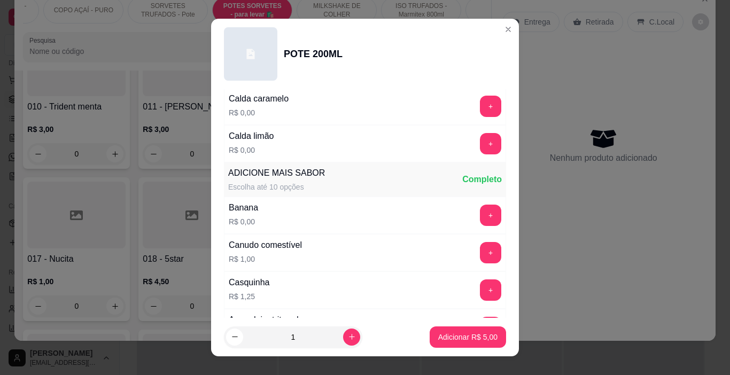
scroll to position [321, 0]
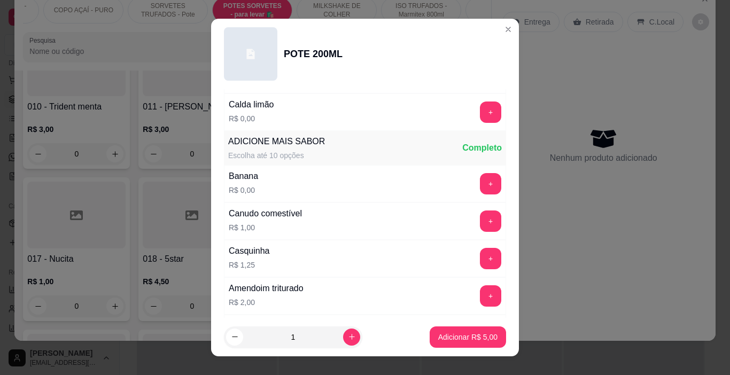
click at [480, 115] on button "+" at bounding box center [490, 112] width 21 height 21
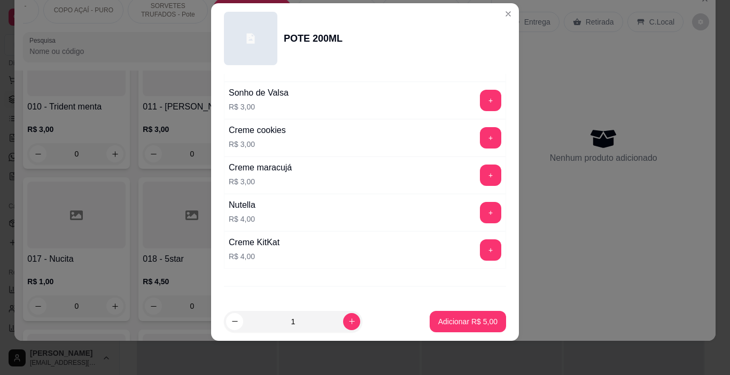
scroll to position [1445, 0]
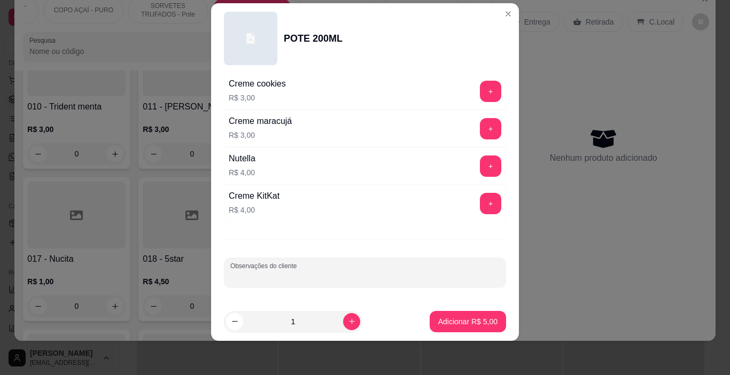
click at [246, 280] on input "Observações do cliente" at bounding box center [364, 277] width 269 height 11
type input "MISTA"
click at [462, 321] on p "Adicionar R$ 5,00" at bounding box center [468, 321] width 58 height 10
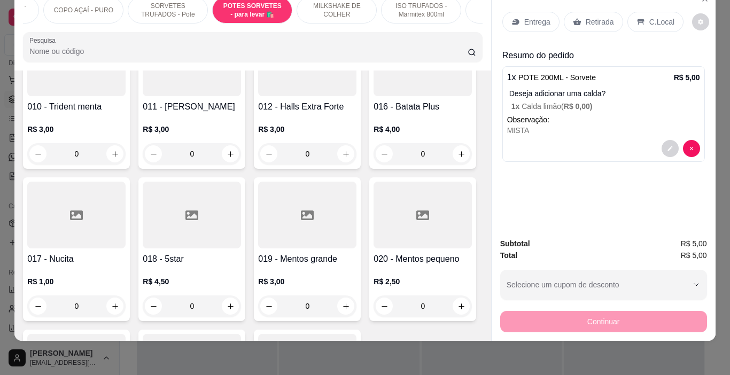
click at [642, 13] on div "C.Local" at bounding box center [656, 22] width 56 height 20
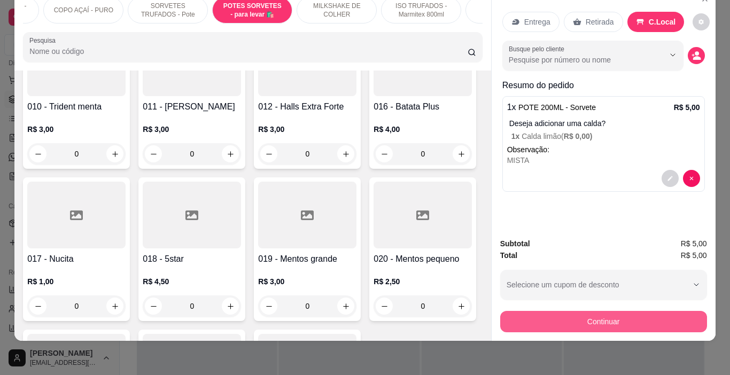
click at [591, 311] on button "Continuar" at bounding box center [603, 321] width 207 height 21
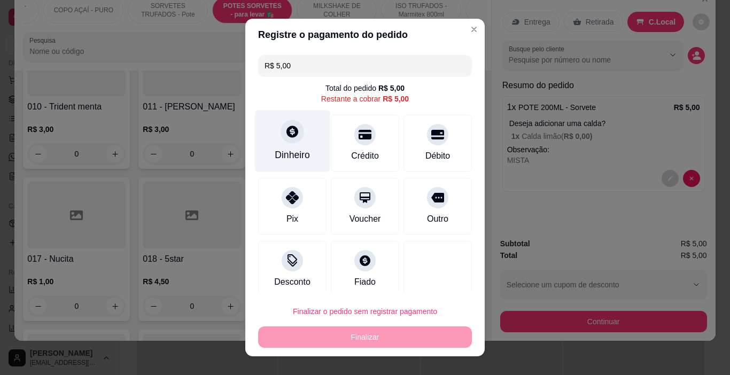
click at [290, 151] on div "Dinheiro" at bounding box center [292, 155] width 35 height 14
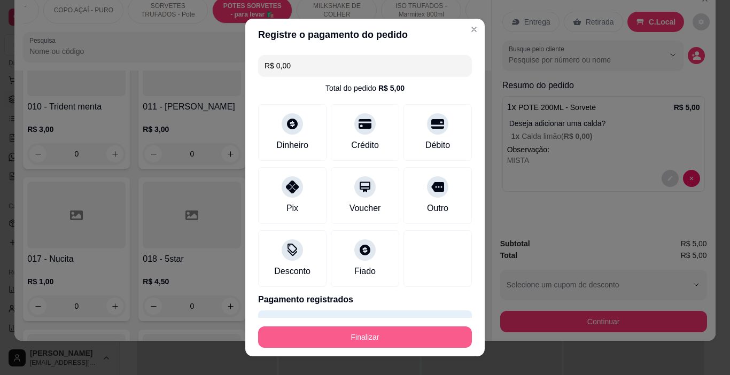
click at [413, 341] on button "Finalizar" at bounding box center [365, 337] width 214 height 21
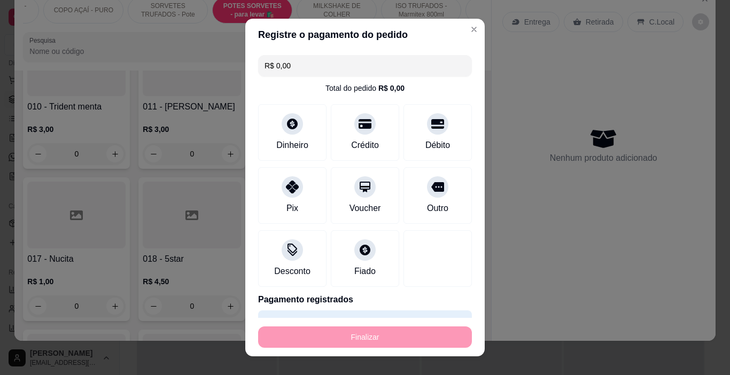
type input "-R$ 5,00"
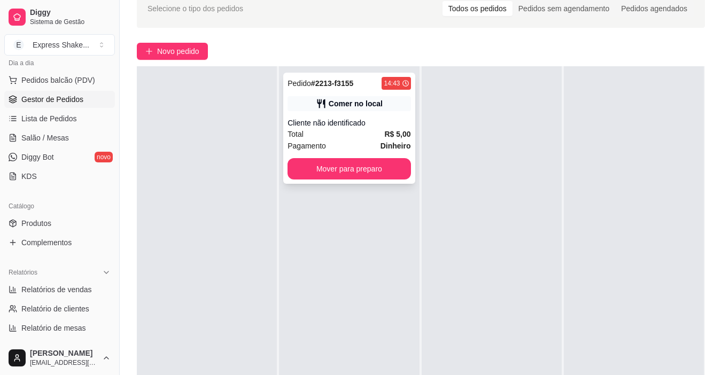
click at [354, 149] on div "Pagamento Dinheiro" at bounding box center [349, 146] width 123 height 12
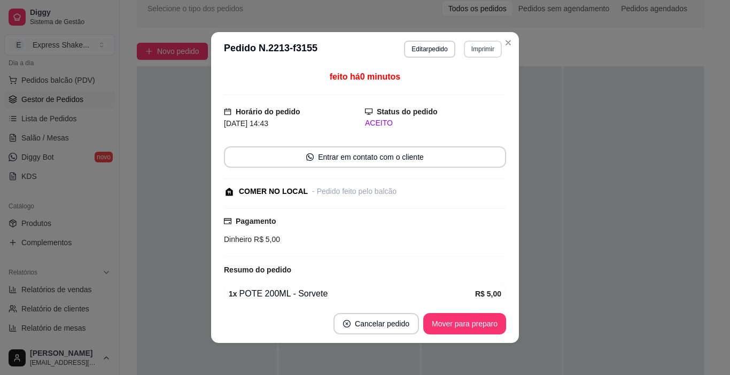
click at [484, 47] on button "Imprimir" at bounding box center [483, 49] width 38 height 17
click at [469, 87] on button "IMPRESSORA" at bounding box center [461, 86] width 78 height 17
click at [493, 312] on footer "Cancelar pedido Mover para preparo" at bounding box center [365, 324] width 308 height 38
click at [494, 315] on button "Mover para preparo" at bounding box center [464, 323] width 83 height 21
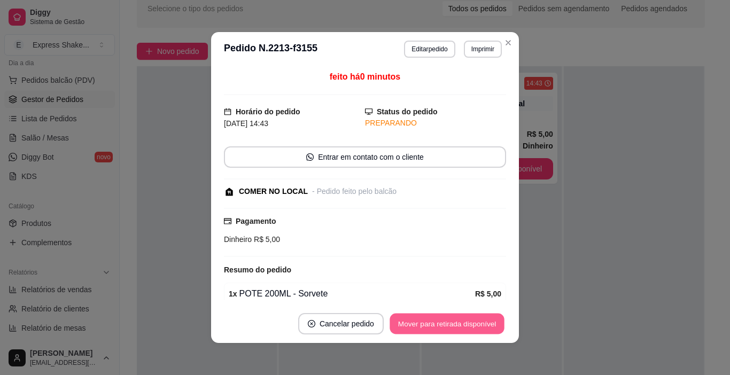
click at [490, 320] on button "Mover para retirada disponível" at bounding box center [447, 324] width 114 height 21
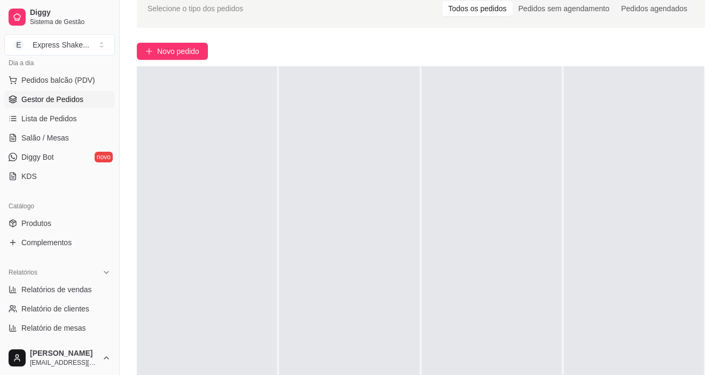
click at [268, 125] on div at bounding box center [207, 253] width 140 height 375
click at [159, 50] on span "Novo pedido" at bounding box center [178, 51] width 42 height 12
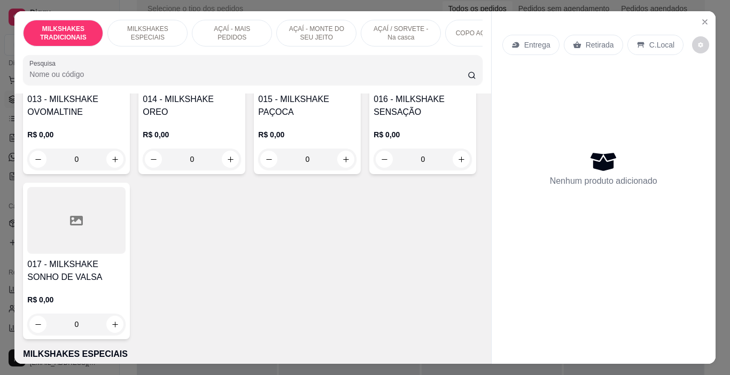
scroll to position [641, 0]
click at [90, 174] on div "013 - MILKSHAKE OVOMALTINE R$ 0,00 0" at bounding box center [76, 95] width 107 height 157
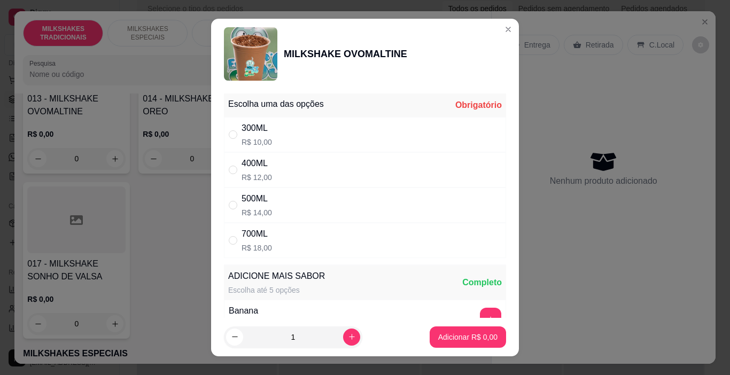
click at [248, 170] on div "400ML" at bounding box center [257, 163] width 30 height 13
radio input "true"
click at [344, 336] on button "increase-product-quantity" at bounding box center [351, 337] width 17 height 17
type input "2"
click at [477, 339] on p "Adicionar R$ 24,00" at bounding box center [466, 337] width 64 height 11
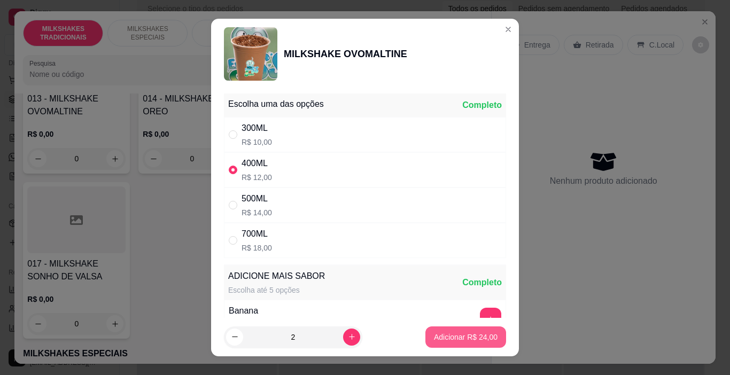
type input "2"
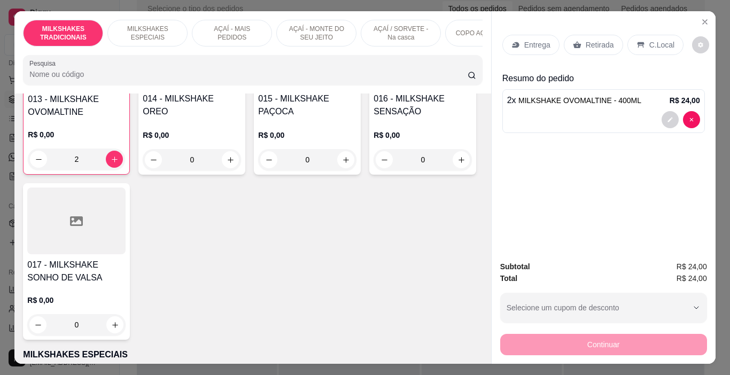
click at [524, 45] on p "Entrega" at bounding box center [537, 45] width 26 height 11
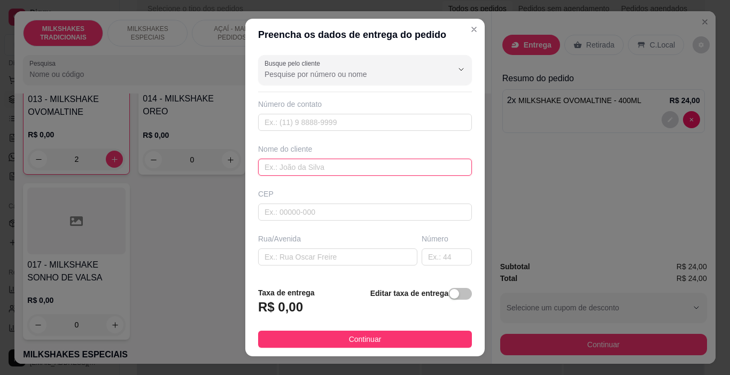
click at [310, 169] on input "text" at bounding box center [365, 167] width 214 height 17
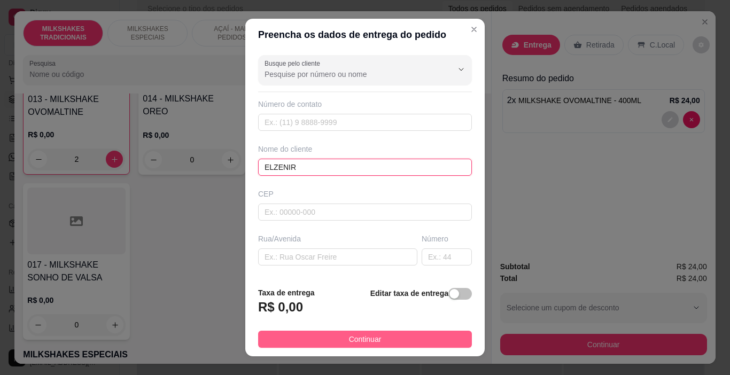
type input "ELZENIR"
click at [361, 331] on button "Continuar" at bounding box center [365, 339] width 214 height 17
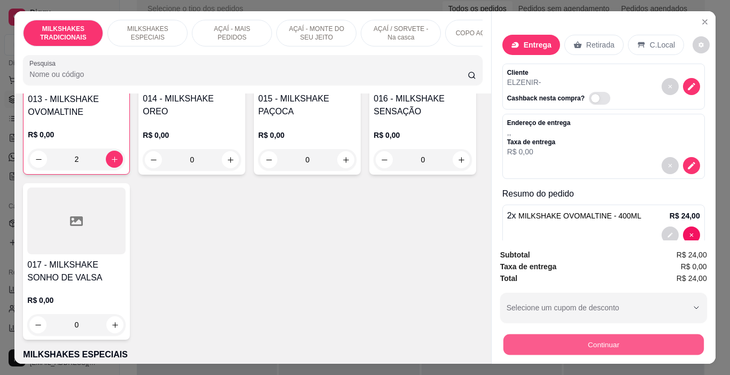
click at [539, 350] on button "Continuar" at bounding box center [603, 345] width 200 height 21
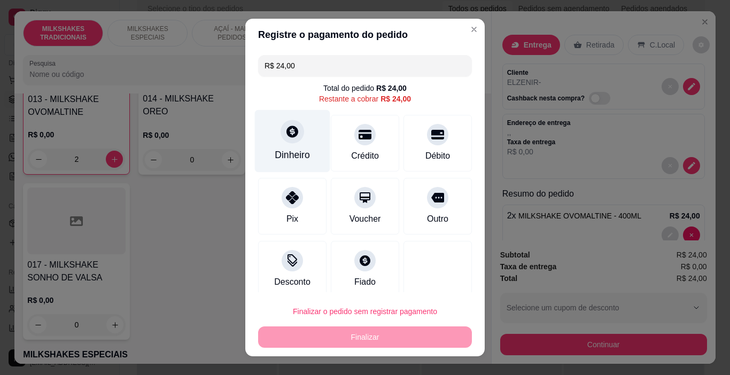
click at [286, 135] on icon at bounding box center [292, 132] width 12 height 12
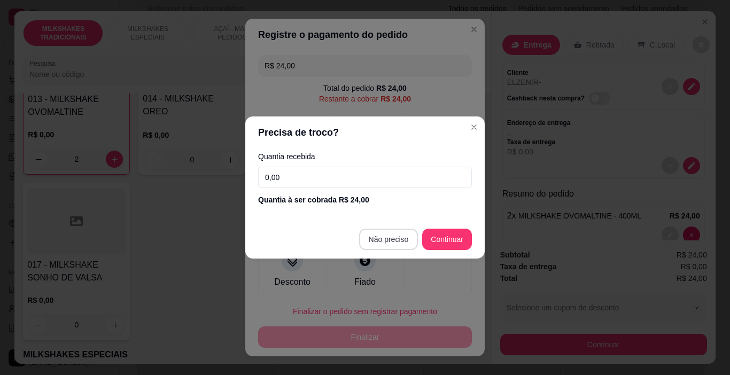
type input "R$ 0,00"
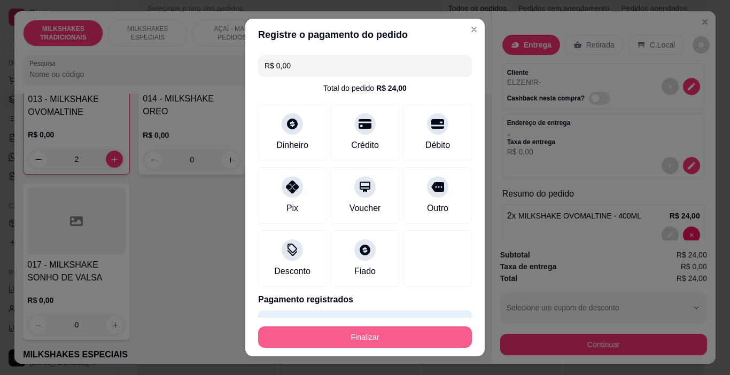
click at [401, 332] on button "Finalizar" at bounding box center [365, 337] width 214 height 21
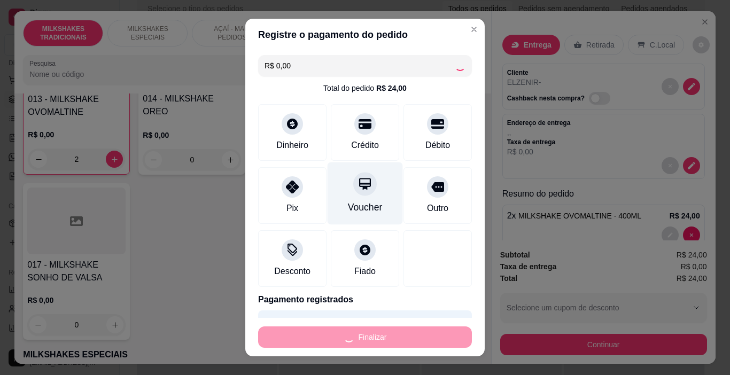
type input "0"
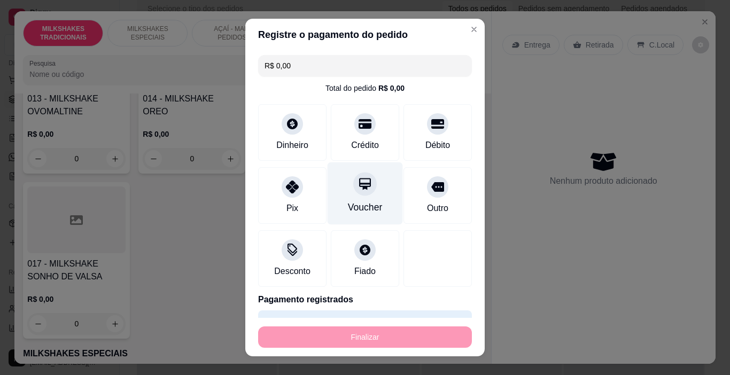
type input "-R$ 24,00"
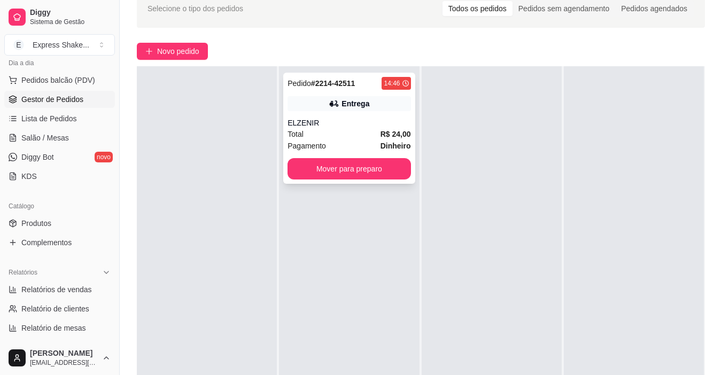
click at [346, 128] on div "ELZENIR" at bounding box center [349, 123] width 123 height 11
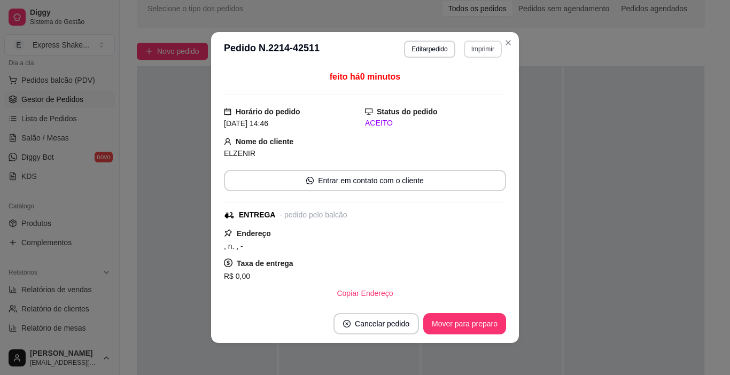
click at [476, 57] on button "Imprimir" at bounding box center [483, 49] width 38 height 17
click at [473, 84] on button "IMPRESSORA" at bounding box center [460, 86] width 78 height 17
click at [471, 322] on button "Mover para preparo" at bounding box center [464, 323] width 83 height 21
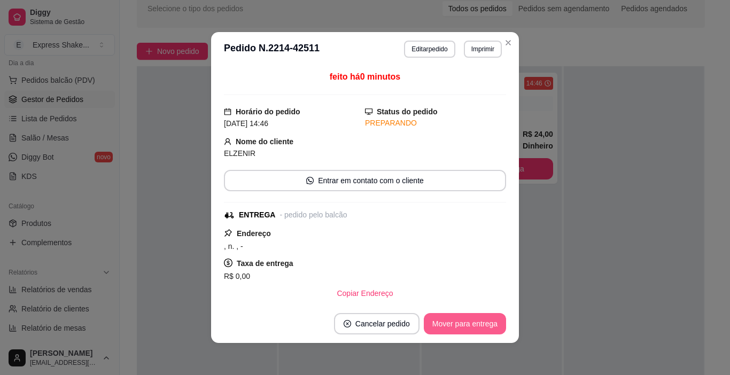
click at [471, 322] on button "Mover para entrega" at bounding box center [465, 323] width 82 height 21
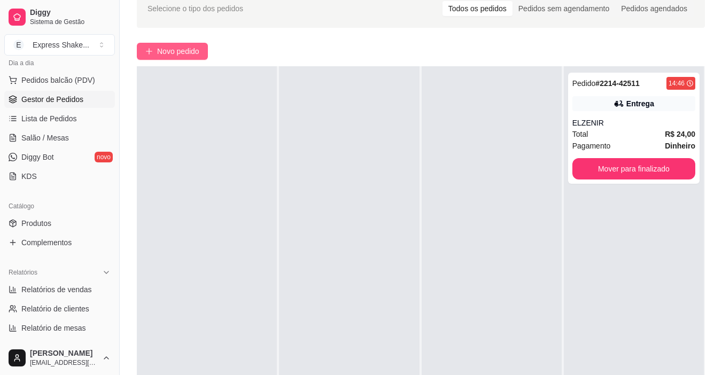
click at [190, 56] on span "Novo pedido" at bounding box center [178, 51] width 42 height 12
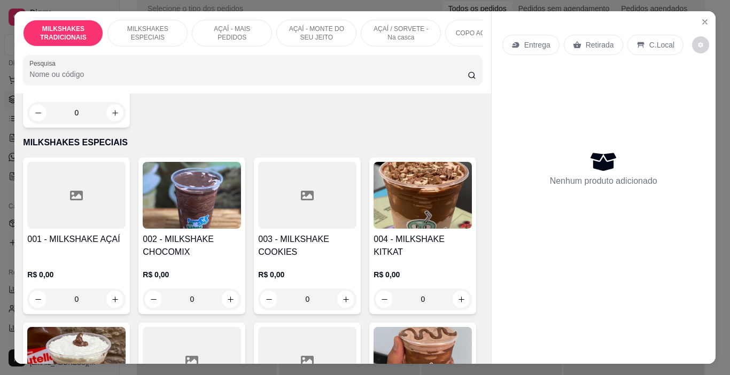
scroll to position [855, 0]
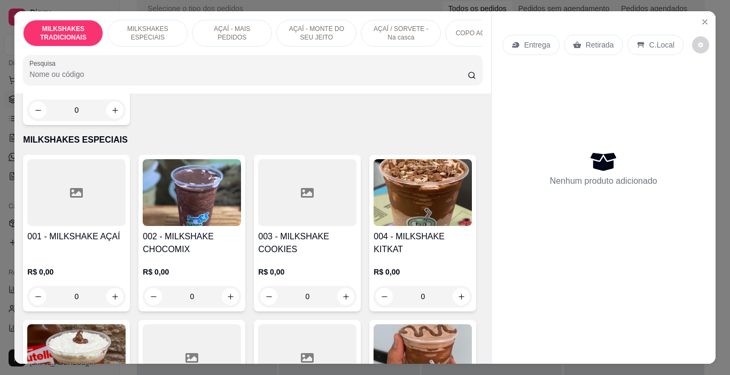
click at [126, 69] on h4 "017 - MILKSHAKE SONHO DE VALSA" at bounding box center [76, 57] width 98 height 26
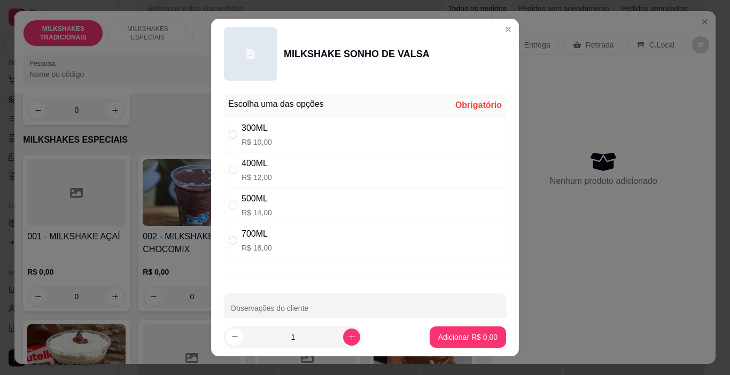
click at [276, 187] on div "400ML R$ 12,00" at bounding box center [365, 169] width 282 height 35
click at [311, 207] on div "500ML R$ 14,00" at bounding box center [365, 205] width 282 height 35
radio input "false"
radio input "true"
click at [470, 329] on button "Adicionar R$ 14,00" at bounding box center [465, 337] width 81 height 21
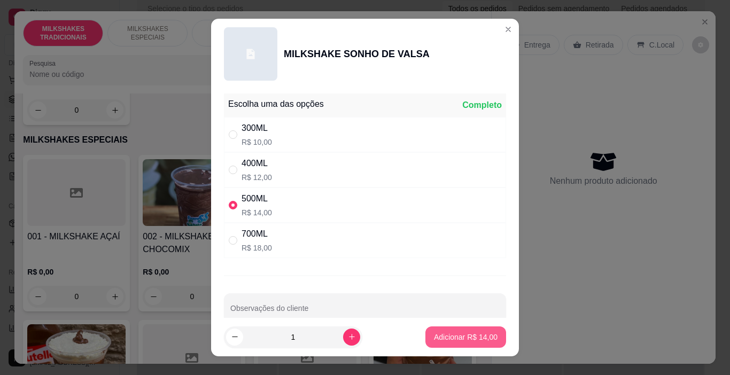
type input "1"
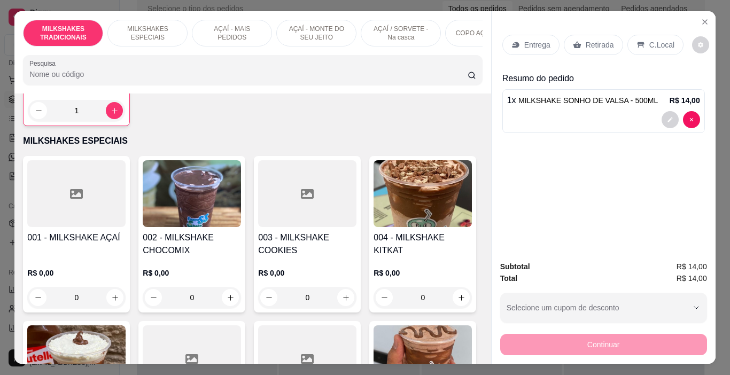
click at [524, 40] on p "Entrega" at bounding box center [537, 45] width 26 height 11
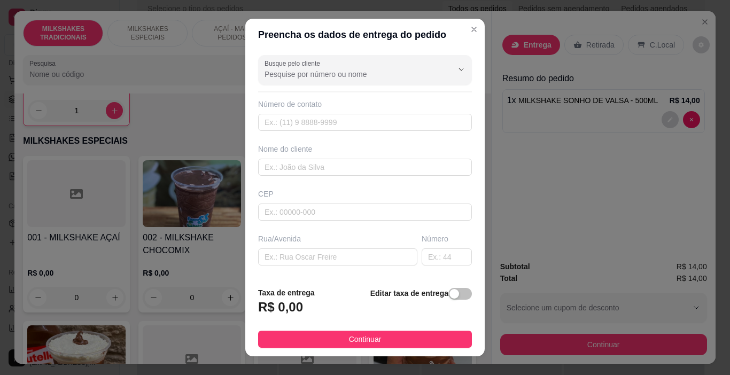
click at [347, 176] on div "Busque pelo cliente Número de contato Nome do cliente CEP Rua/[GEOGRAPHIC_DATA]…" at bounding box center [364, 165] width 239 height 228
click at [348, 172] on input "text" at bounding box center [365, 167] width 214 height 17
click at [347, 172] on input "ALESSANDRA" at bounding box center [365, 167] width 214 height 17
type input "ALESSANDRA"
click at [389, 336] on button "Continuar" at bounding box center [365, 339] width 214 height 17
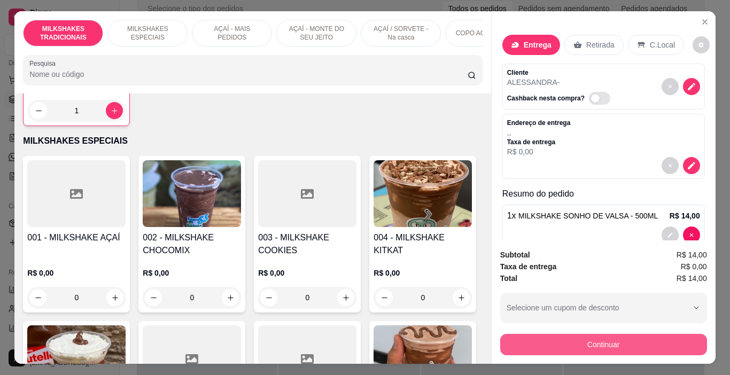
click at [515, 334] on button "Continuar" at bounding box center [603, 344] width 207 height 21
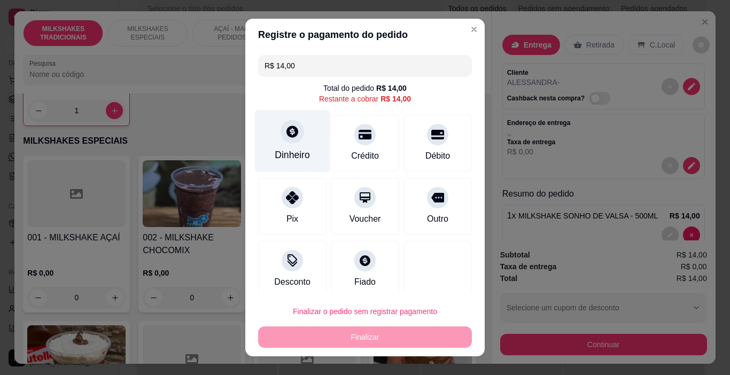
click at [299, 164] on div "Dinheiro" at bounding box center [292, 141] width 75 height 63
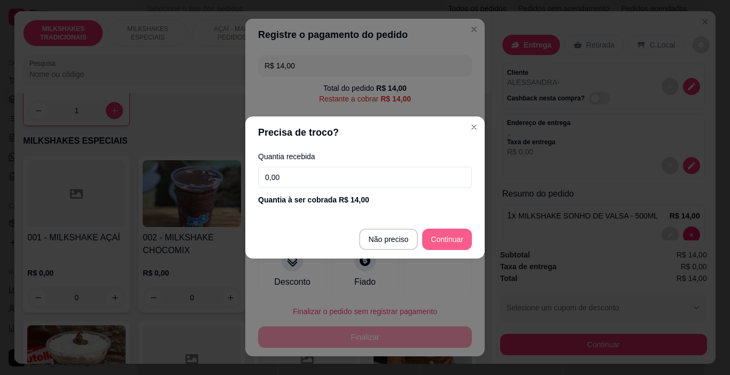
type input "R$ 0,00"
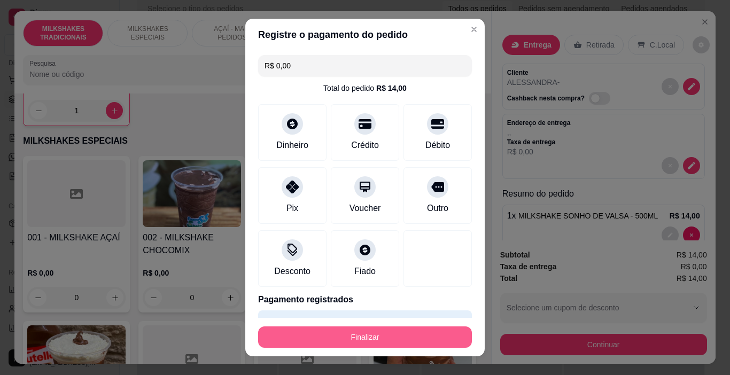
click at [357, 336] on button "Finalizar" at bounding box center [365, 337] width 214 height 21
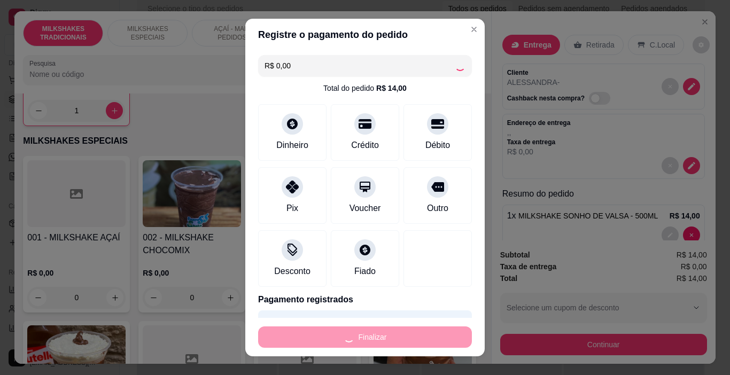
type input "0"
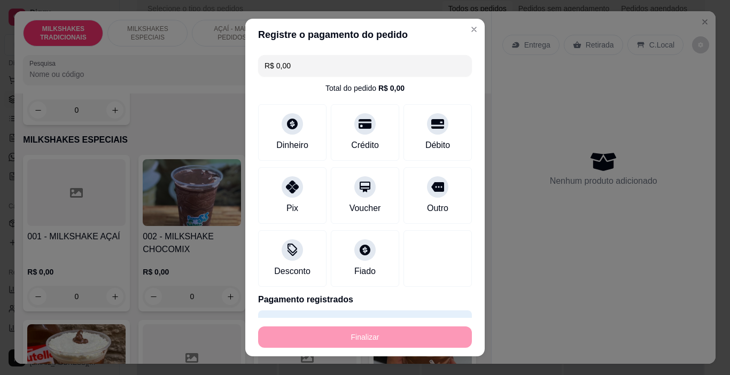
type input "-R$ 14,00"
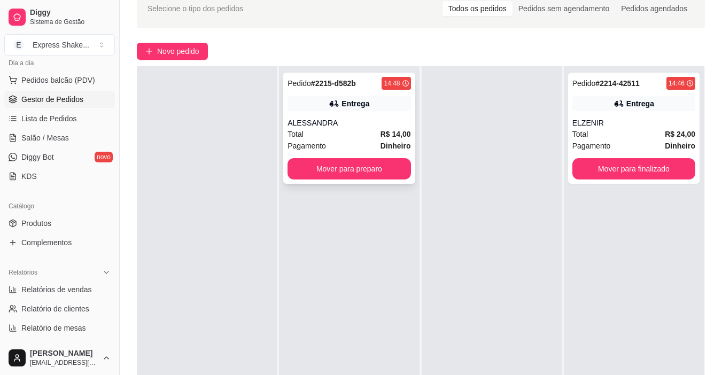
click at [354, 151] on div "Pagamento Dinheiro" at bounding box center [349, 146] width 123 height 12
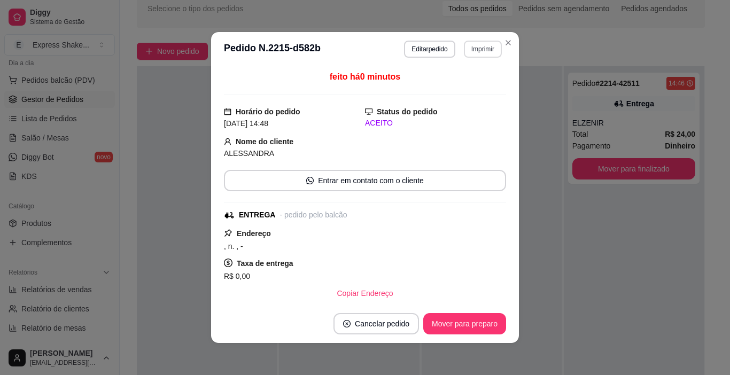
click at [481, 42] on button "Imprimir" at bounding box center [483, 49] width 38 height 17
click at [476, 85] on button "IMPRESSORA" at bounding box center [469, 82] width 62 height 14
drag, startPoint x: 462, startPoint y: 339, endPoint x: 461, endPoint y: 334, distance: 5.6
click at [462, 339] on footer "Cancelar pedido Mover para preparo" at bounding box center [365, 324] width 308 height 38
click at [462, 324] on button "Mover para preparo" at bounding box center [464, 323] width 83 height 21
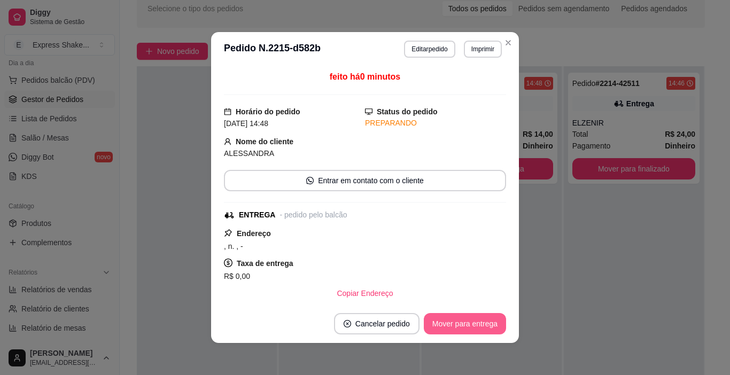
click at [460, 322] on button "Mover para entrega" at bounding box center [465, 323] width 82 height 21
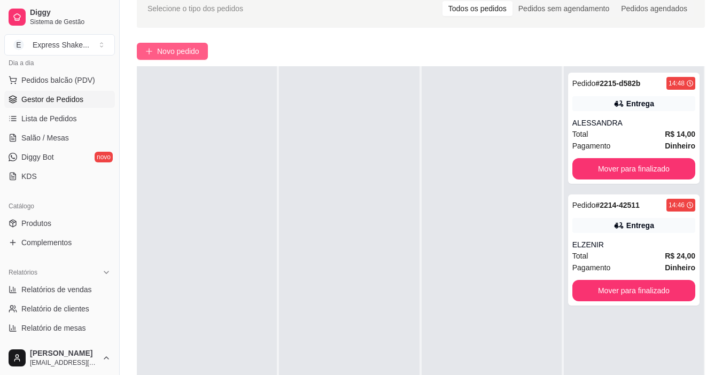
click at [175, 55] on span "Novo pedido" at bounding box center [178, 51] width 42 height 12
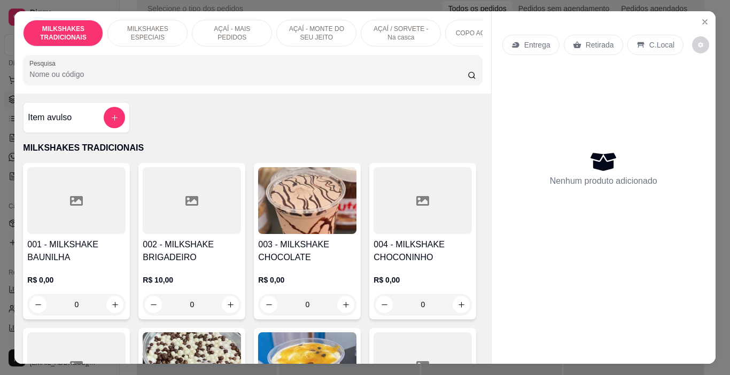
click at [161, 32] on p "MILKSHAKES ESPECIAIS" at bounding box center [148, 33] width 62 height 17
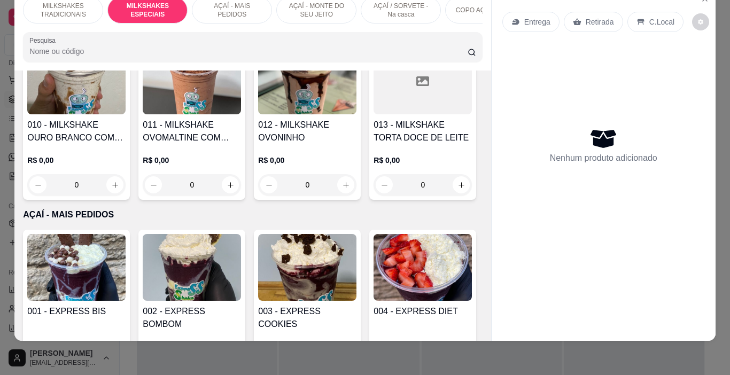
scroll to position [1595, 0]
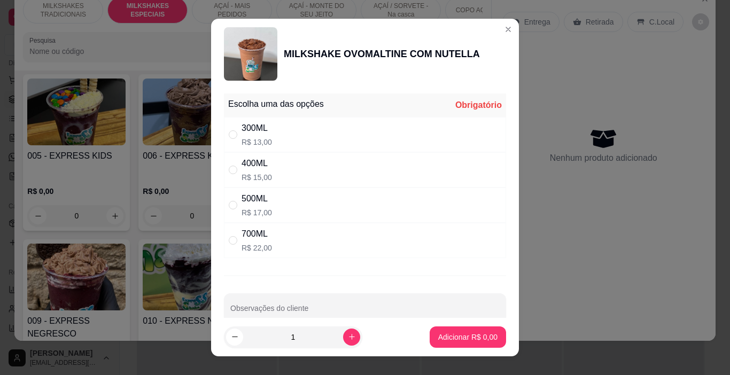
click at [291, 216] on div "500ML R$ 17,00" at bounding box center [365, 205] width 282 height 35
radio input "true"
click at [440, 340] on p "Adicionar R$ 17,00" at bounding box center [466, 337] width 64 height 11
type input "1"
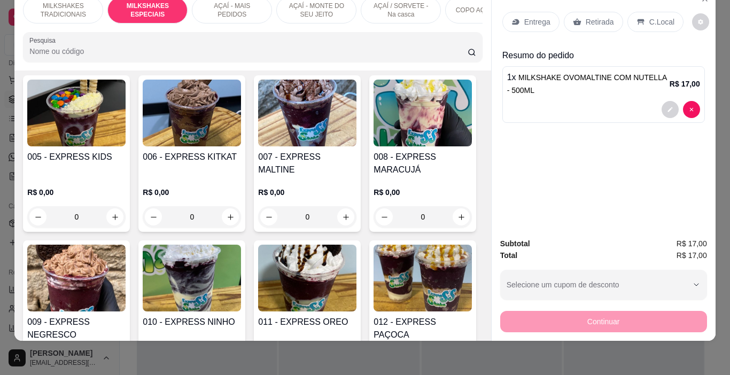
scroll to position [1596, 0]
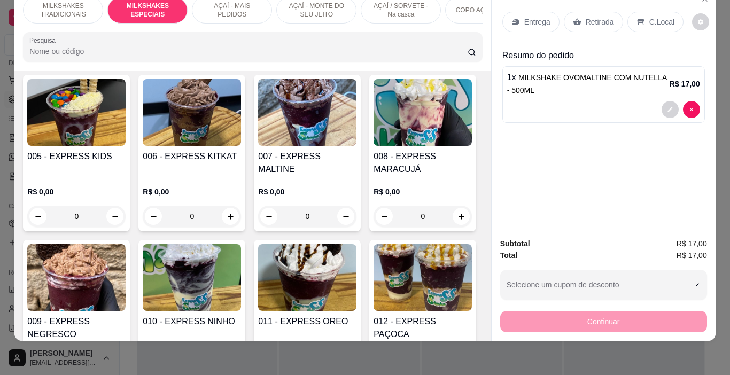
click at [579, 12] on div "Retirada" at bounding box center [593, 22] width 59 height 20
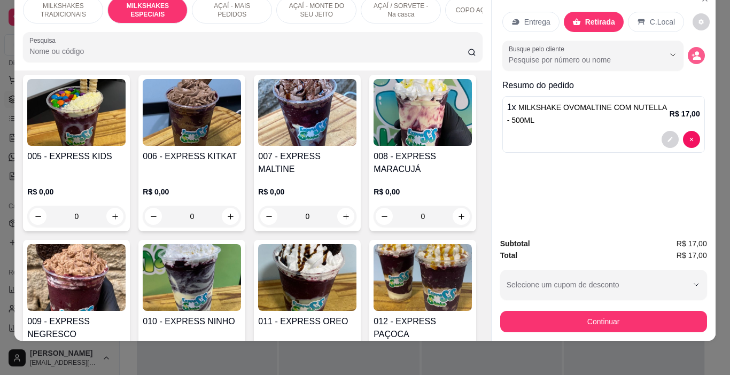
click at [688, 49] on button "decrease-product-quantity" at bounding box center [696, 55] width 17 height 17
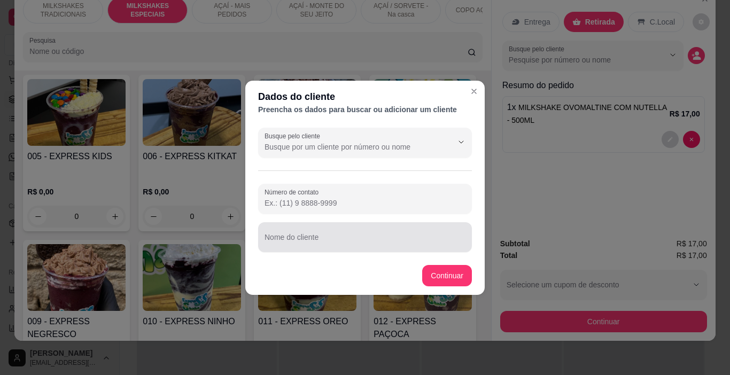
click at [374, 233] on div at bounding box center [365, 237] width 201 height 21
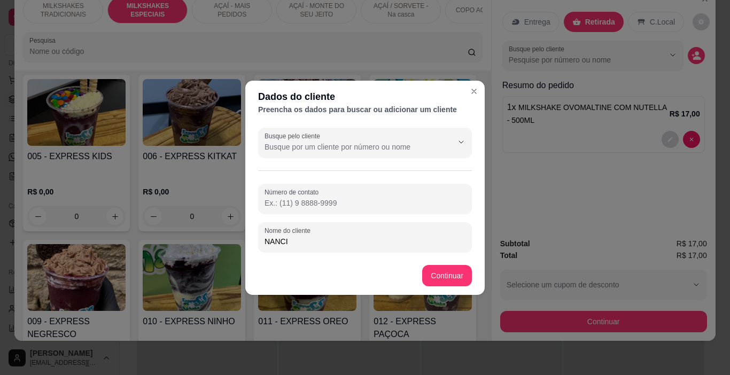
type input "NANCI"
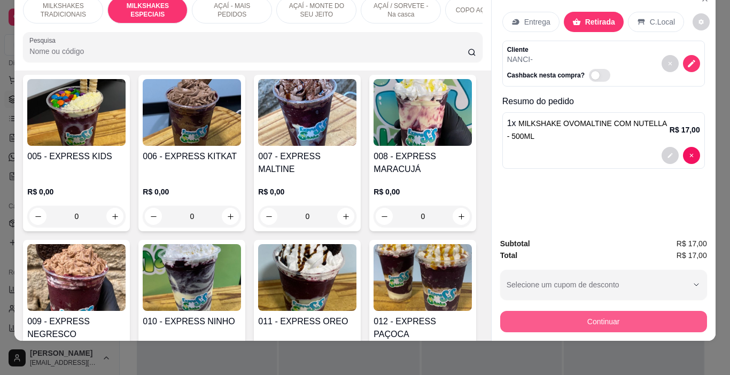
click at [540, 311] on button "Continuar" at bounding box center [603, 321] width 207 height 21
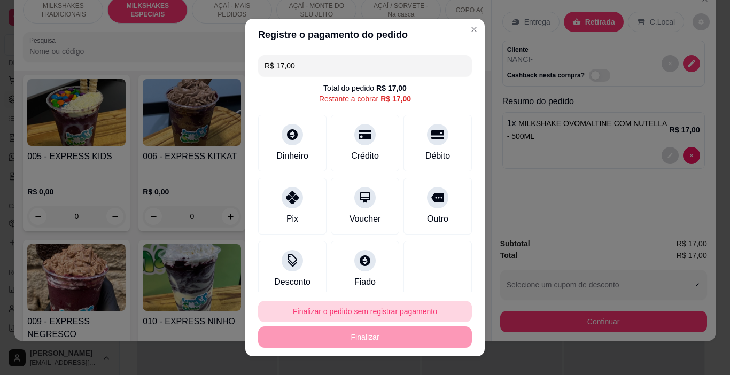
click at [381, 308] on button "Finalizar o pedido sem registrar pagamento" at bounding box center [365, 311] width 214 height 21
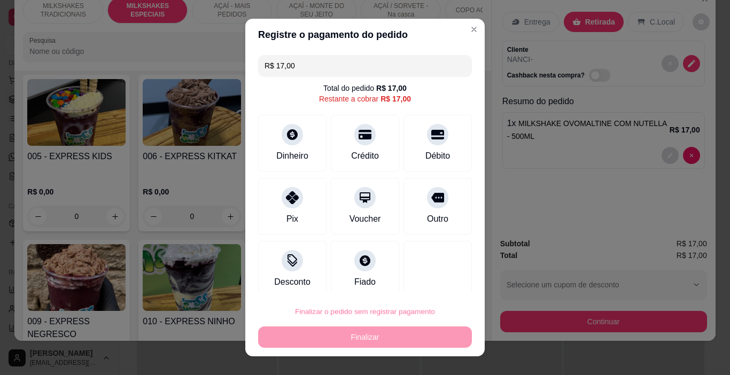
click at [414, 276] on button "Confirmar" at bounding box center [427, 281] width 38 height 16
type input "0"
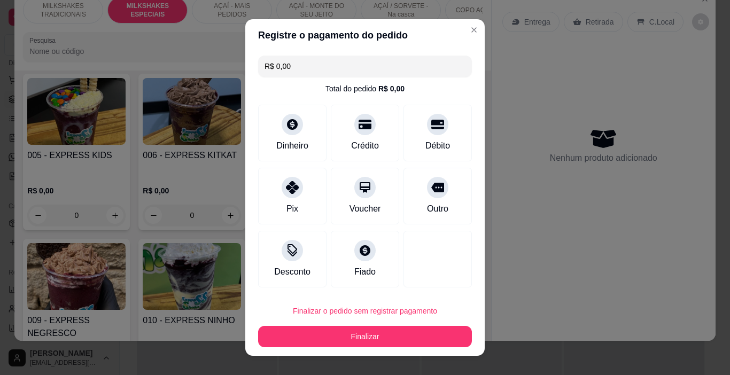
type input "R$ 0,00"
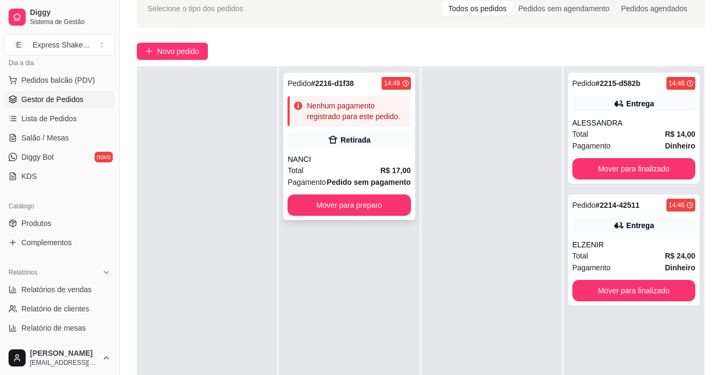
click at [369, 130] on div "Pedido # 2216-d1f38 14:49 Nenhum pagamento registrado para este pedido. Retirad…" at bounding box center [348, 147] width 131 height 148
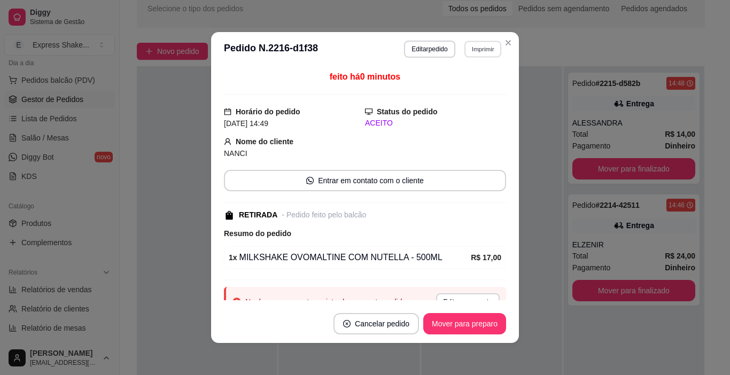
click at [471, 51] on button "Imprimir" at bounding box center [482, 49] width 37 height 17
click at [471, 80] on button "IMPRESSORA" at bounding box center [461, 86] width 78 height 17
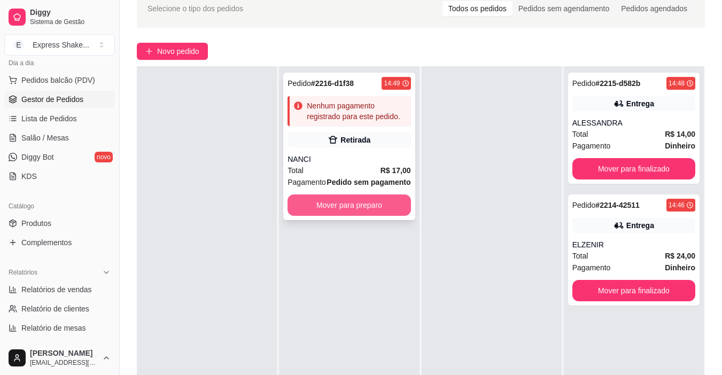
click at [343, 209] on button "Mover para preparo" at bounding box center [349, 205] width 123 height 21
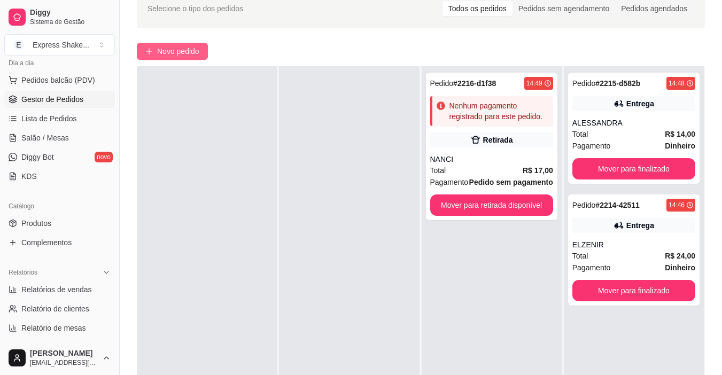
click at [169, 48] on span "Novo pedido" at bounding box center [178, 51] width 42 height 12
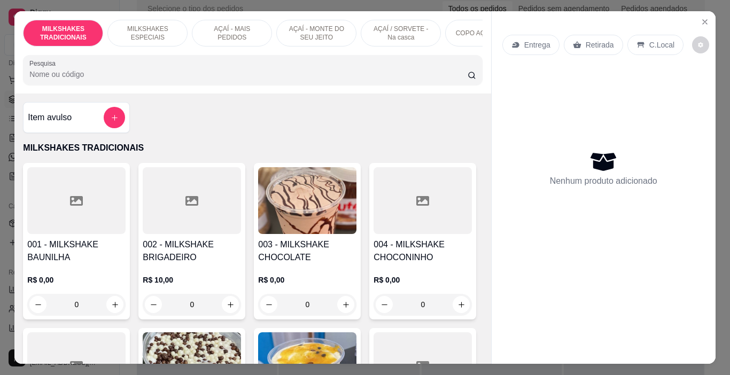
click at [130, 25] on p "MILKSHAKES ESPECIAIS" at bounding box center [148, 33] width 62 height 17
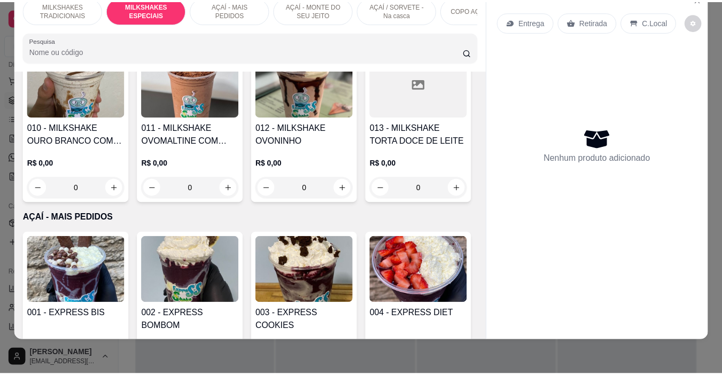
scroll to position [1274, 0]
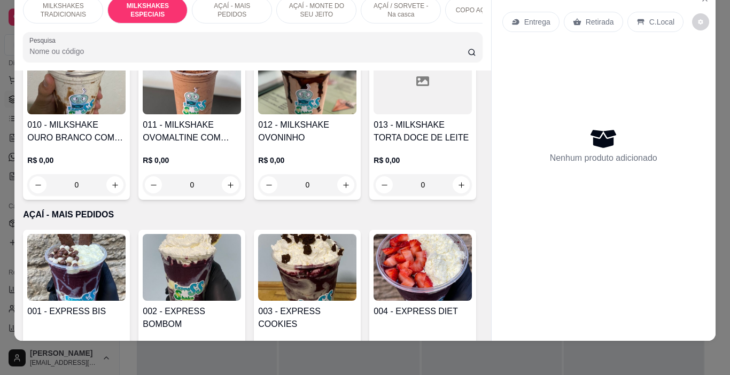
click at [126, 30] on div "R$ 0,00 0" at bounding box center [76, 4] width 98 height 51
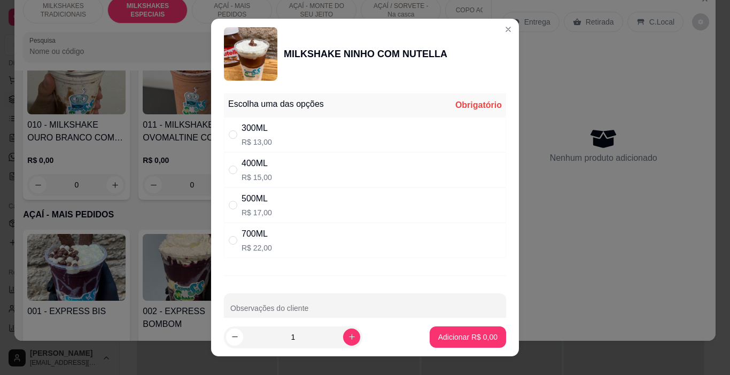
click at [332, 206] on div "500ML R$ 17,00" at bounding box center [365, 205] width 282 height 35
radio input "true"
click at [438, 340] on p "Adicionar R$ 17,00" at bounding box center [466, 337] width 64 height 11
type input "1"
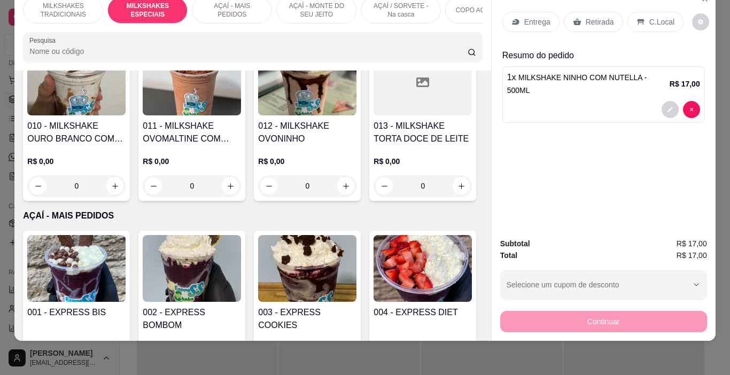
click at [125, 31] on div "1" at bounding box center [76, 20] width 97 height 21
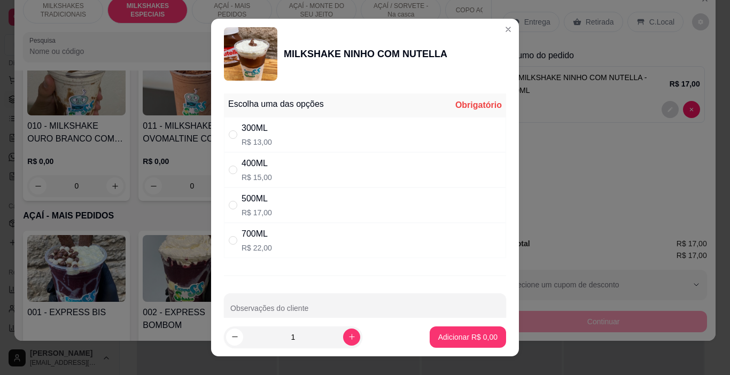
click at [324, 196] on div "500ML R$ 17,00" at bounding box center [365, 205] width 282 height 35
radio input "true"
click at [467, 331] on button "Adicionar R$ 17,00" at bounding box center [465, 337] width 81 height 21
type input "2"
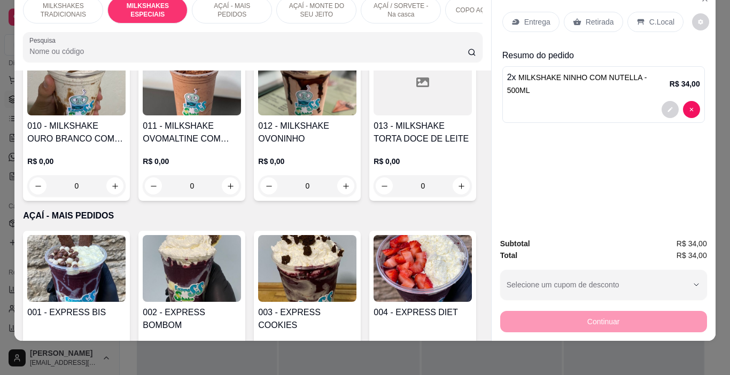
click at [592, 12] on div "Retirada" at bounding box center [593, 22] width 59 height 20
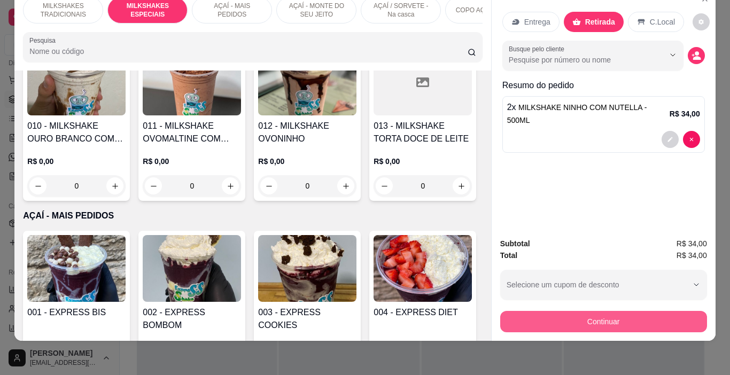
click at [575, 314] on button "Continuar" at bounding box center [603, 321] width 207 height 21
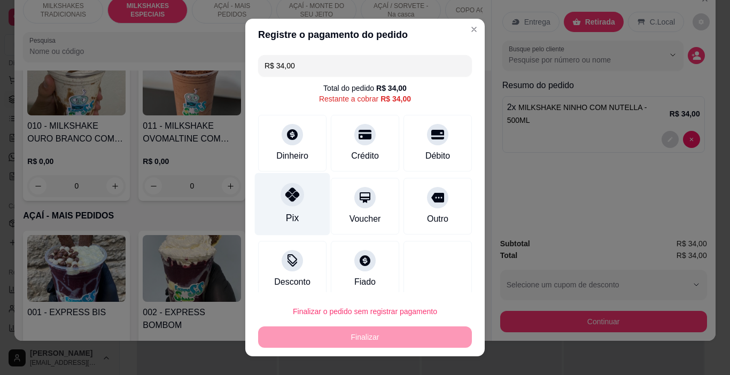
click at [285, 207] on div "Pix" at bounding box center [292, 204] width 75 height 63
type input "R$ 0,00"
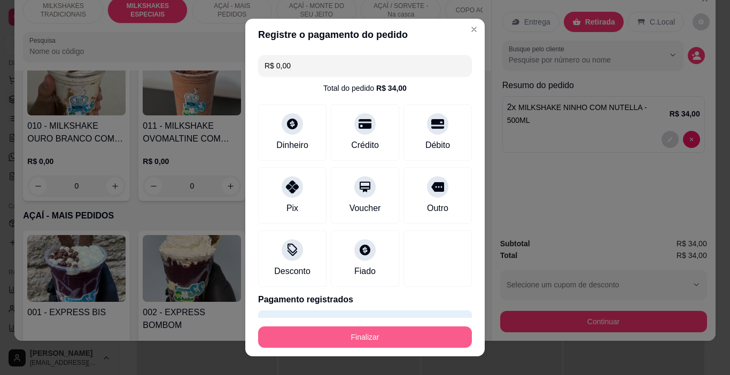
click at [378, 329] on button "Finalizar" at bounding box center [365, 337] width 214 height 21
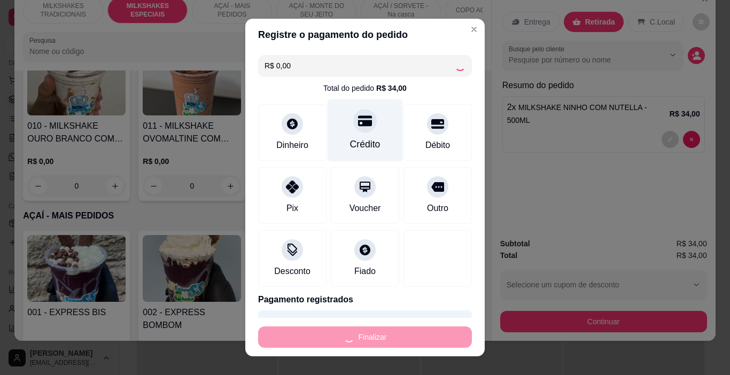
type input "0"
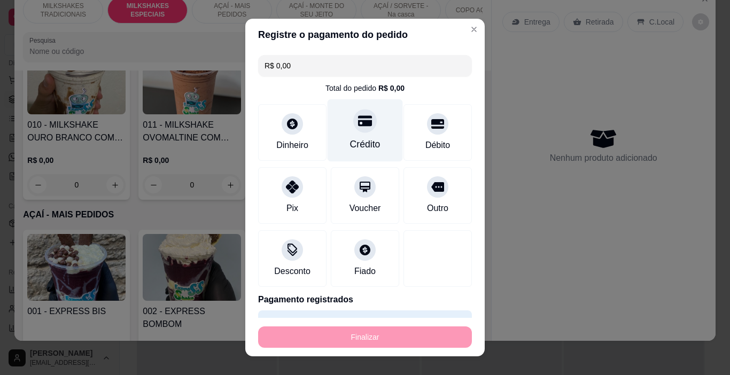
type input "-R$ 34,00"
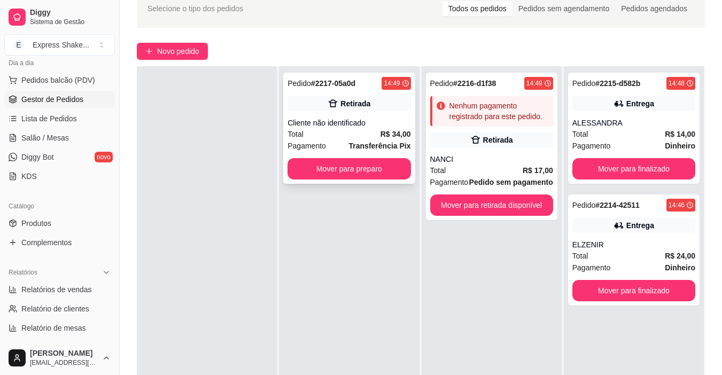
click at [350, 129] on div "Total R$ 34,00" at bounding box center [349, 134] width 123 height 12
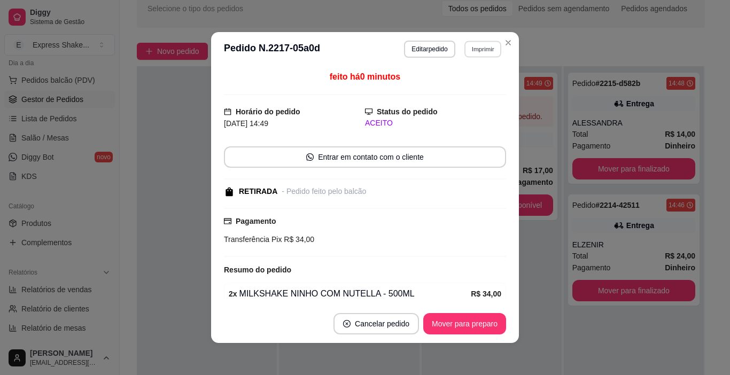
click at [477, 49] on button "Imprimir" at bounding box center [482, 49] width 37 height 17
click at [478, 92] on button "IMPRESSORA" at bounding box center [460, 86] width 78 height 17
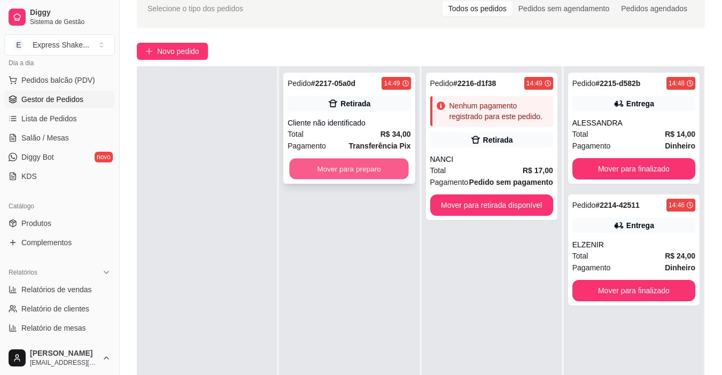
click at [394, 169] on button "Mover para preparo" at bounding box center [349, 169] width 119 height 21
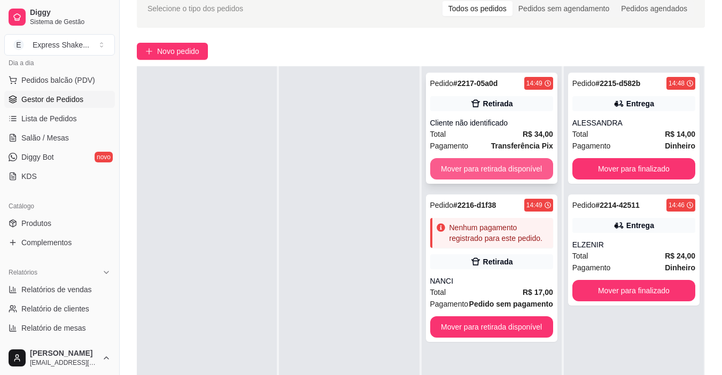
click at [477, 165] on button "Mover para retirada disponível" at bounding box center [491, 168] width 123 height 21
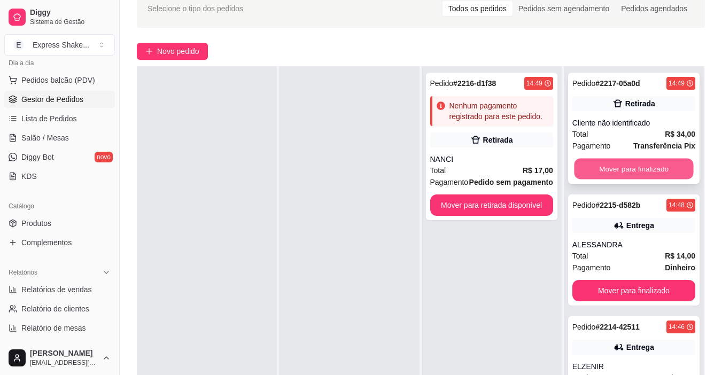
click at [603, 166] on button "Mover para finalizado" at bounding box center [633, 169] width 119 height 21
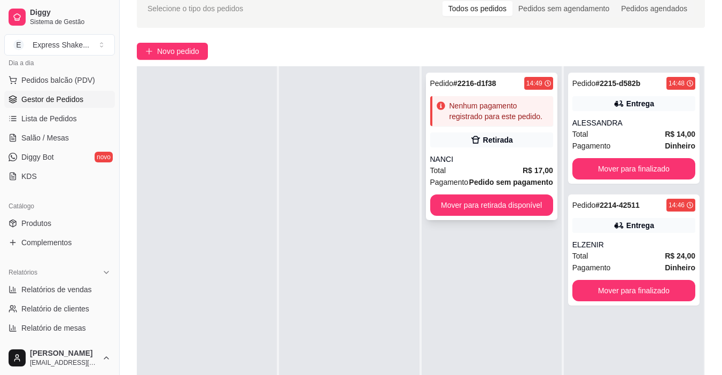
click at [507, 149] on div "Pedido # 2216-d1f38 14:49 Nenhum pagamento registrado para este pedido. Retirad…" at bounding box center [491, 147] width 131 height 148
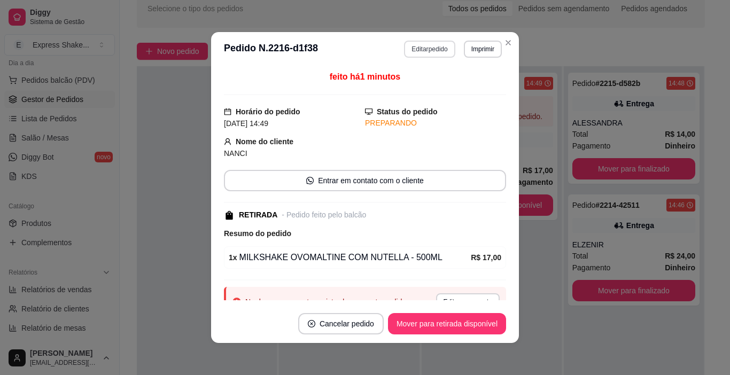
click at [431, 45] on button "Editar pedido" at bounding box center [429, 49] width 51 height 17
click at [576, 344] on button "Continuar" at bounding box center [603, 344] width 207 height 21
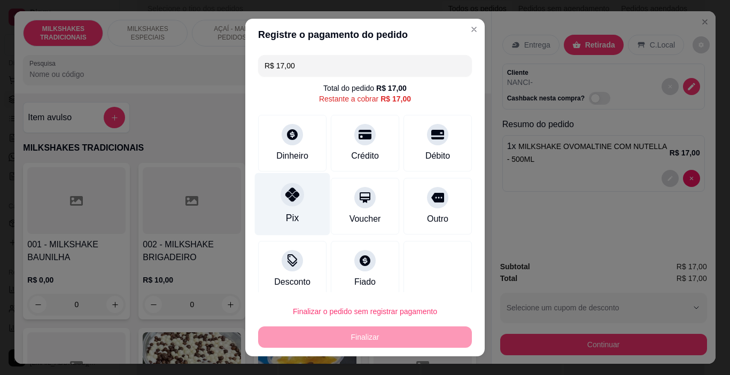
click at [283, 207] on div "Pix" at bounding box center [292, 204] width 75 height 63
type input "R$ 0,00"
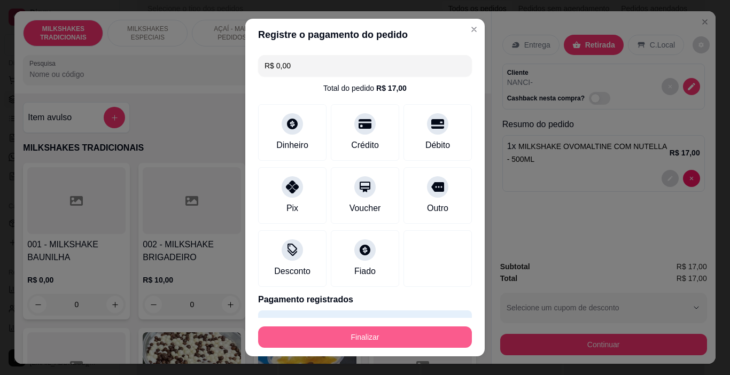
click at [392, 337] on button "Finalizar" at bounding box center [365, 337] width 214 height 21
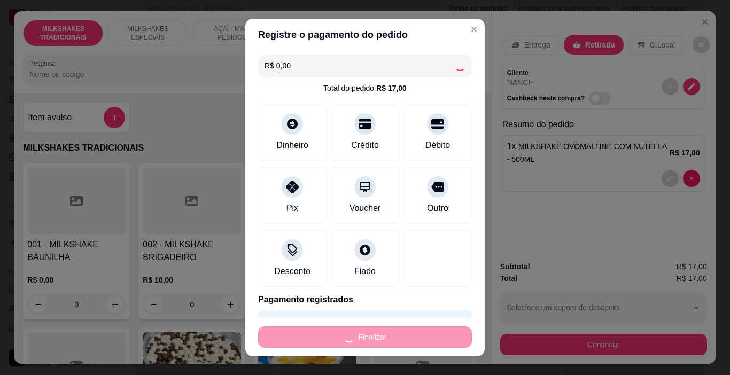
type input "0"
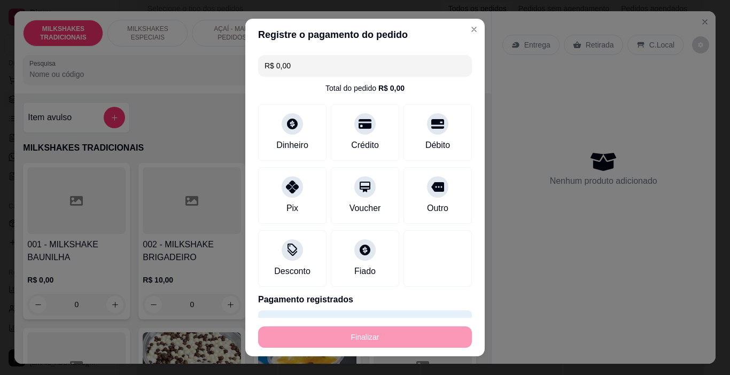
type input "-R$ 17,00"
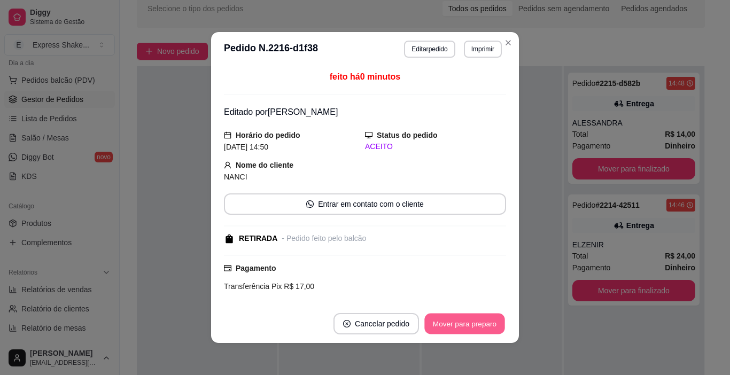
click at [440, 327] on button "Mover para preparo" at bounding box center [464, 324] width 80 height 21
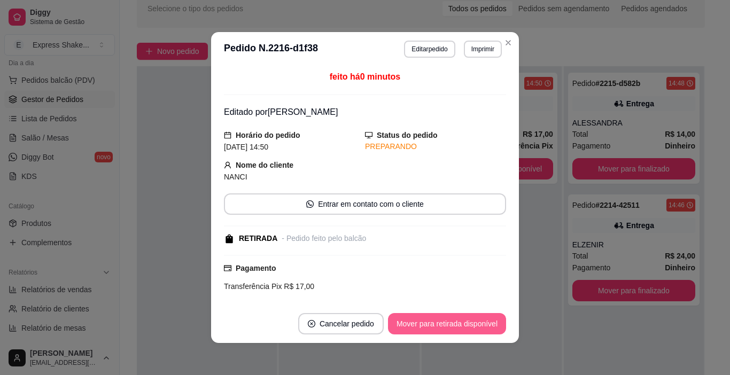
click at [440, 327] on button "Mover para retirada disponível" at bounding box center [447, 323] width 118 height 21
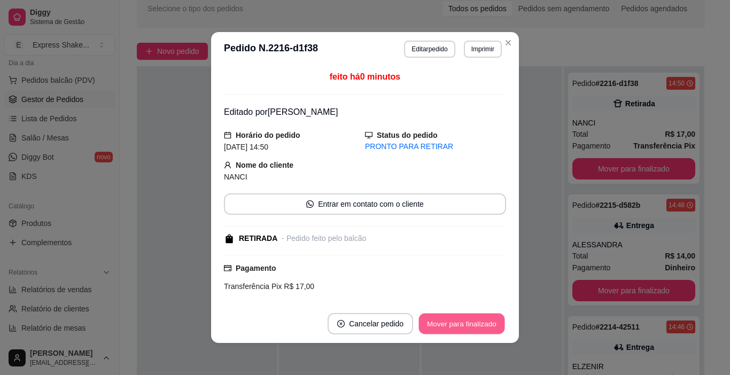
click at [464, 323] on button "Mover para finalizado" at bounding box center [462, 324] width 86 height 21
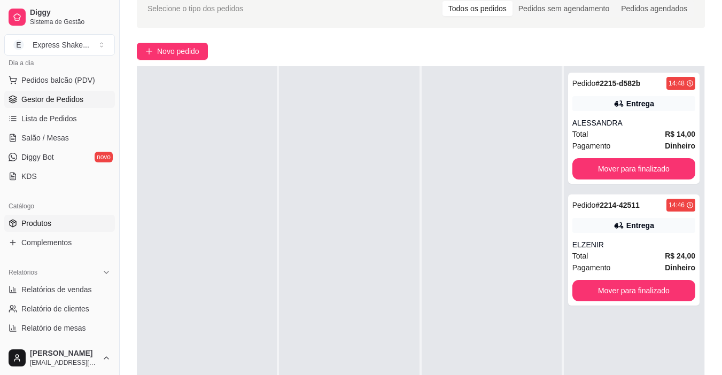
click at [58, 215] on link "Produtos" at bounding box center [59, 223] width 111 height 17
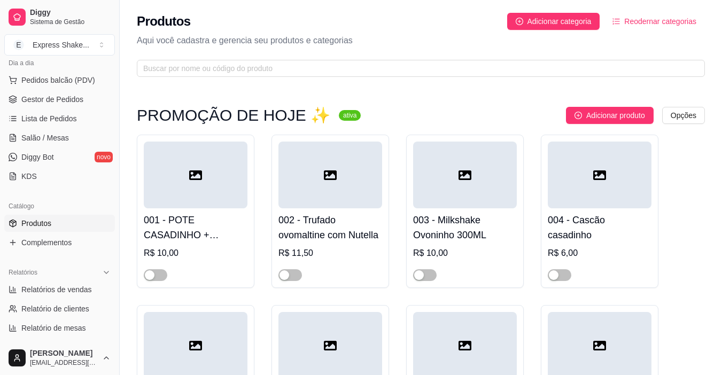
click at [198, 49] on div "Produtos Adicionar categoria Reodernar categorias Aqui você cadastra e gerencia…" at bounding box center [421, 41] width 602 height 83
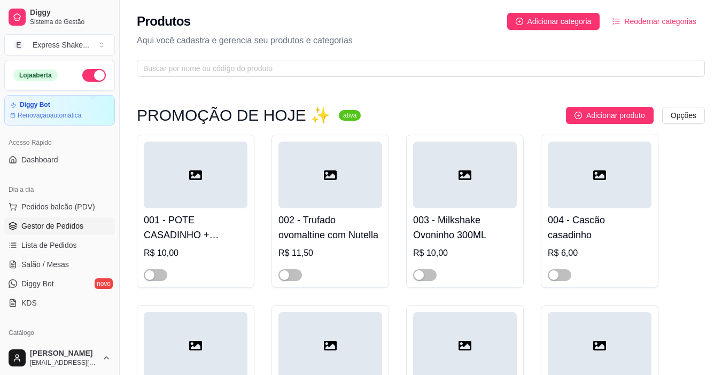
click at [60, 224] on span "Gestor de Pedidos" at bounding box center [52, 226] width 62 height 11
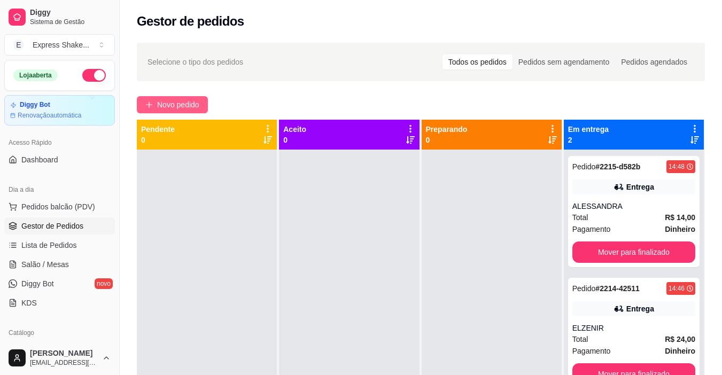
click at [183, 104] on span "Novo pedido" at bounding box center [178, 105] width 42 height 12
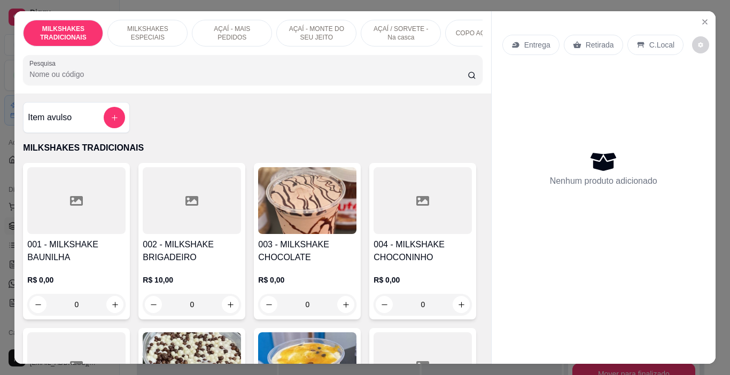
click at [225, 37] on p "AÇAÍ - MAIS PEDIDOS" at bounding box center [232, 33] width 62 height 17
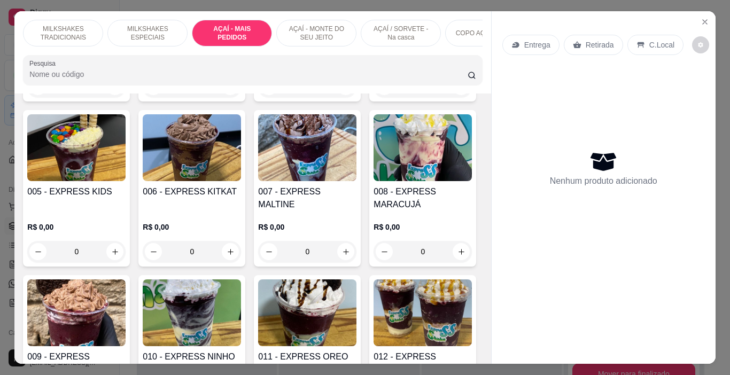
click at [323, 35] on p "AÇAÍ - MONTE DO SEU JEITO" at bounding box center [316, 33] width 62 height 17
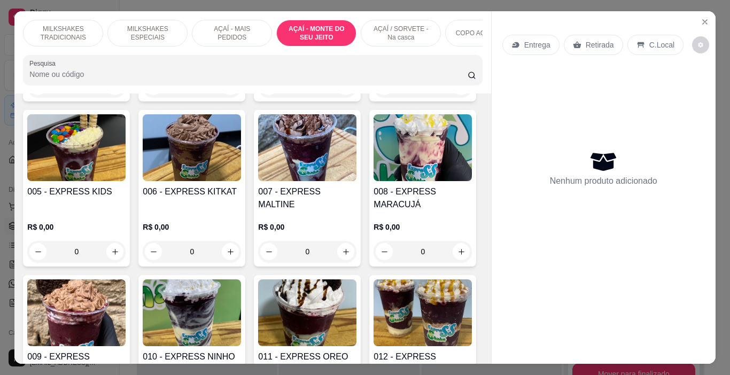
scroll to position [27, 0]
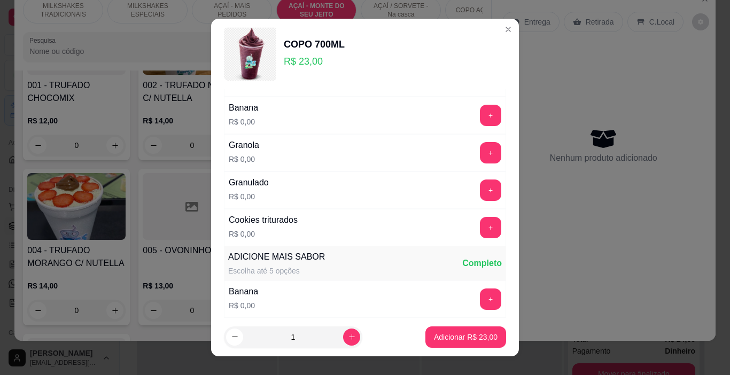
scroll to position [428, 0]
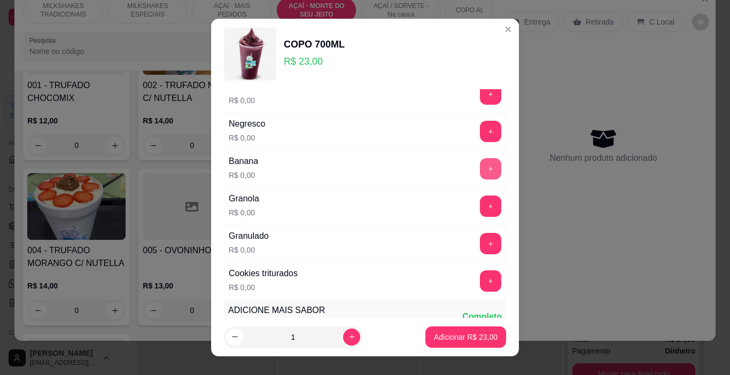
click at [480, 165] on button "+" at bounding box center [490, 168] width 21 height 21
click at [469, 166] on div "- 1 +" at bounding box center [467, 168] width 78 height 21
click at [432, 167] on button "-" at bounding box center [442, 168] width 21 height 21
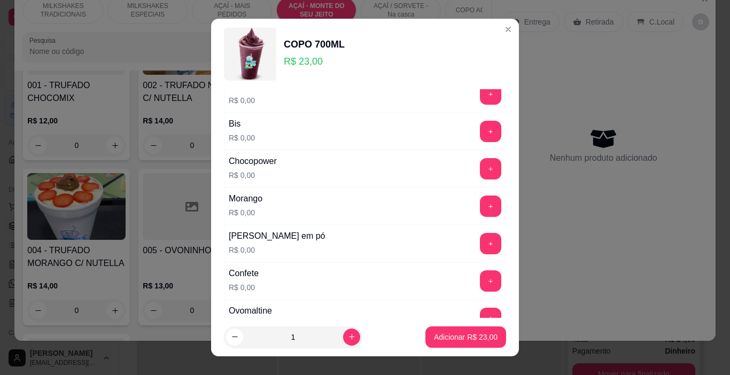
scroll to position [0, 0]
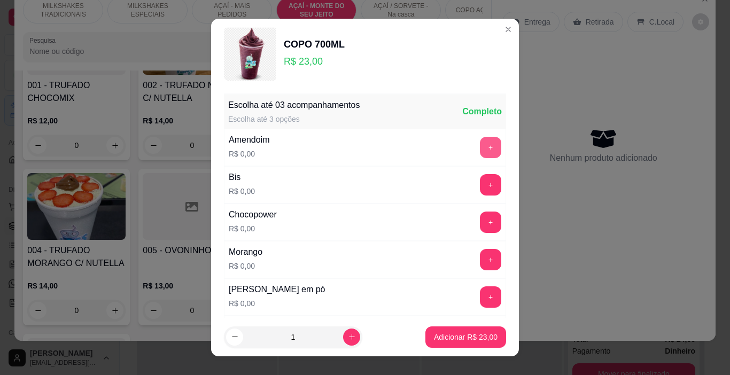
click at [480, 155] on button "+" at bounding box center [490, 147] width 21 height 21
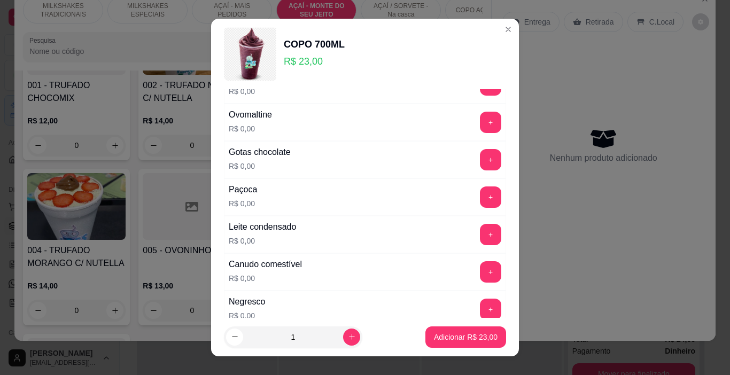
scroll to position [267, 0]
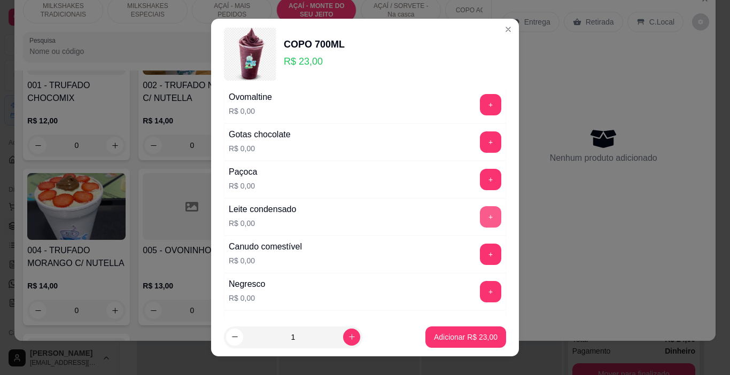
click at [480, 216] on button "+" at bounding box center [490, 216] width 21 height 21
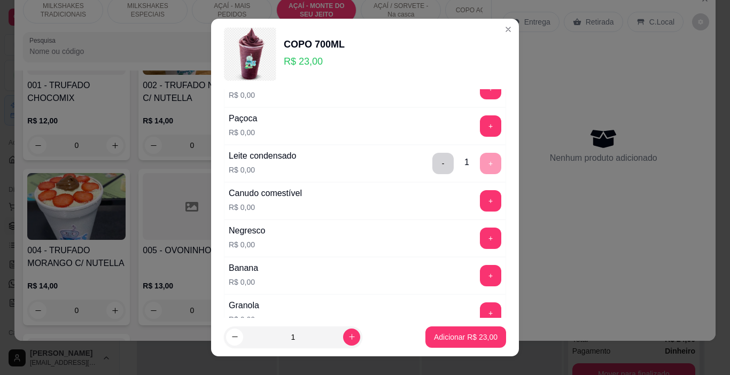
scroll to position [374, 0]
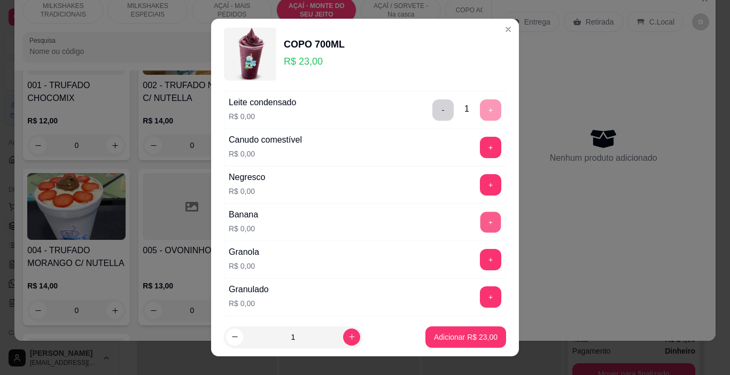
click at [481, 223] on button "+" at bounding box center [491, 222] width 21 height 21
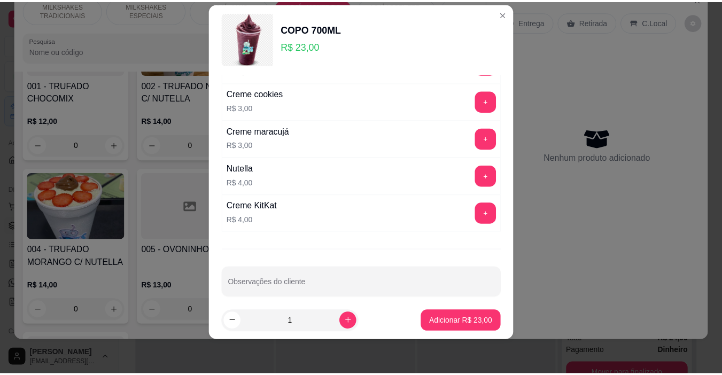
scroll to position [1721, 0]
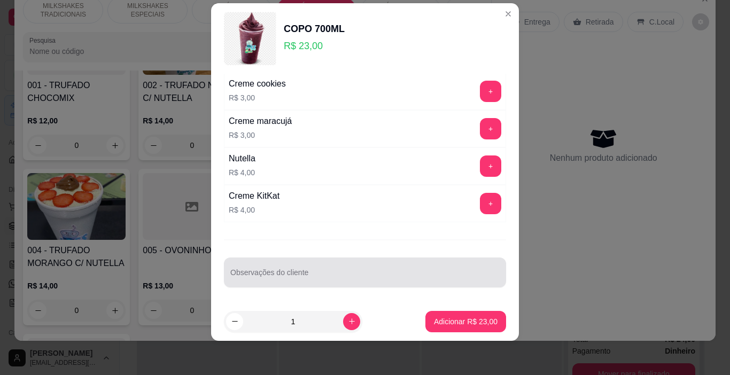
click at [282, 266] on div at bounding box center [364, 272] width 269 height 21
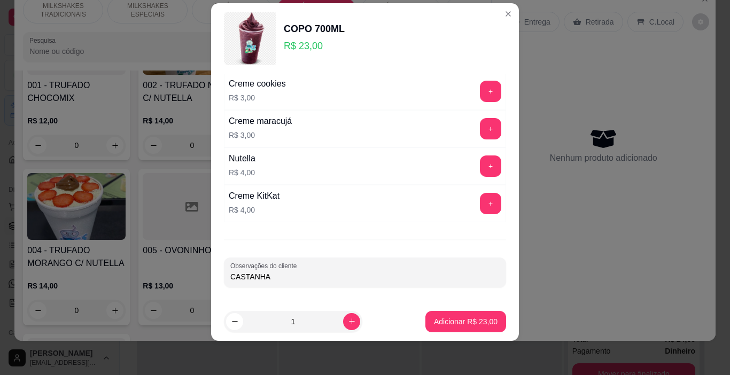
click at [226, 281] on div "Observações do cliente CASTANHA" at bounding box center [365, 273] width 282 height 30
click at [232, 275] on input "CASTANHA" at bounding box center [364, 277] width 269 height 11
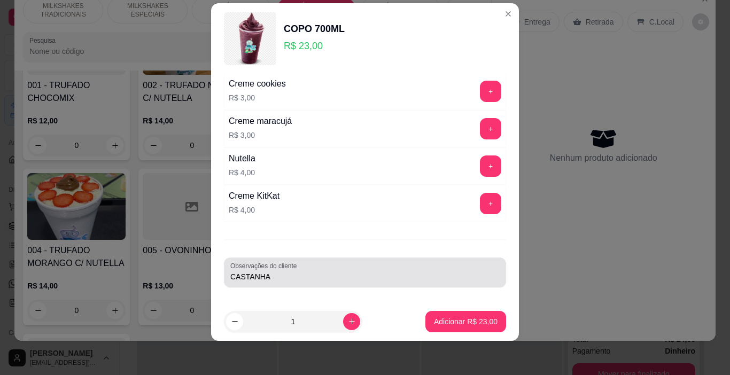
click at [224, 278] on div "Observações do cliente CASTANHA" at bounding box center [365, 273] width 282 height 30
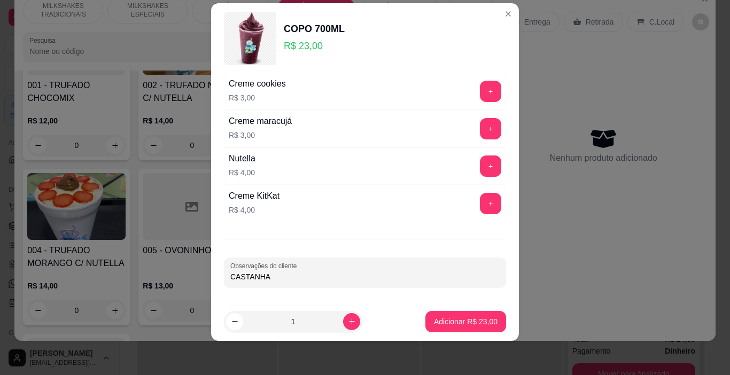
click at [226, 275] on div "Observações do cliente CASTANHA" at bounding box center [365, 273] width 282 height 30
type input "+ CASTANHA"
click at [449, 322] on p "Adicionar R$ 23,00" at bounding box center [466, 321] width 64 height 11
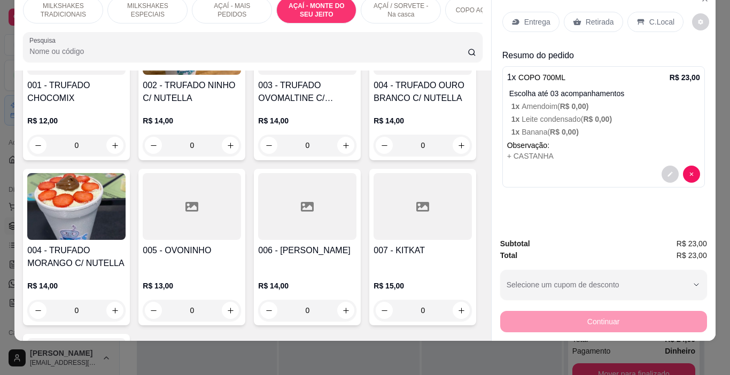
click at [536, 17] on p "Entrega" at bounding box center [537, 22] width 26 height 11
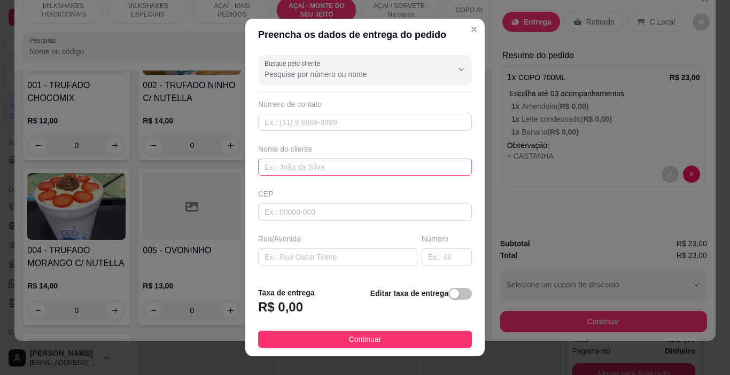
drag, startPoint x: 247, startPoint y: 177, endPoint x: 277, endPoint y: 172, distance: 30.8
click at [252, 177] on div "Busque pelo cliente Número de contato Nome do cliente CEP Rua/[GEOGRAPHIC_DATA]…" at bounding box center [364, 165] width 239 height 228
click at [277, 172] on input "text" at bounding box center [365, 167] width 214 height 17
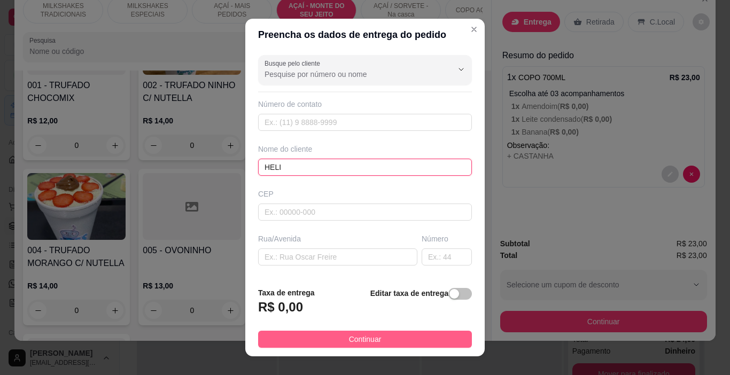
type input "HELI"
click at [334, 334] on button "Continuar" at bounding box center [365, 339] width 214 height 17
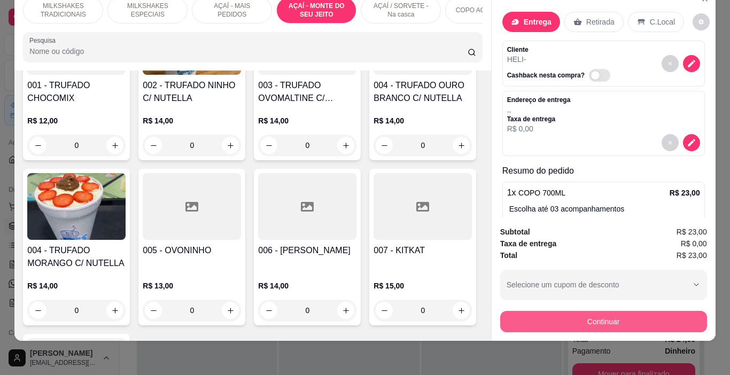
click at [613, 315] on button "Continuar" at bounding box center [603, 321] width 207 height 21
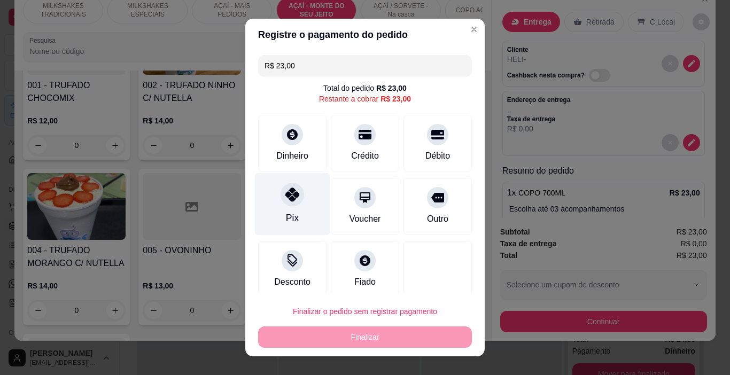
click at [298, 216] on div "Pix" at bounding box center [292, 204] width 75 height 63
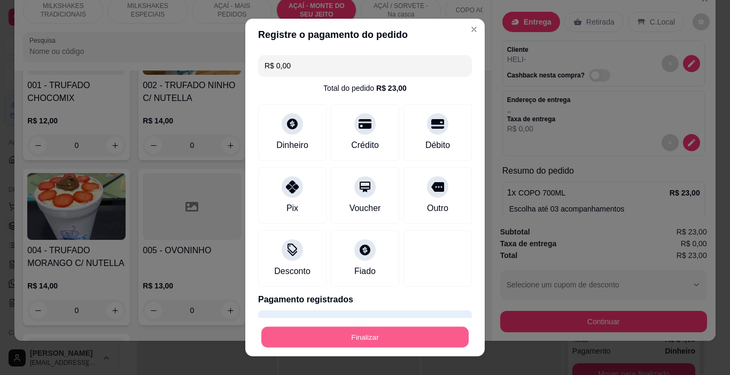
click at [393, 338] on button "Finalizar" at bounding box center [364, 337] width 207 height 21
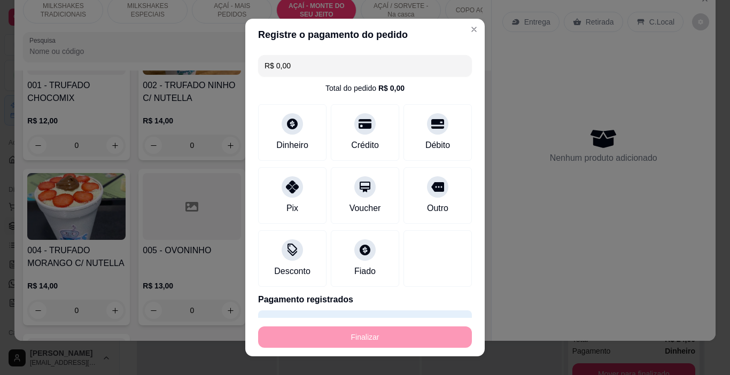
type input "-R$ 23,00"
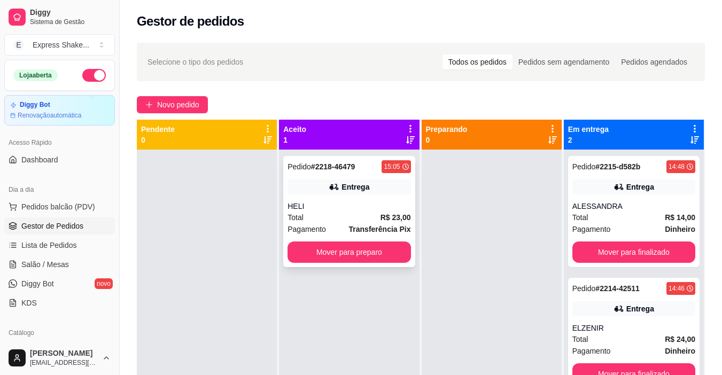
click at [374, 222] on div "Total R$ 23,00" at bounding box center [349, 218] width 123 height 12
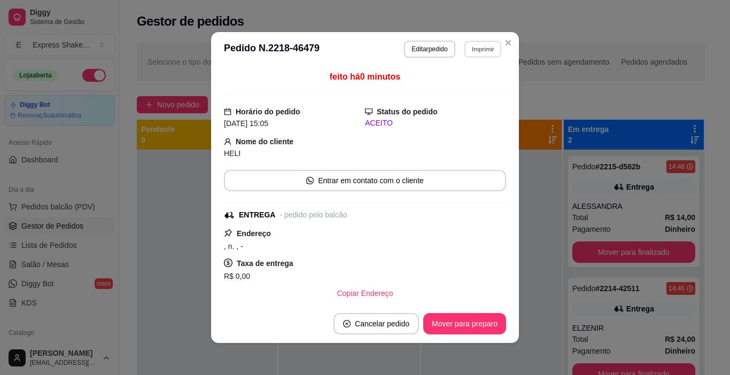
click at [473, 47] on button "Imprimir" at bounding box center [482, 49] width 37 height 17
click at [459, 90] on button "IMPRESSORA" at bounding box center [460, 86] width 75 height 17
click at [457, 332] on button "Mover para preparo" at bounding box center [464, 323] width 83 height 21
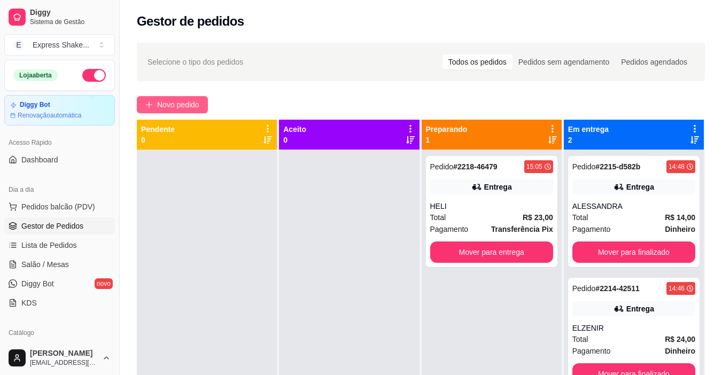
click at [185, 100] on span "Novo pedido" at bounding box center [178, 105] width 42 height 12
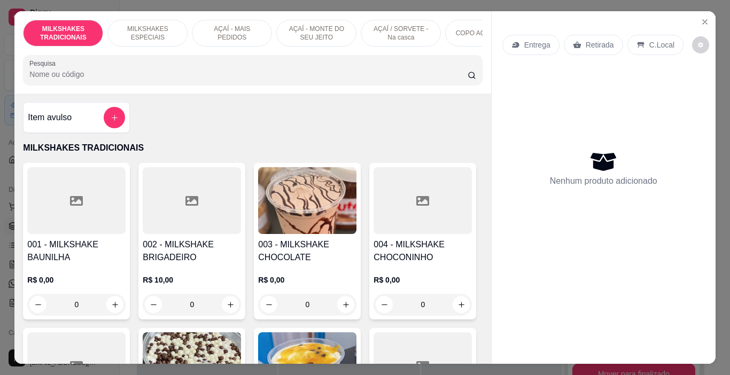
click at [148, 31] on p "MILKSHAKES ESPECIAIS" at bounding box center [148, 33] width 62 height 17
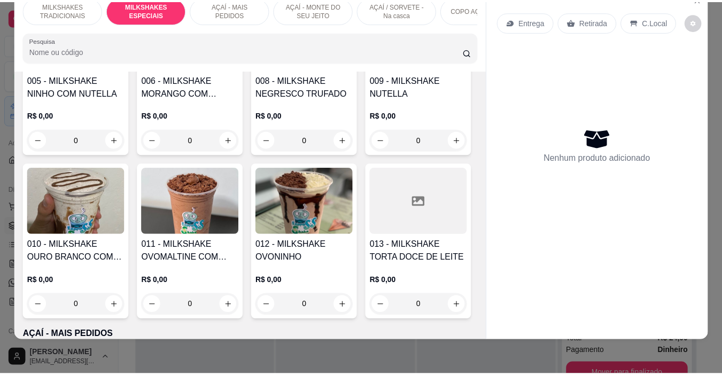
scroll to position [1167, 0]
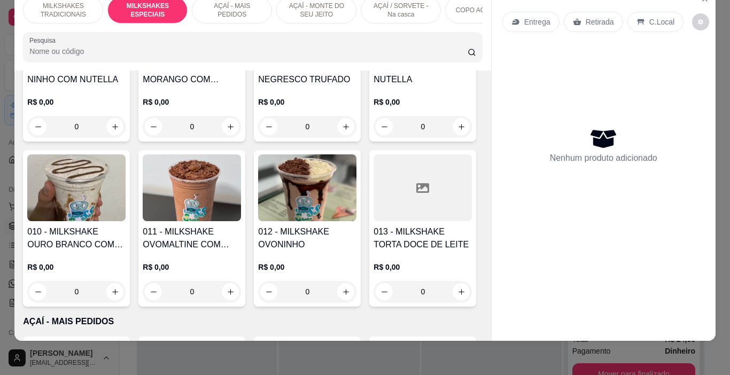
click at [126, 56] on img at bounding box center [76, 22] width 98 height 67
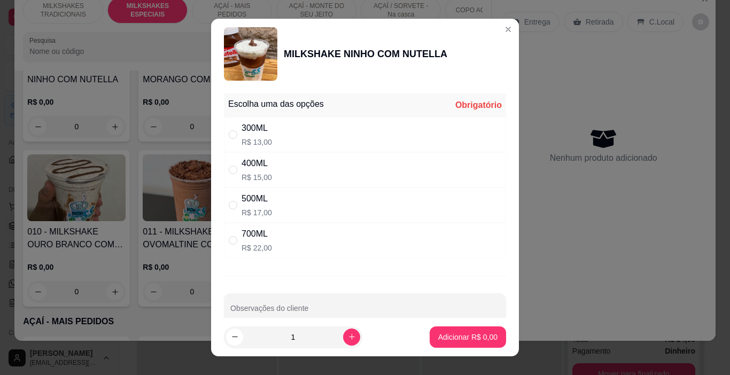
click at [264, 199] on div "500ML" at bounding box center [257, 198] width 30 height 13
radio input "true"
click at [439, 339] on p "Adicionar R$ 17,00" at bounding box center [466, 337] width 64 height 11
type input "1"
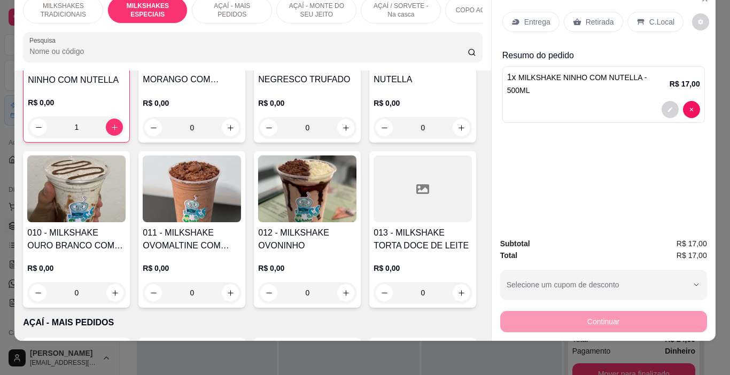
click at [532, 21] on div "Entrega" at bounding box center [530, 22] width 57 height 20
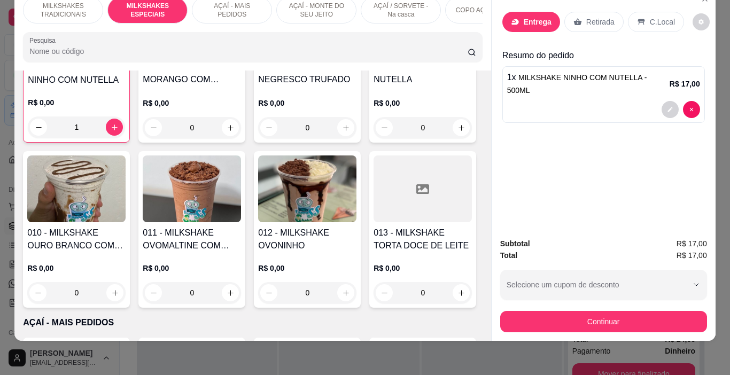
click at [304, 174] on input "text" at bounding box center [365, 167] width 214 height 17
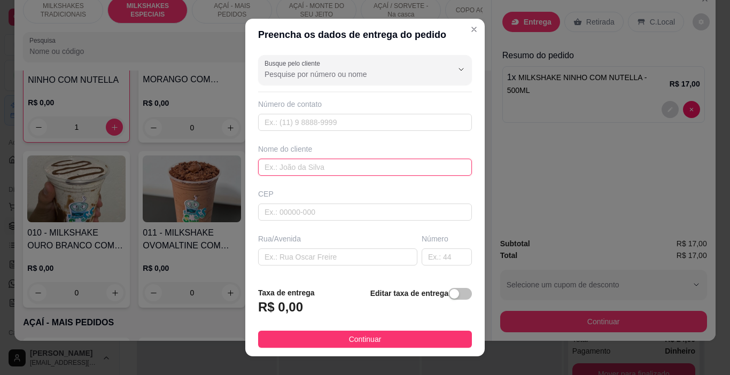
type input "V"
type input "CÁTIA"
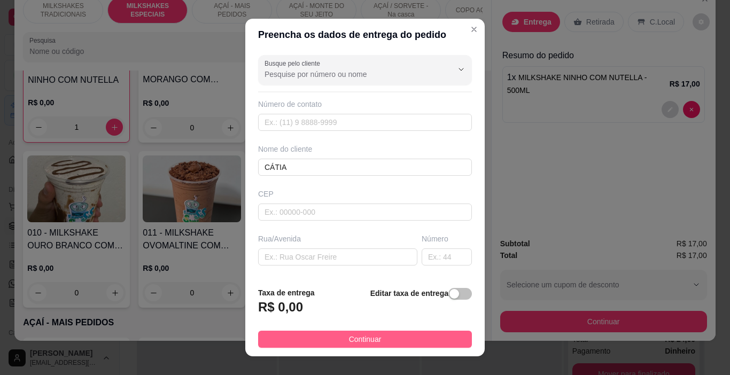
drag, startPoint x: 367, startPoint y: 327, endPoint x: 369, endPoint y: 334, distance: 7.7
click at [367, 329] on footer "Taxa de entrega R$ 0,00 Editar taxa de entrega Continuar" at bounding box center [364, 317] width 239 height 78
click at [381, 340] on button "Continuar" at bounding box center [365, 339] width 214 height 17
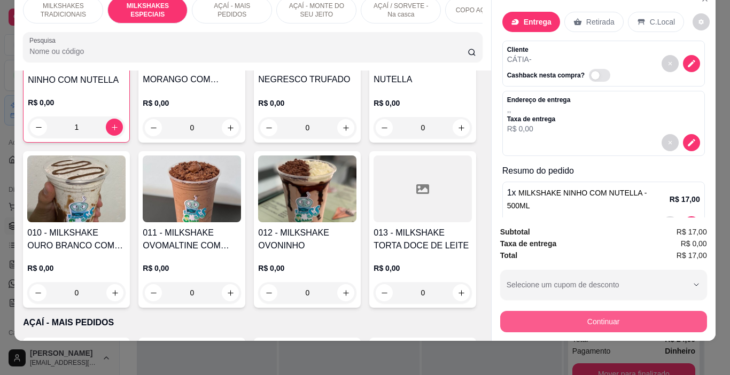
click at [525, 312] on button "Continuar" at bounding box center [603, 321] width 207 height 21
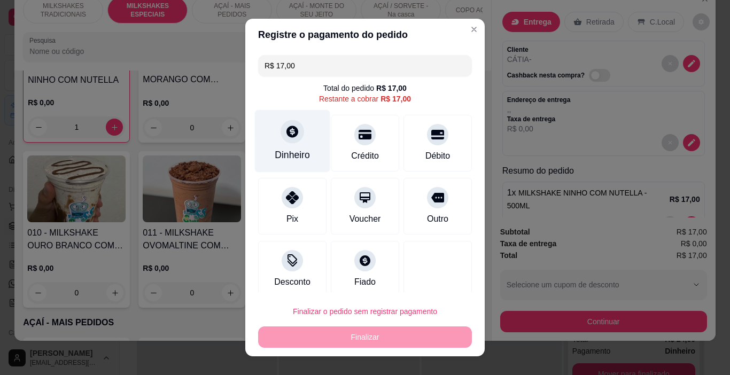
click at [285, 136] on icon at bounding box center [292, 132] width 14 height 14
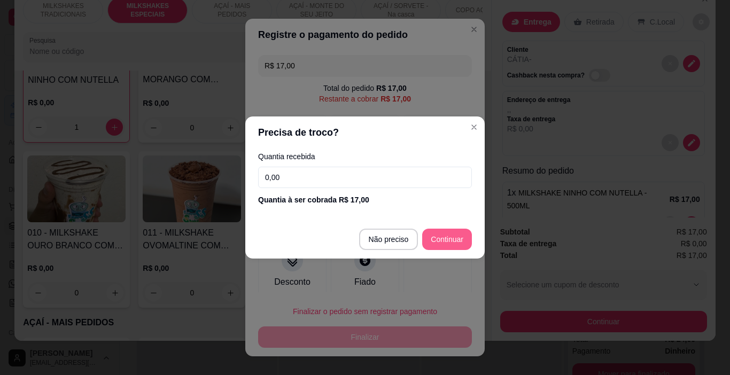
type input "R$ 0,00"
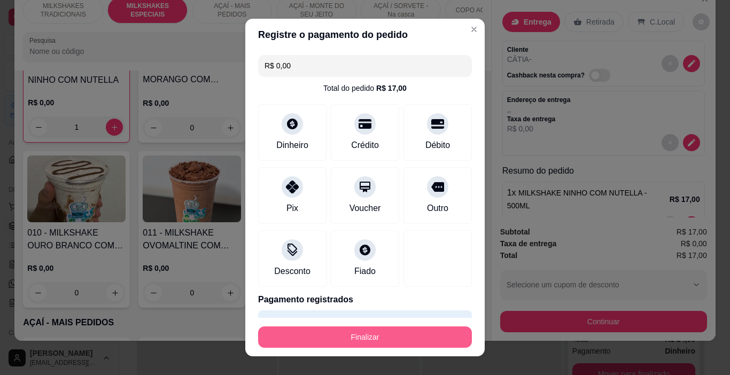
click at [427, 331] on button "Finalizar" at bounding box center [365, 337] width 214 height 21
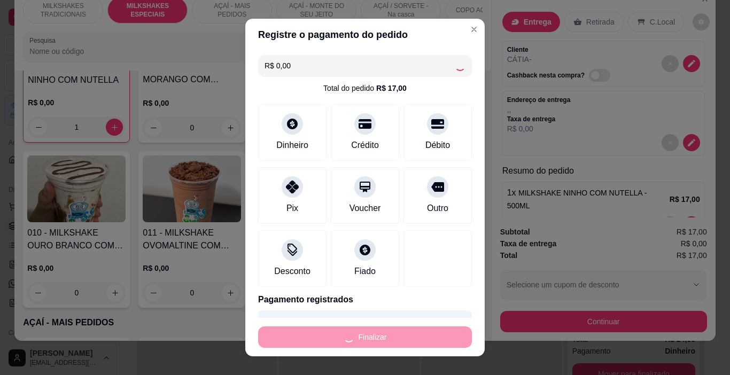
type input "0"
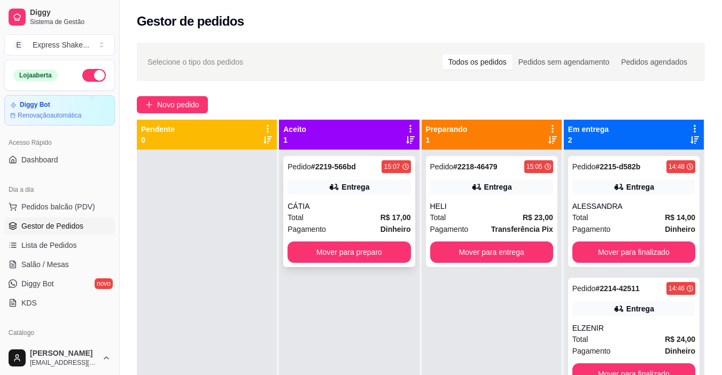
click at [383, 178] on div "Pedido # 2219-566bd 15:07 Entrega CÁTIA Total R$ 17,00 Pagamento Dinheiro Mover…" at bounding box center [348, 211] width 131 height 111
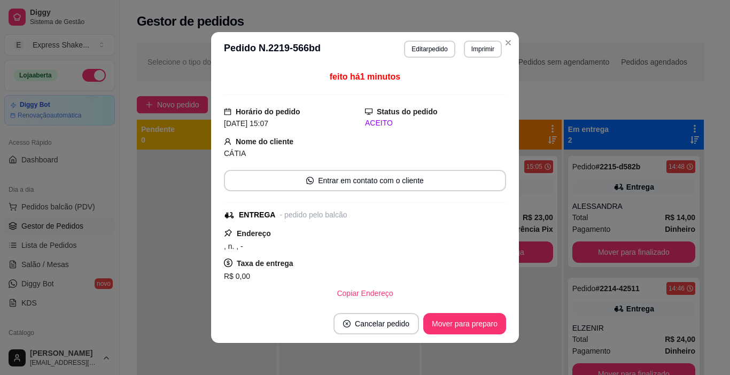
click at [466, 58] on header "**********" at bounding box center [365, 49] width 308 height 34
click at [467, 56] on button "Imprimir" at bounding box center [483, 49] width 38 height 17
click at [466, 82] on button "IMPRESSORA" at bounding box center [461, 86] width 78 height 17
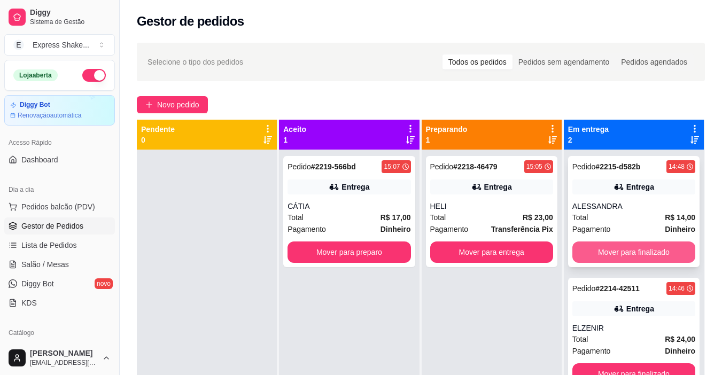
click at [603, 252] on button "Mover para finalizado" at bounding box center [633, 252] width 123 height 21
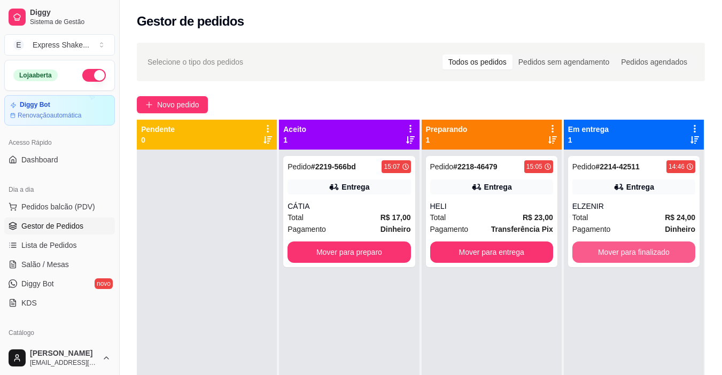
click at [603, 252] on button "Mover para finalizado" at bounding box center [633, 252] width 123 height 21
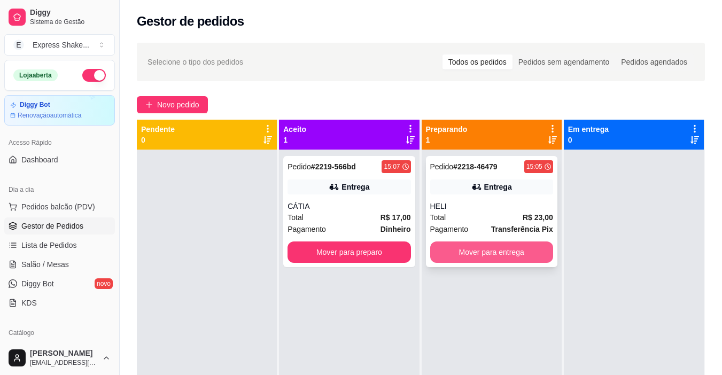
click at [544, 251] on button "Mover para entrega" at bounding box center [491, 252] width 123 height 21
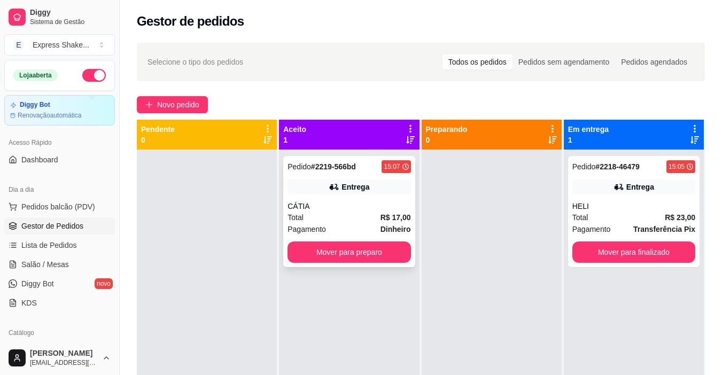
click at [391, 252] on button "Mover para preparo" at bounding box center [349, 252] width 123 height 21
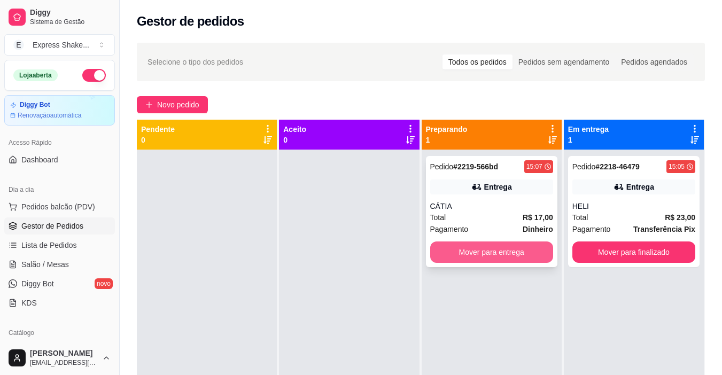
click at [491, 257] on button "Mover para entrega" at bounding box center [491, 252] width 123 height 21
